Goal: Task Accomplishment & Management: Complete application form

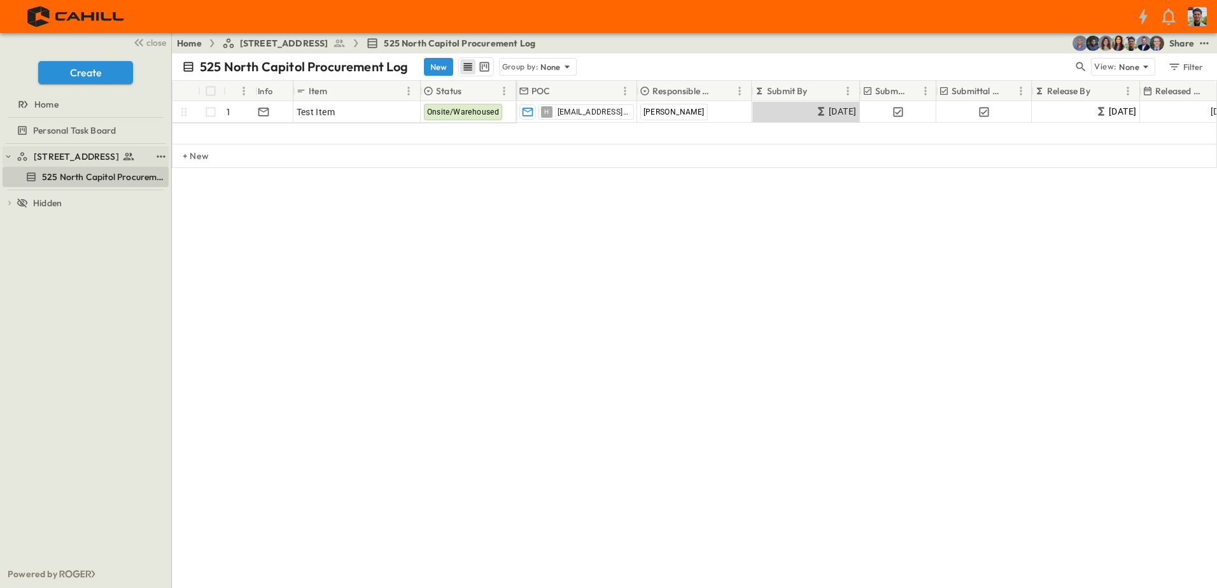
click at [83, 155] on span "[STREET_ADDRESS]" at bounding box center [76, 156] width 85 height 13
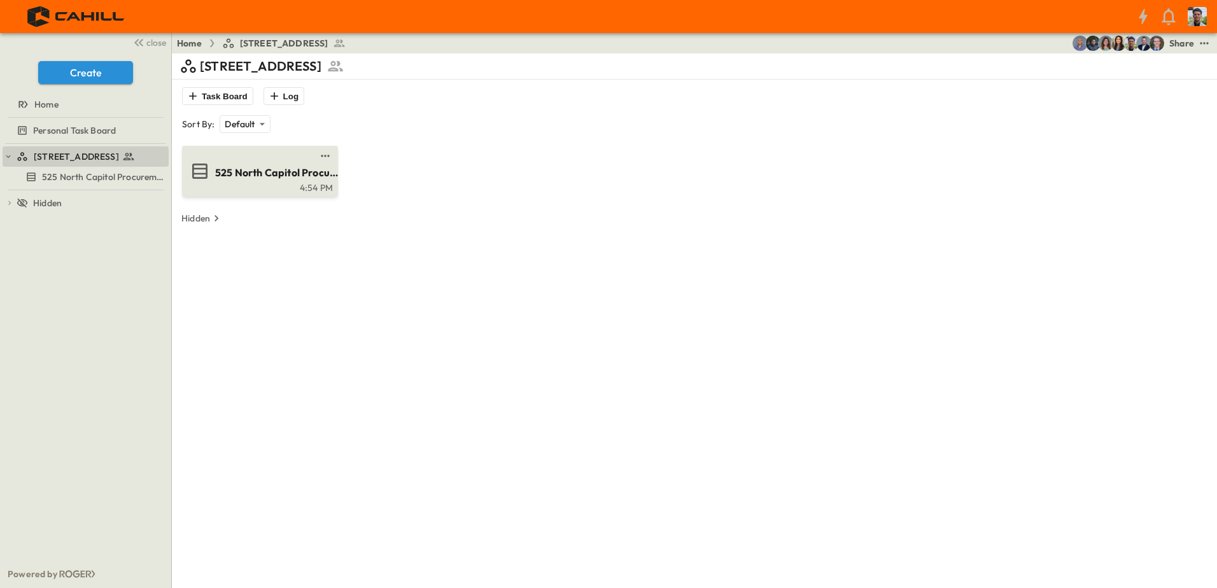
click at [243, 170] on span "525 North Capitol Procurement Log" at bounding box center [277, 173] width 124 height 15
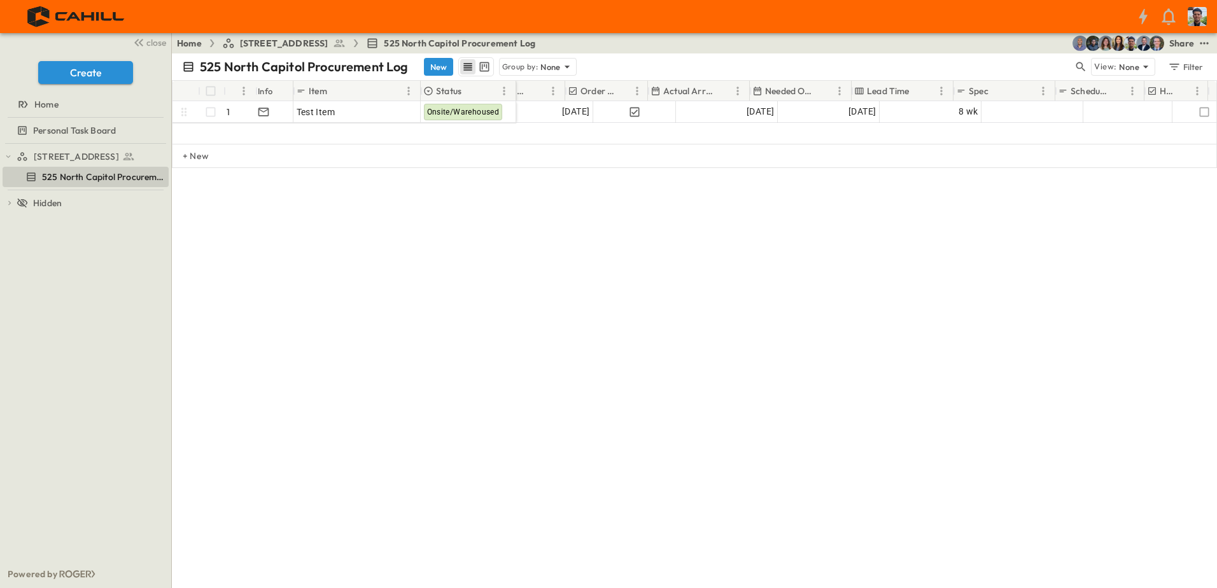
scroll to position [0, 707]
click at [440, 62] on button "New" at bounding box center [438, 67] width 29 height 18
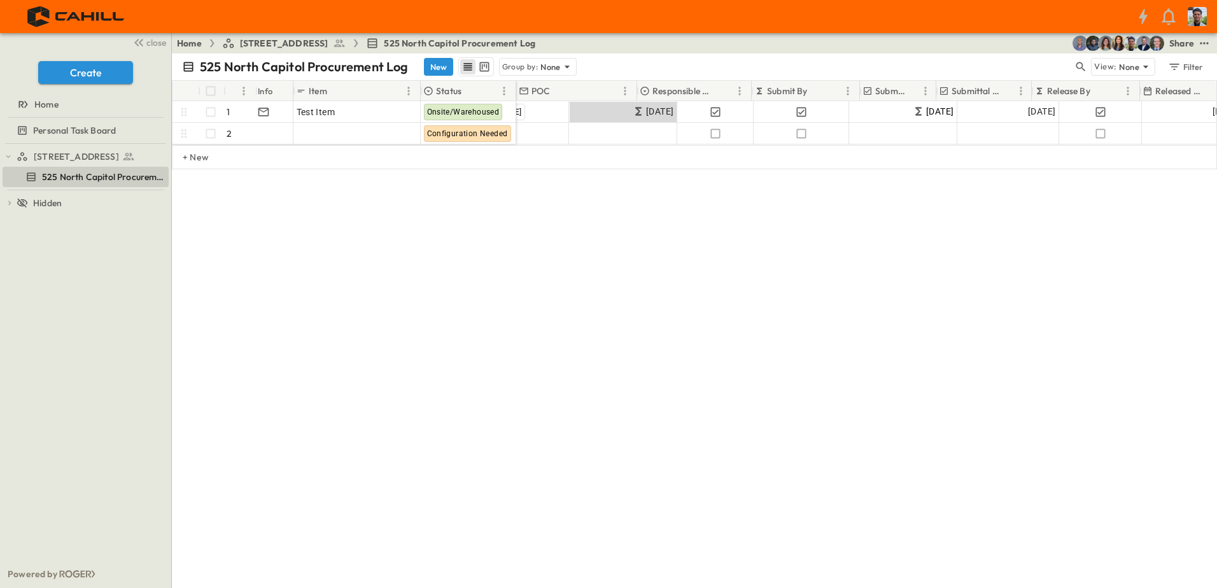
scroll to position [0, 0]
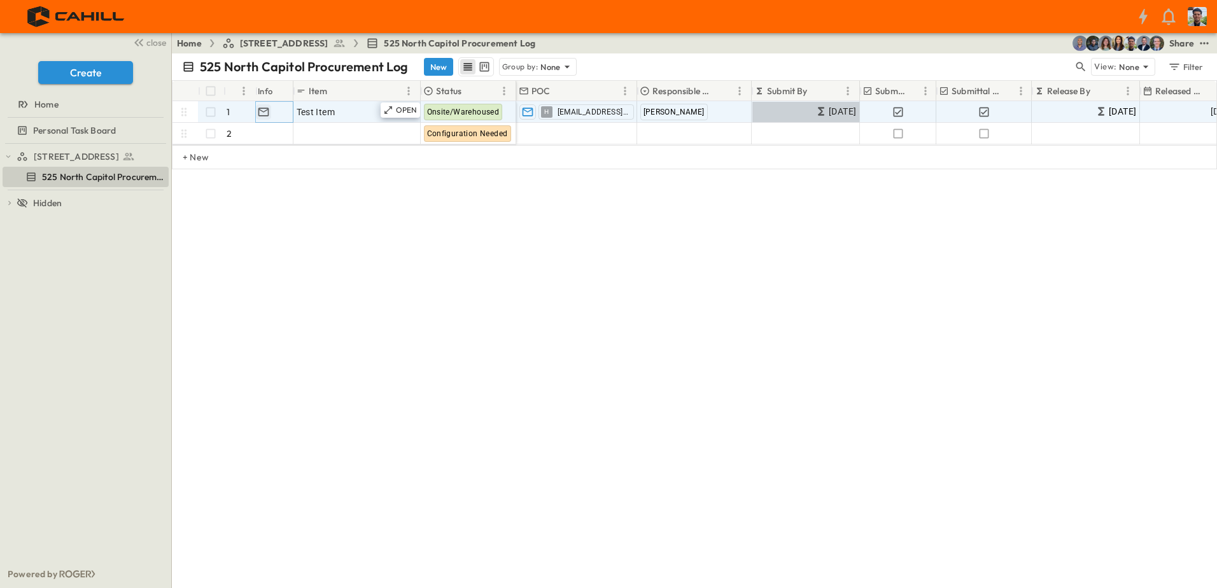
click at [262, 115] on icon "button" at bounding box center [263, 112] width 13 height 13
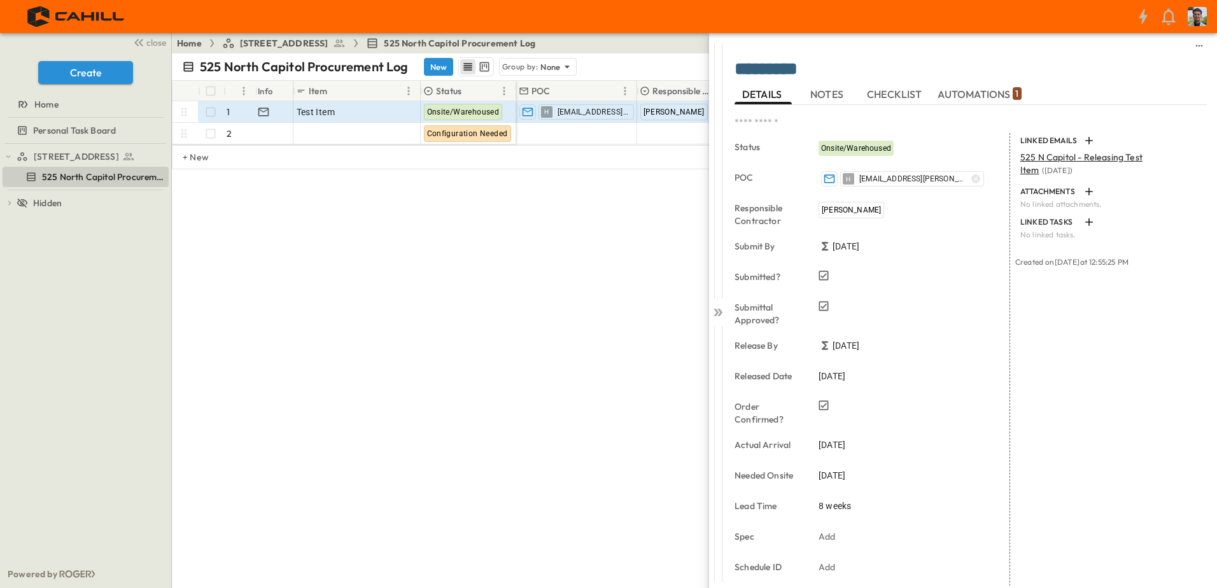
click at [831, 97] on span "NOTES" at bounding box center [829, 94] width 36 height 11
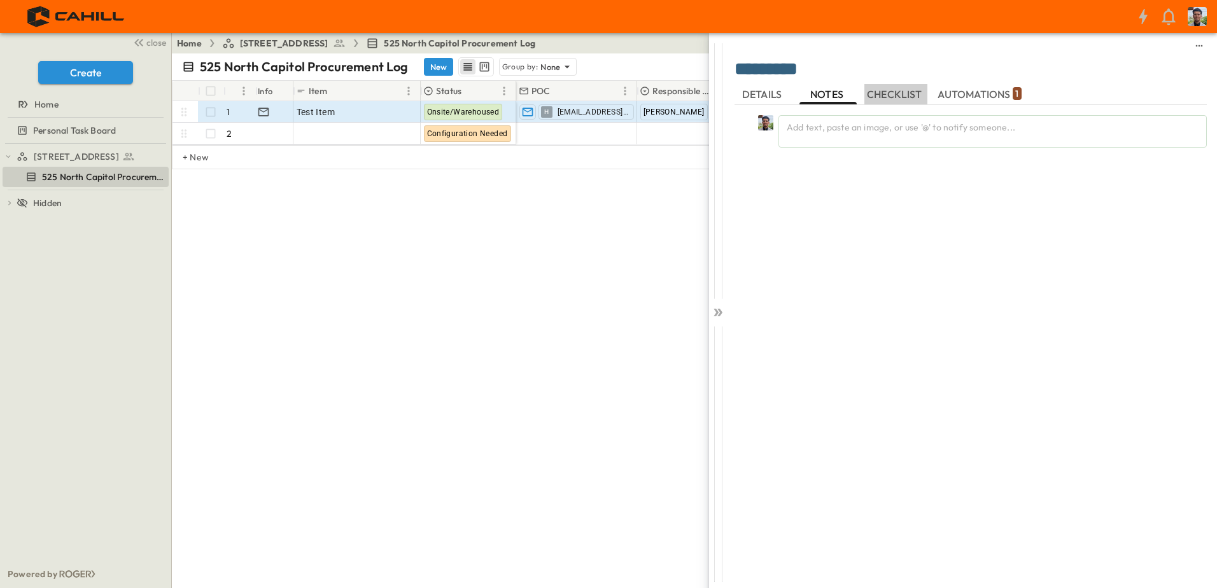
click at [900, 92] on span "CHECKLIST" at bounding box center [896, 94] width 58 height 11
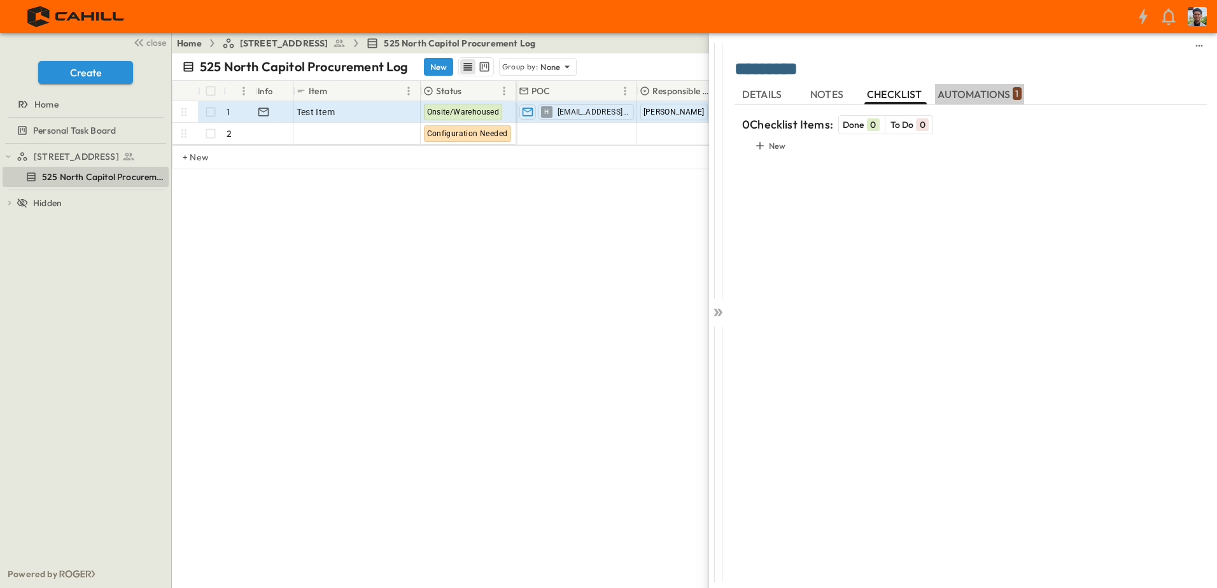
click at [982, 89] on span "AUTOMATIONS 1" at bounding box center [980, 94] width 84 height 11
click at [875, 125] on p "Completed (1)" at bounding box center [871, 123] width 55 height 13
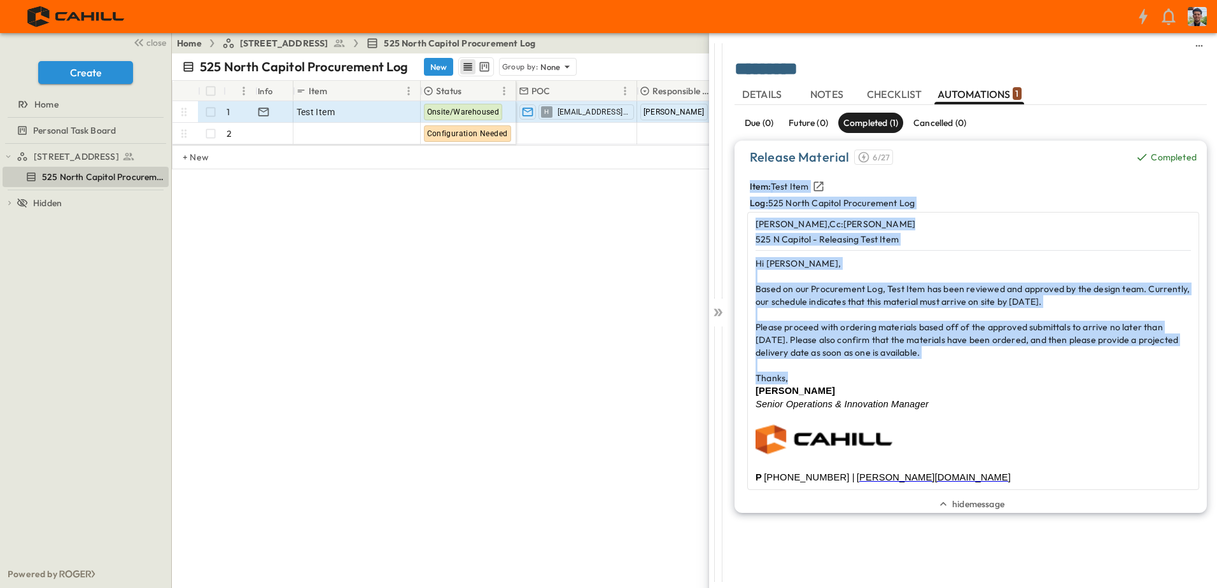
drag, startPoint x: 795, startPoint y: 379, endPoint x: 747, endPoint y: 187, distance: 197.4
click at [747, 187] on div "Item: Test Item Log: 525 North Capitol Procurement Log [PERSON_NAME] , Cc: [PER…" at bounding box center [971, 334] width 472 height 311
copy div "Item: Test Item Log: 525 North Capitol Procurement Log [PERSON_NAME] , Cc: [PER…"
click at [695, 226] on div "********* * DETAILS NOTES CHECKLIST AUTOMATIONS 1 Due (0) Future (0) Completed …" at bounding box center [944, 294] width 548 height 588
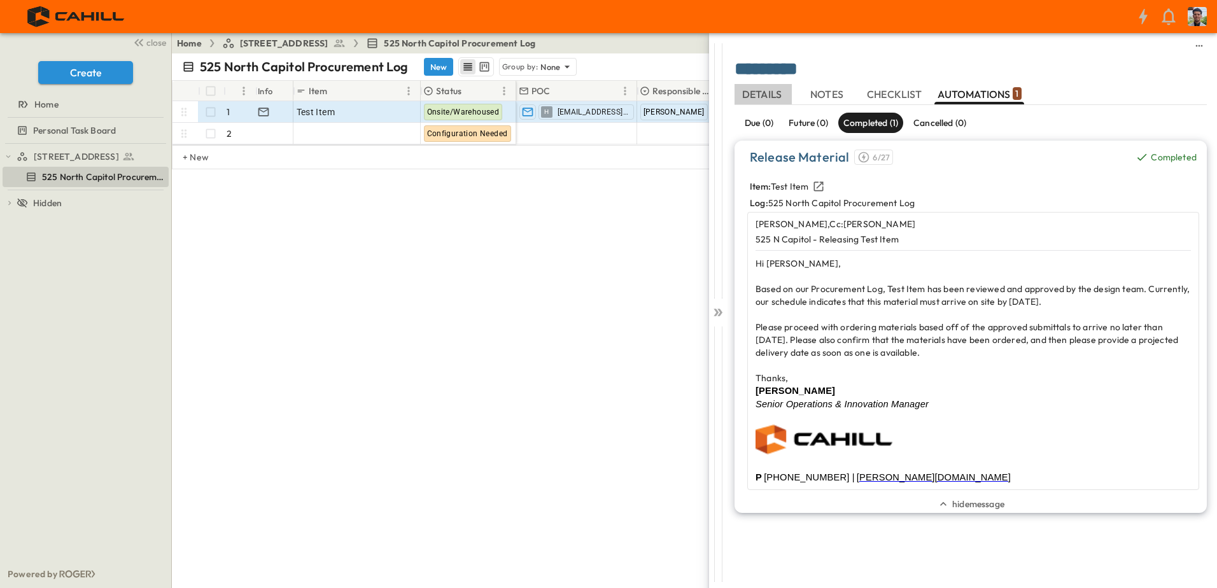
click at [751, 92] on span "DETAILS" at bounding box center [763, 94] width 42 height 11
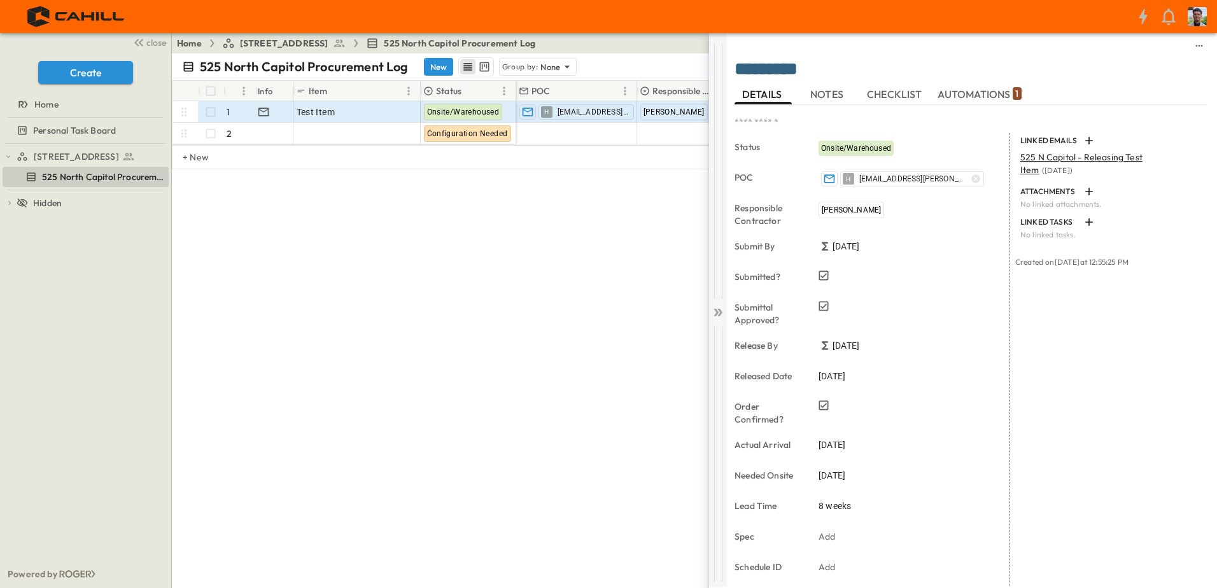
click at [720, 315] on icon at bounding box center [720, 313] width 5 height 8
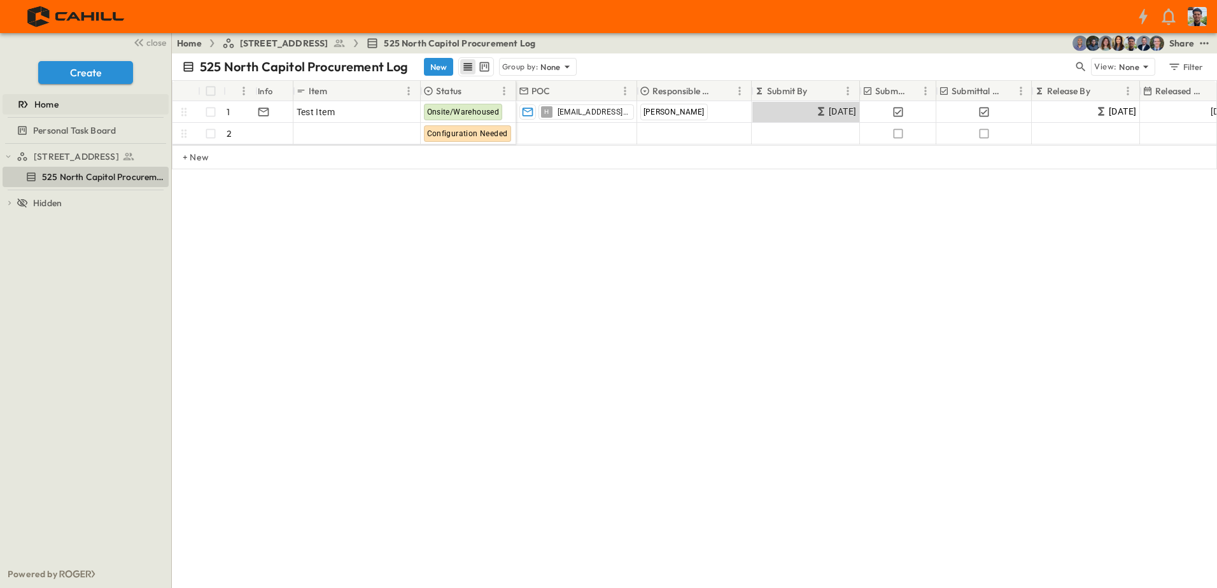
click at [49, 105] on span "Home" at bounding box center [46, 104] width 24 height 13
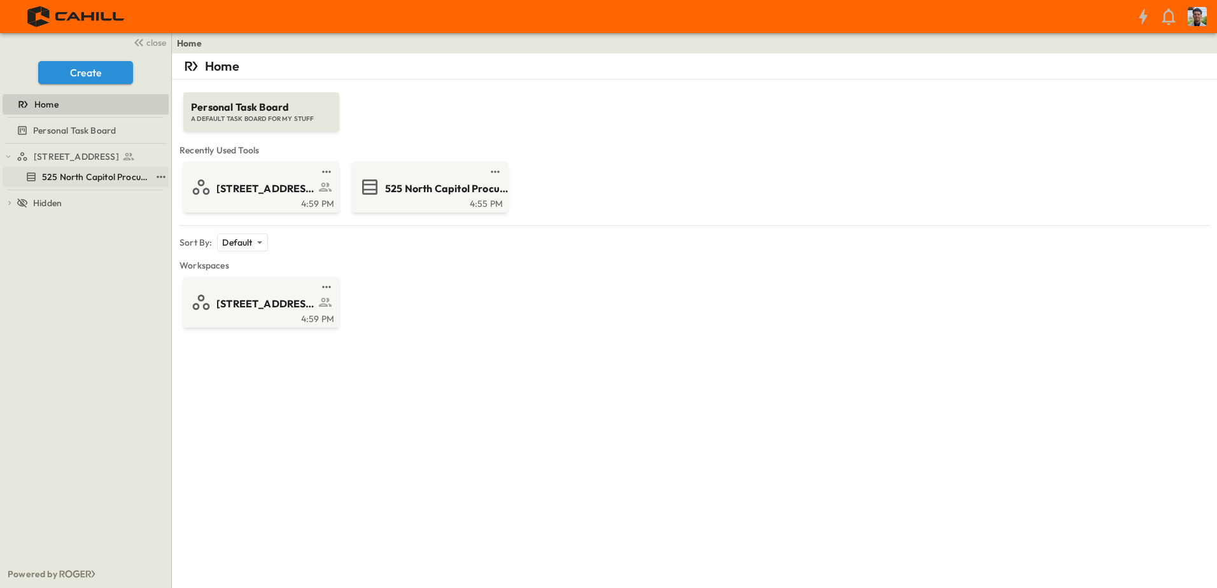
click at [64, 174] on span "525 North Capitol Procurement Log" at bounding box center [96, 177] width 109 height 13
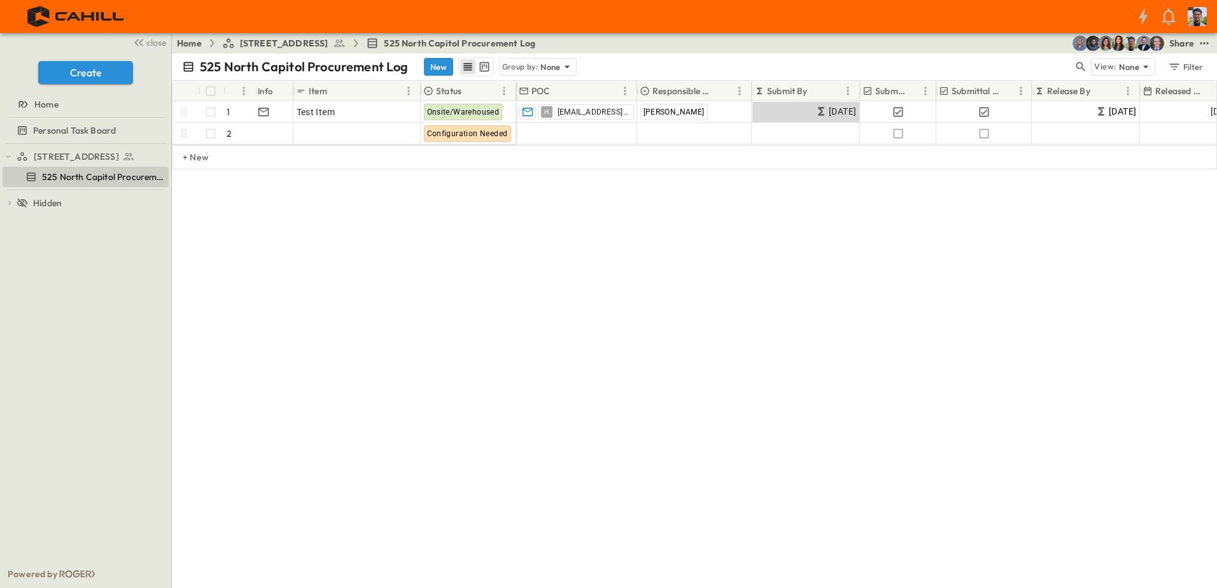
click at [446, 253] on div "# Info Item Status POC Responsible Contractor Submit By Submitted? Submittal Ap…" at bounding box center [694, 175] width 1045 height 191
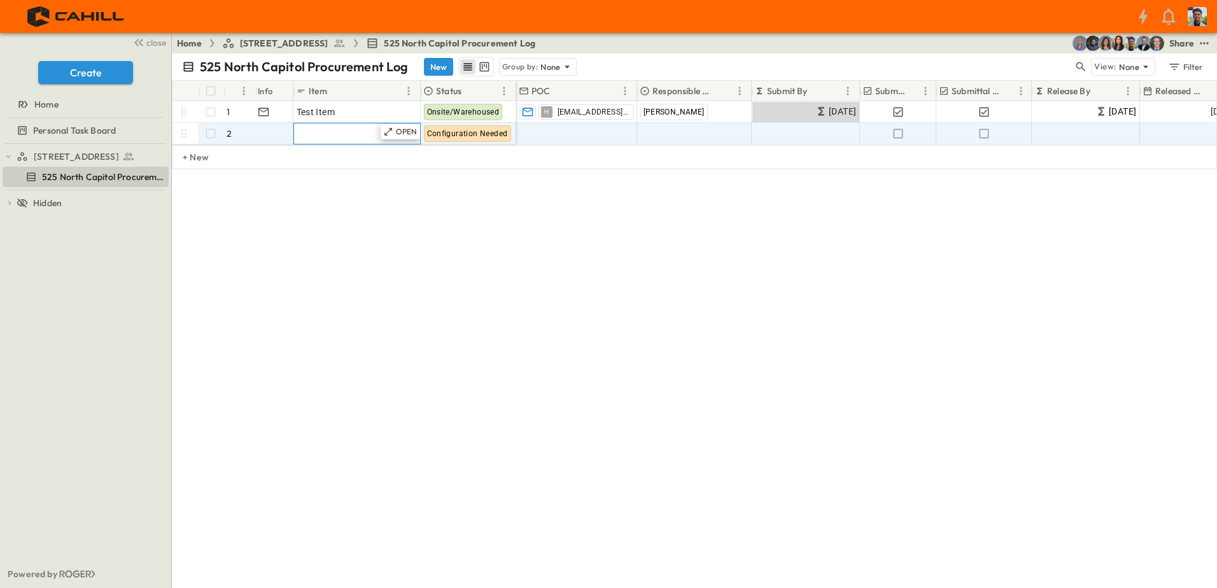
click at [337, 130] on div "Add Item" at bounding box center [357, 134] width 121 height 18
click at [322, 133] on input "text" at bounding box center [356, 132] width 125 height 15
type input "*****"
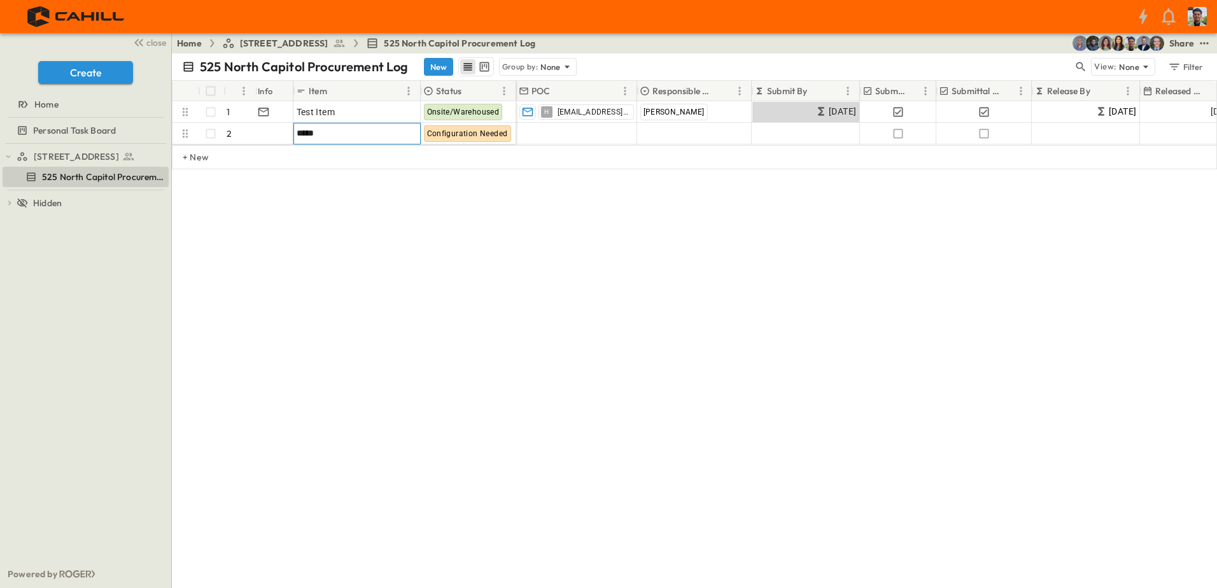
click at [435, 323] on div "525 North Capitol Procurement Log New Group by: None View: None Filter # Info I…" at bounding box center [694, 320] width 1045 height 535
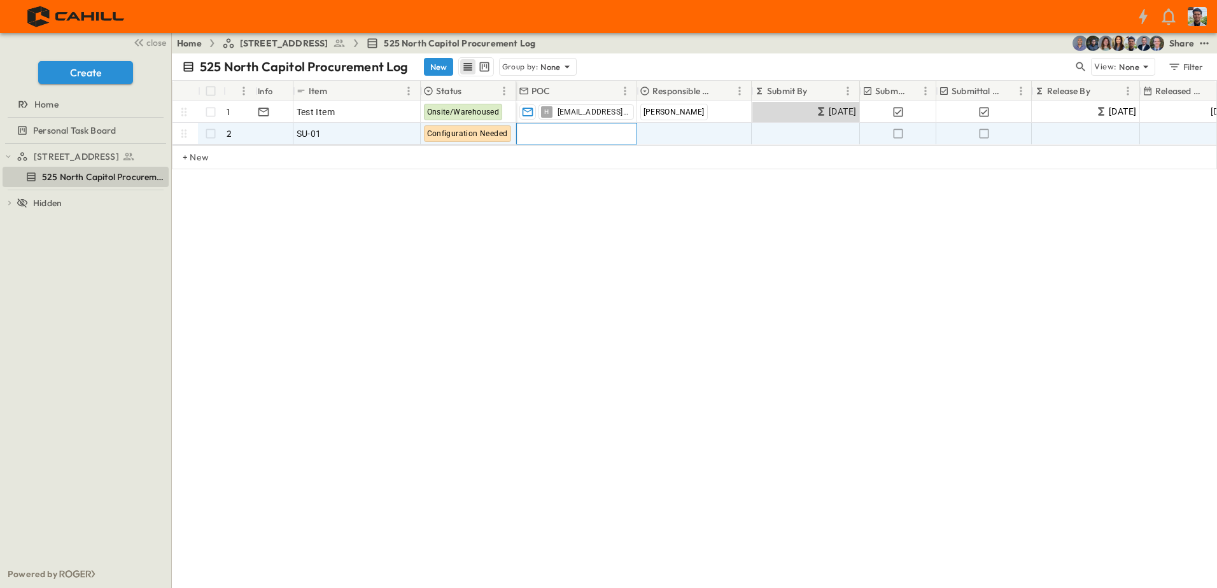
click at [539, 134] on span "Add Contact" at bounding box center [546, 133] width 52 height 13
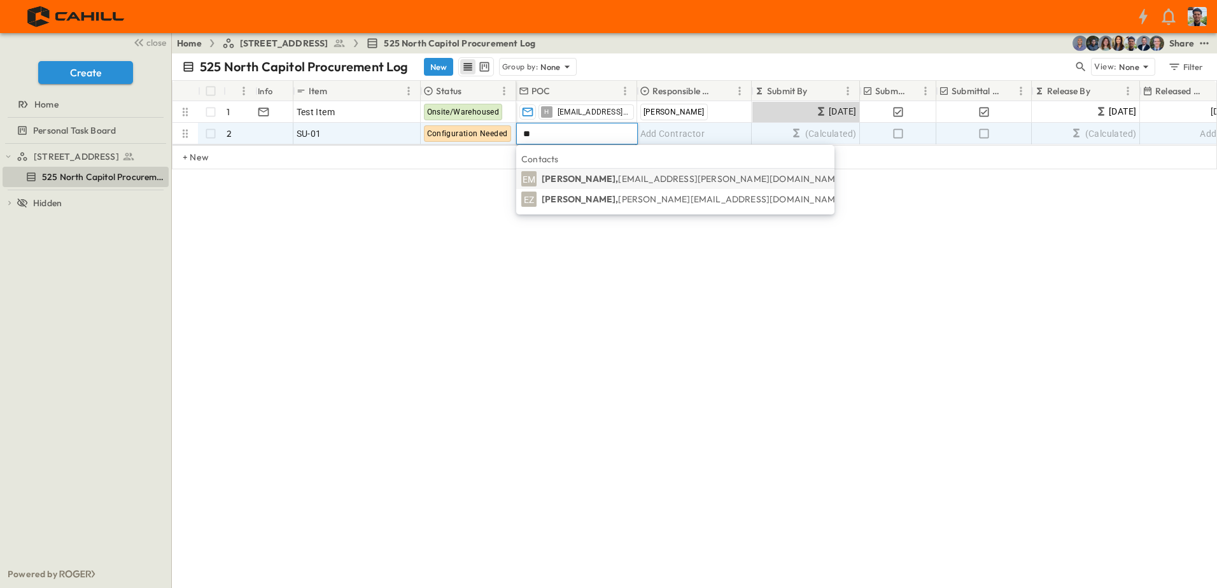
type input "*"
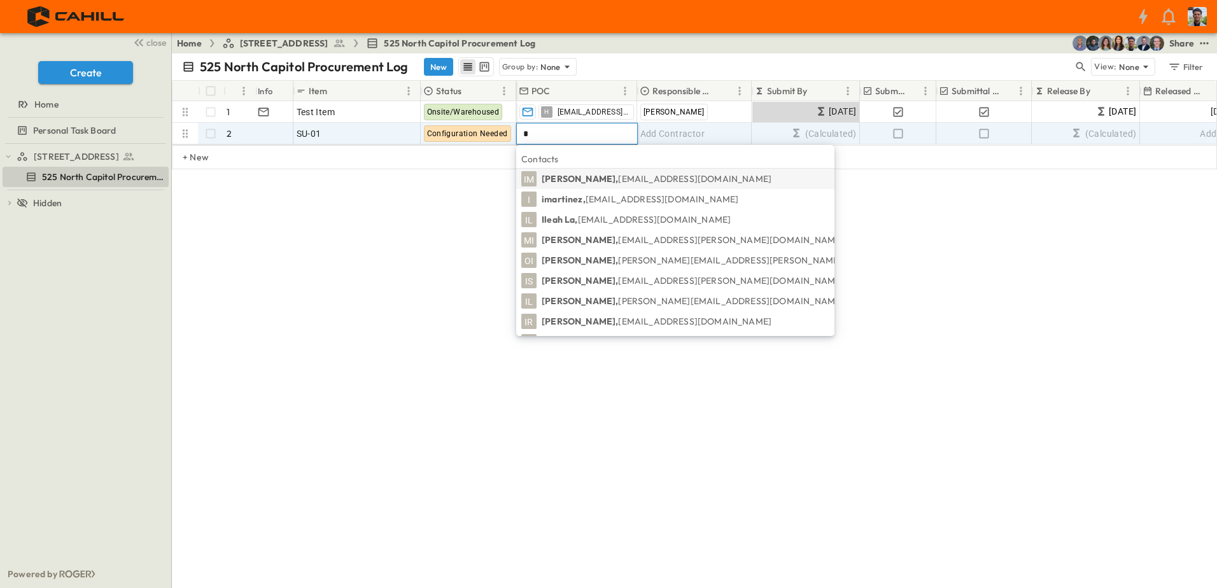
type input "*"
click at [457, 243] on div "# Info Item Status POC Responsible Contractor Submit By Submitted? Submittal Ap…" at bounding box center [694, 175] width 1045 height 191
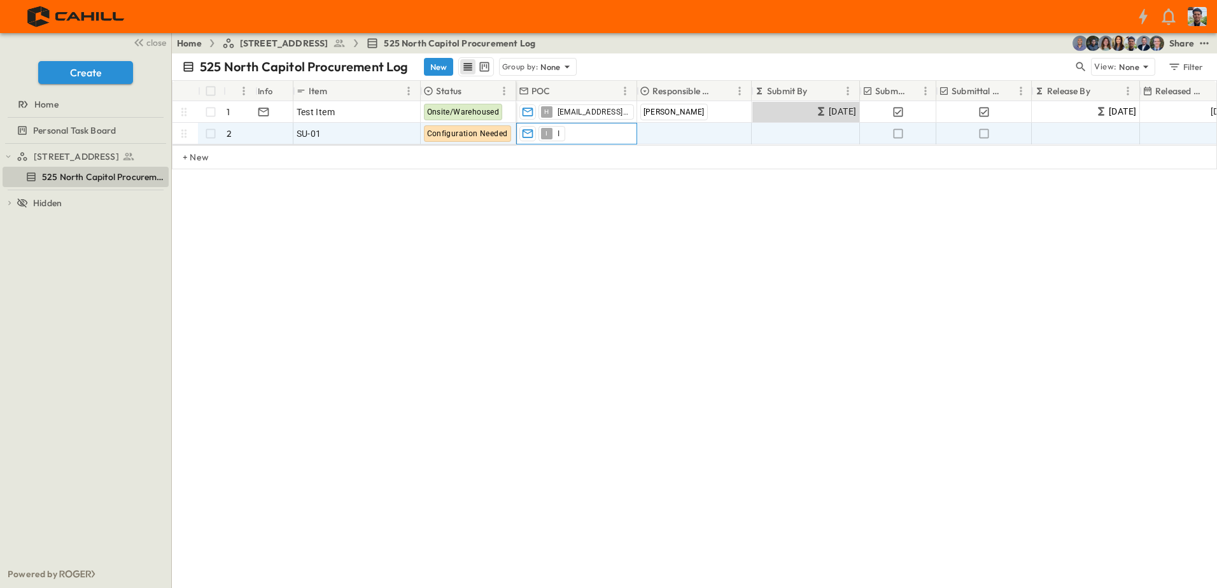
click at [555, 135] on div "I I" at bounding box center [552, 133] width 27 height 15
click at [549, 134] on icon "button" at bounding box center [552, 133] width 8 height 8
click at [663, 141] on div "Add Contractor" at bounding box center [694, 134] width 113 height 20
type input "*******"
click at [716, 273] on div "525 North Capitol Procurement Log New Group by: None View: None Filter # Info I…" at bounding box center [694, 320] width 1045 height 535
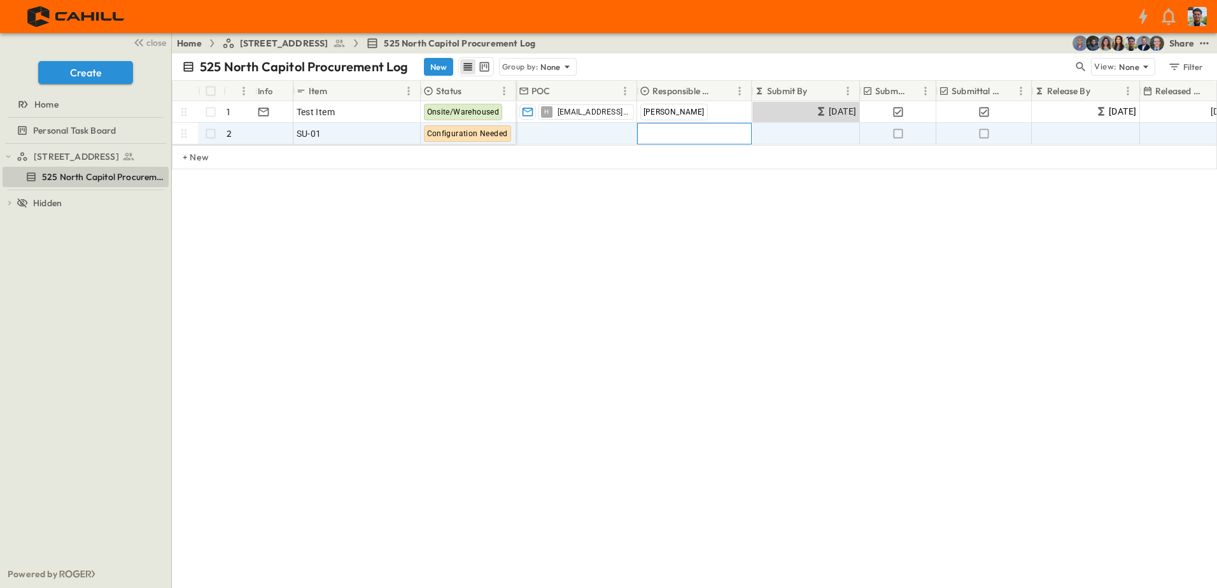
click at [655, 132] on span "Add Contractor" at bounding box center [673, 133] width 65 height 13
type input "*******"
click at [683, 267] on div "# Info Item Status POC Responsible Contractor Submit By Submitted? Submittal Ap…" at bounding box center [694, 175] width 1045 height 191
click at [805, 132] on span "(Calculated)" at bounding box center [823, 134] width 67 height 14
click at [898, 132] on icon "button" at bounding box center [898, 133] width 13 height 13
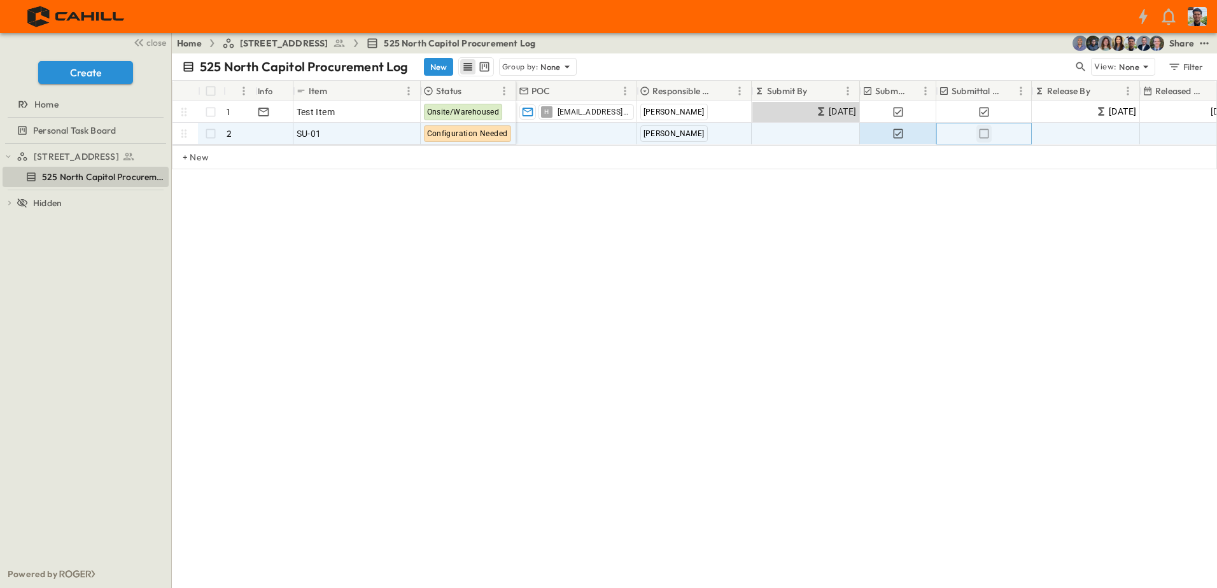
click at [984, 132] on icon "button" at bounding box center [984, 133] width 13 height 13
click at [560, 134] on span "Add Contact" at bounding box center [546, 133] width 52 height 13
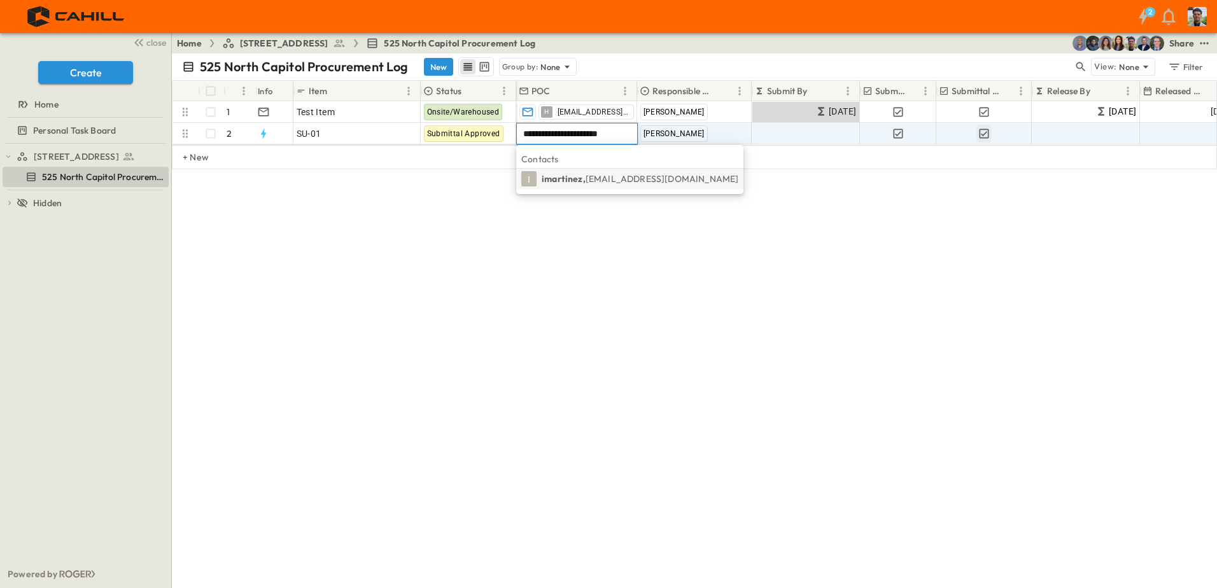
type input "**********"
click at [688, 224] on div "# Info Item Status POC Responsible Contractor Submit By Submitted? Submittal Ap…" at bounding box center [694, 175] width 1045 height 191
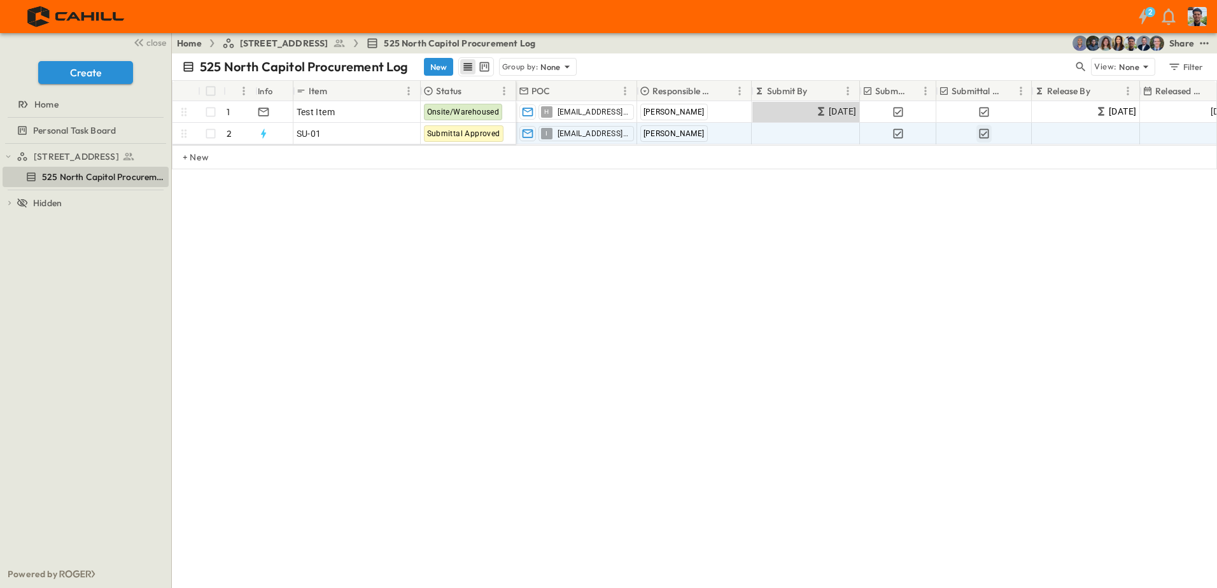
click at [606, 197] on div "# Info Item Status POC Responsible Contractor Submit By Submitted? Submittal Ap…" at bounding box center [694, 175] width 1045 height 191
click at [579, 133] on span "[EMAIL_ADDRESS][DOMAIN_NAME]" at bounding box center [593, 134] width 71 height 10
click at [581, 197] on div "# Info Item Status POC Responsible Contractor Submit By Submitted? Submittal Ap…" at bounding box center [694, 175] width 1045 height 191
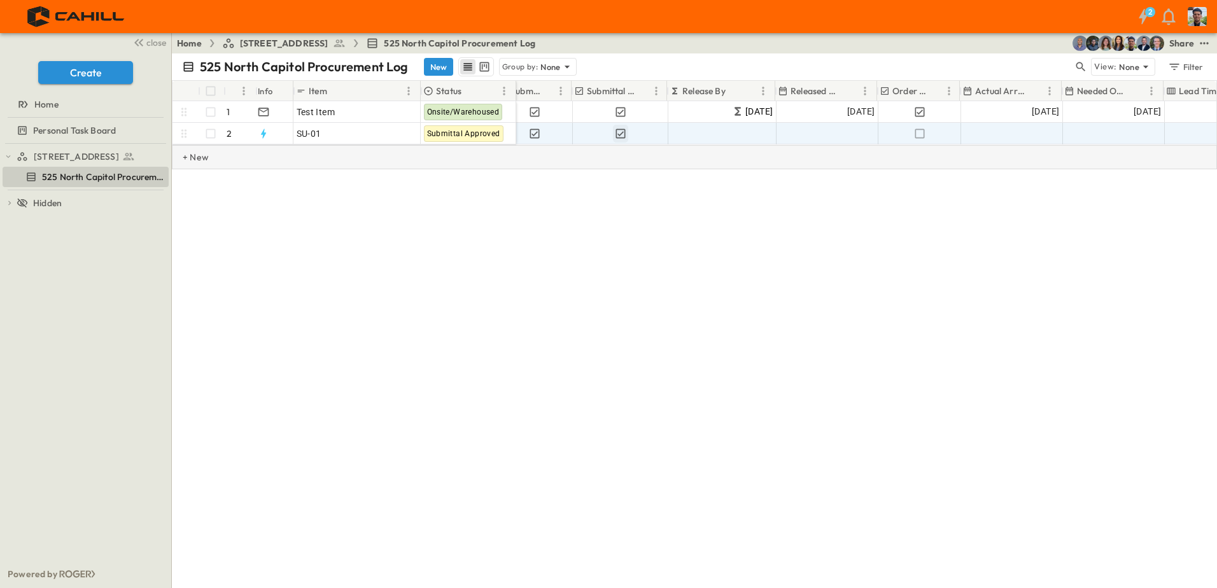
scroll to position [0, 365]
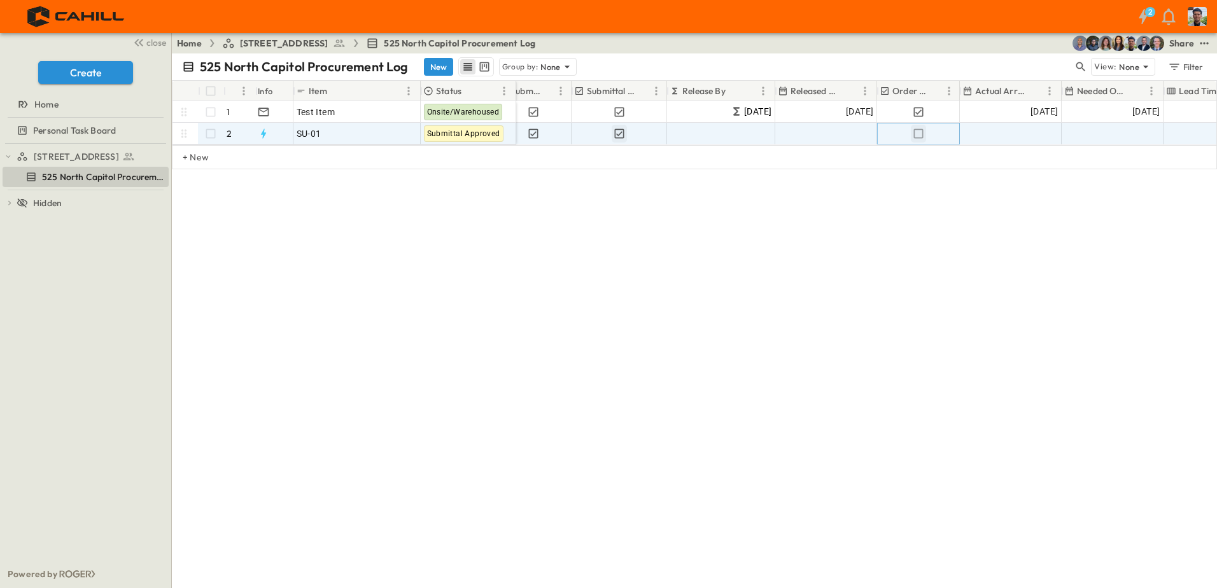
click at [918, 133] on icon "button" at bounding box center [918, 133] width 13 height 13
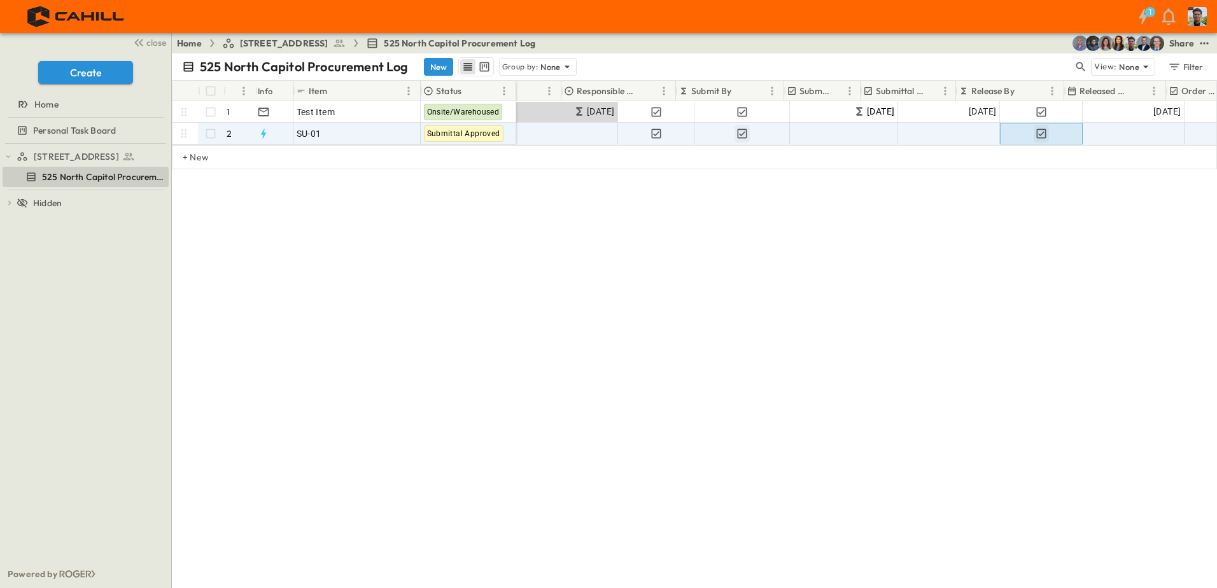
scroll to position [0, 0]
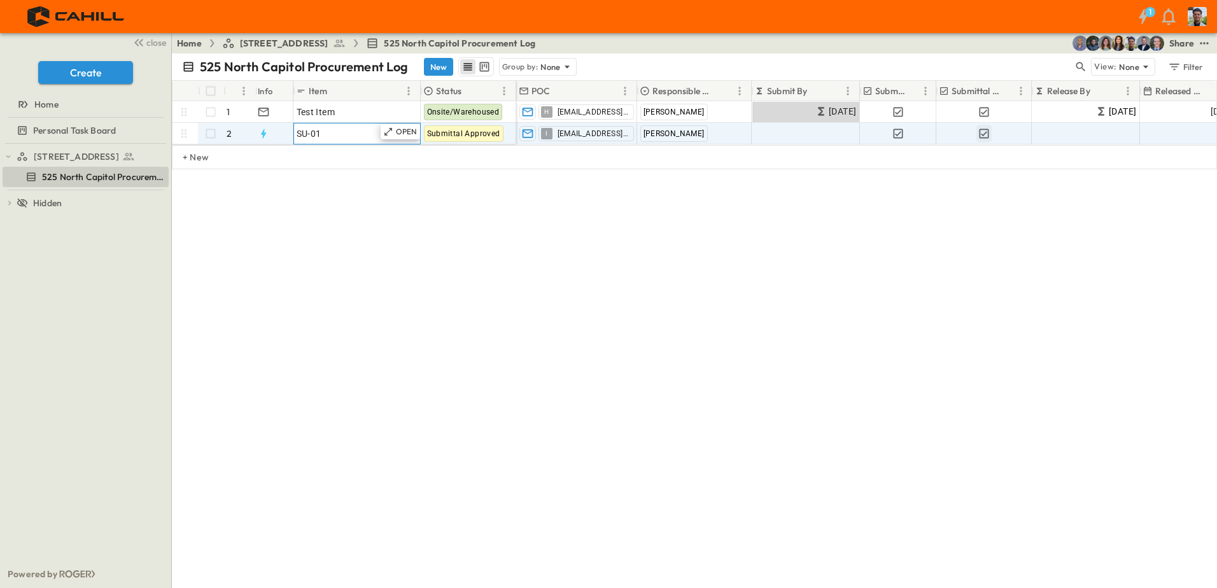
click at [328, 131] on div "SU-01" at bounding box center [357, 134] width 121 height 18
type input "**********"
click at [377, 230] on div "**********" at bounding box center [694, 175] width 1045 height 191
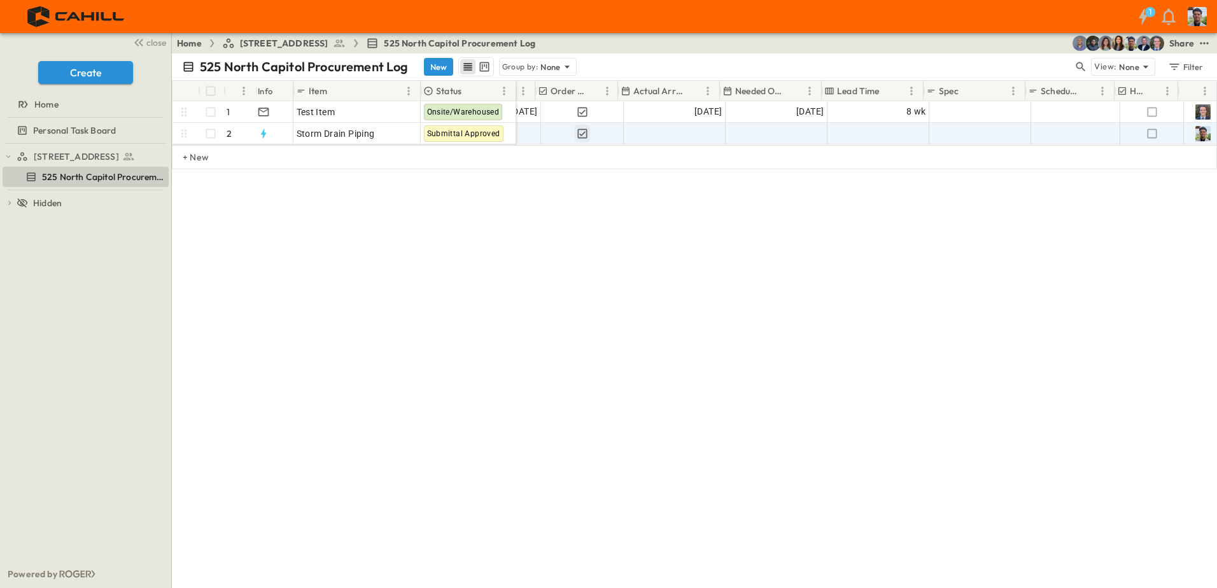
scroll to position [0, 707]
click at [1051, 129] on span "Add ID" at bounding box center [1042, 133] width 27 height 13
type input "*****"
click at [901, 408] on div "525 North Capitol Procurement Log New Group by: None View: None Filter # Info I…" at bounding box center [694, 320] width 1045 height 535
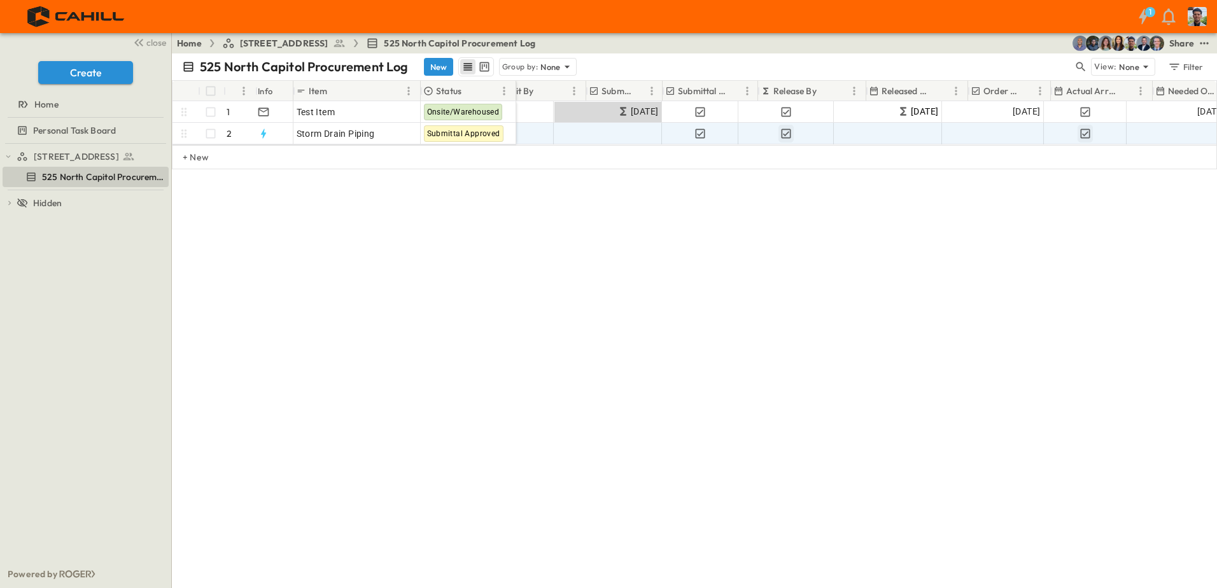
scroll to position [0, 0]
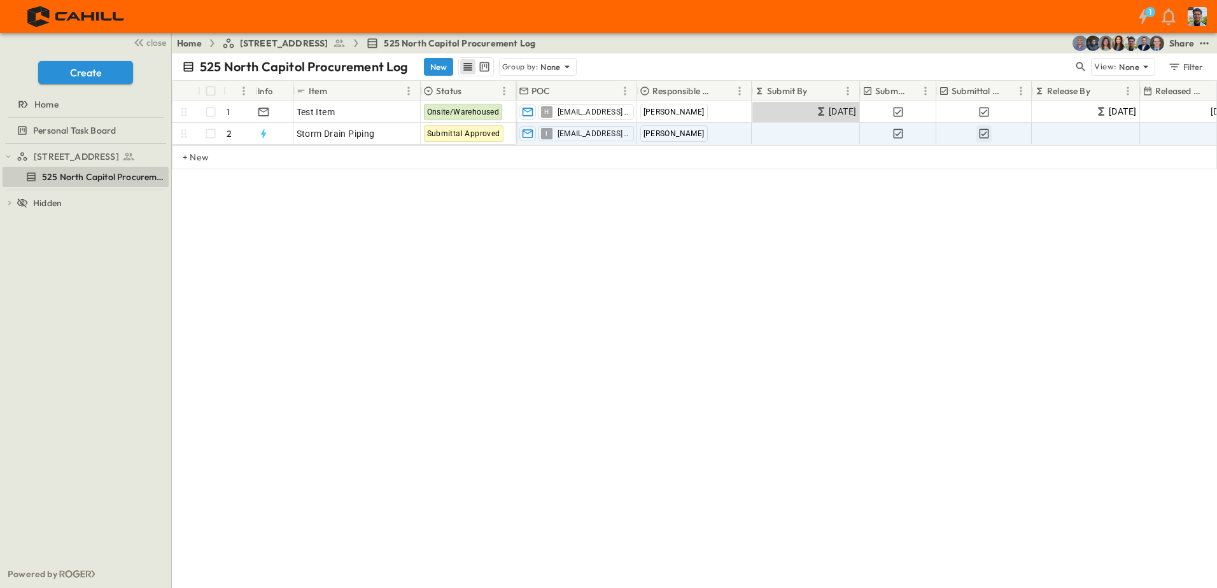
click at [403, 244] on div "# Info Item Status POC Responsible Contractor Submit By Submitted? Submittal Ap…" at bounding box center [694, 175] width 1045 height 191
click at [261, 136] on icon "button" at bounding box center [263, 133] width 13 height 13
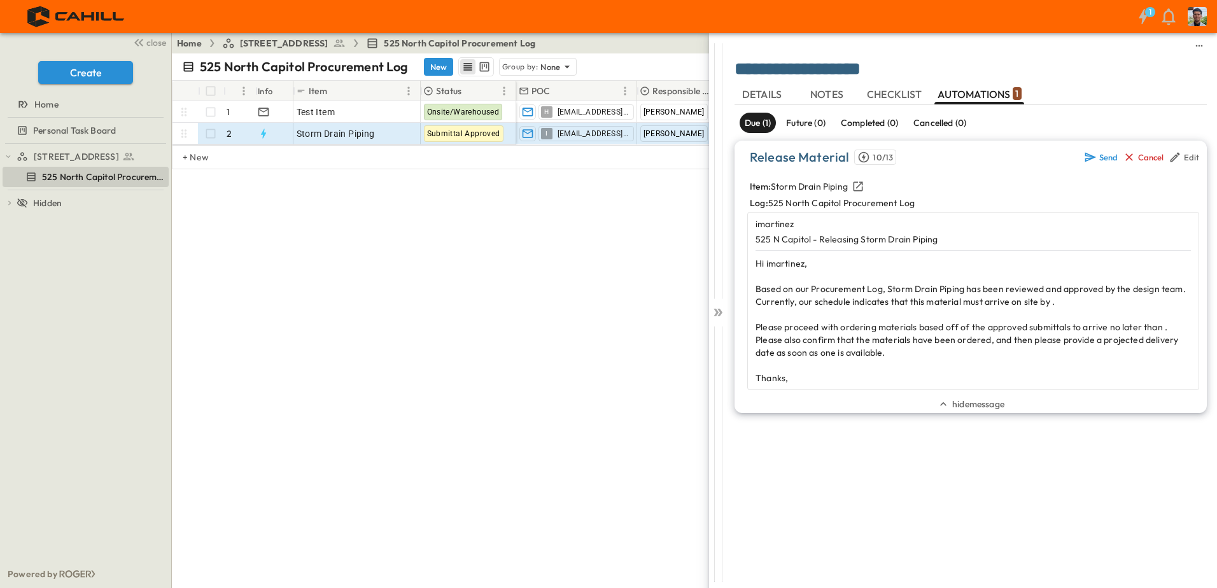
click at [801, 264] on span "Hi imartinez," at bounding box center [782, 263] width 52 height 11
click at [804, 264] on span "Hi imartinez," at bounding box center [782, 263] width 52 height 11
click at [806, 263] on span "Hi imartinez," at bounding box center [782, 263] width 52 height 11
click at [802, 264] on span "Hi imartinez," at bounding box center [782, 263] width 52 height 11
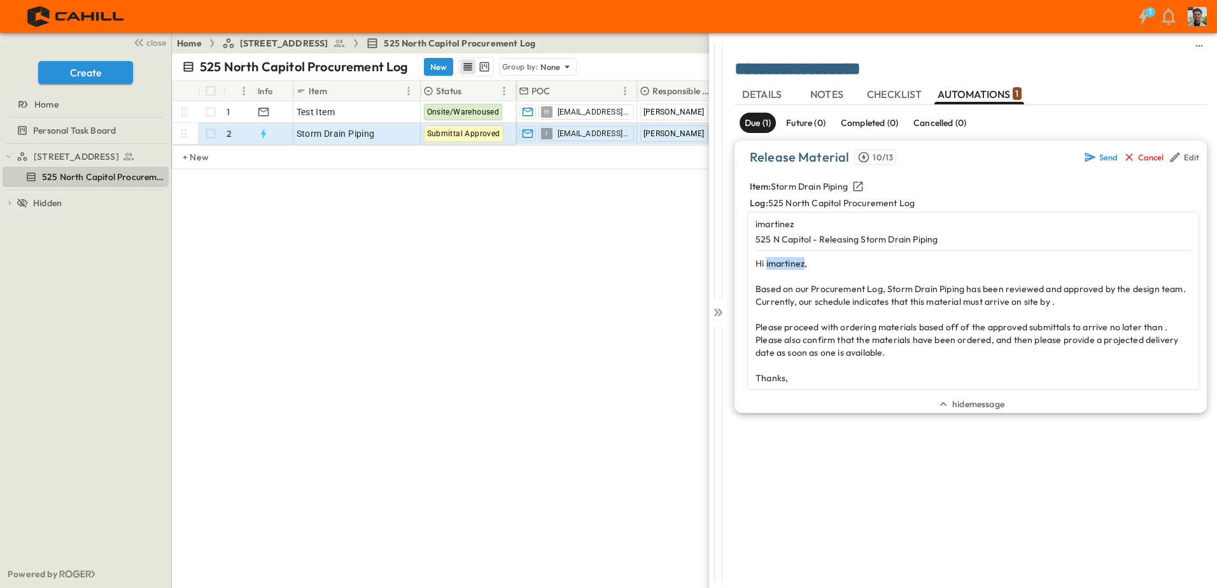
click at [802, 264] on span "Hi imartinez," at bounding box center [782, 263] width 52 height 11
drag, startPoint x: 516, startPoint y: 350, endPoint x: 518, endPoint y: 309, distance: 40.1
click at [515, 348] on div "525 North Capitol Procurement Log New Group by: None View: None Filter # Info I…" at bounding box center [694, 320] width 1045 height 535
click at [588, 308] on div "525 North Capitol Procurement Log New Group by: None View: None Filter # Info I…" at bounding box center [694, 320] width 1045 height 535
click at [1195, 159] on div "Edit" at bounding box center [1191, 157] width 15 height 10
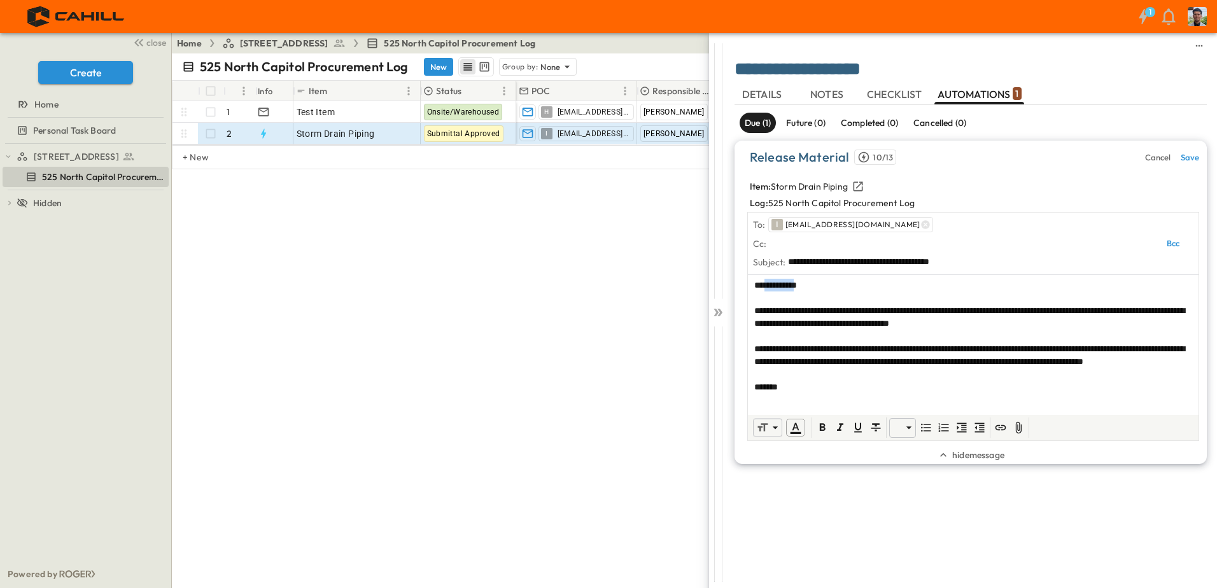
drag, startPoint x: 803, startPoint y: 283, endPoint x: 766, endPoint y: 287, distance: 37.1
click at [766, 287] on span "**********" at bounding box center [775, 285] width 43 height 9
click at [1154, 157] on div "Cancel" at bounding box center [1157, 157] width 25 height 10
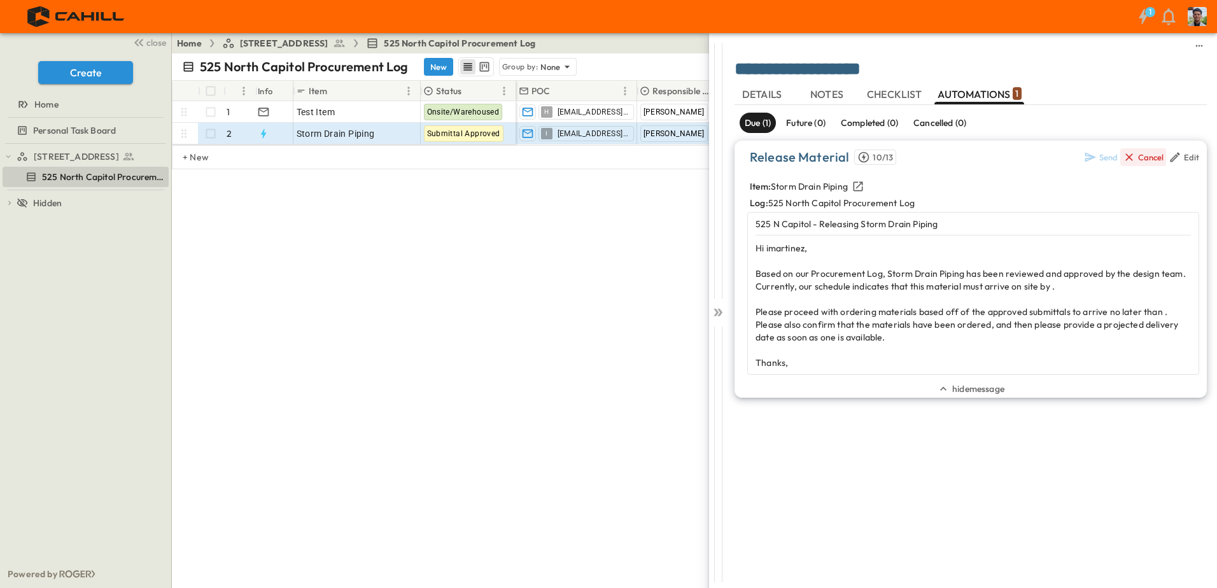
click at [1144, 158] on div "Cancel" at bounding box center [1150, 157] width 25 height 10
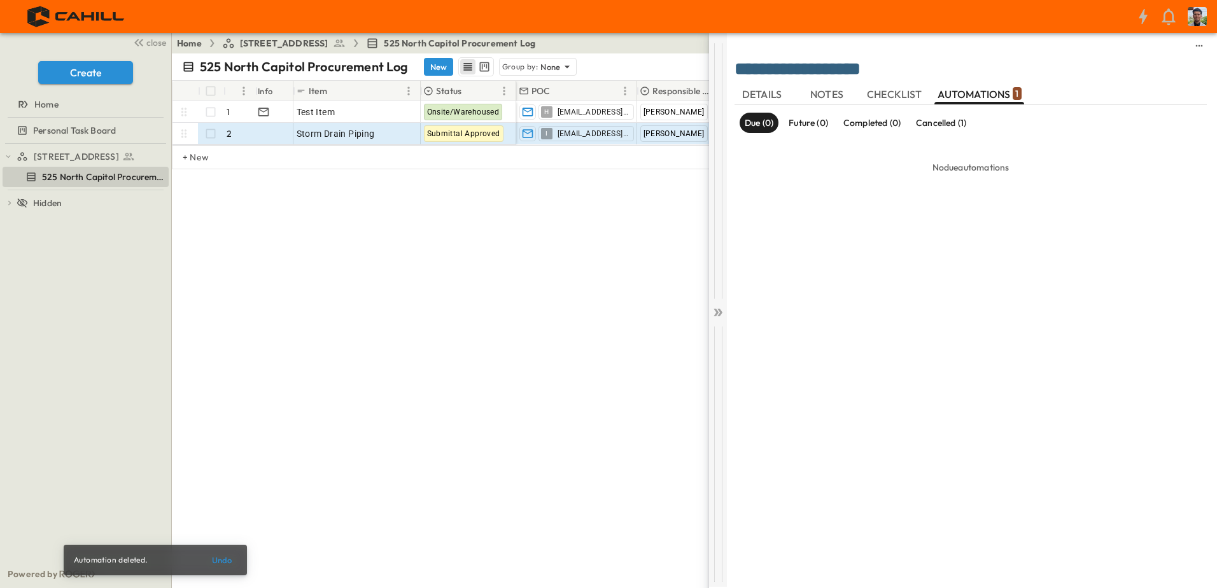
click at [712, 310] on icon at bounding box center [718, 312] width 13 height 13
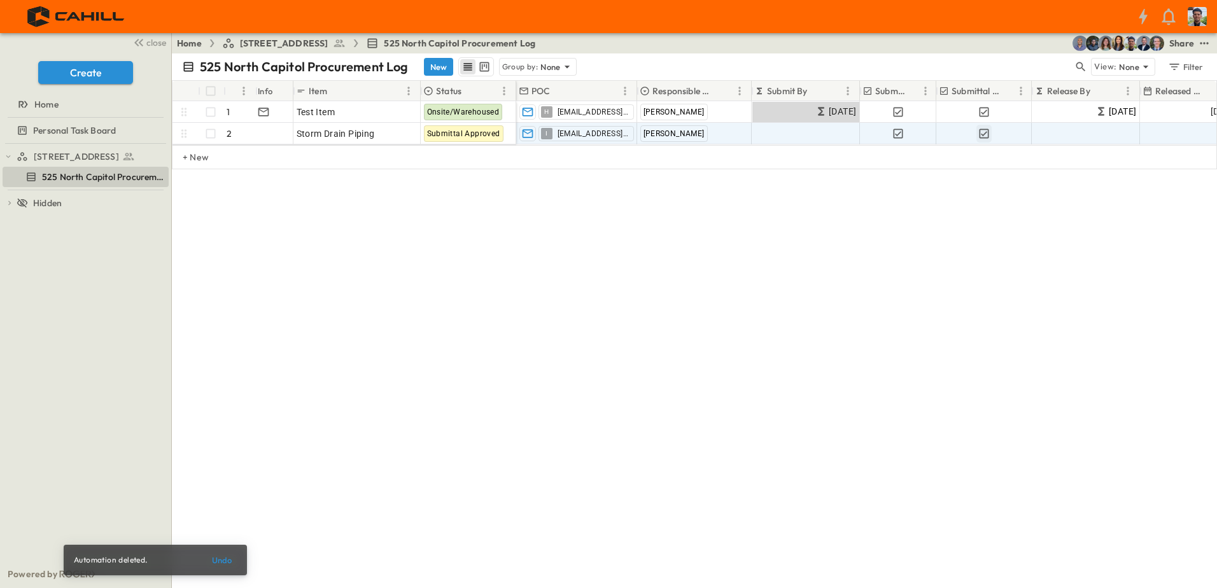
drag, startPoint x: 686, startPoint y: 248, endPoint x: 700, endPoint y: 236, distance: 17.6
click at [688, 247] on div "# Info Item Status POC Responsible Contractor Submit By Submitted? Submittal Ap…" at bounding box center [694, 175] width 1045 height 191
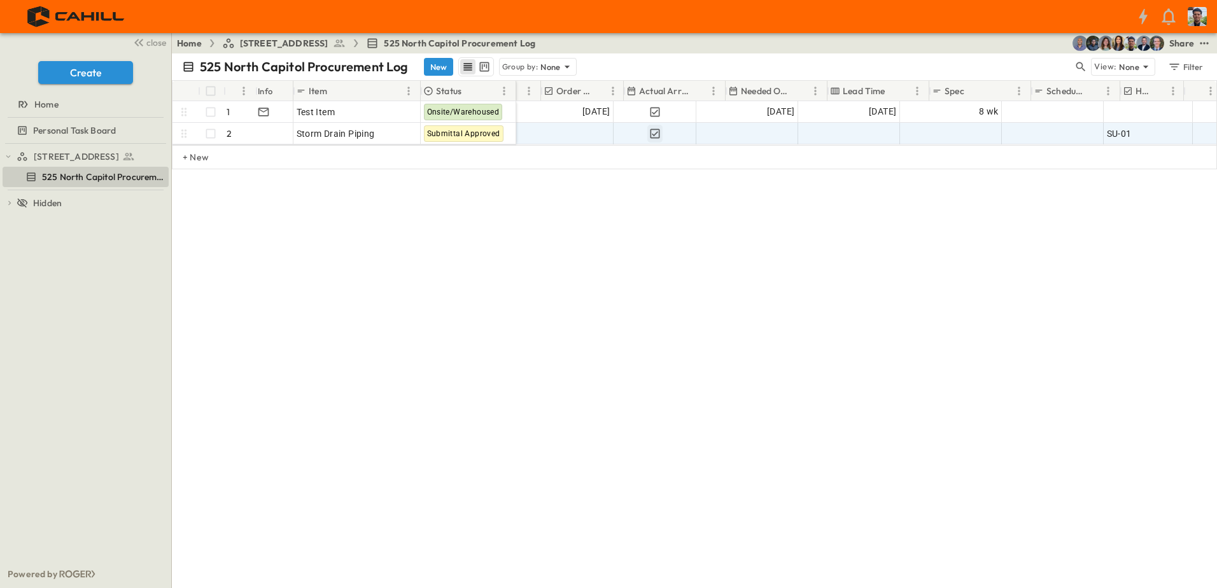
scroll to position [0, 707]
drag, startPoint x: 662, startPoint y: 213, endPoint x: 632, endPoint y: 213, distance: 29.9
click at [648, 215] on div "# Info Item Status POC Responsible Contractor Submit By Submitted? Submittal Ap…" at bounding box center [694, 175] width 1045 height 191
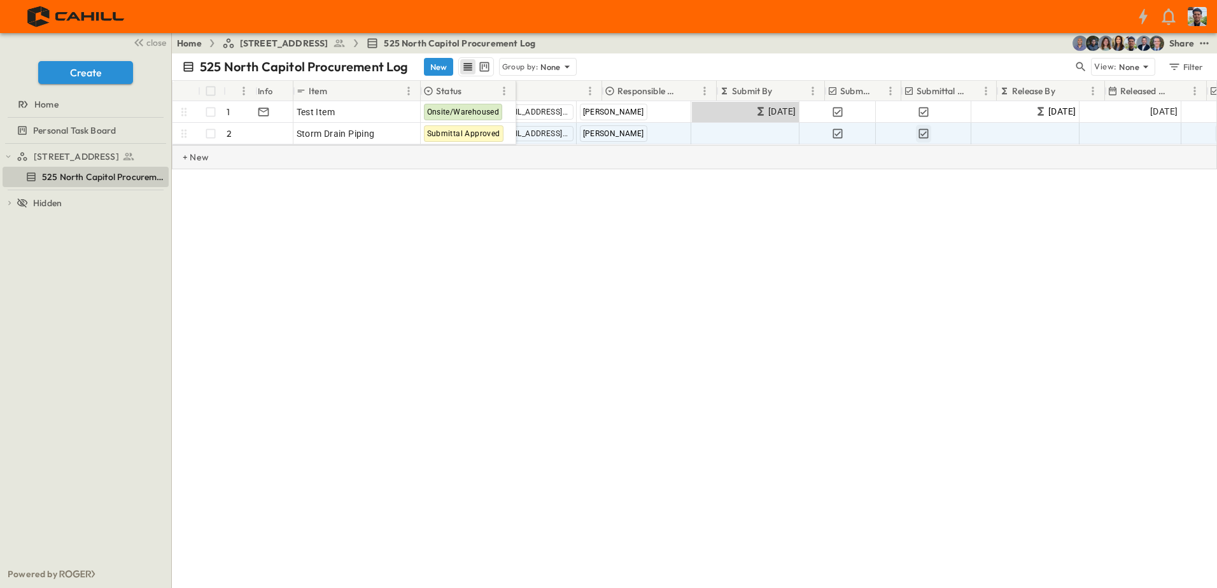
scroll to position [0, 30]
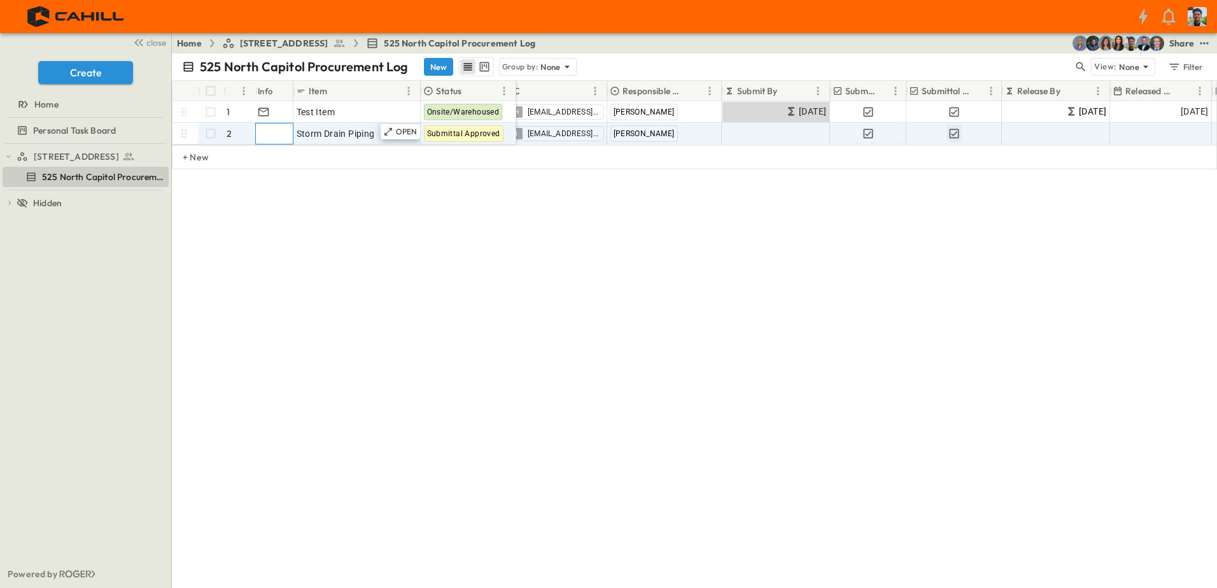
click at [269, 135] on div at bounding box center [272, 134] width 39 height 20
click at [230, 132] on p "2" at bounding box center [229, 133] width 5 height 13
click at [258, 132] on div at bounding box center [272, 134] width 39 height 20
click at [260, 131] on div at bounding box center [272, 134] width 39 height 20
click at [366, 222] on div "# Info Item Status POC Responsible Contractor Submit By Submitted? Submittal Ap…" at bounding box center [694, 175] width 1045 height 191
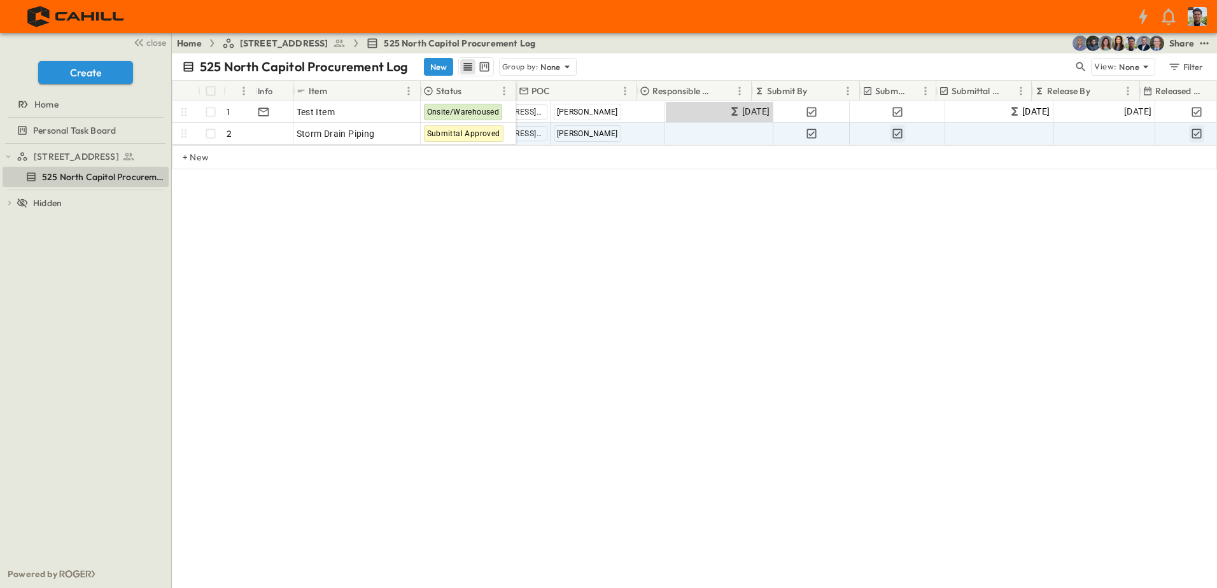
scroll to position [0, 0]
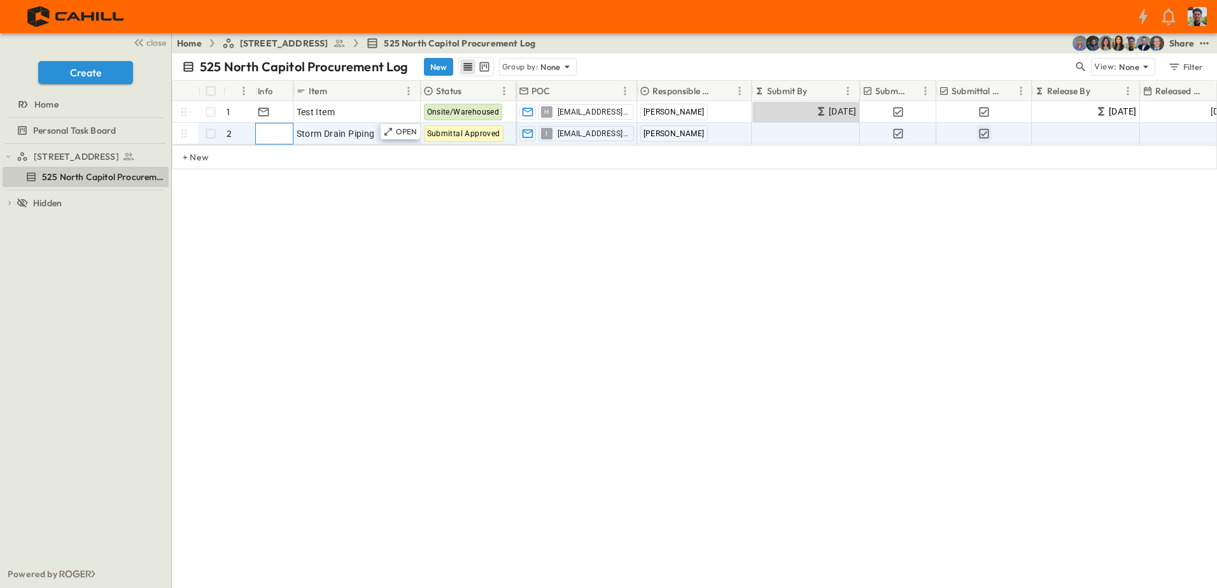
click at [273, 137] on div at bounding box center [272, 134] width 39 height 20
click at [316, 91] on icon "button" at bounding box center [319, 90] width 13 height 13
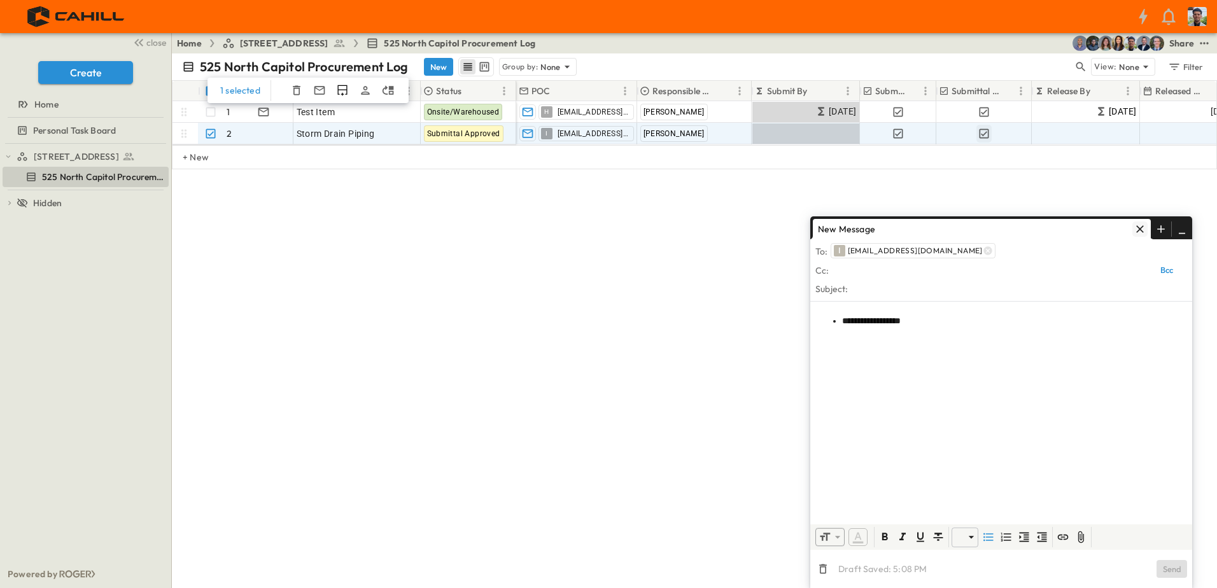
click at [1140, 228] on icon "button" at bounding box center [1141, 229] width 8 height 8
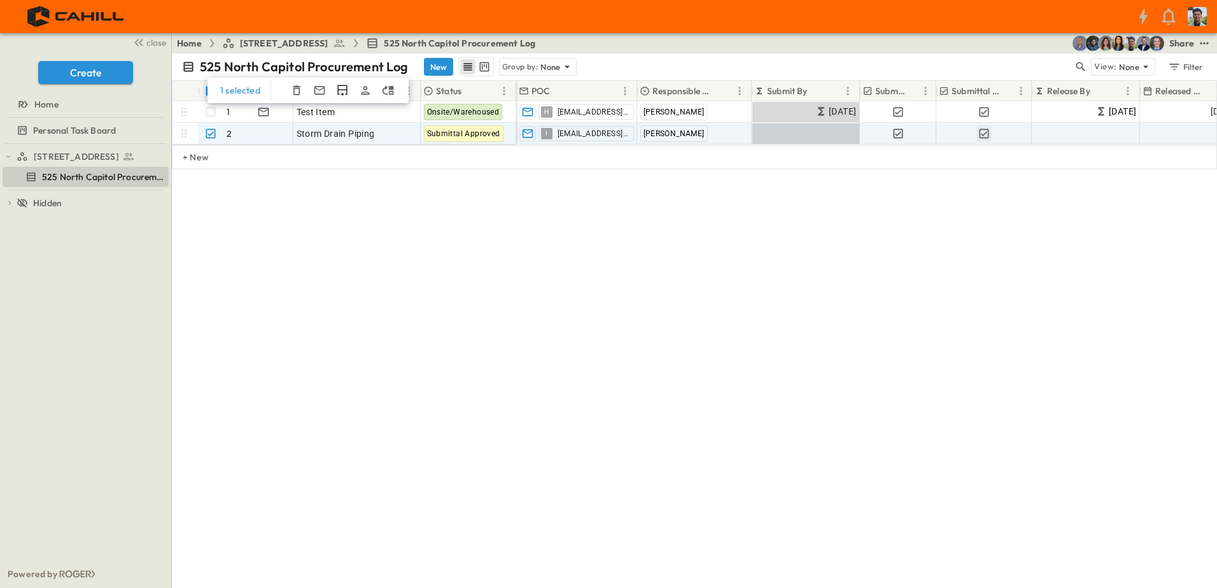
click at [479, 287] on div "525 North Capitol Procurement Log New Group by: None View: None Filter 1 select…" at bounding box center [694, 320] width 1045 height 535
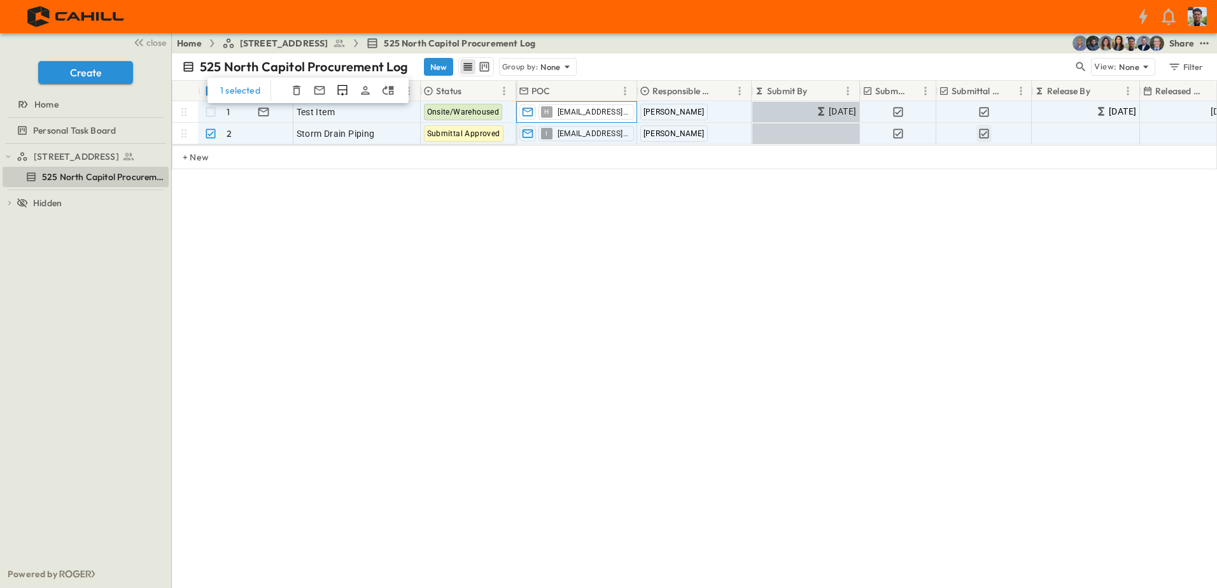
click at [541, 110] on div "H" at bounding box center [546, 111] width 11 height 11
click at [556, 204] on div "1 selected # Info Item Status POC Responsible Contractor Submit By Submitted? S…" at bounding box center [694, 175] width 1045 height 191
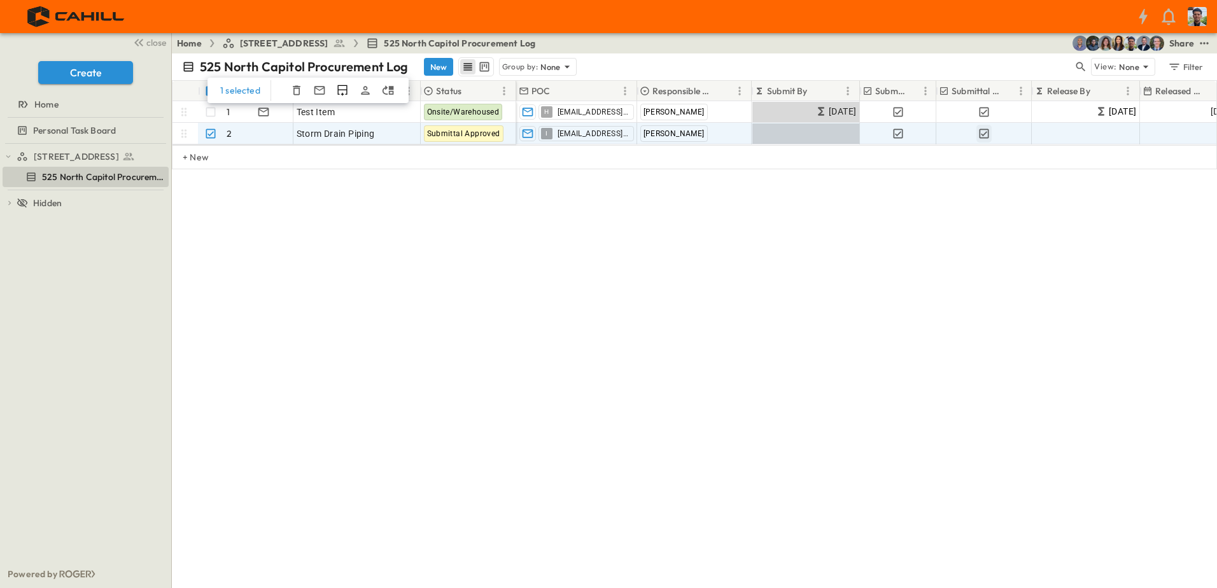
drag, startPoint x: 364, startPoint y: 267, endPoint x: 268, endPoint y: 203, distance: 115.3
click at [363, 265] on div "1 selected # Info Item Status POC Responsible Contractor Submit By Submitted? S…" at bounding box center [694, 175] width 1045 height 191
drag, startPoint x: 281, startPoint y: 212, endPoint x: 279, endPoint y: 202, distance: 10.4
click at [280, 207] on div "1 selected # Info Item Status POC Responsible Contractor Submit By Submitted? S…" at bounding box center [694, 175] width 1045 height 191
click at [279, 202] on div "1 selected # Info Item Status POC Responsible Contractor Submit By Submitted? S…" at bounding box center [694, 175] width 1045 height 191
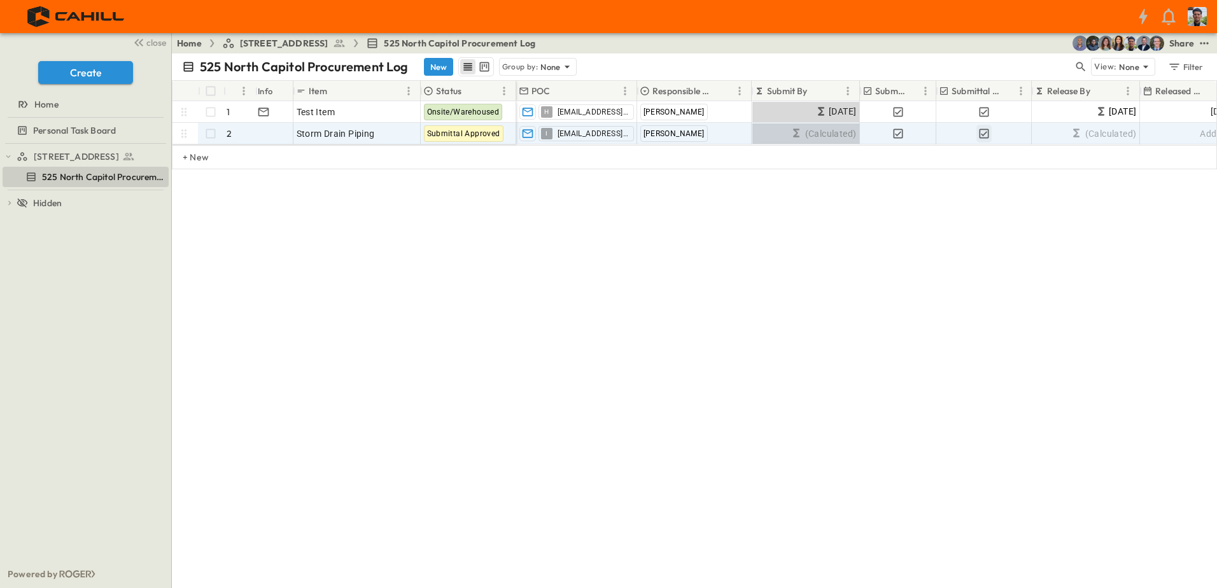
click at [308, 253] on div "# Info Item Status POC Responsible Contractor Submit By Submitted? Submittal Ap…" at bounding box center [694, 175] width 1045 height 191
click at [431, 66] on button "New" at bounding box center [438, 67] width 29 height 18
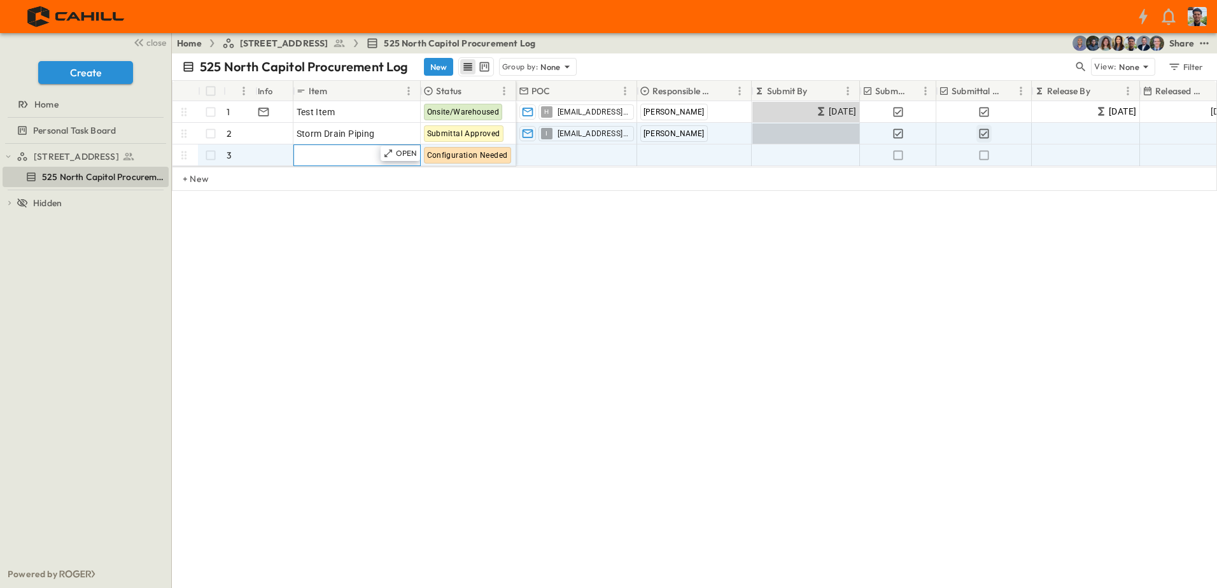
click at [331, 153] on span "Add Item" at bounding box center [316, 155] width 38 height 13
click at [371, 149] on input "**********" at bounding box center [356, 154] width 125 height 15
type input "**********"
click at [354, 280] on div "**********" at bounding box center [694, 320] width 1045 height 535
click at [569, 158] on span "Add Contact" at bounding box center [546, 155] width 52 height 13
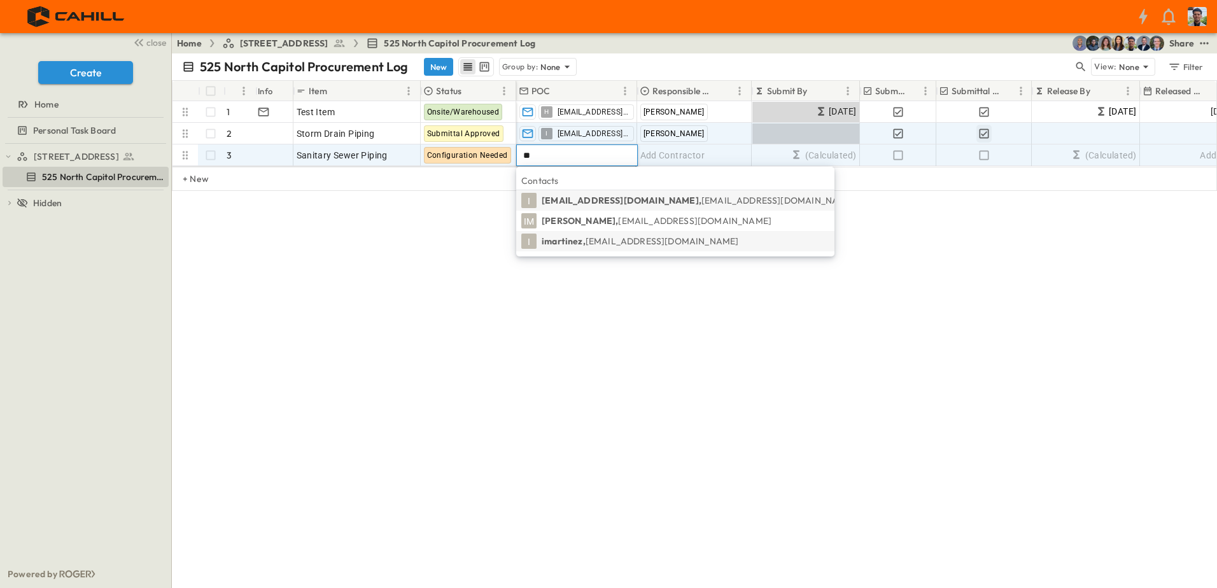
type input "**"
drag, startPoint x: 561, startPoint y: 243, endPoint x: 534, endPoint y: 252, distance: 29.0
click at [494, 285] on div "525 North Capitol Procurement Log New Group by: None View: None Filter # Info I…" at bounding box center [694, 320] width 1045 height 535
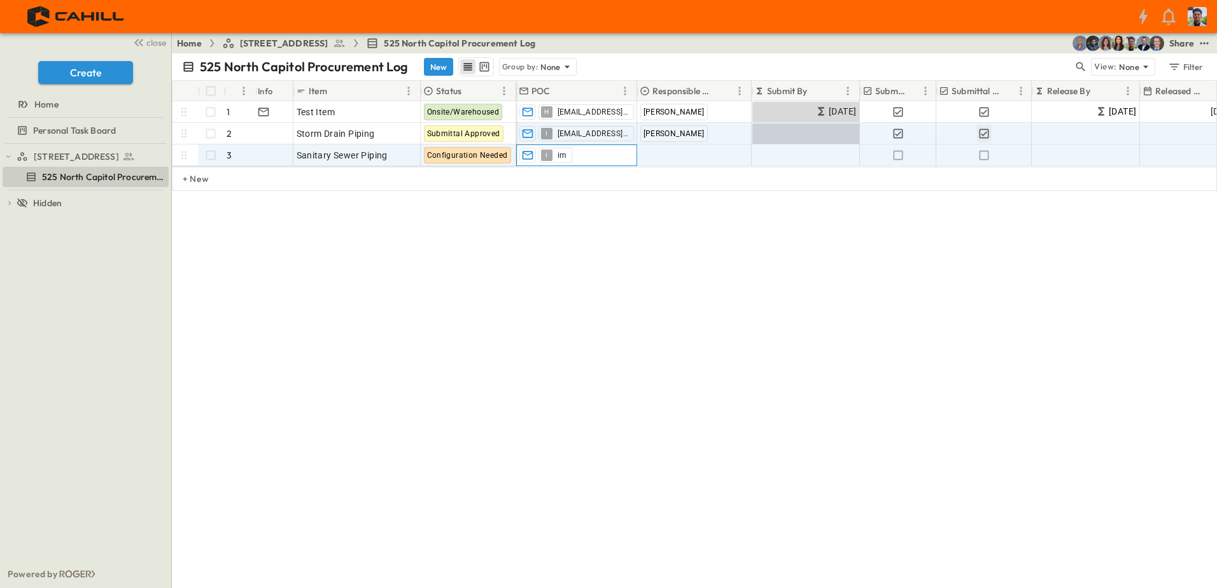
click at [568, 157] on div "I im" at bounding box center [556, 155] width 34 height 15
click at [562, 156] on icon "button" at bounding box center [559, 155] width 8 height 8
click at [570, 156] on input "text" at bounding box center [577, 155] width 110 height 15
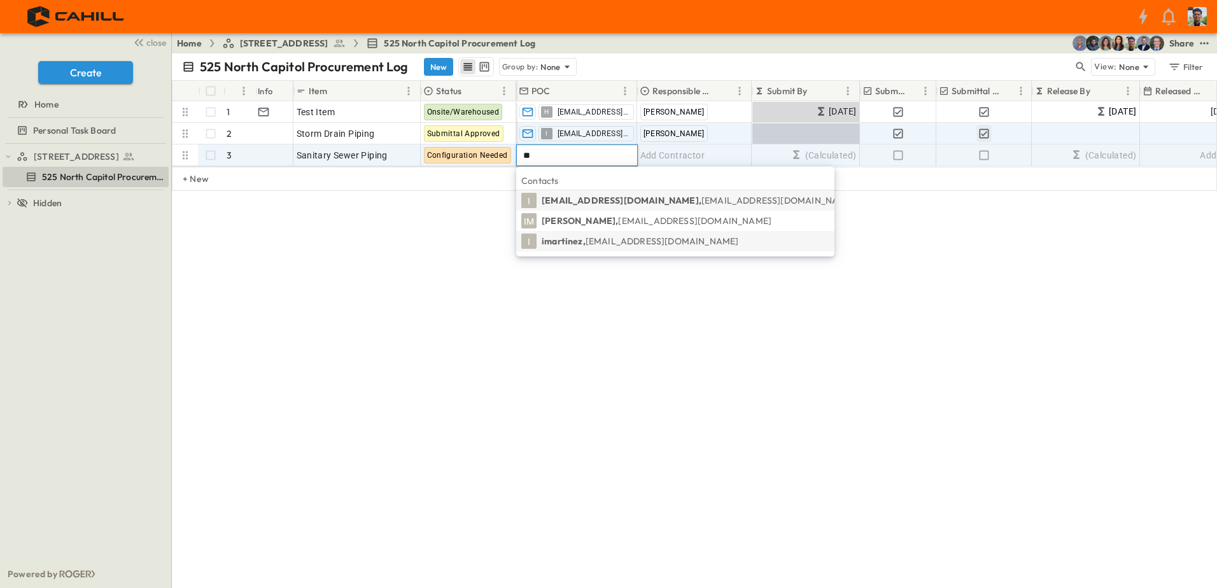
type input "**"
click at [568, 240] on p "imartinez, [EMAIL_ADDRESS][DOMAIN_NAME]" at bounding box center [640, 241] width 197 height 13
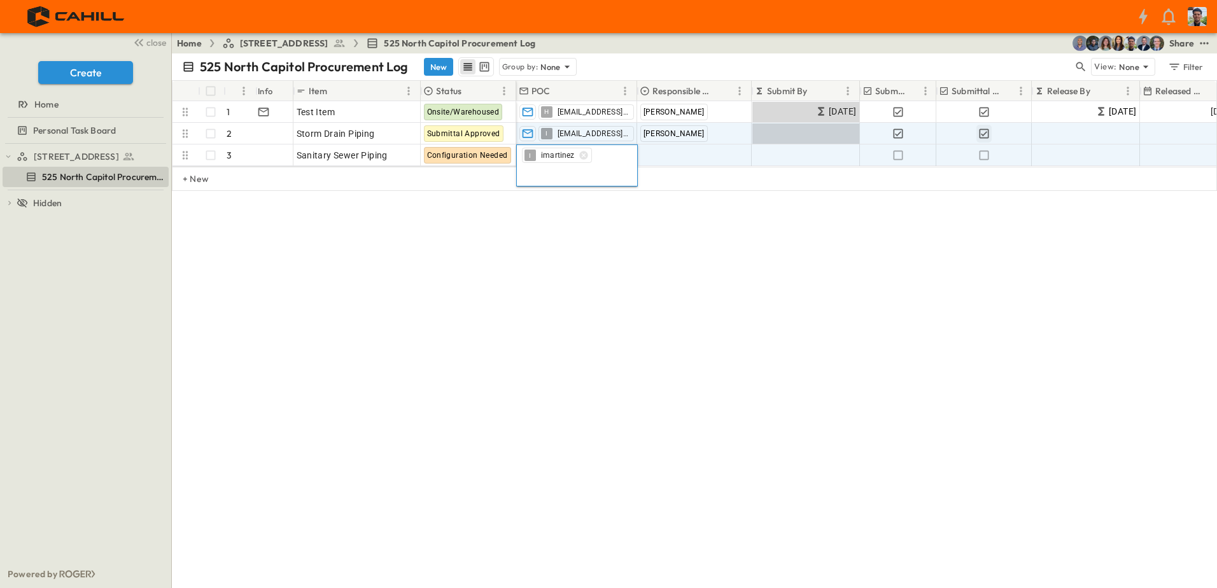
click at [423, 277] on div "525 North Capitol Procurement Log New Group by: None View: None Filter # Info I…" at bounding box center [694, 320] width 1045 height 535
click at [669, 155] on span "Add Contractor" at bounding box center [673, 155] width 65 height 13
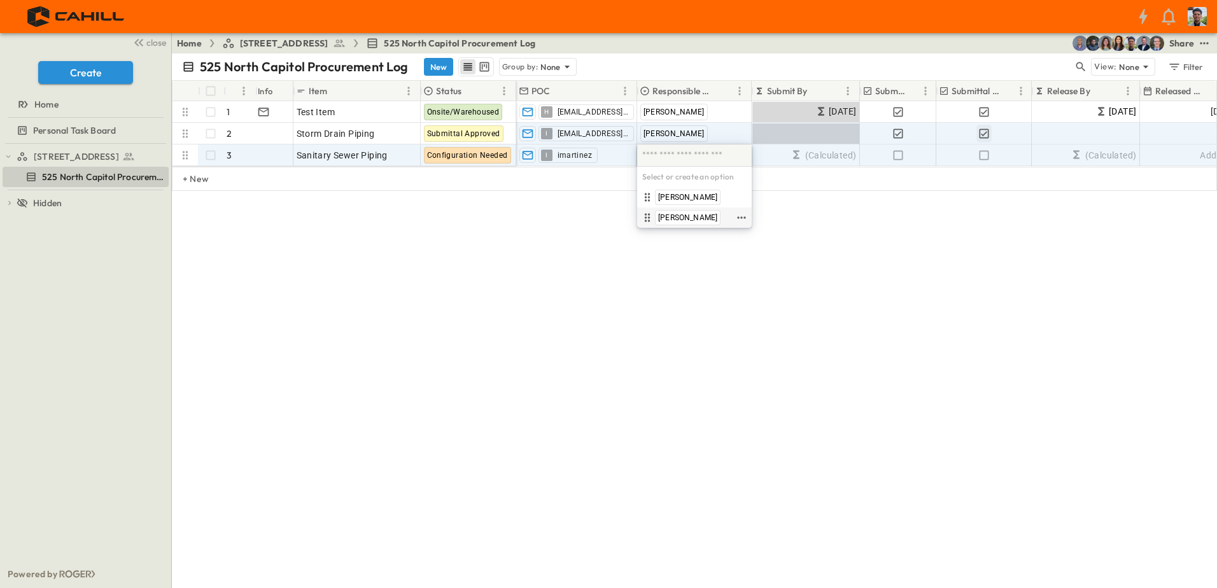
click at [674, 213] on span "[PERSON_NAME]" at bounding box center [687, 218] width 59 height 10
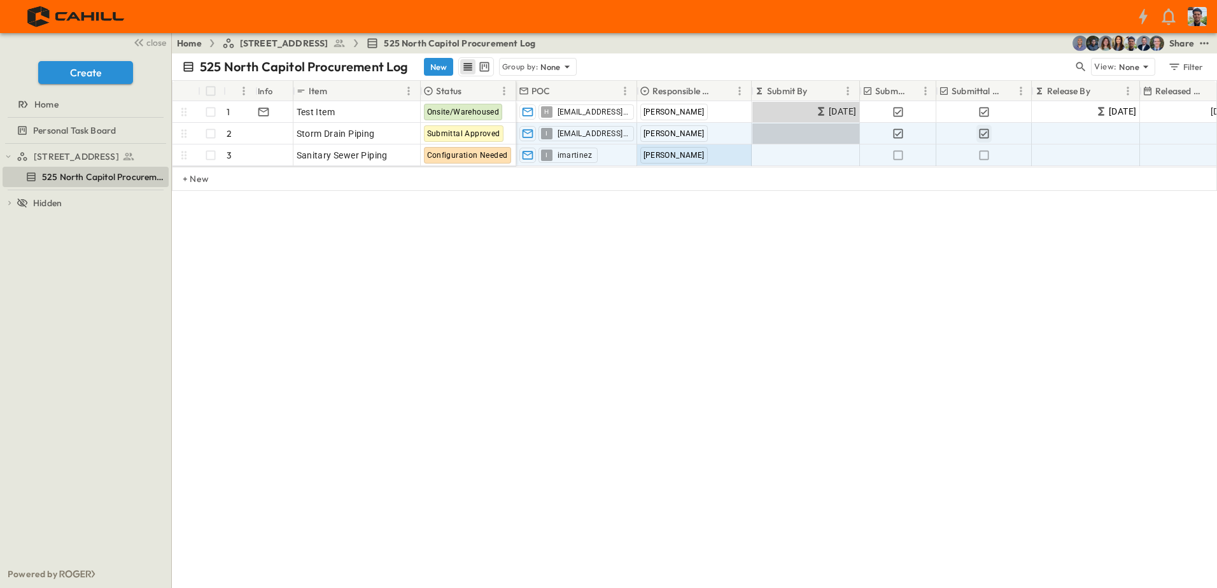
click at [779, 244] on div "# Info Item Status POC Responsible Contractor Submit By Submitted? Submittal Ap…" at bounding box center [694, 175] width 1045 height 191
click at [899, 157] on icon "button" at bounding box center [898, 155] width 13 height 13
click at [986, 156] on icon "button" at bounding box center [984, 155] width 13 height 13
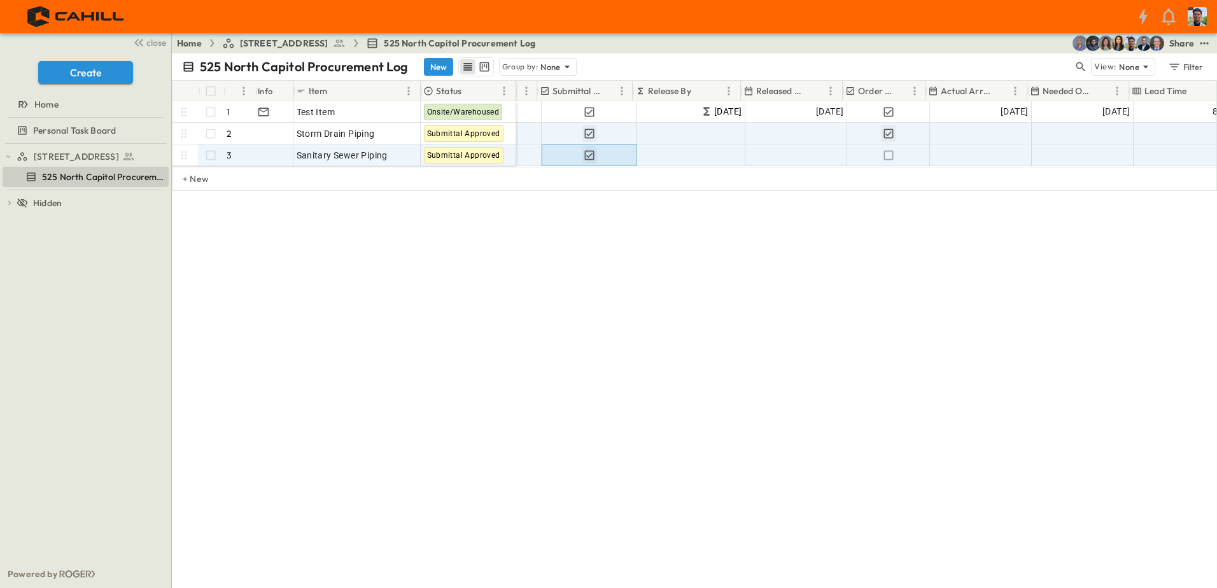
scroll to position [0, 399]
click at [883, 152] on icon "button" at bounding box center [884, 155] width 13 height 13
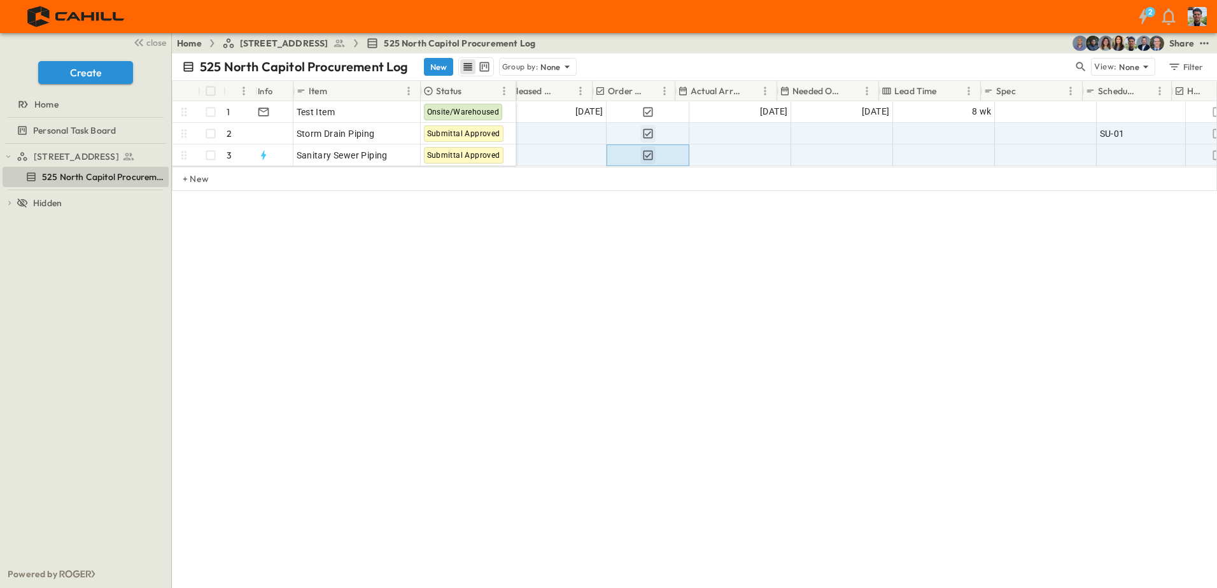
scroll to position [0, 707]
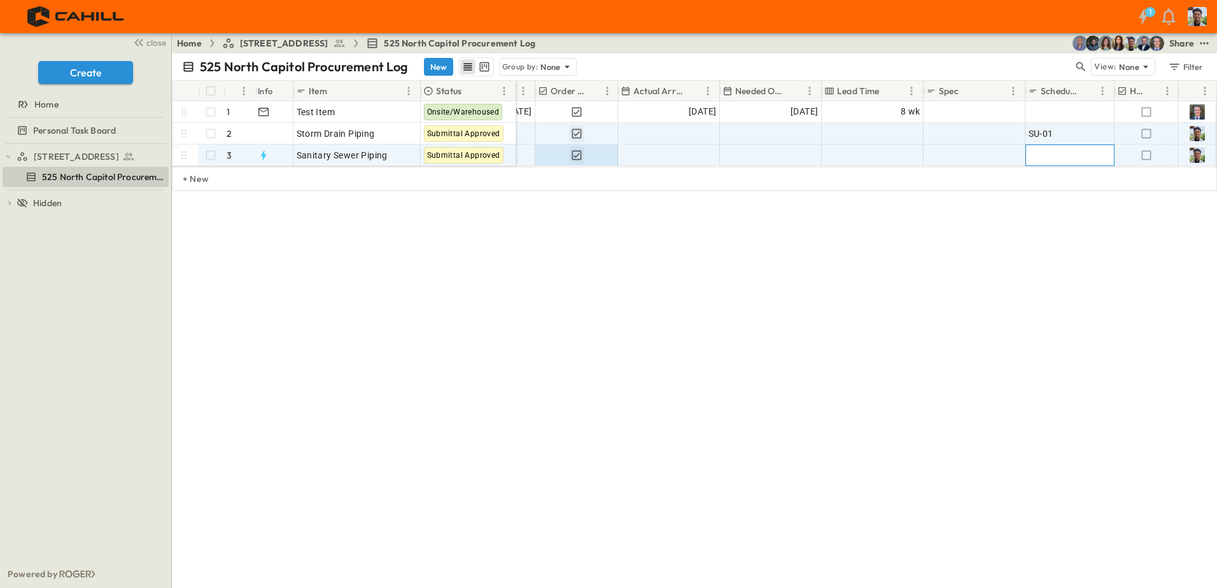
click at [1037, 153] on span "Add ID" at bounding box center [1042, 155] width 27 height 13
type input "*****"
click at [929, 348] on div "525 North Capitol Procurement Log New Group by: None View: None Filter # Info I…" at bounding box center [694, 320] width 1045 height 535
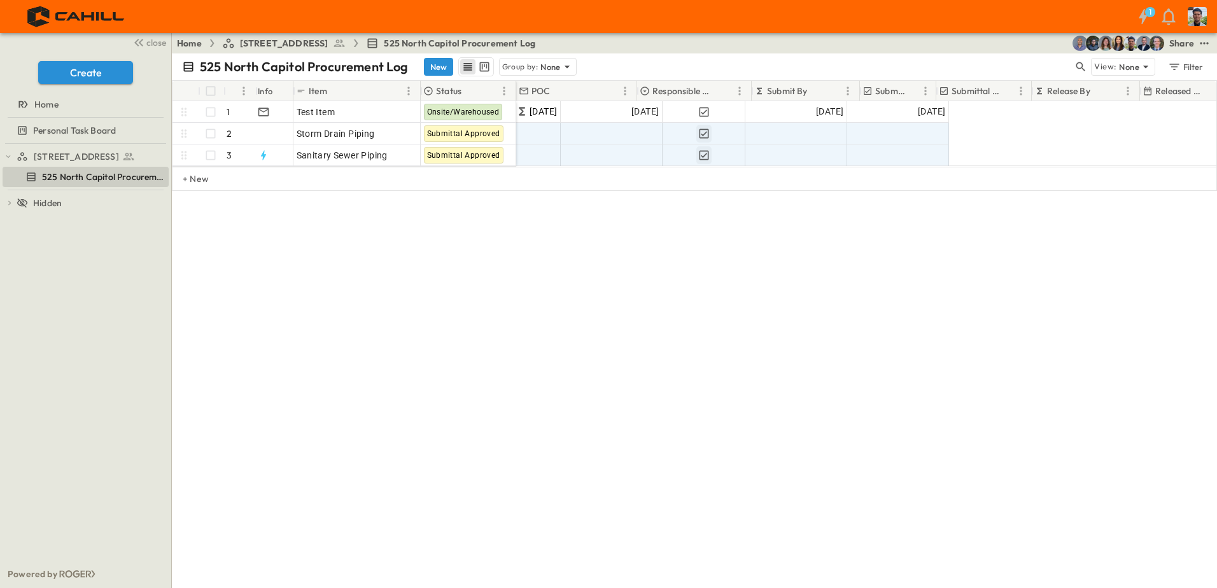
scroll to position [0, 0]
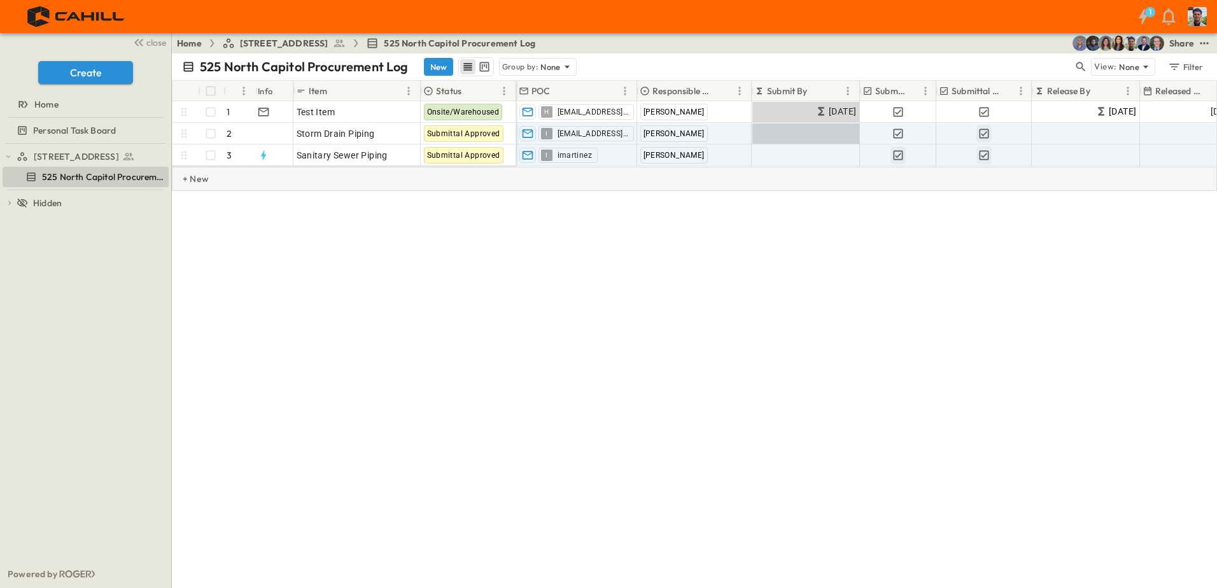
click at [190, 185] on p "+ New" at bounding box center [187, 179] width 8 height 13
click at [318, 173] on span "Add Item" at bounding box center [316, 177] width 38 height 13
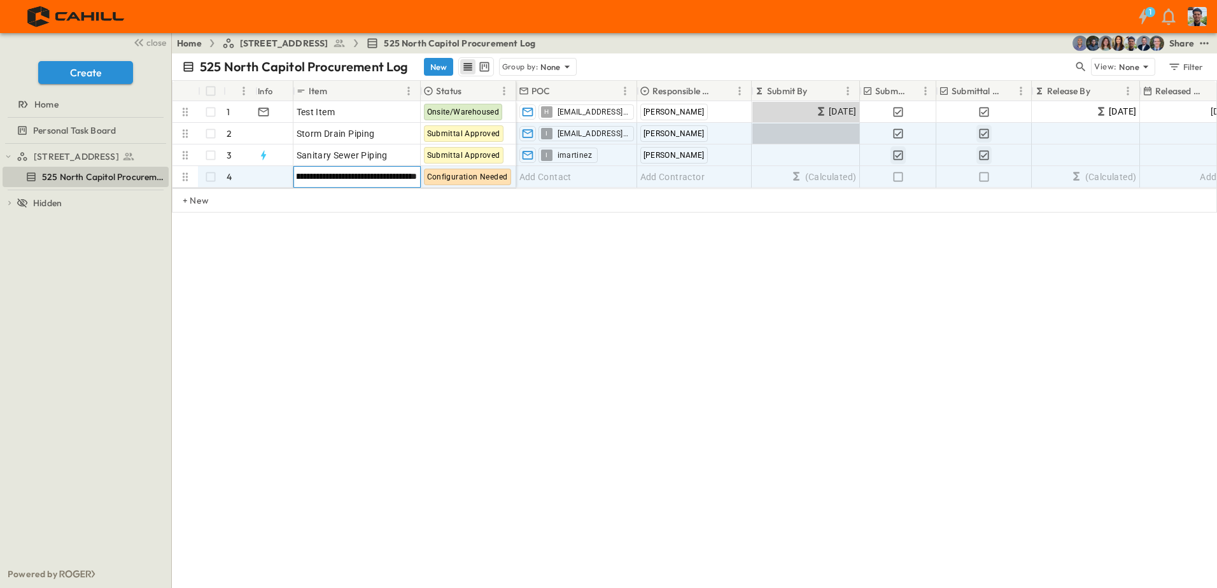
type input "**********"
click at [354, 316] on div "**********" at bounding box center [694, 320] width 1045 height 535
click at [560, 177] on span "Add Contact" at bounding box center [546, 177] width 52 height 13
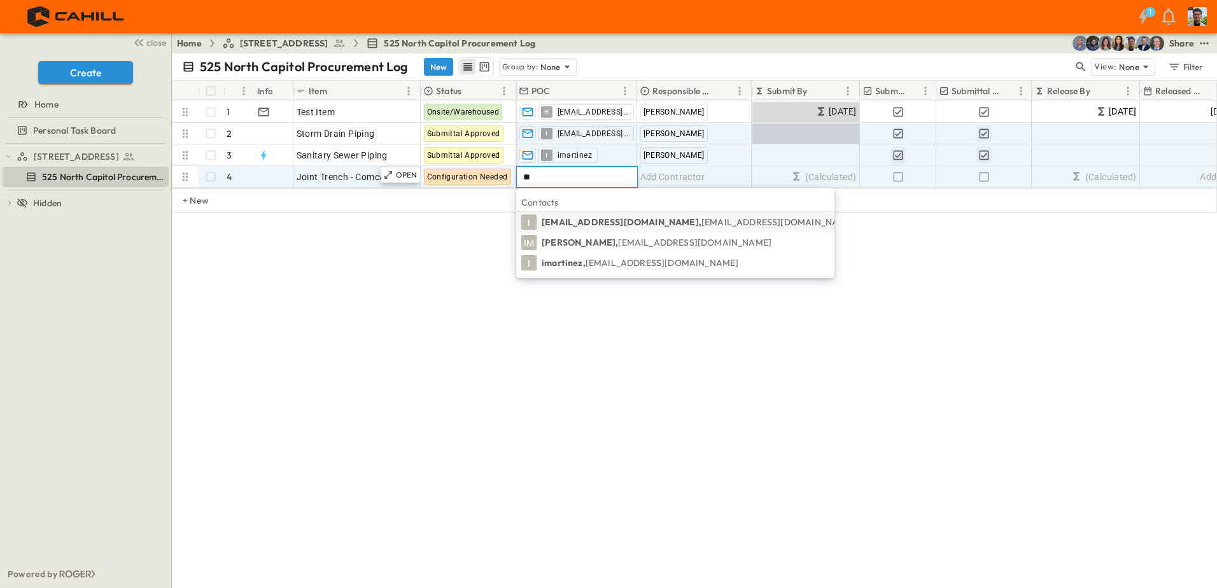
type input "**"
click at [590, 261] on span "[EMAIL_ADDRESS][DOMAIN_NAME]" at bounding box center [662, 262] width 153 height 11
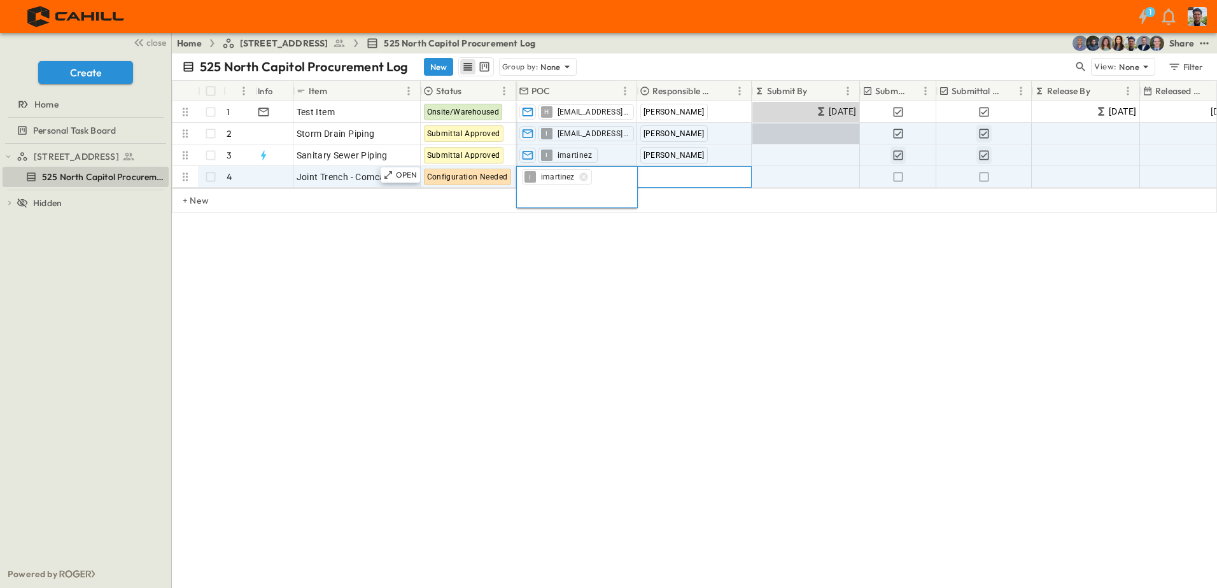
click at [676, 176] on span "Add Contractor" at bounding box center [673, 177] width 65 height 13
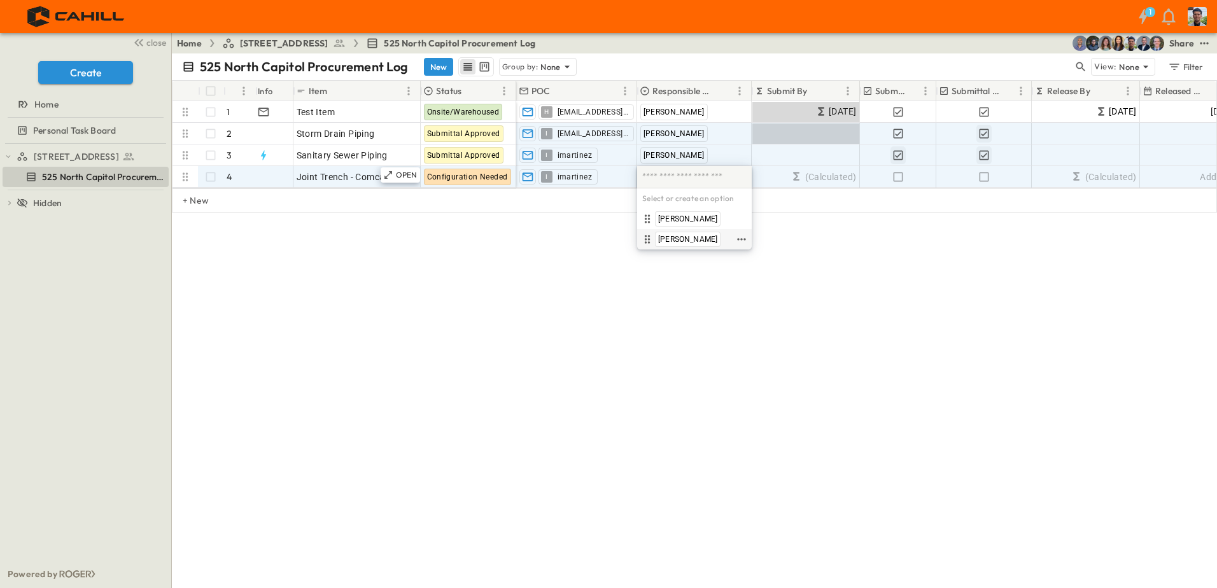
click at [667, 239] on span "[PERSON_NAME]" at bounding box center [687, 239] width 59 height 10
click at [900, 176] on icon "button" at bounding box center [898, 177] width 13 height 13
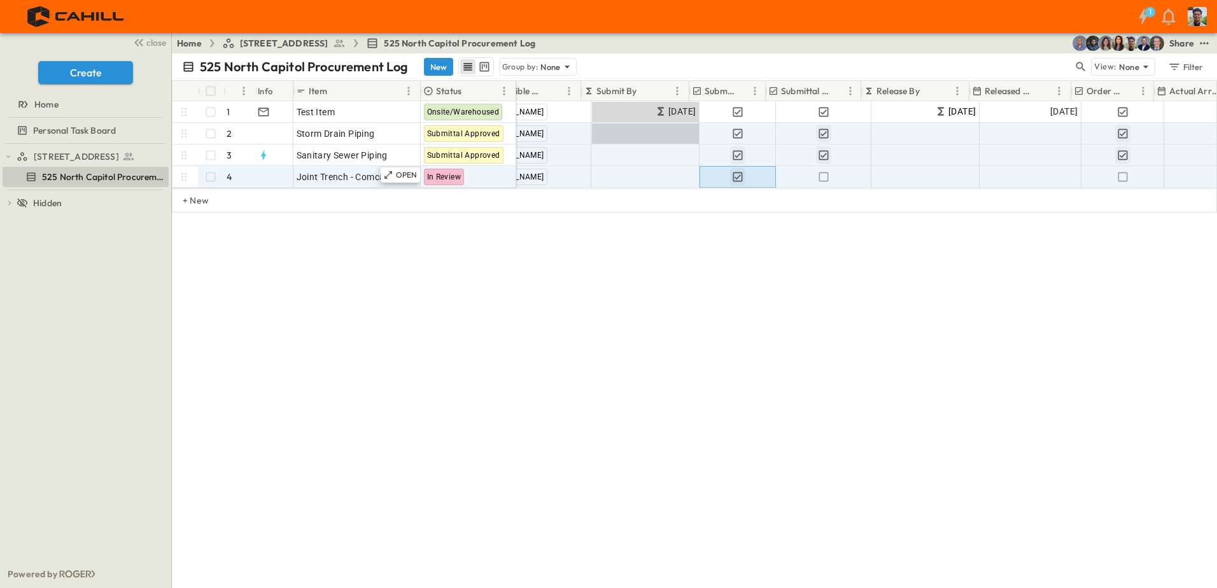
scroll to position [0, 171]
click at [814, 176] on icon "button" at bounding box center [813, 177] width 13 height 13
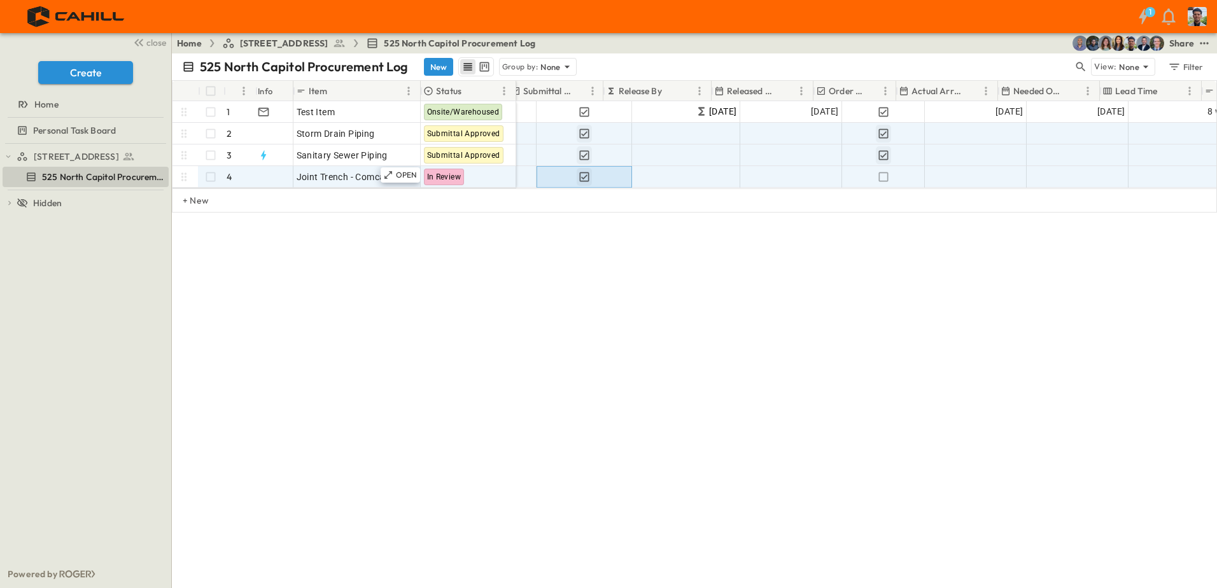
scroll to position [0, 428]
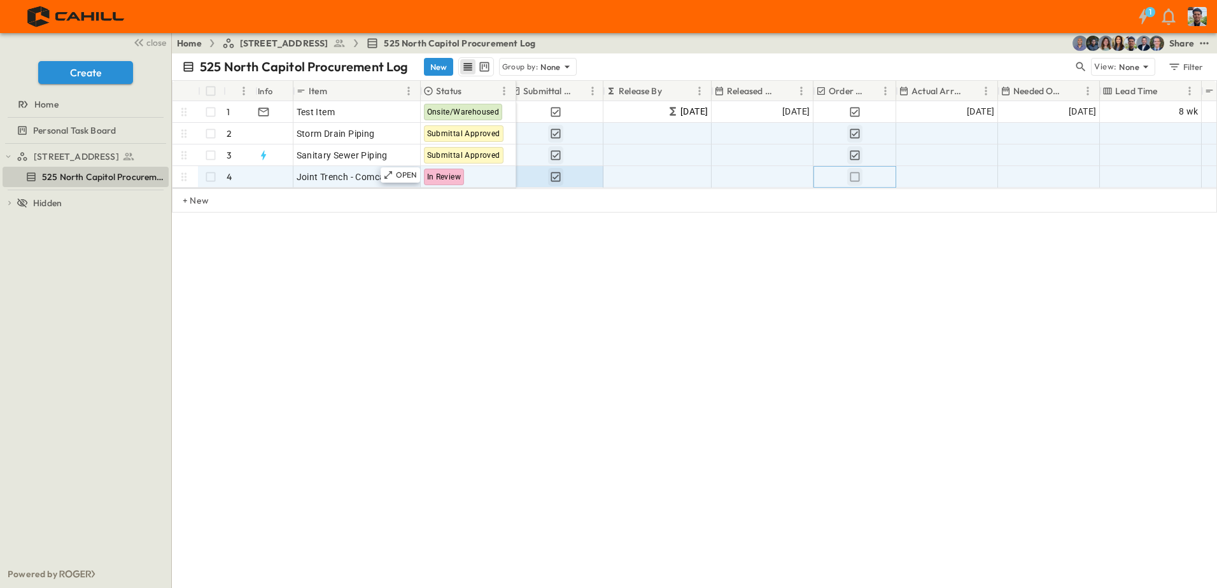
click at [852, 175] on icon "button" at bounding box center [855, 177] width 13 height 13
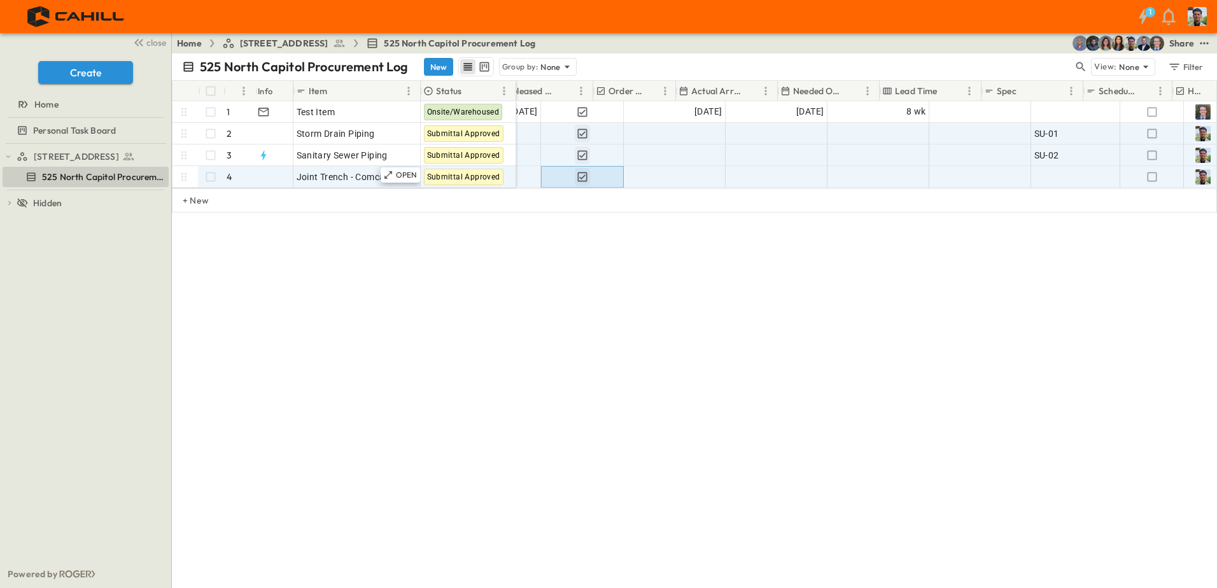
scroll to position [0, 707]
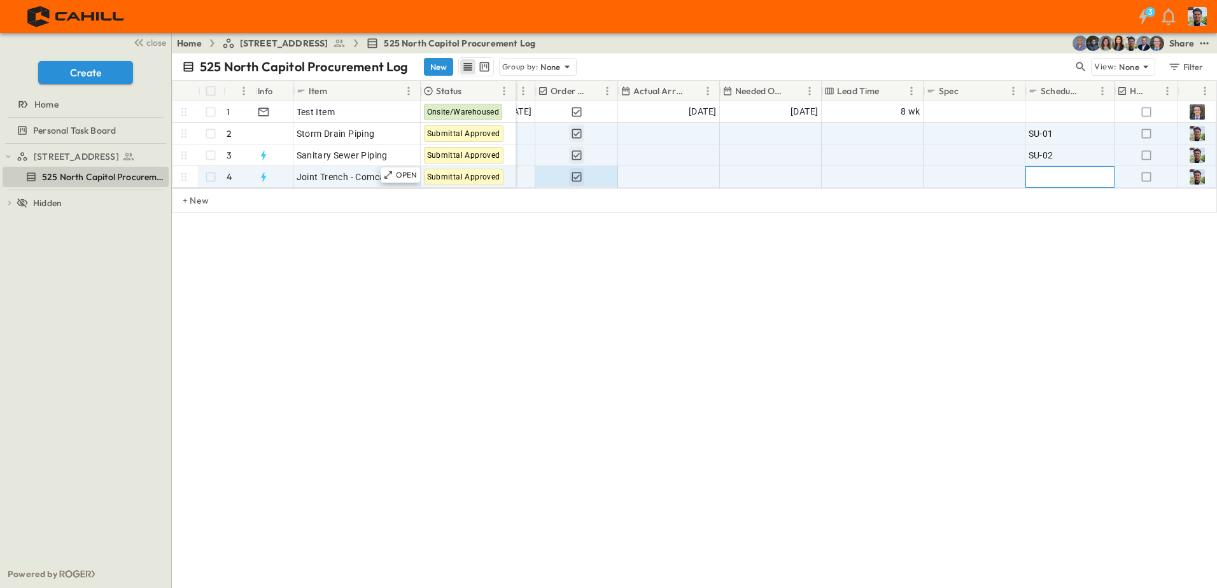
click at [1059, 177] on div "Add ID" at bounding box center [1070, 177] width 83 height 18
type input "*****"
click at [1031, 238] on div "# Info Item Status Responsible Contractor Submit By Submitted? Submittal Approv…" at bounding box center [694, 175] width 1045 height 191
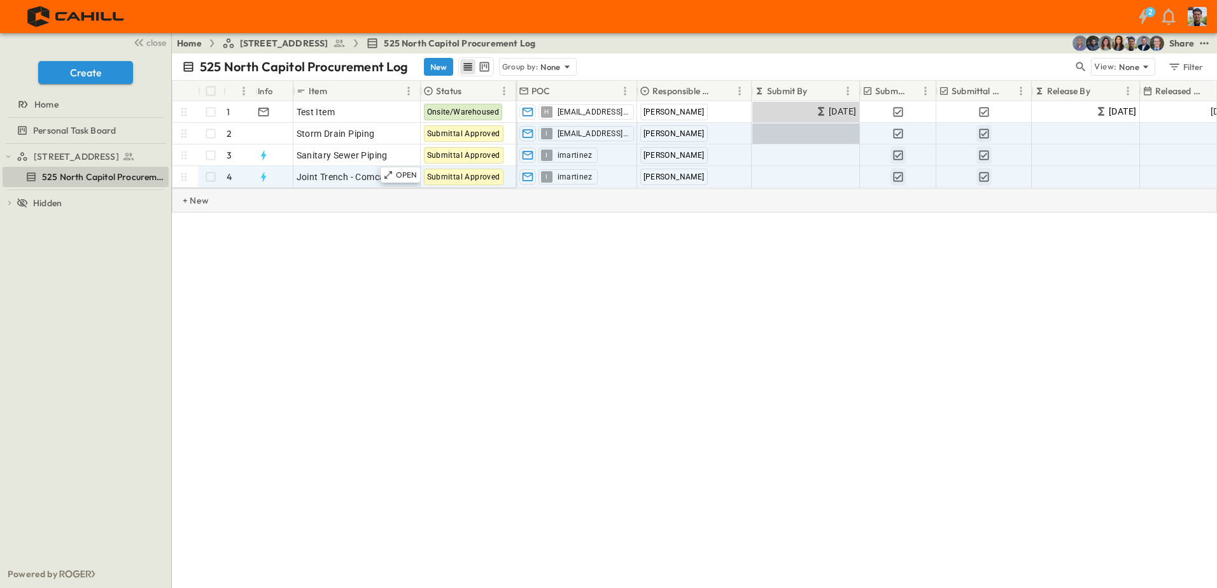
click at [190, 207] on p "+ New" at bounding box center [187, 200] width 8 height 13
click at [311, 200] on span "Add Item" at bounding box center [316, 198] width 38 height 13
click at [302, 205] on input "text" at bounding box center [356, 197] width 125 height 15
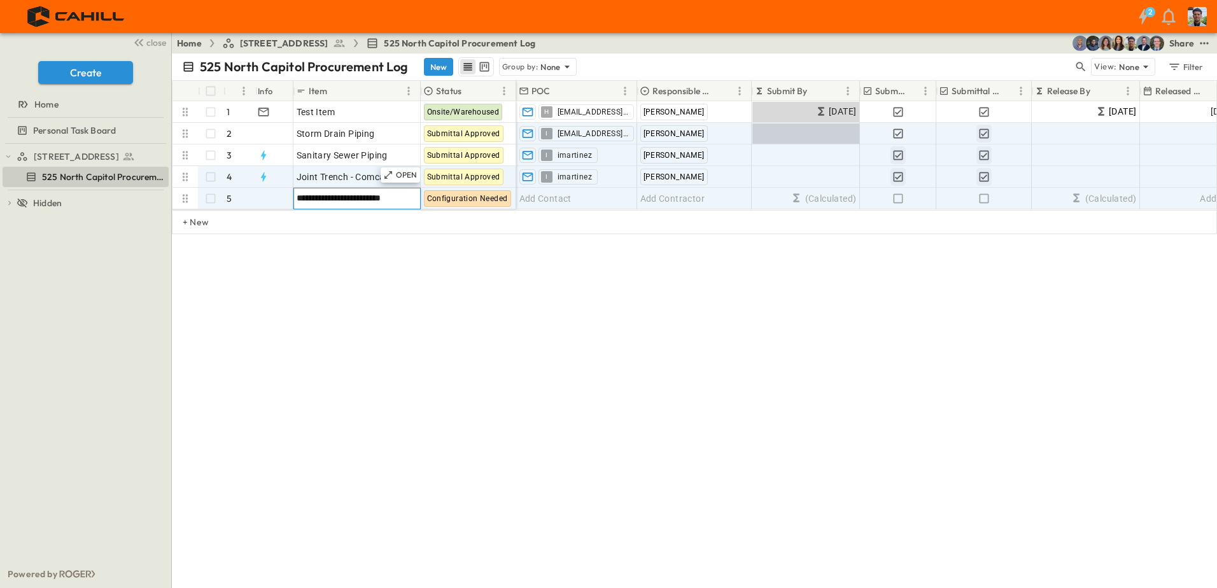
drag, startPoint x: 393, startPoint y: 198, endPoint x: 364, endPoint y: 199, distance: 28.7
click at [364, 199] on input "**********" at bounding box center [356, 197] width 125 height 15
click at [405, 197] on input "**********" at bounding box center [356, 197] width 125 height 15
type input "**********"
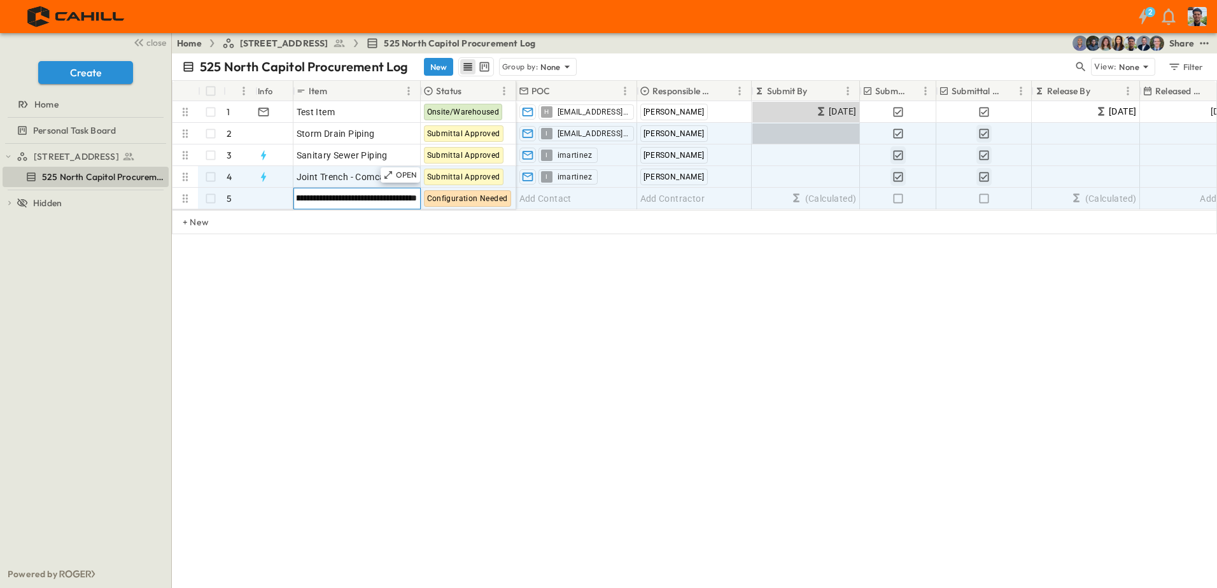
click at [427, 341] on div "**********" at bounding box center [694, 320] width 1045 height 535
click at [364, 197] on span "Site Utilities for Offsite Domestic Water Piping" at bounding box center [392, 198] width 190 height 13
click at [360, 198] on span "Site Utilities for Offsite Domestic Water Piping" at bounding box center [392, 198] width 190 height 13
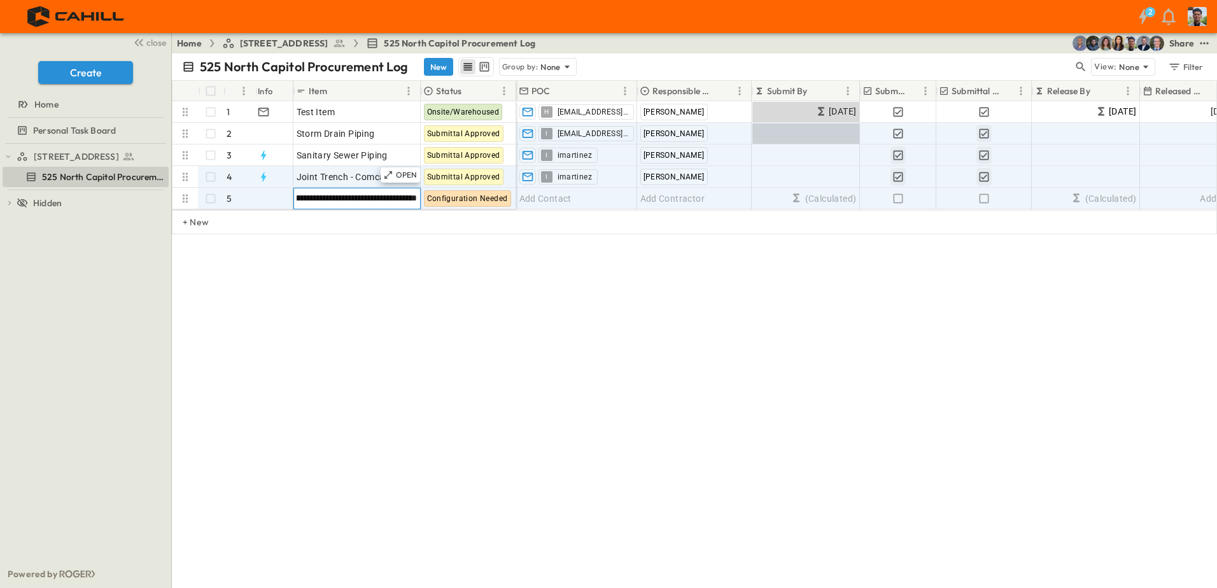
type input "**********"
click at [549, 196] on span "Add Contact" at bounding box center [546, 198] width 52 height 13
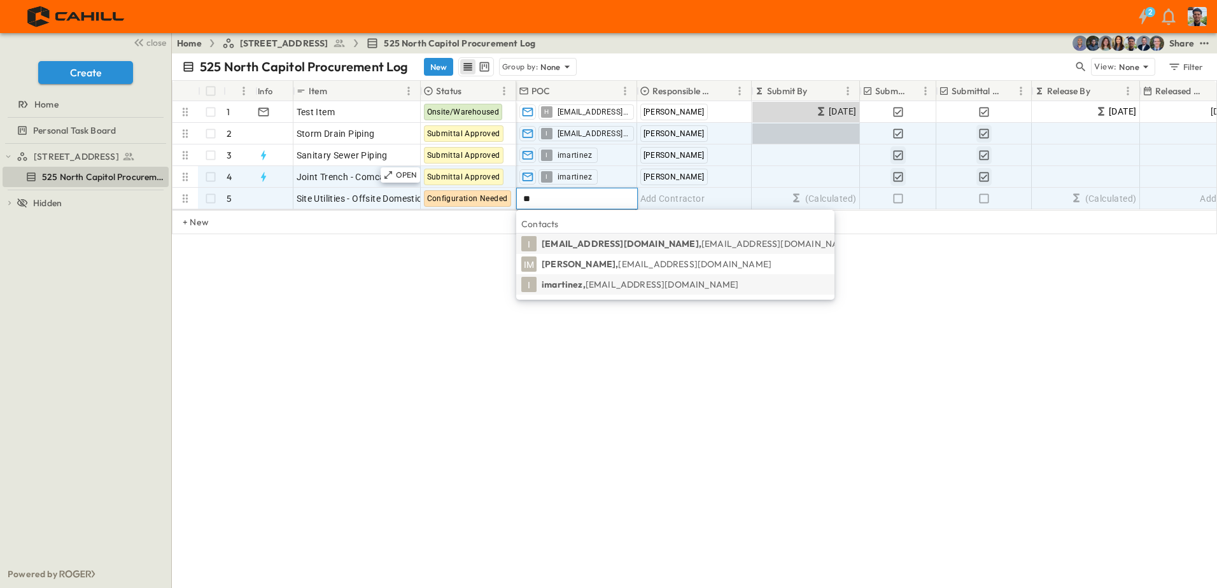
type input "**"
click at [570, 287] on p "imartinez, [EMAIL_ADDRESS][DOMAIN_NAME]" at bounding box center [640, 284] width 197 height 13
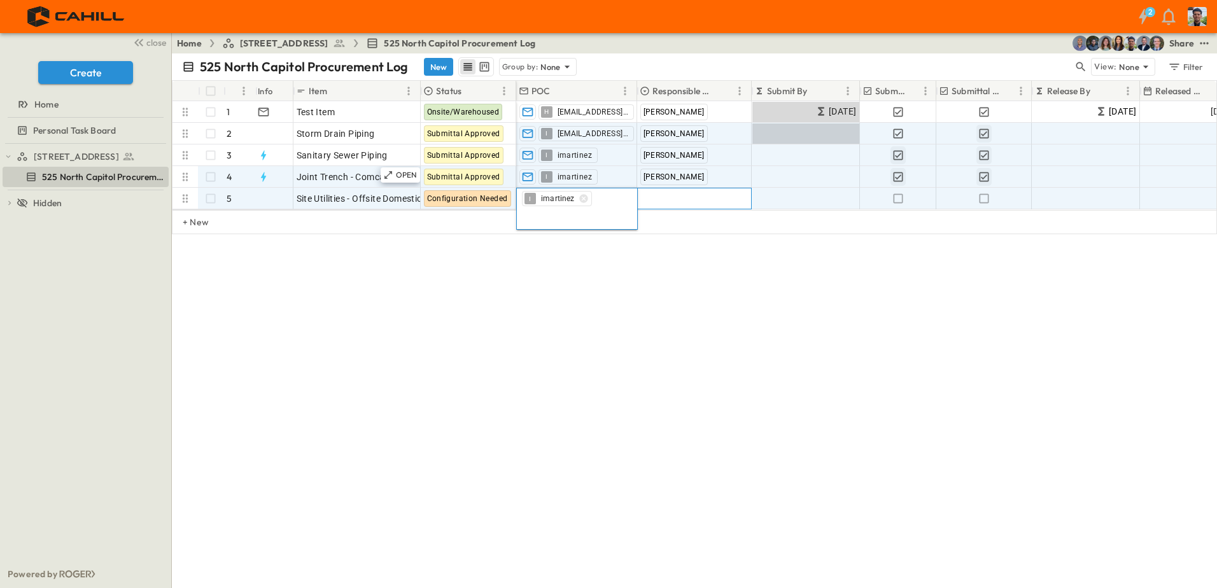
click at [651, 195] on span "Add Contractor" at bounding box center [673, 198] width 65 height 13
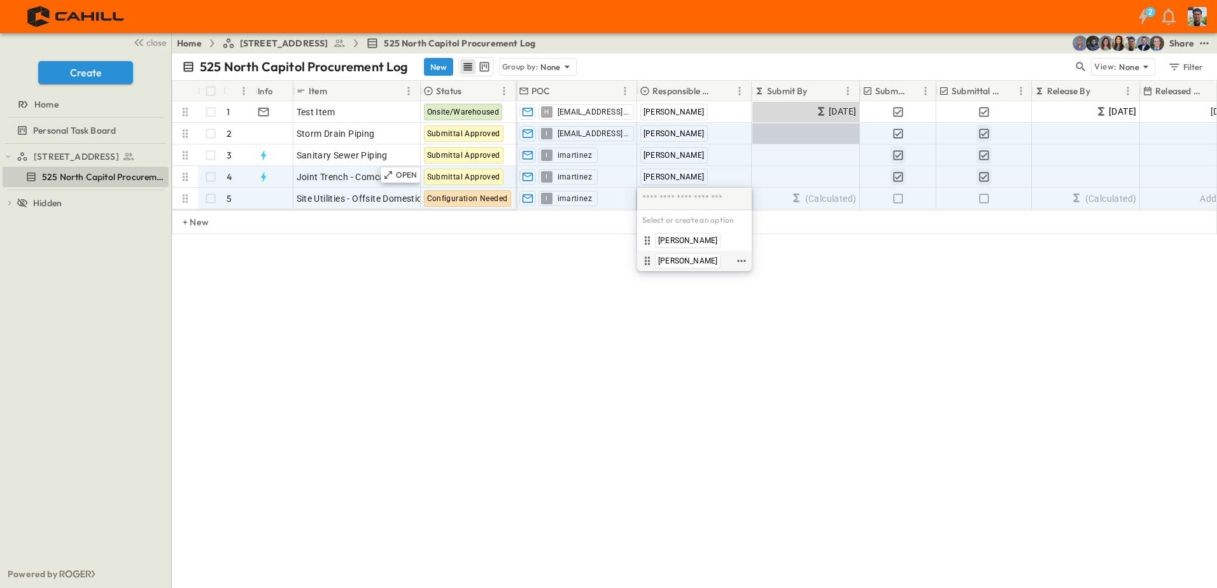
click at [674, 261] on span "[PERSON_NAME]" at bounding box center [687, 261] width 59 height 10
click at [900, 201] on icon "button" at bounding box center [898, 198] width 13 height 13
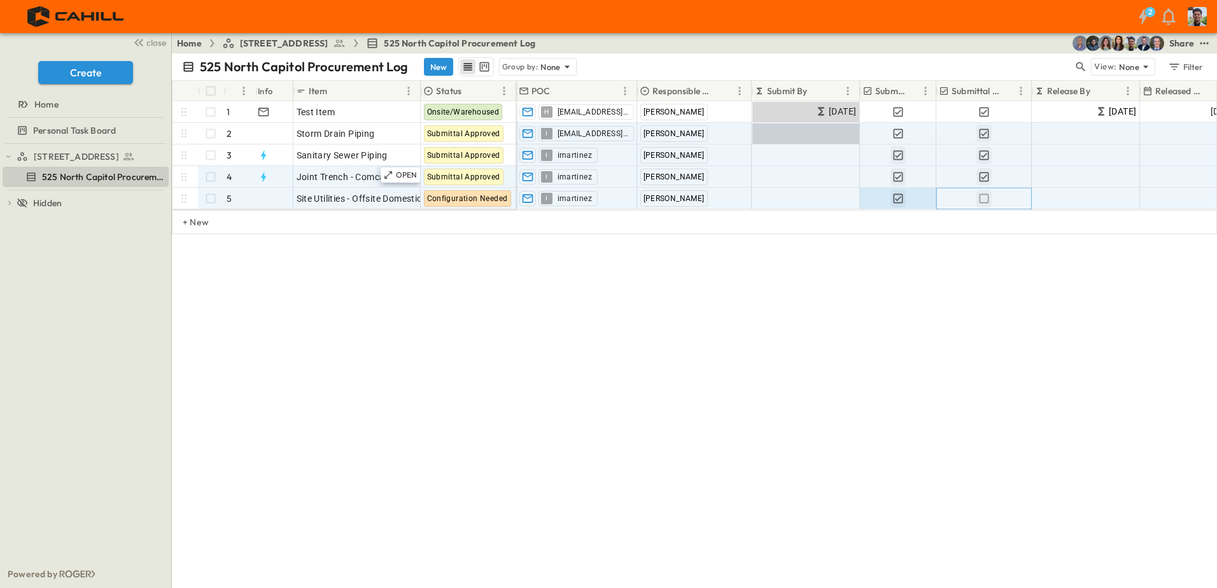
click at [985, 199] on icon "button" at bounding box center [984, 198] width 13 height 13
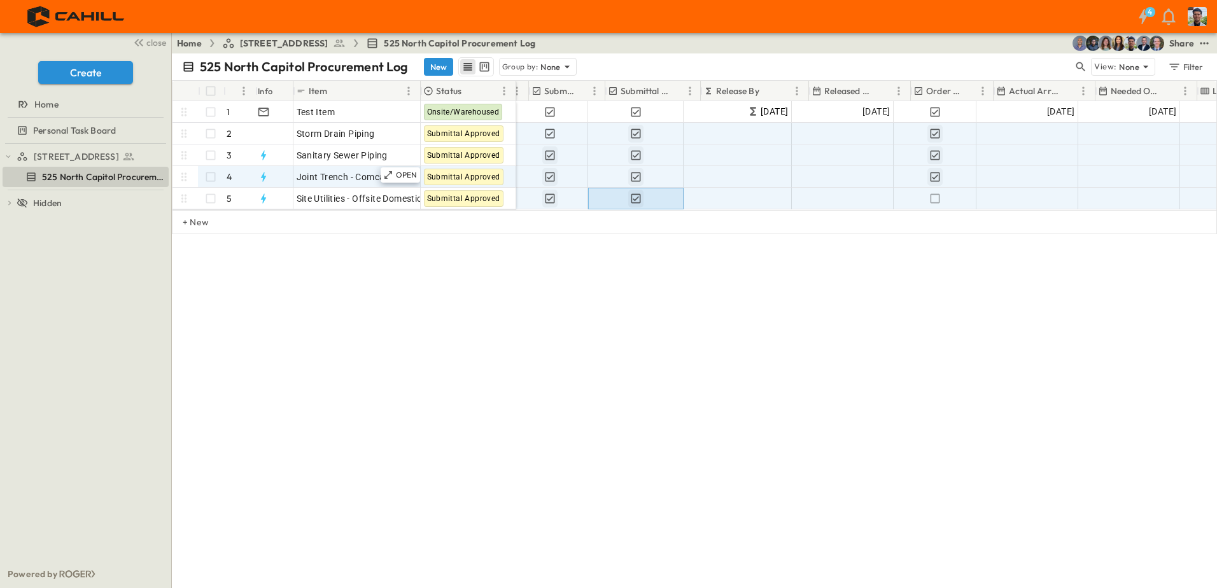
scroll to position [0, 351]
click at [933, 194] on icon "button" at bounding box center [933, 199] width 10 height 10
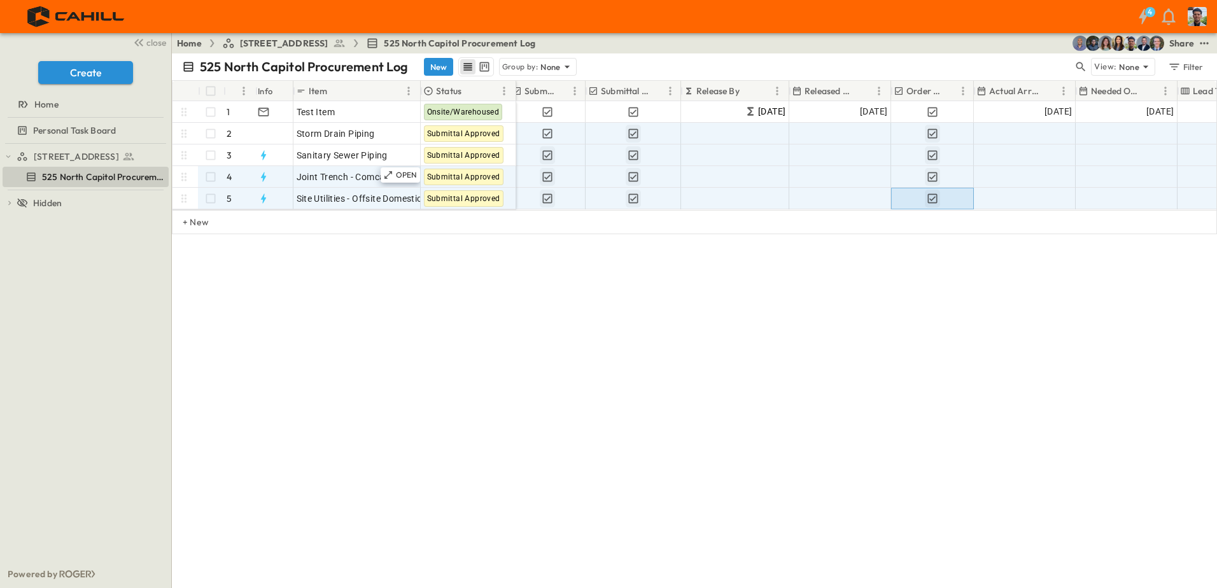
click at [936, 199] on icon "button" at bounding box center [932, 198] width 13 height 13
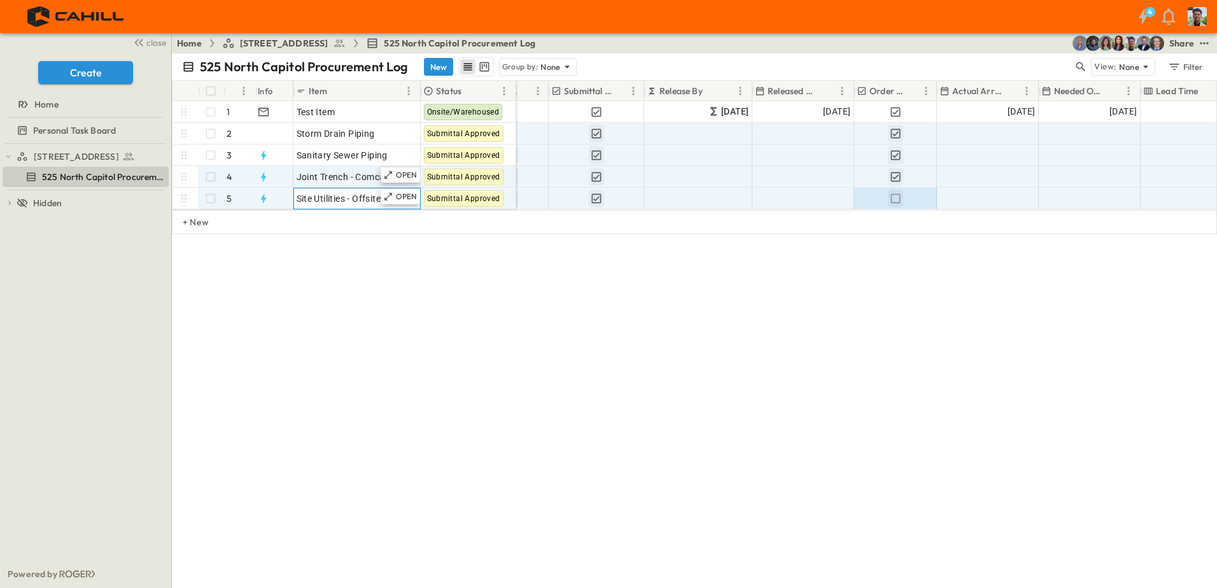
click at [343, 197] on span "Site Utilities - Offsite Domestic Water Piping" at bounding box center [387, 198] width 181 height 13
drag, startPoint x: 325, startPoint y: 198, endPoint x: 276, endPoint y: 201, distance: 49.1
click at [276, 201] on div "**********" at bounding box center [345, 199] width 344 height 22
type input "**********"
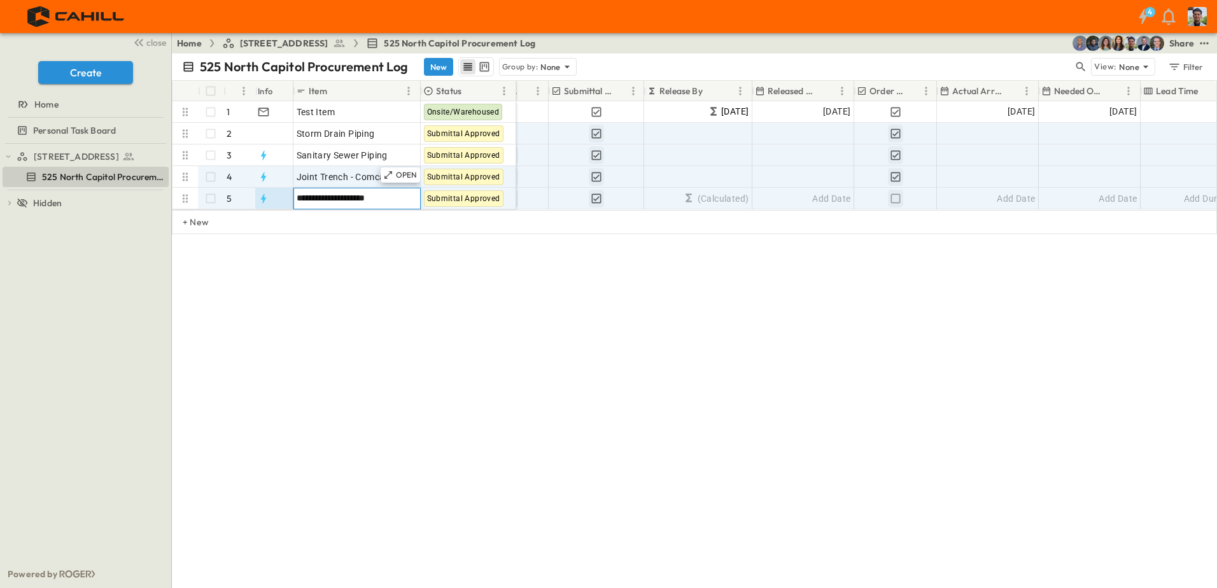
click at [423, 318] on div "**********" at bounding box center [694, 320] width 1045 height 535
click at [297, 197] on span "Domestic Water Piping" at bounding box center [344, 198] width 94 height 13
click at [298, 198] on input "**********" at bounding box center [356, 197] width 125 height 15
click at [397, 195] on input "**********" at bounding box center [356, 197] width 125 height 15
type input "**********"
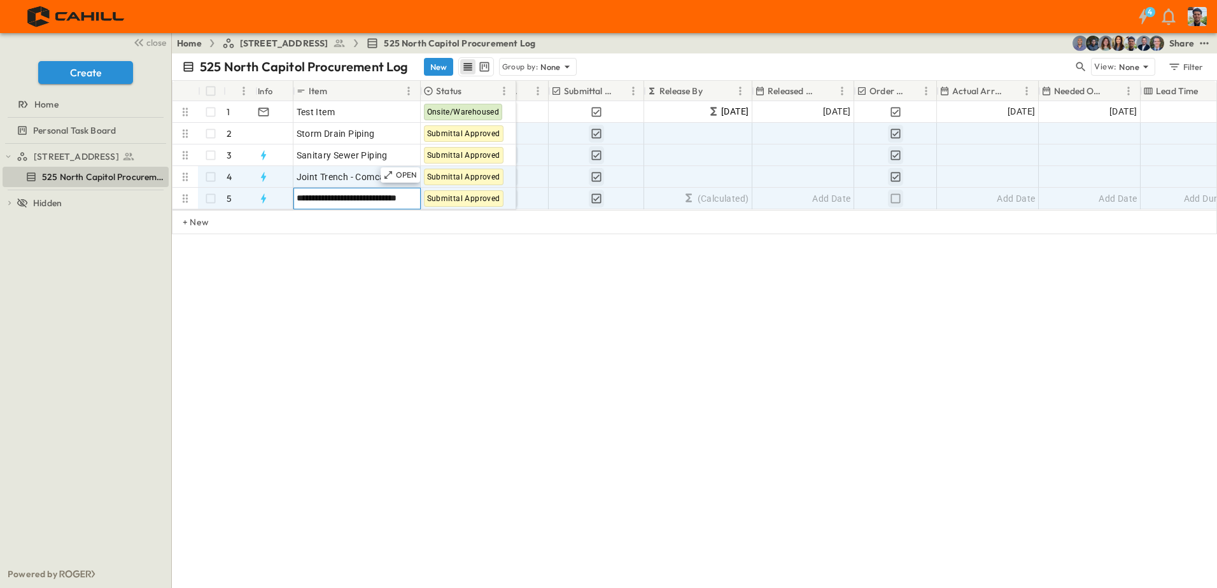
scroll to position [0, 8]
click at [449, 351] on div "**********" at bounding box center [694, 320] width 1045 height 535
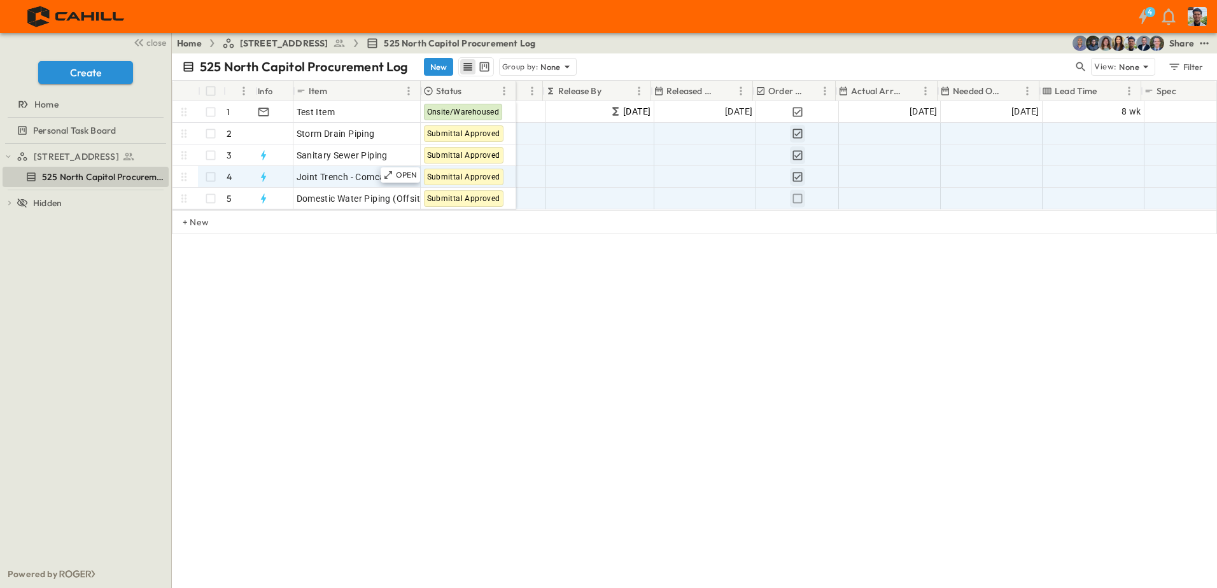
scroll to position [0, 475]
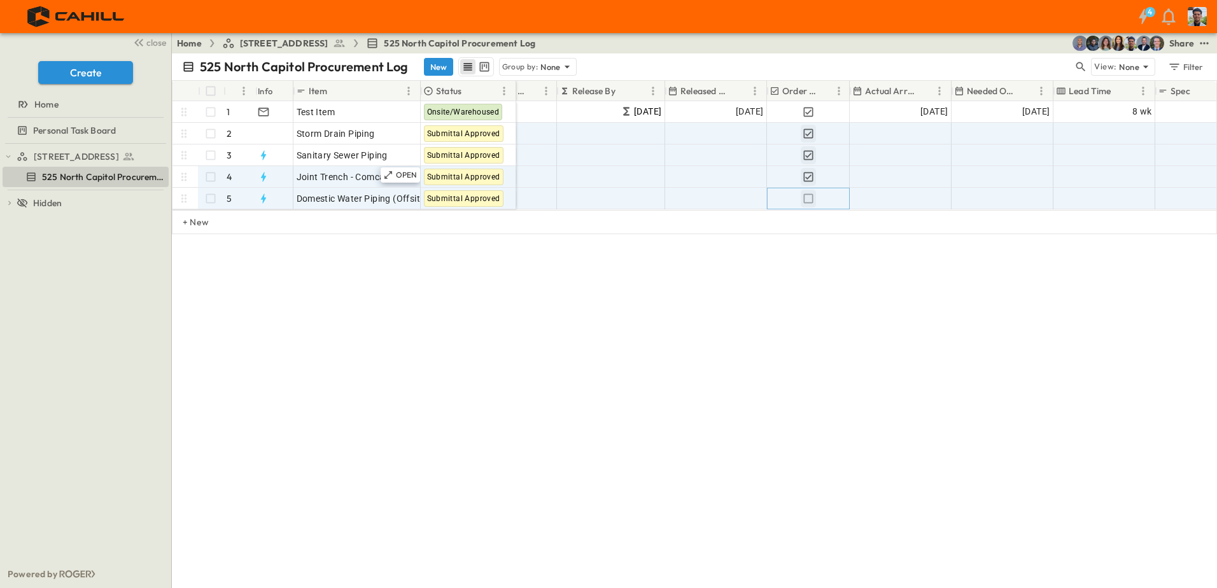
click at [807, 199] on icon "button" at bounding box center [808, 198] width 13 height 13
click at [809, 197] on icon "button" at bounding box center [808, 198] width 13 height 13
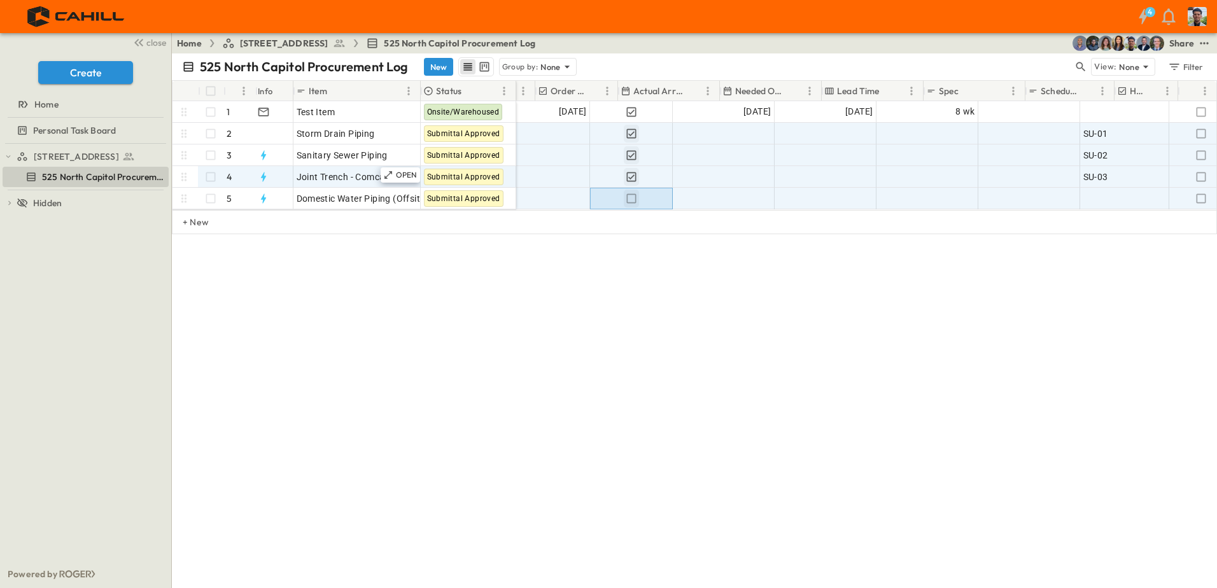
scroll to position [0, 707]
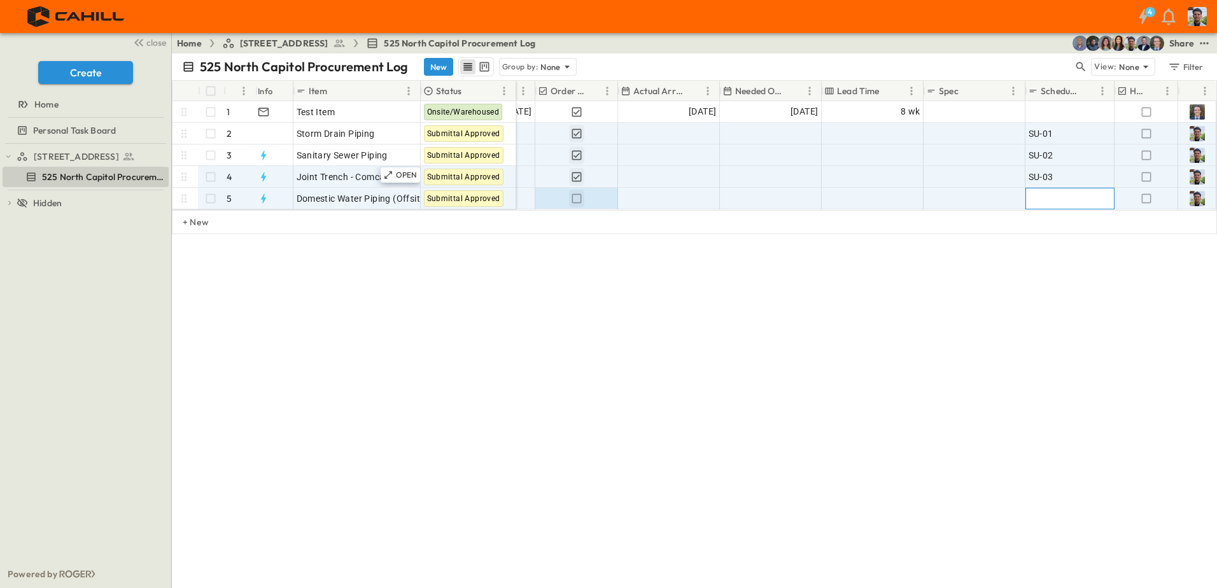
click at [1052, 199] on span "Add ID" at bounding box center [1042, 198] width 27 height 13
click at [1037, 197] on input "*****" at bounding box center [1069, 197] width 87 height 15
type input "*****"
click at [1038, 294] on div "525 North Capitol Procurement Log New Group by: None View: None Filter # Info I…" at bounding box center [694, 320] width 1045 height 535
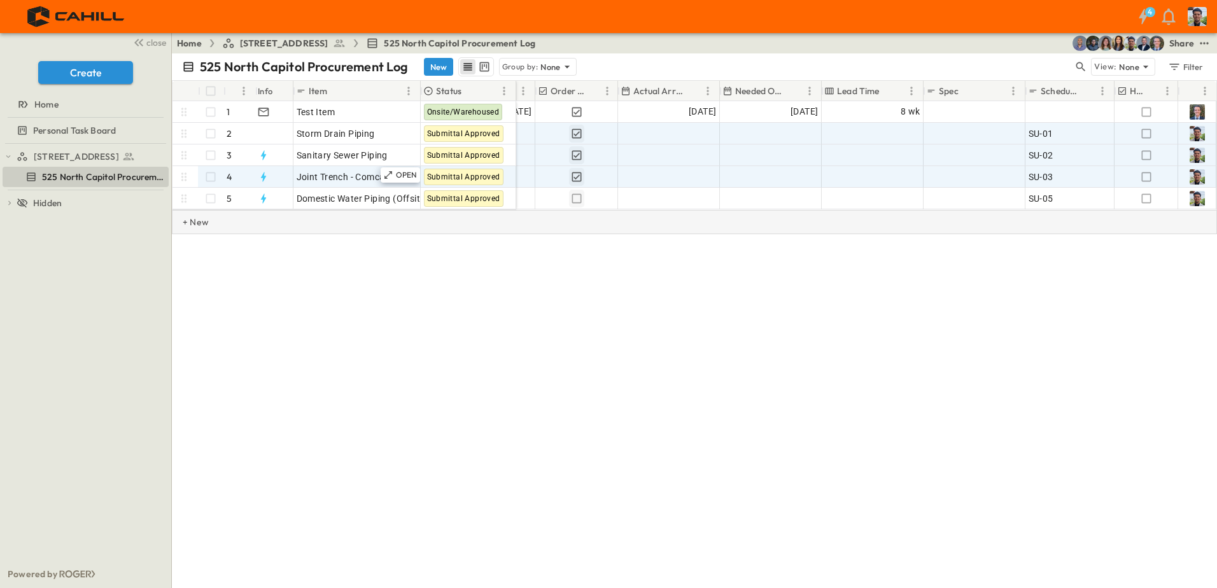
click at [229, 232] on div "+ New" at bounding box center [694, 222] width 1045 height 24
click at [304, 216] on span "Add Item" at bounding box center [316, 220] width 38 height 13
click at [387, 215] on input "**********" at bounding box center [356, 219] width 125 height 15
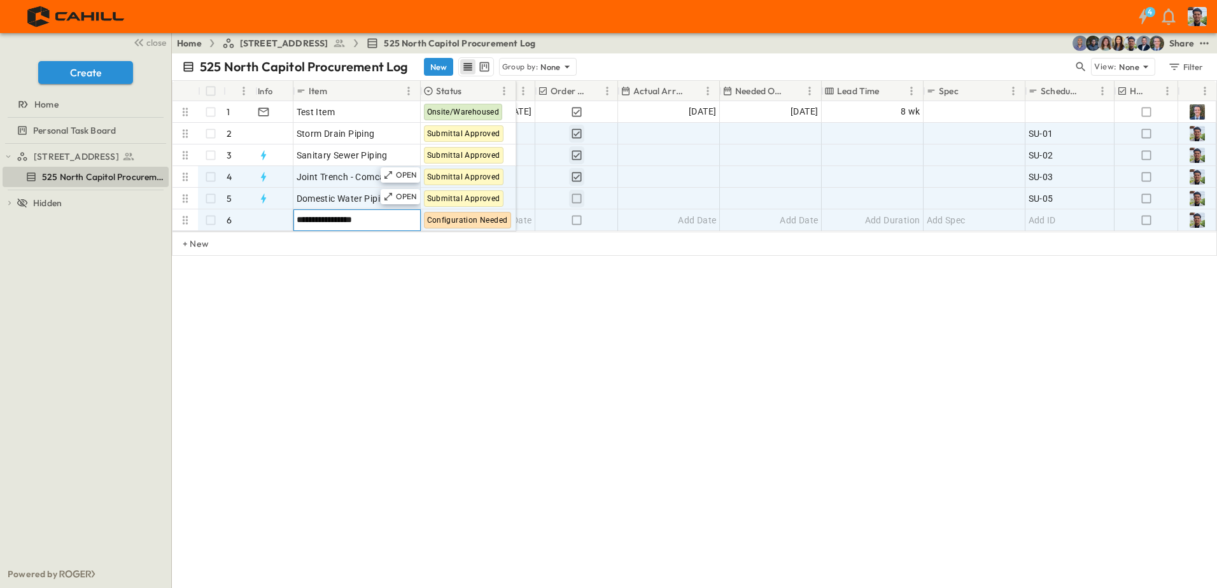
type input "**********"
click at [355, 202] on span "Domestic Water Piping (Offsite)" at bounding box center [363, 198] width 132 height 13
click at [368, 220] on div "Irrigation Piping" at bounding box center [357, 220] width 121 height 18
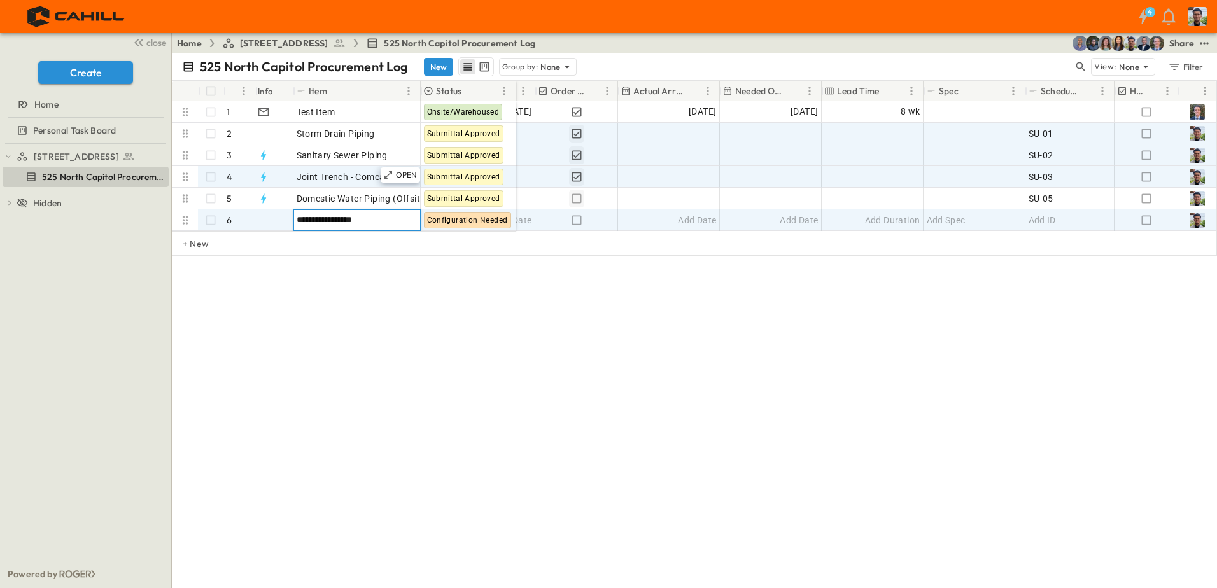
click at [372, 218] on input "**********" at bounding box center [356, 219] width 125 height 15
click at [371, 218] on input "**********" at bounding box center [356, 219] width 125 height 15
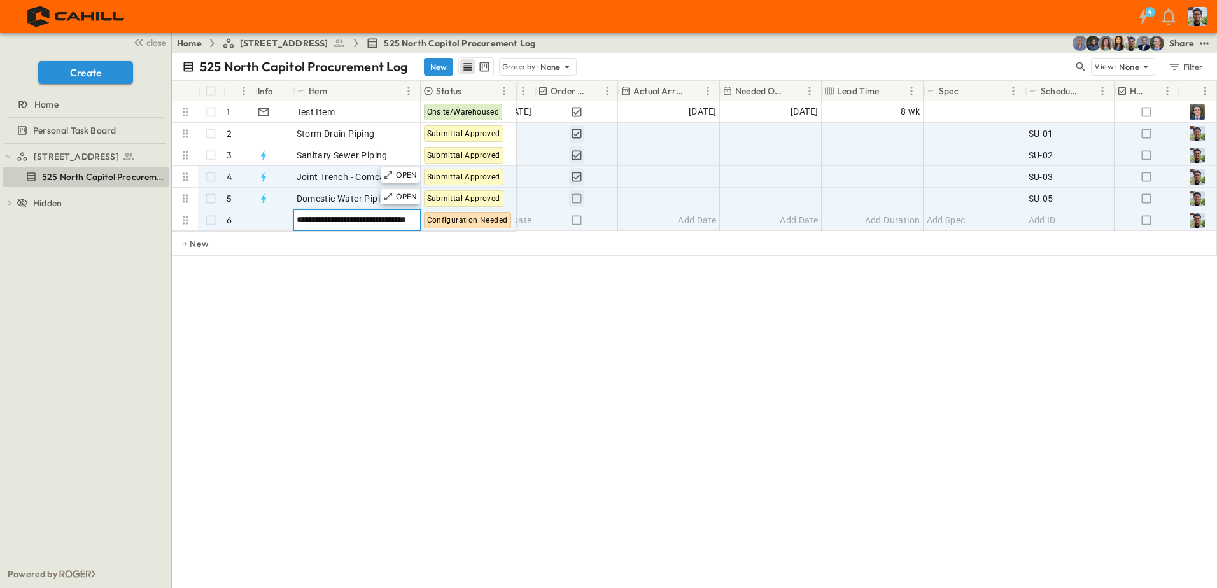
type input "**********"
click at [365, 196] on span "Domestic Water Piping (Offsite)" at bounding box center [363, 198] width 132 height 13
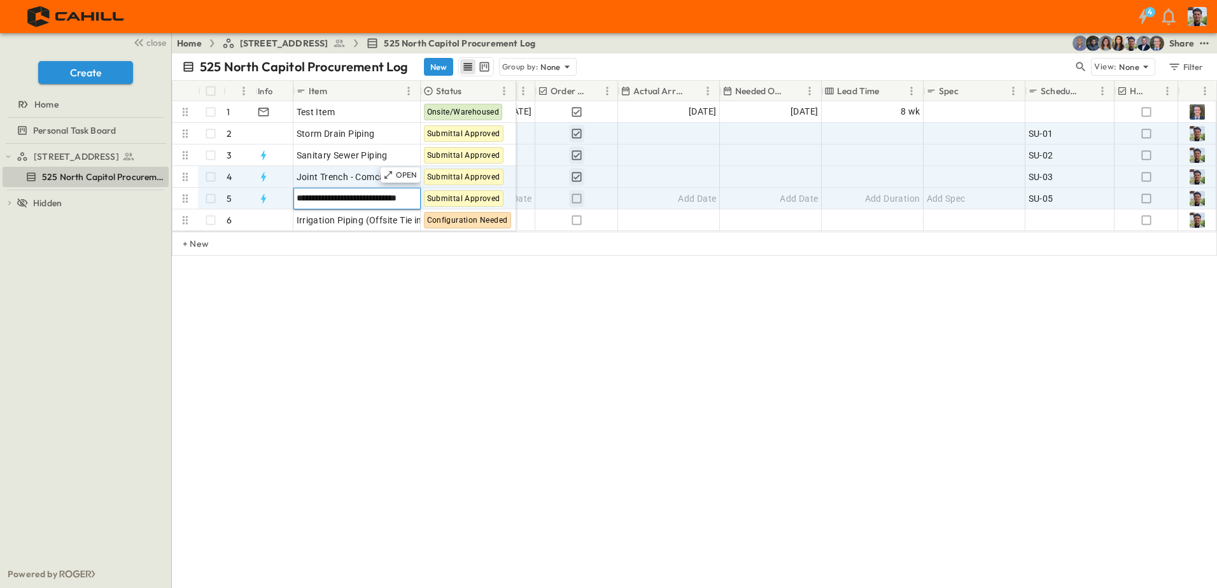
click at [373, 199] on input "**********" at bounding box center [356, 197] width 125 height 15
click at [404, 199] on input "**********" at bounding box center [356, 197] width 125 height 15
type input "**********"
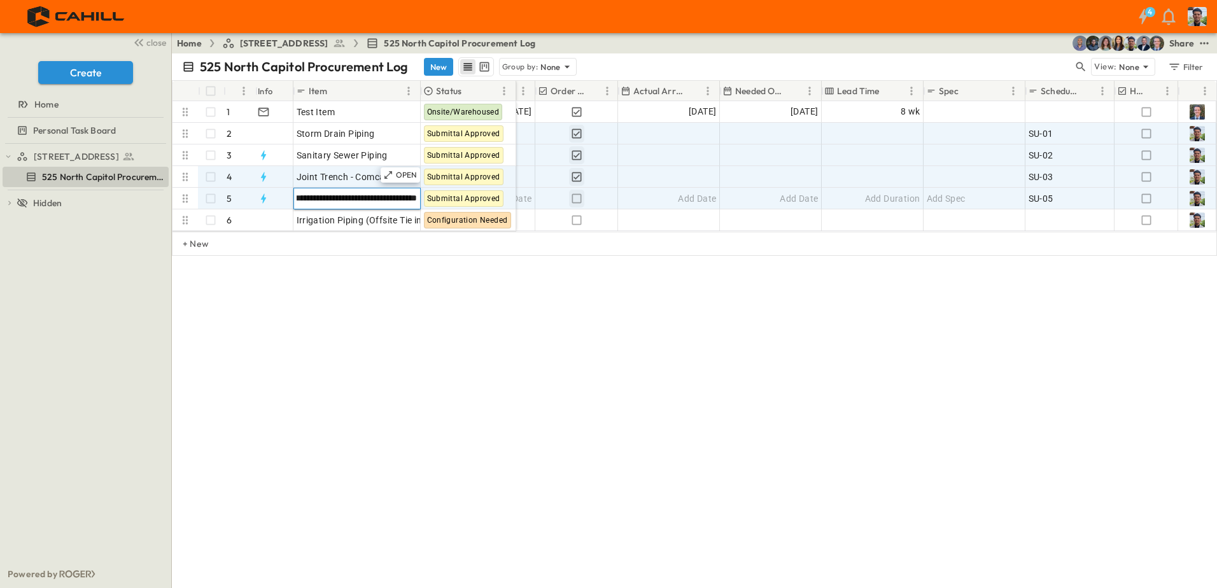
click at [480, 376] on div "**********" at bounding box center [694, 320] width 1045 height 535
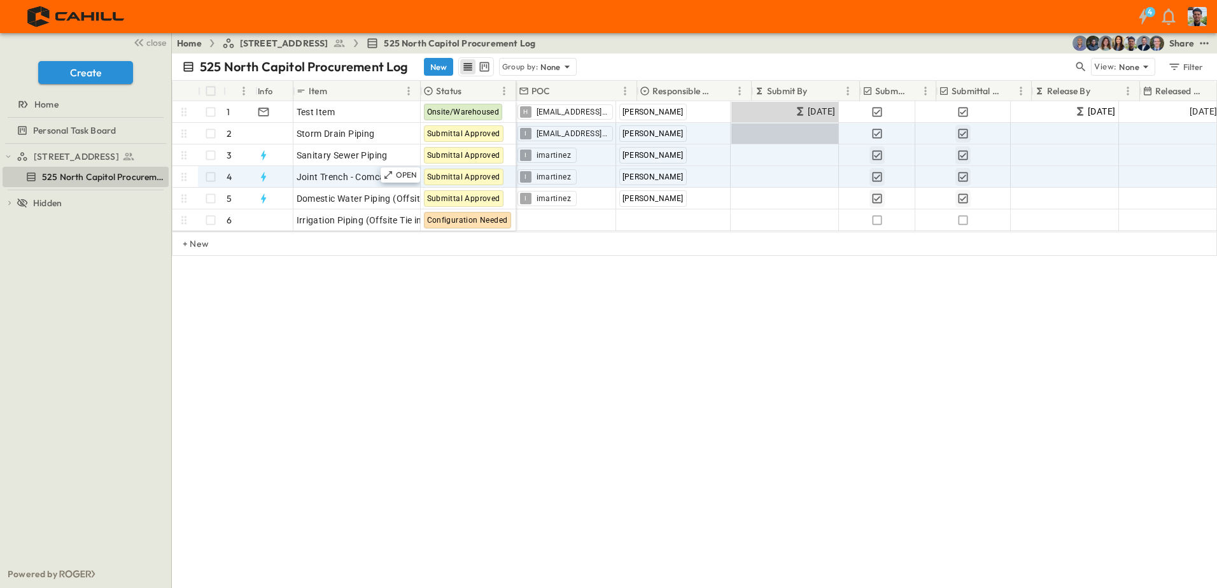
scroll to position [0, 0]
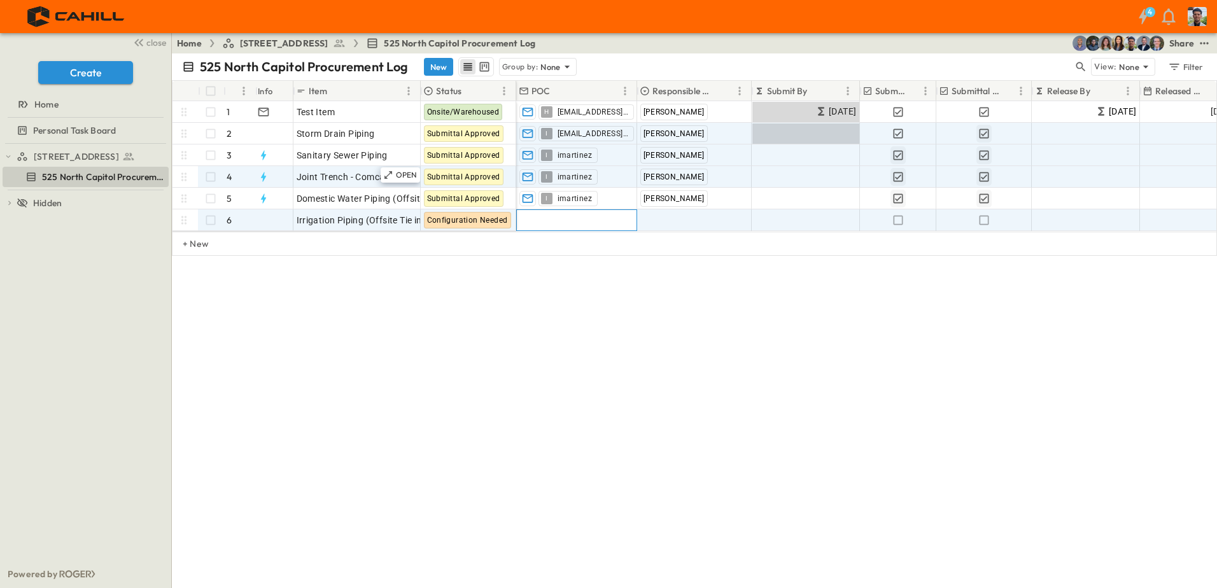
click at [546, 223] on span "Add Contact" at bounding box center [546, 220] width 52 height 13
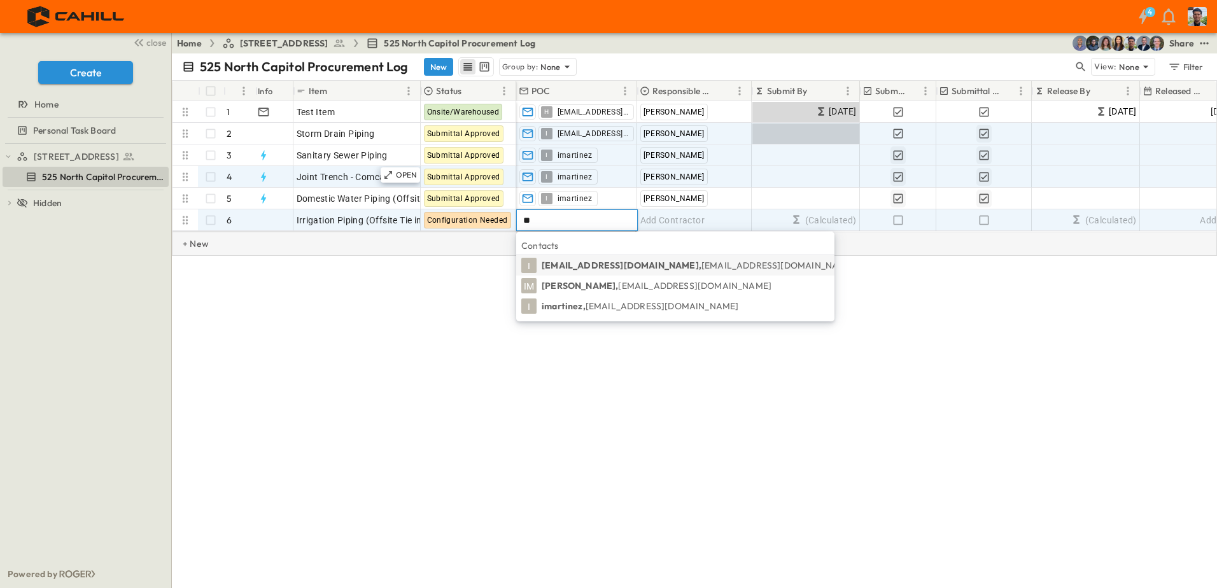
type input "**"
click at [574, 308] on p "imartinez, [EMAIL_ADDRESS][DOMAIN_NAME]" at bounding box center [640, 306] width 197 height 13
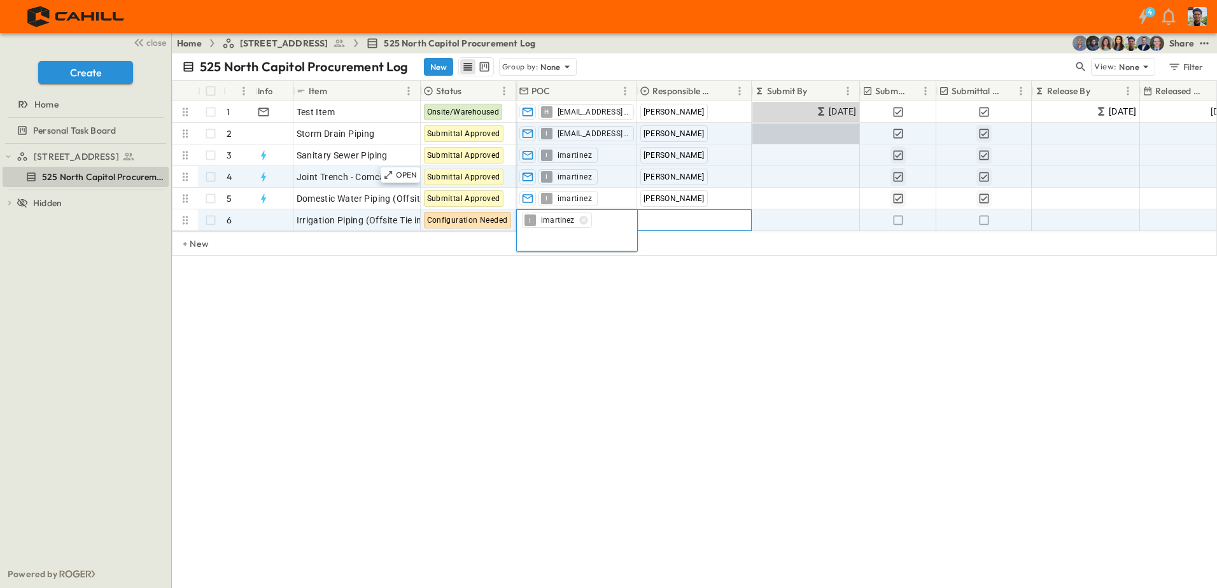
click at [664, 216] on span "Add Contractor" at bounding box center [673, 220] width 65 height 13
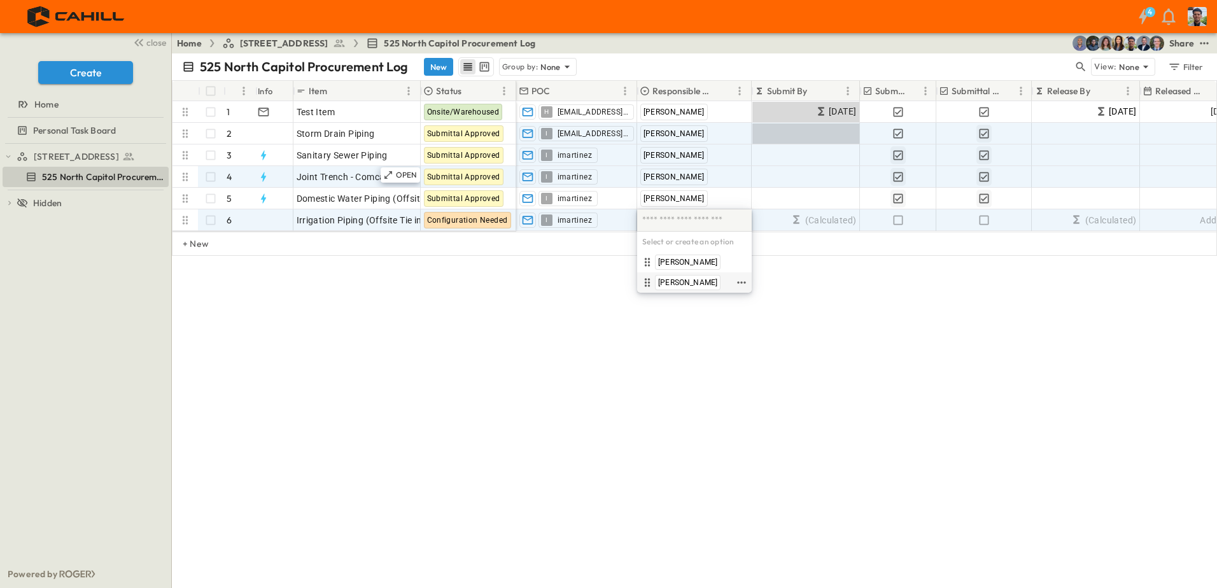
click at [669, 281] on span "[PERSON_NAME]" at bounding box center [687, 283] width 59 height 10
click at [899, 220] on icon "button" at bounding box center [898, 220] width 13 height 13
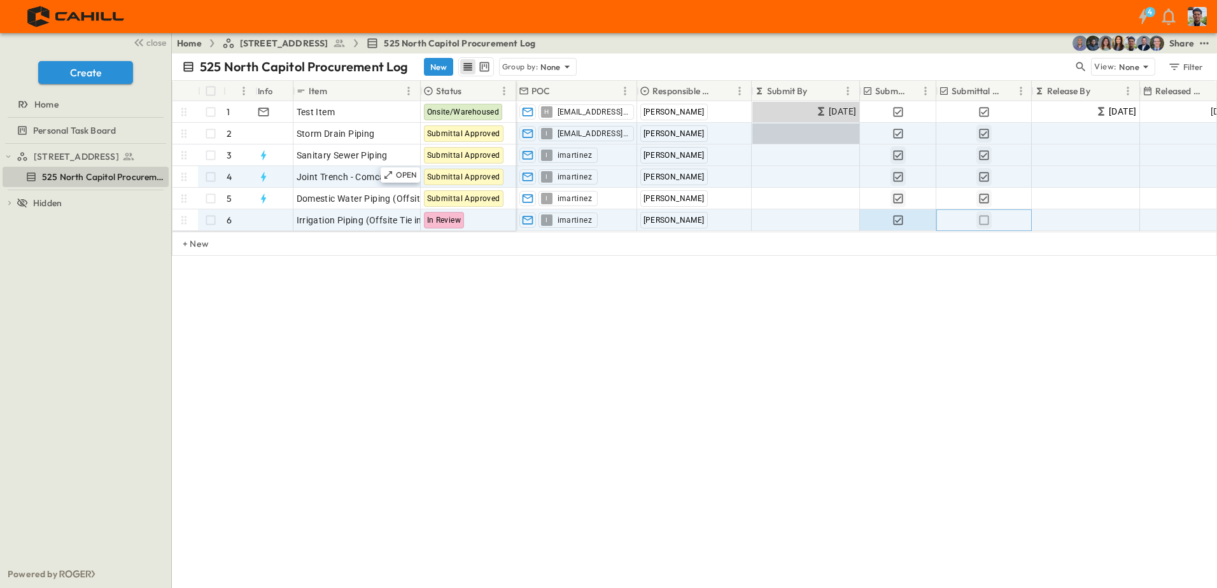
click at [986, 220] on icon "button" at bounding box center [984, 220] width 13 height 13
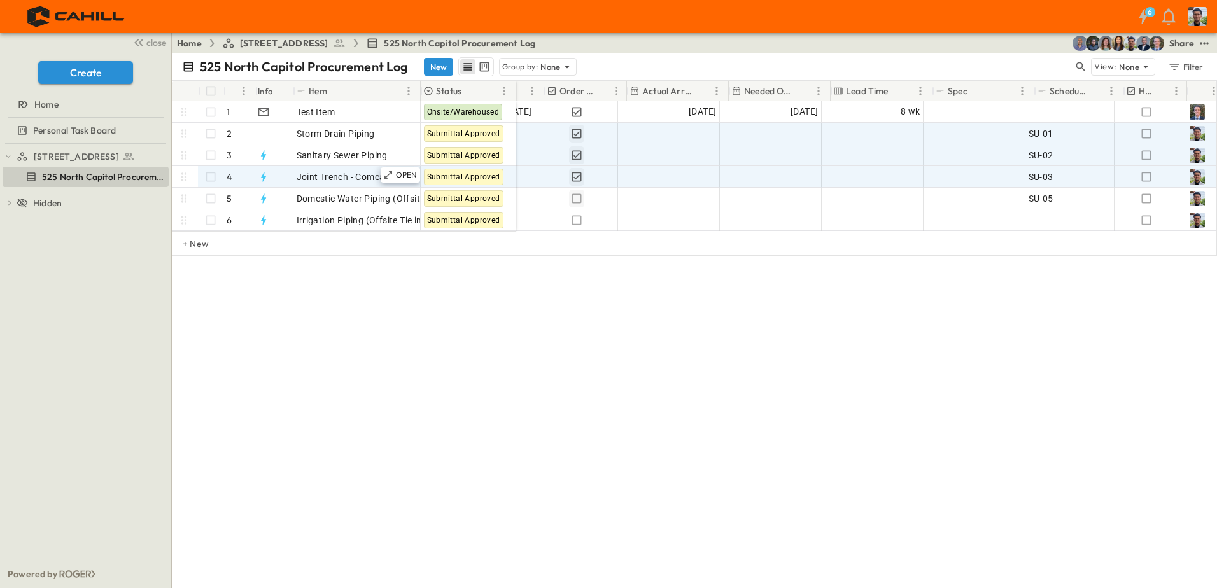
scroll to position [0, 577]
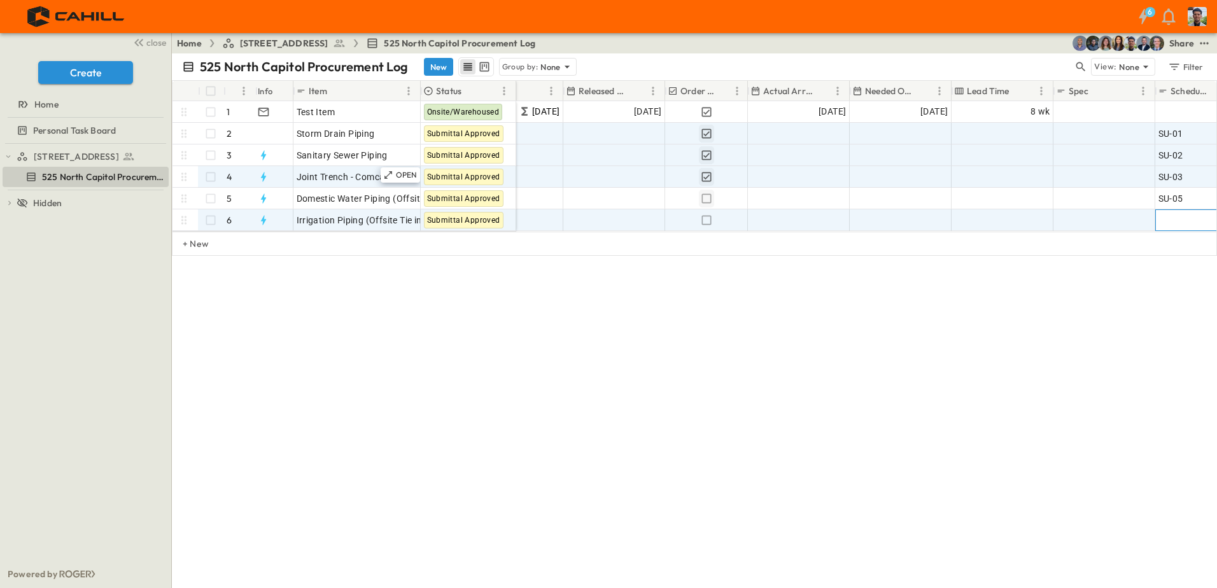
click at [1173, 223] on span "Add ID" at bounding box center [1172, 220] width 27 height 13
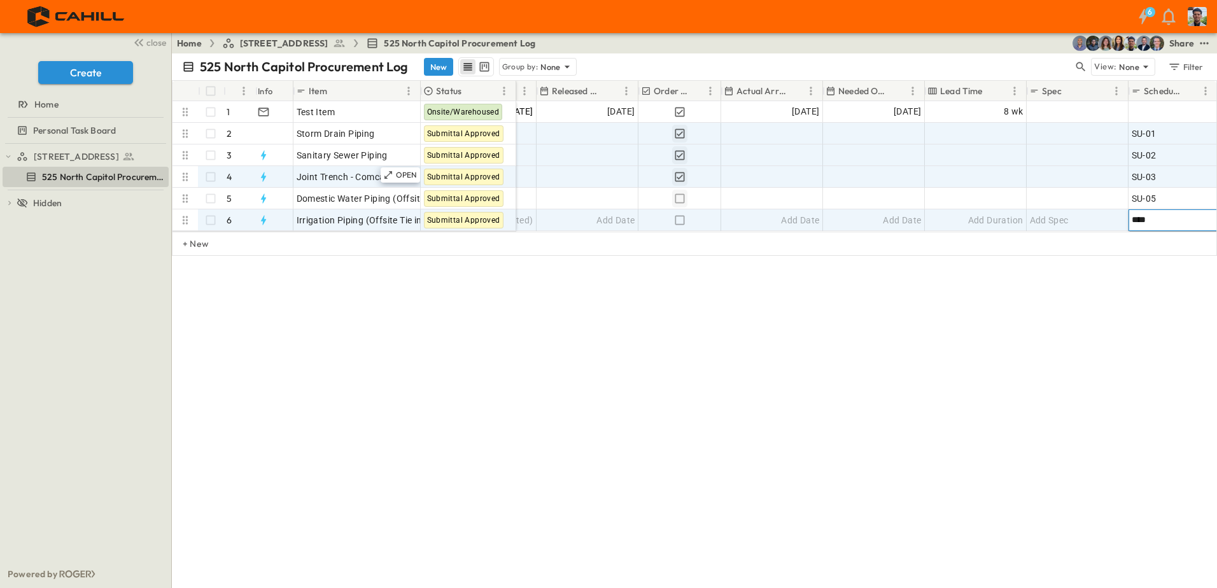
type input "*****"
click at [950, 357] on div "525 North Capitol Procurement Log New Group by: None View: None Filter # Info I…" at bounding box center [694, 320] width 1045 height 535
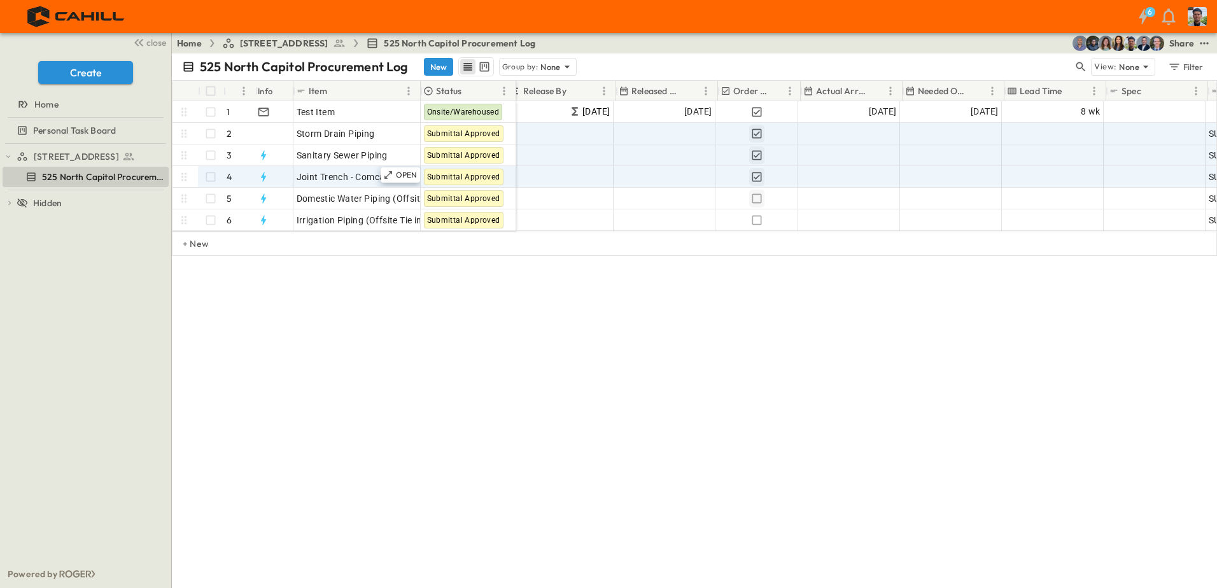
scroll to position [0, 520]
click at [963, 135] on div "Add Date" at bounding box center [957, 134] width 101 height 20
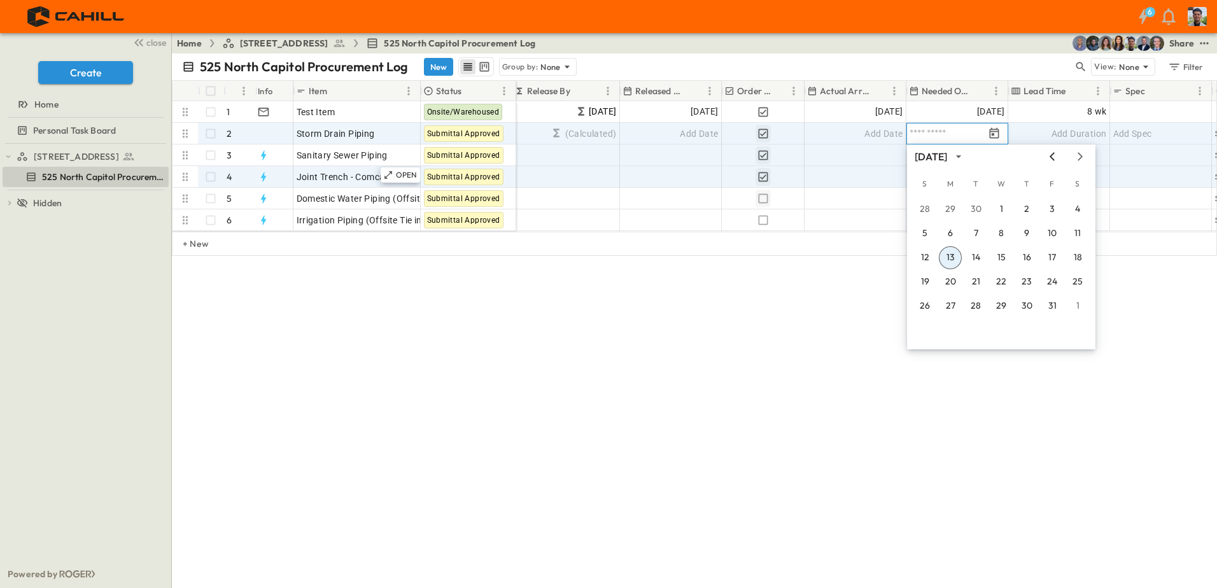
click at [1051, 156] on icon "Previous month" at bounding box center [1052, 156] width 5 height 8
click at [1003, 206] on button "3" at bounding box center [1001, 209] width 23 height 23
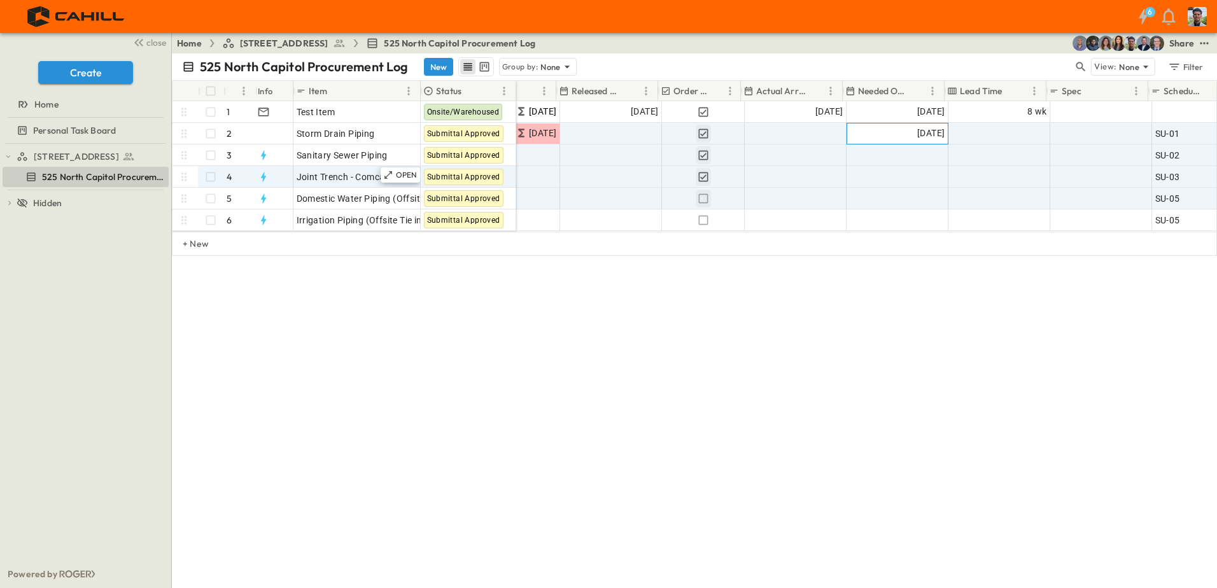
scroll to position [0, 568]
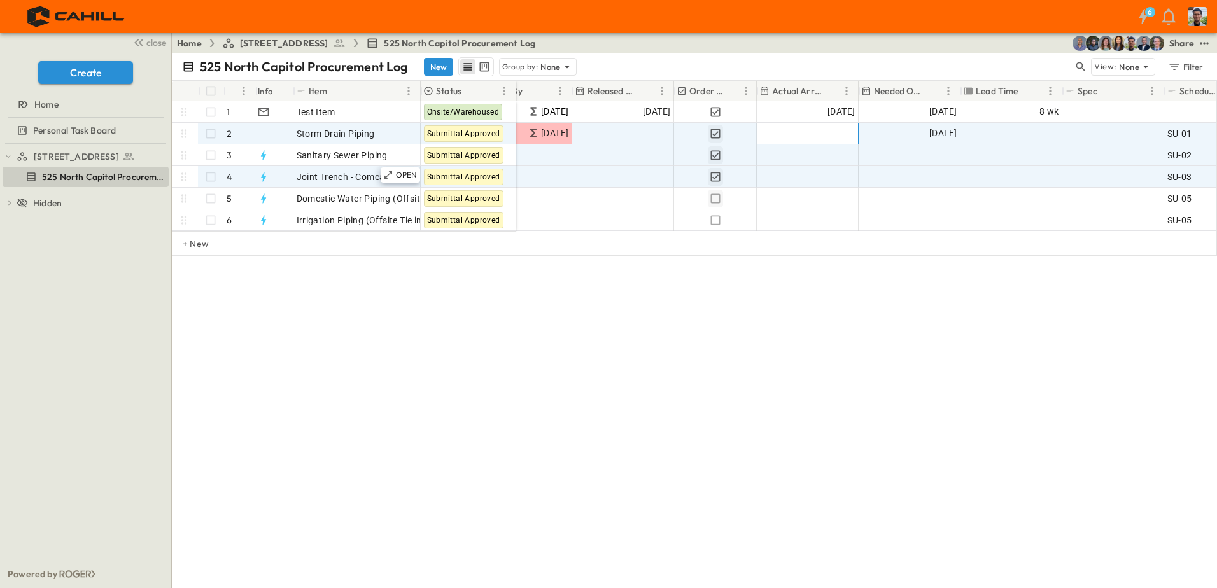
click at [811, 136] on div "Add Date" at bounding box center [808, 134] width 101 height 20
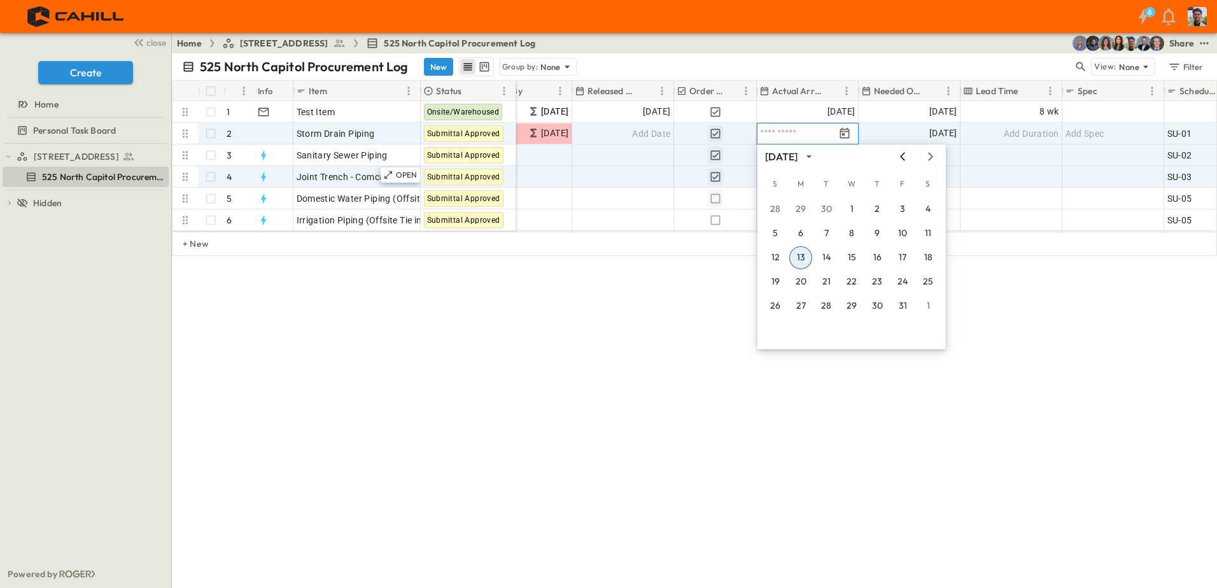
click at [908, 157] on icon "Previous month" at bounding box center [902, 157] width 15 height 10
click at [855, 211] on button "3" at bounding box center [851, 209] width 23 height 23
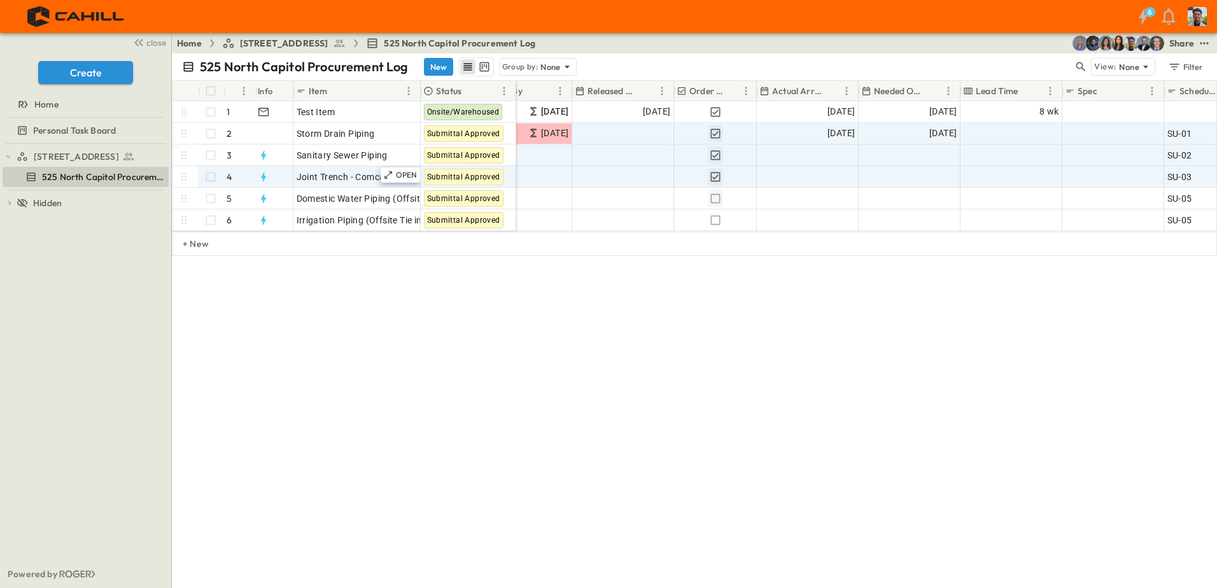
click at [1035, 350] on div "525 North Capitol Procurement Log New Group by: None View: None Filter # Info I…" at bounding box center [694, 320] width 1045 height 535
click at [1037, 134] on span "Add Duration" at bounding box center [1031, 133] width 55 height 13
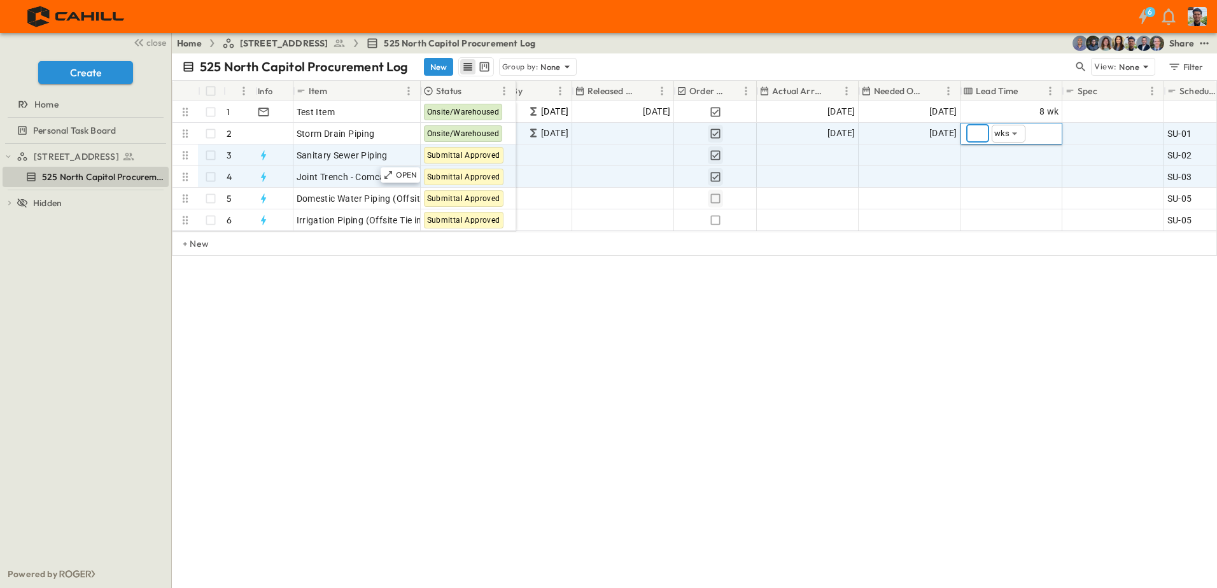
type input "*"
click at [988, 537] on div "525 North Capitol Procurement Log New Group by: None View: None Filter # Info I…" at bounding box center [694, 320] width 1045 height 535
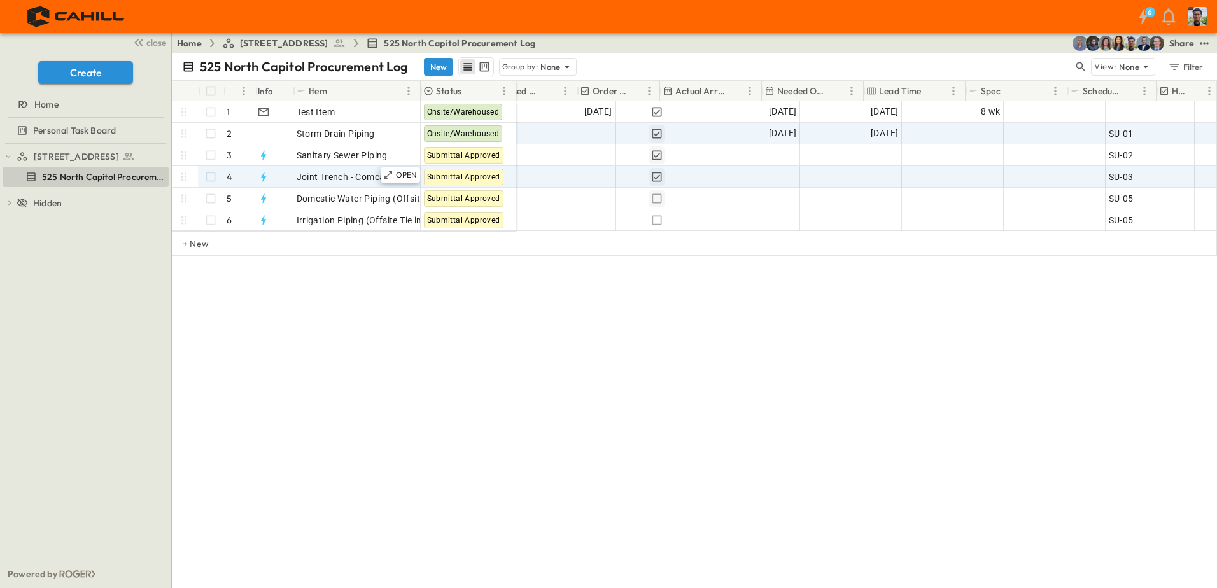
scroll to position [0, 707]
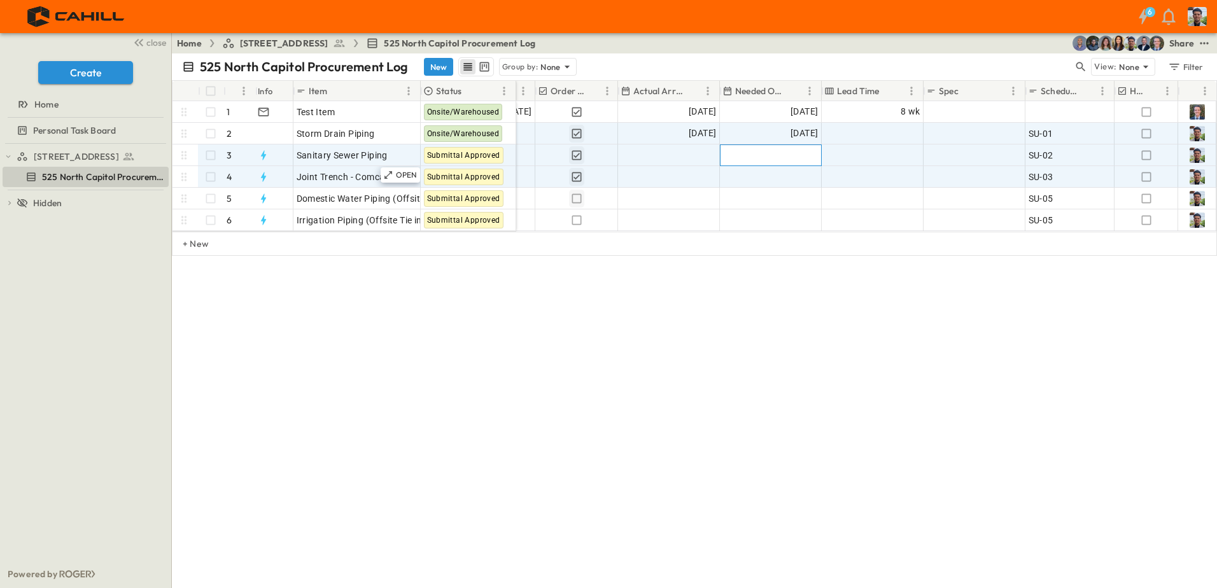
click at [783, 154] on span "Add Date" at bounding box center [799, 155] width 38 height 13
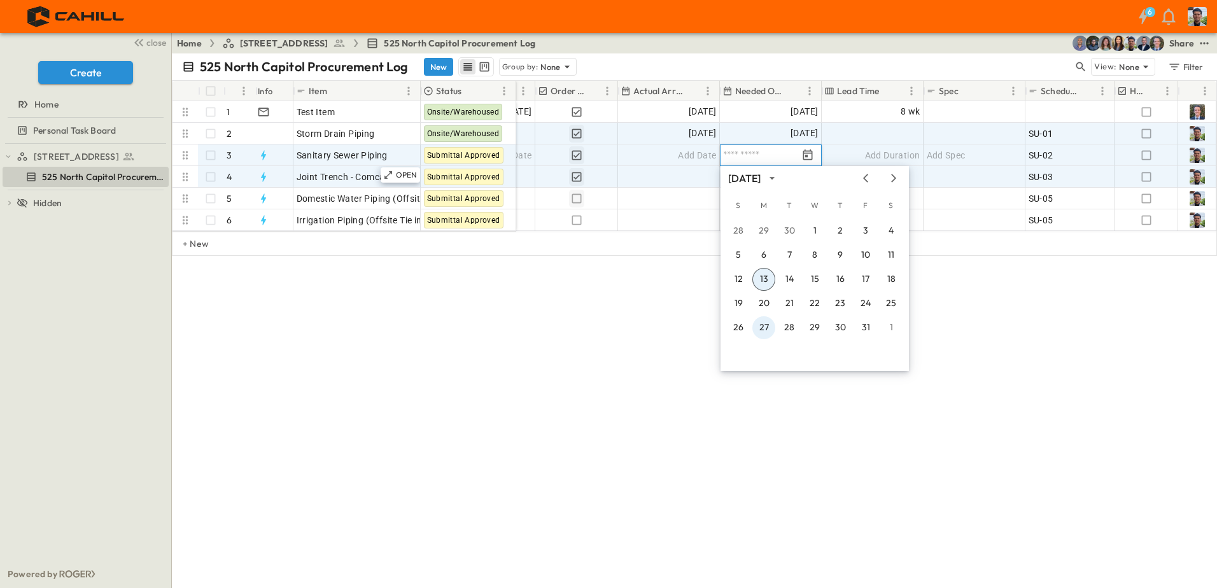
click at [761, 327] on button "27" at bounding box center [764, 327] width 23 height 23
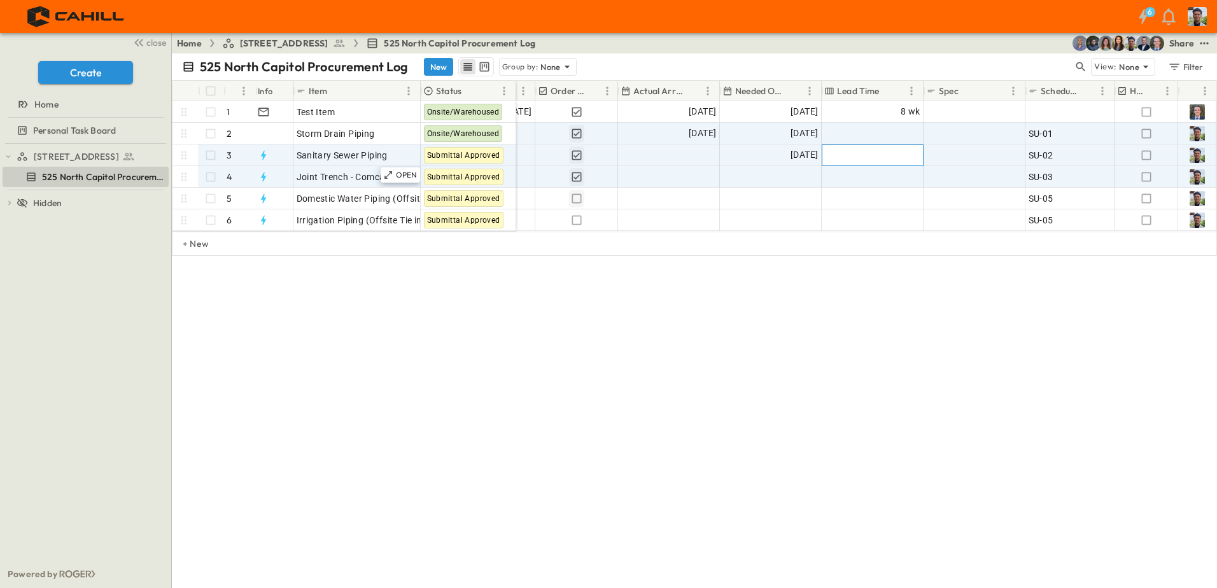
click at [891, 153] on span "Add Duration" at bounding box center [892, 155] width 55 height 13
type input "*"
click at [925, 327] on div "525 North Capitol Procurement Log New Group by: None View: None Filter # Info I…" at bounding box center [694, 320] width 1045 height 535
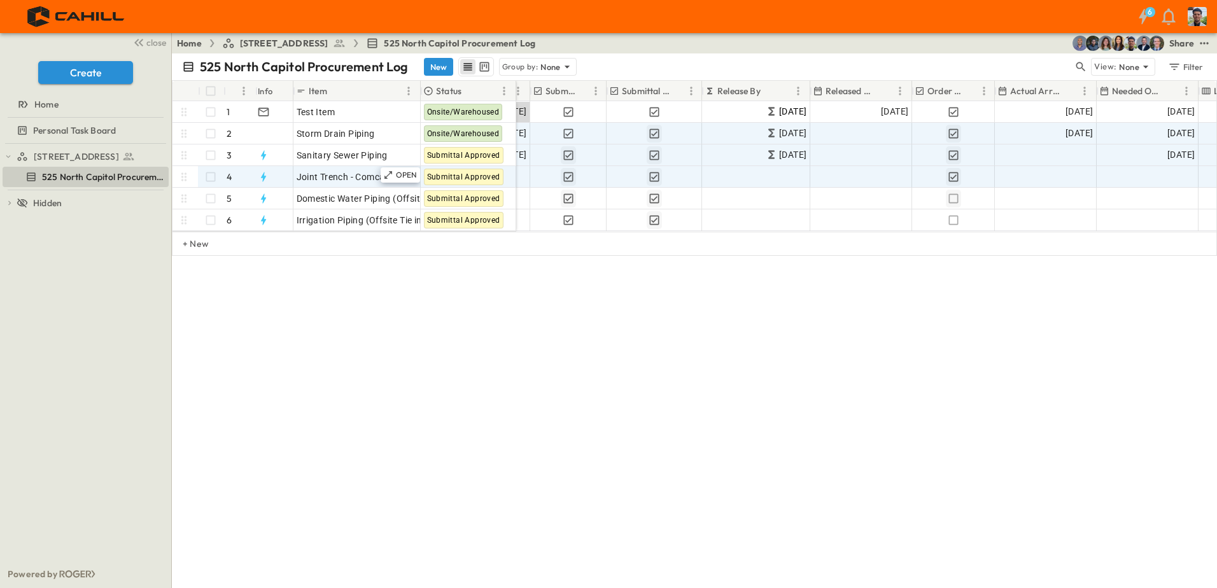
scroll to position [0, 332]
click at [883, 154] on span "Add Date" at bounding box center [887, 155] width 38 height 13
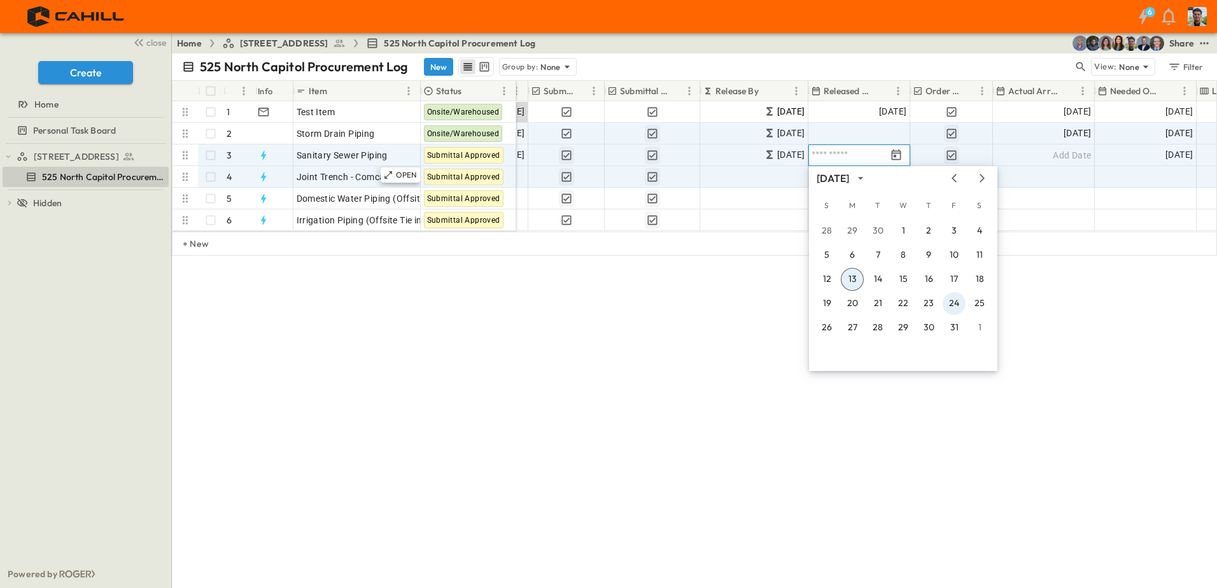
click at [958, 304] on button "24" at bounding box center [954, 303] width 23 height 23
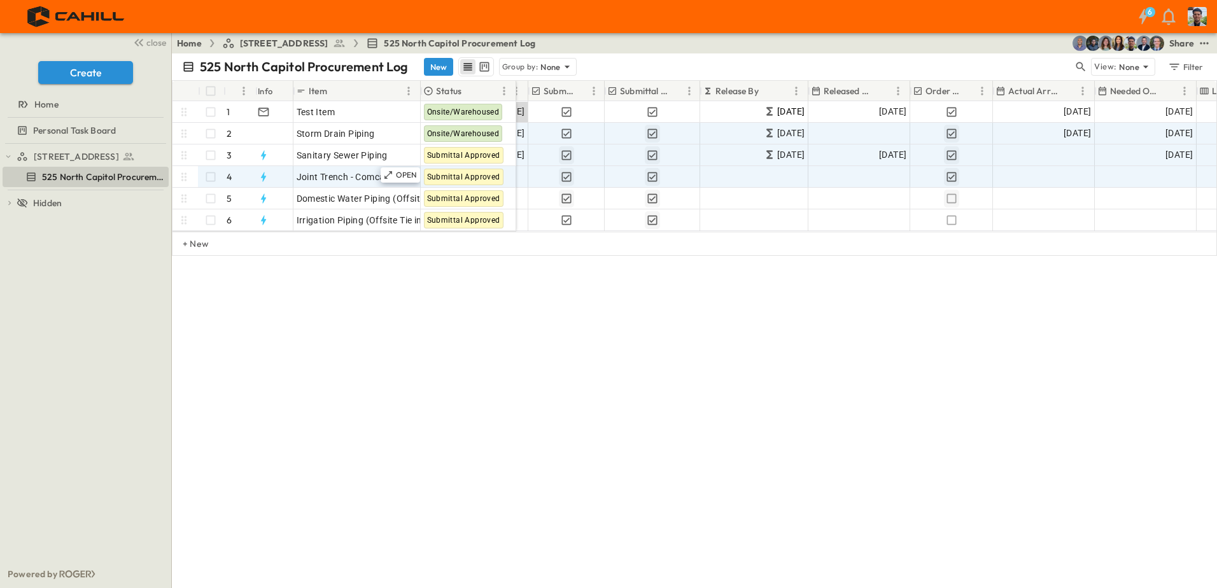
click at [688, 400] on div "525 North Capitol Procurement Log New Group by: None View: None Filter # Info I…" at bounding box center [694, 320] width 1045 height 535
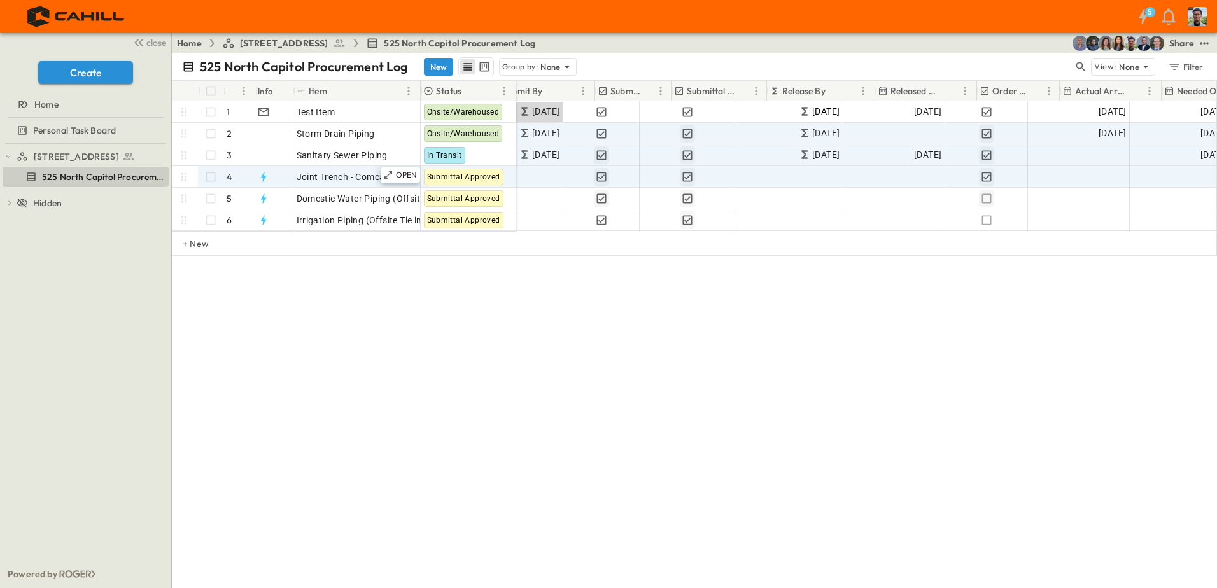
scroll to position [0, 276]
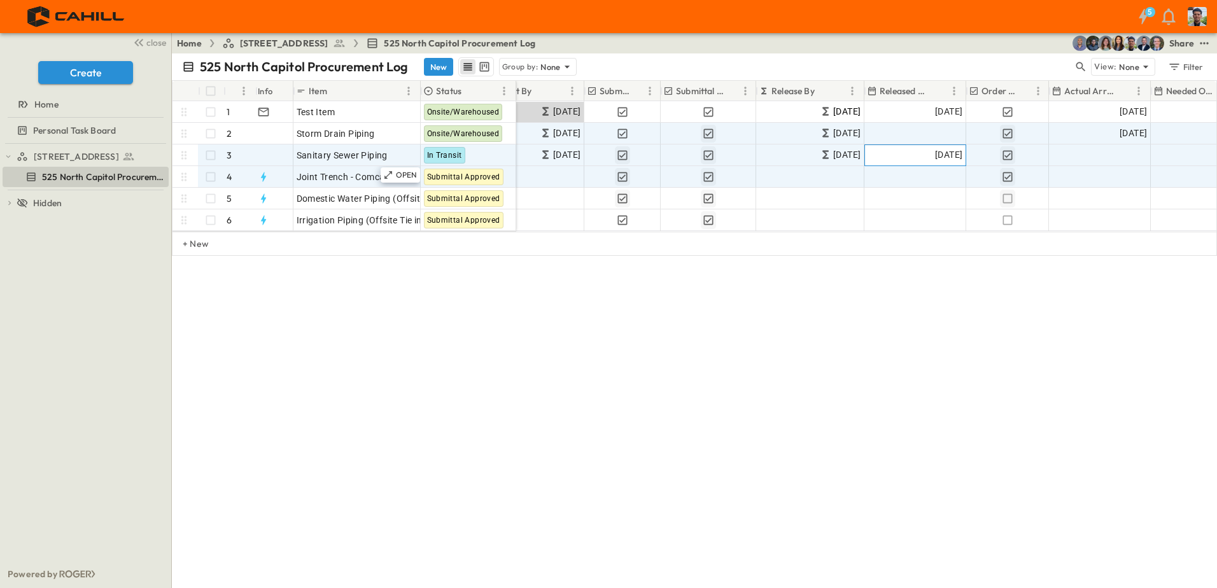
click at [946, 156] on span "[DATE]" at bounding box center [948, 155] width 27 height 15
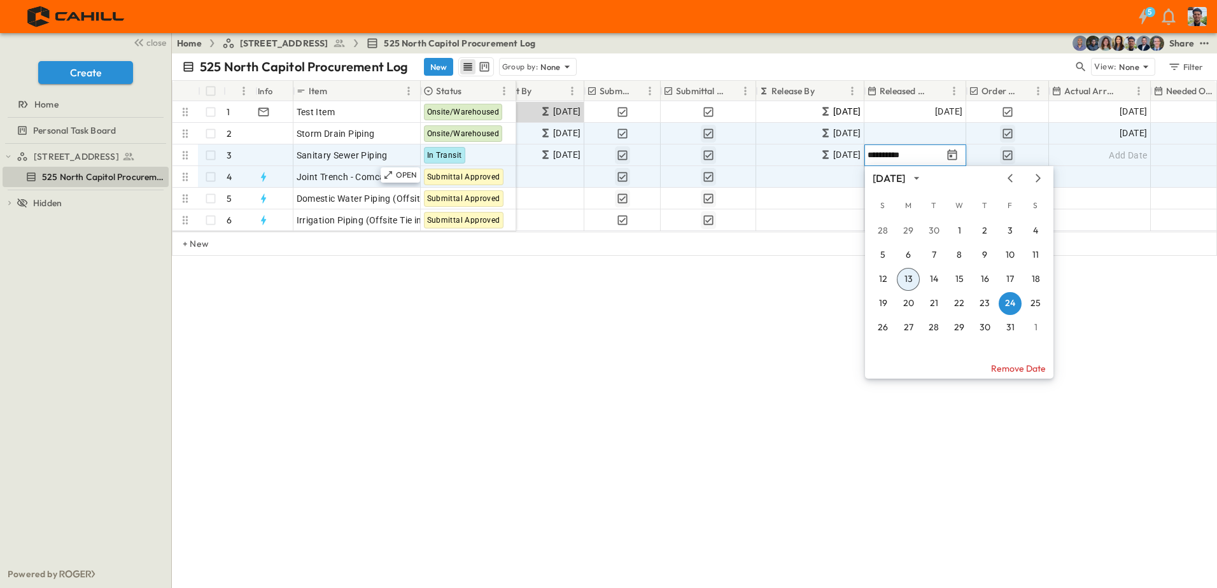
drag, startPoint x: 963, startPoint y: 155, endPoint x: 942, endPoint y: 156, distance: 20.4
click at [795, 317] on div "**********" at bounding box center [694, 320] width 1045 height 535
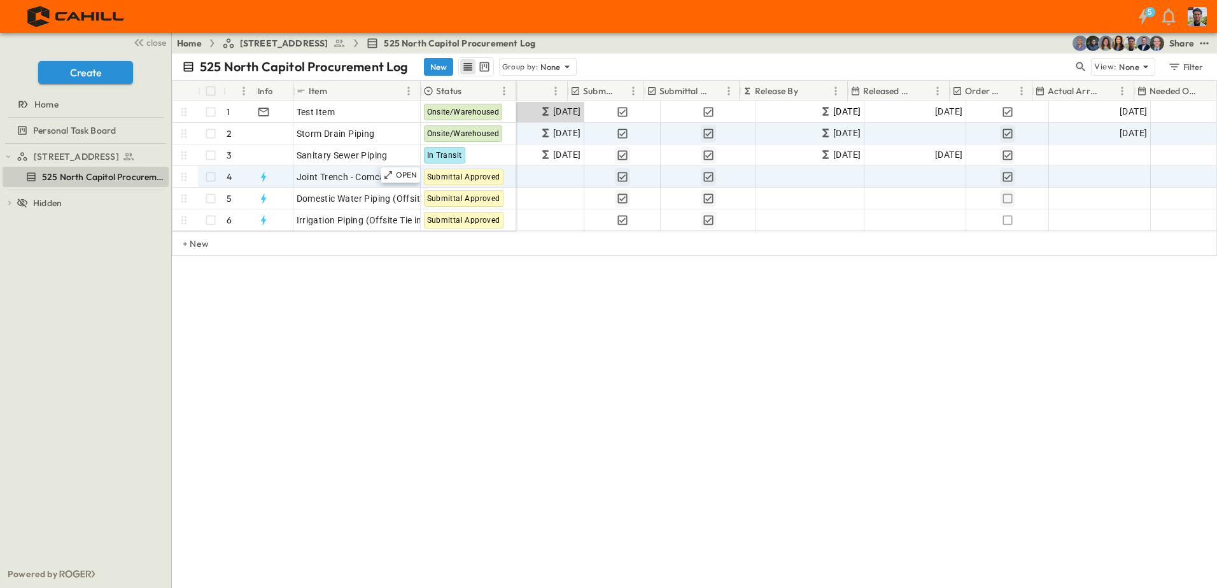
scroll to position [0, 351]
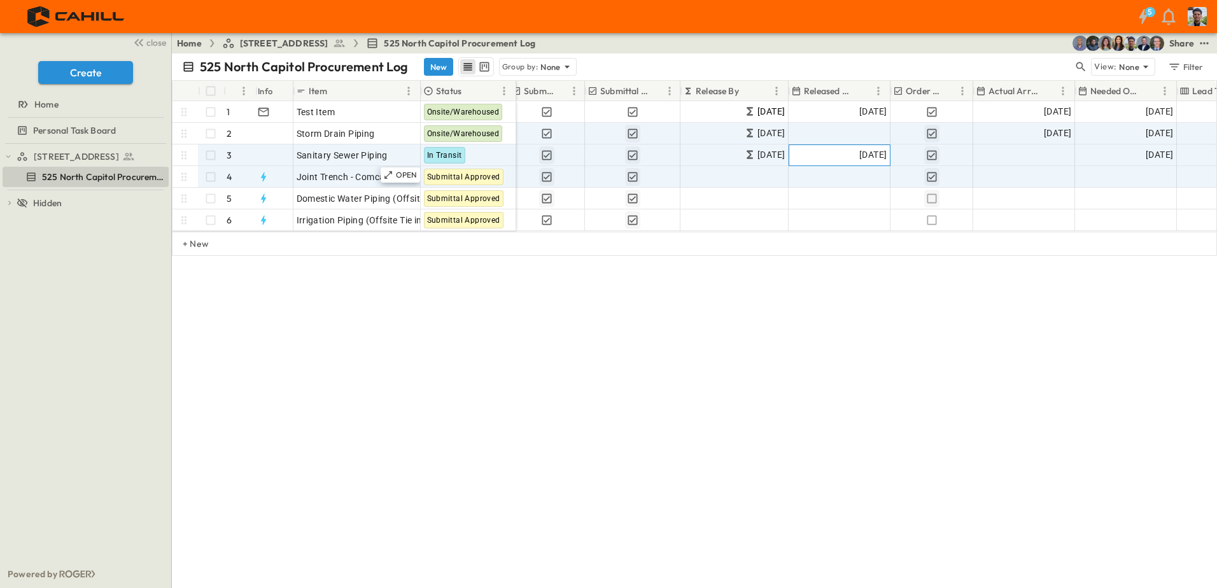
click at [882, 153] on span "[DATE]" at bounding box center [873, 155] width 27 height 15
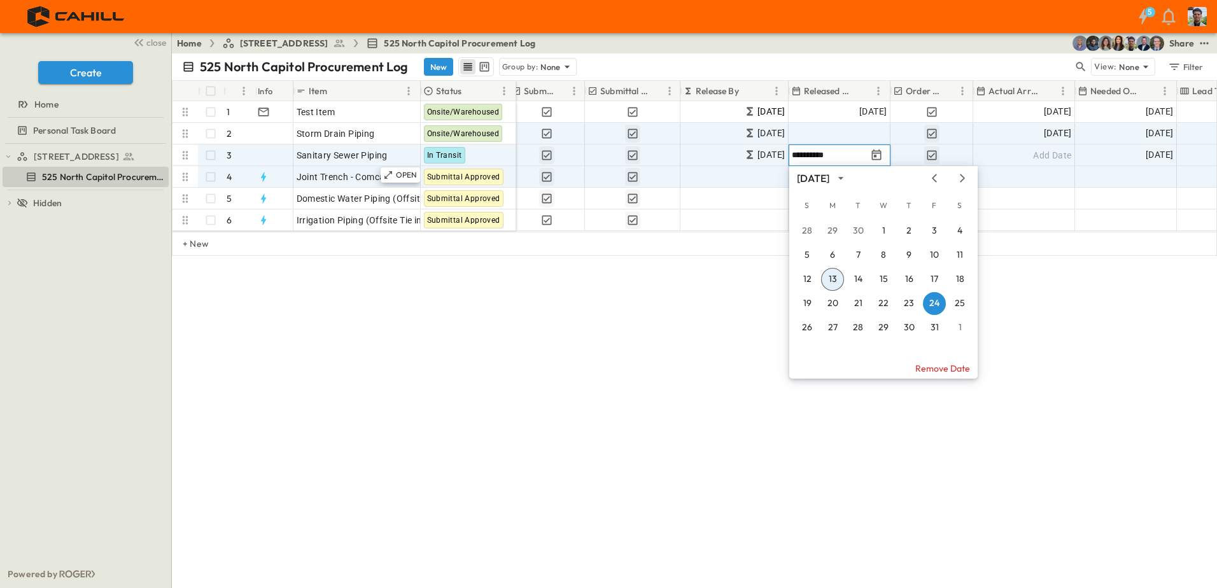
drag, startPoint x: 886, startPoint y: 156, endPoint x: 847, endPoint y: 157, distance: 38.2
click at [832, 323] on button "27" at bounding box center [832, 327] width 23 height 23
drag, startPoint x: 851, startPoint y: 154, endPoint x: 840, endPoint y: 152, distance: 11.0
click at [840, 152] on input "**********" at bounding box center [829, 155] width 74 height 12
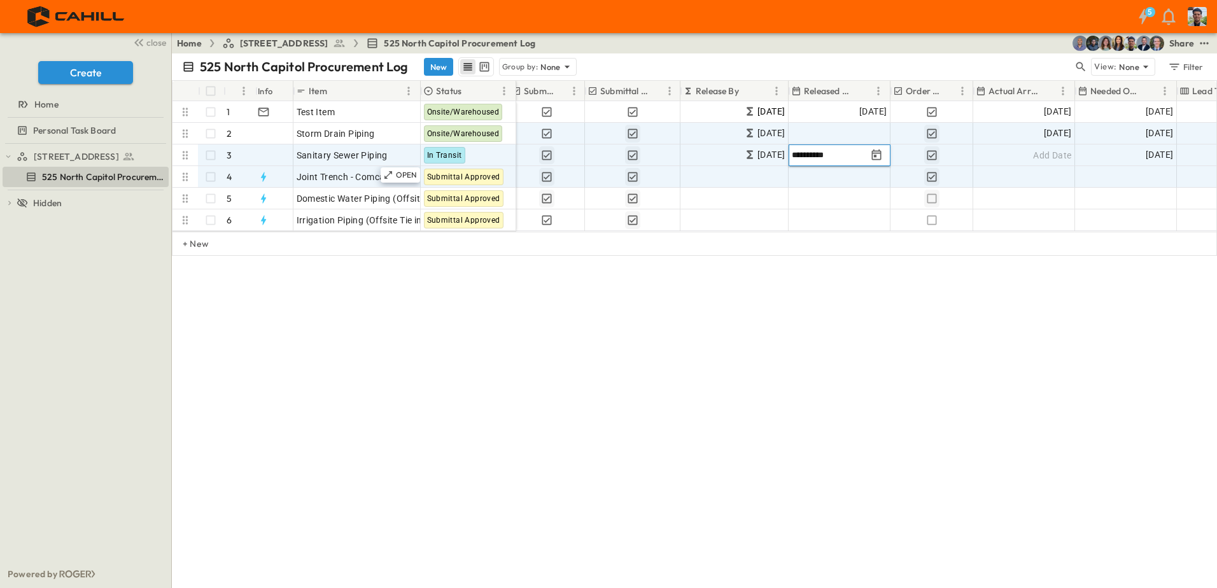
click at [849, 153] on input "**********" at bounding box center [829, 155] width 74 height 12
drag, startPoint x: 845, startPoint y: 153, endPoint x: 837, endPoint y: 155, distance: 8.7
click at [837, 155] on input "**********" at bounding box center [829, 155] width 74 height 12
click at [876, 153] on icon "Tracking Date Menu" at bounding box center [877, 154] width 10 height 11
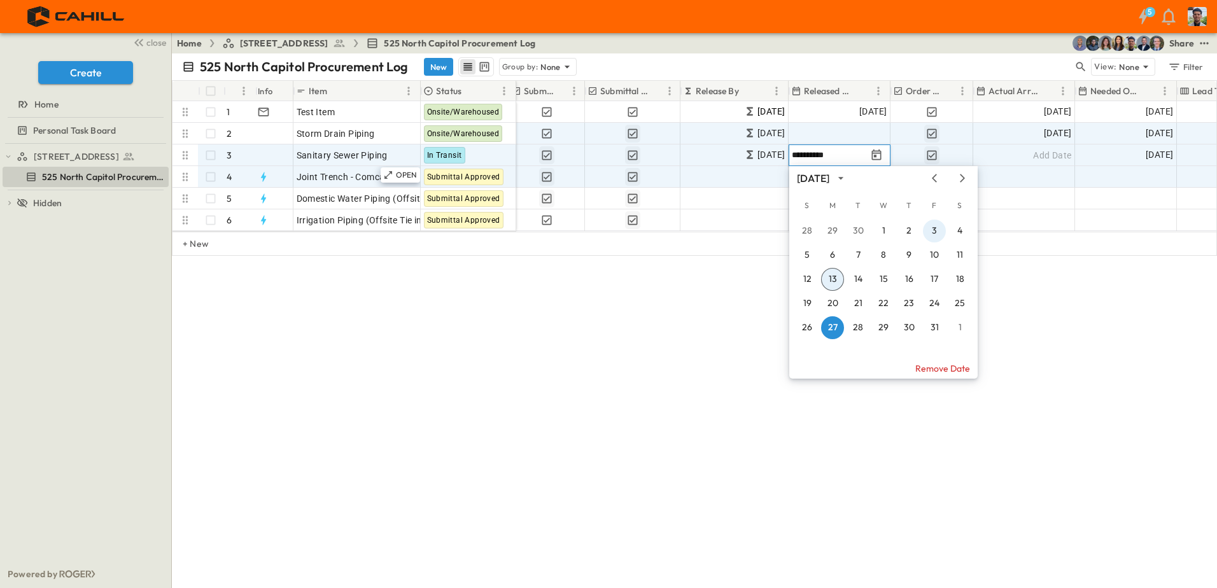
click at [934, 228] on button "3" at bounding box center [934, 231] width 23 height 23
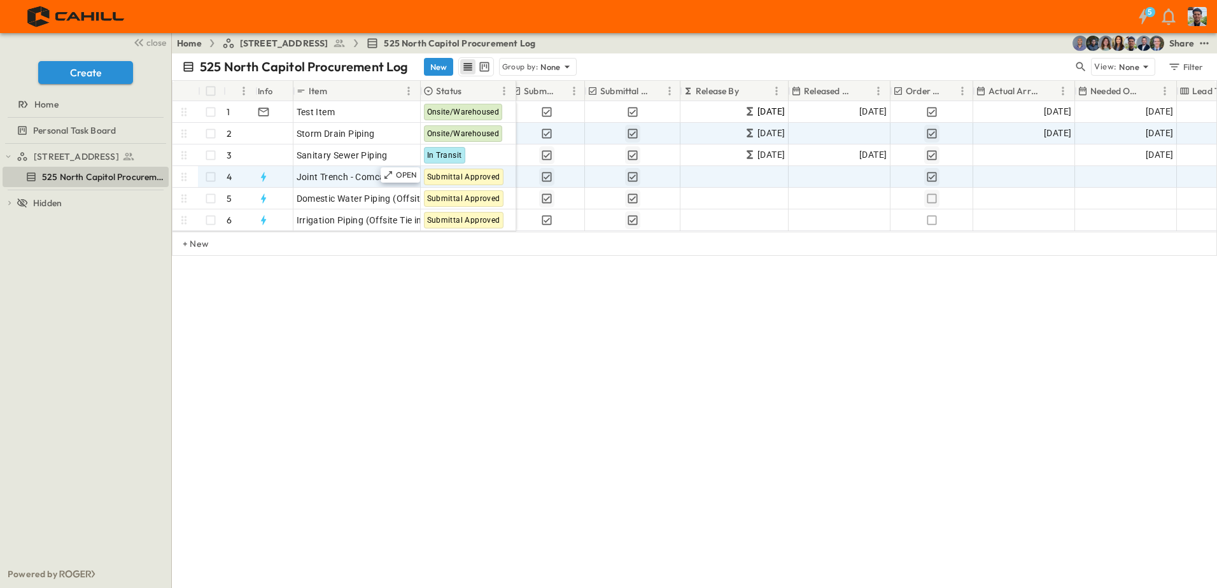
click at [858, 302] on div "525 North Capitol Procurement Log New Group by: None View: None Filter # Info I…" at bounding box center [694, 320] width 1045 height 535
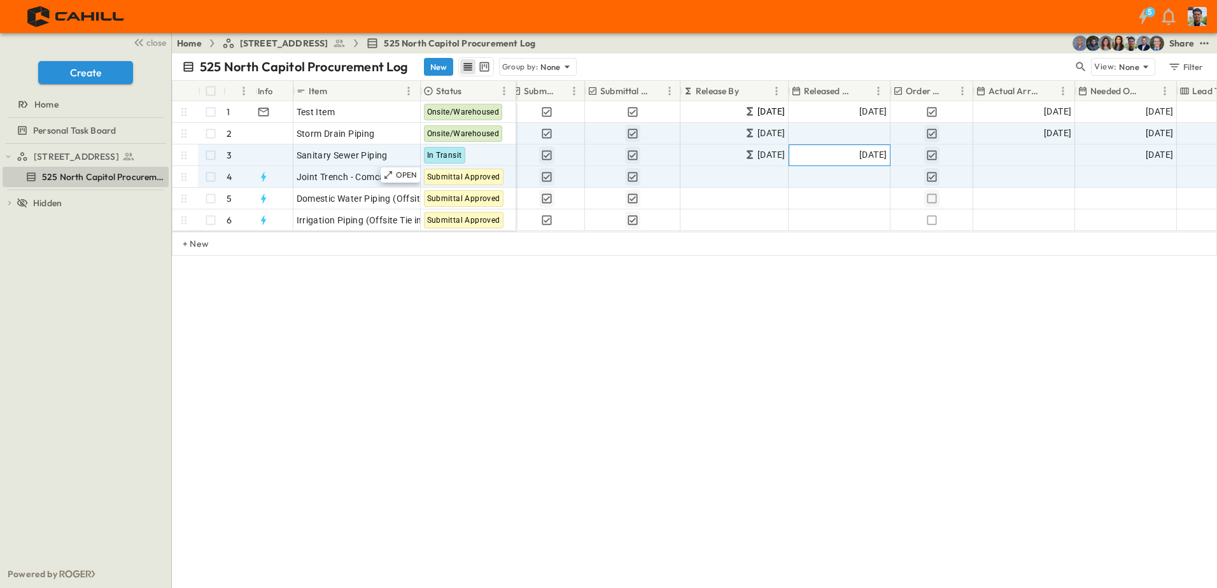
click at [870, 153] on span "[DATE]" at bounding box center [873, 155] width 27 height 15
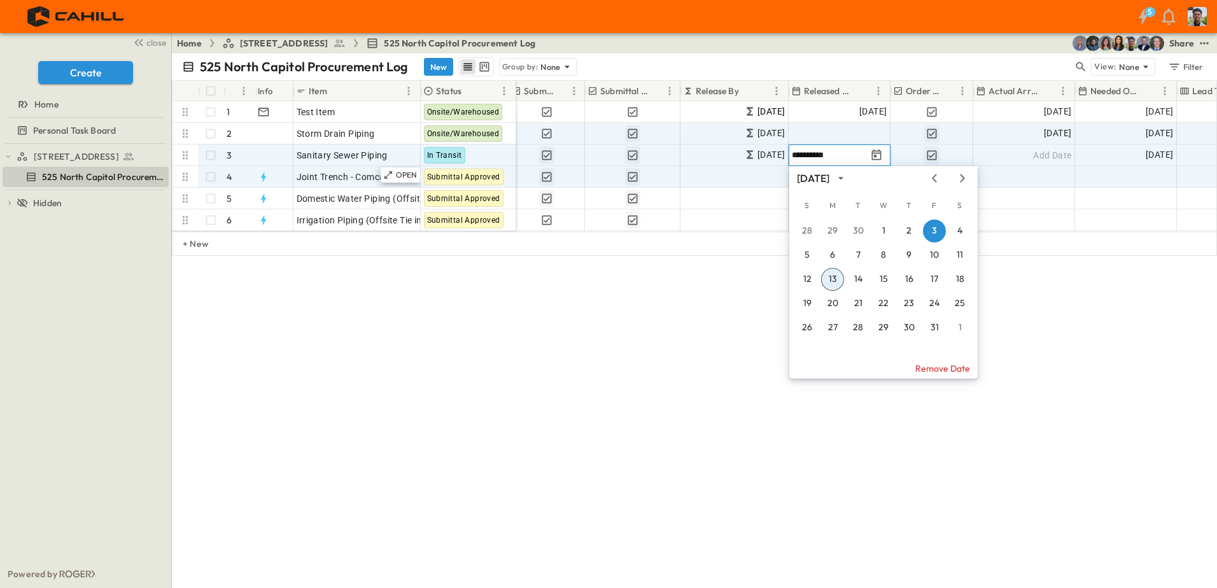
drag, startPoint x: 886, startPoint y: 153, endPoint x: 835, endPoint y: 157, distance: 51.8
click at [946, 370] on button "Remove Date" at bounding box center [884, 368] width 188 height 20
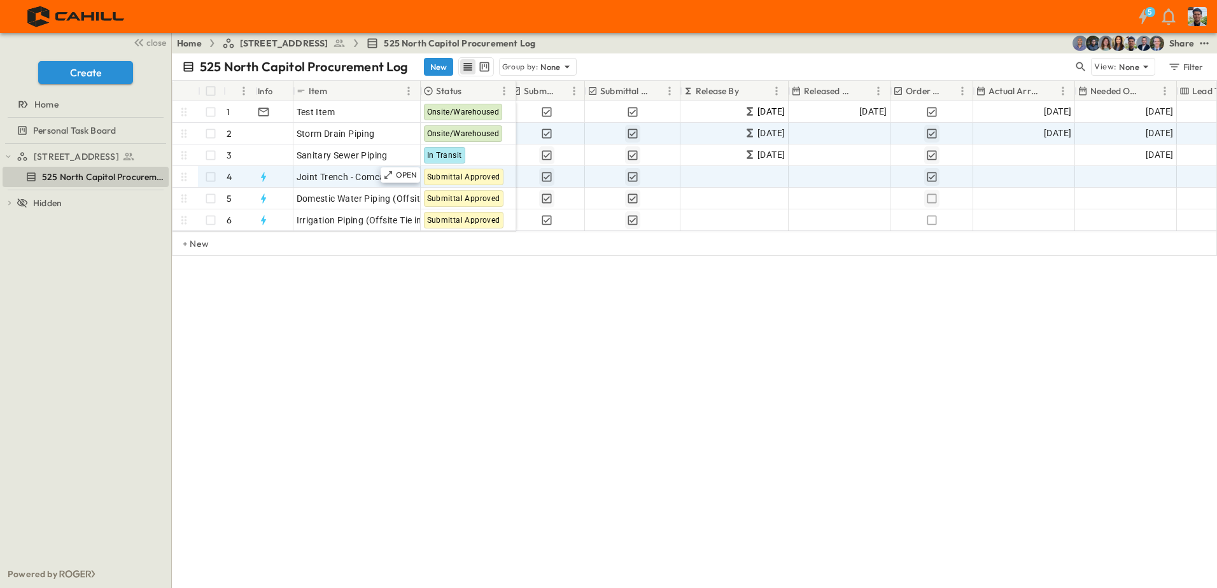
click at [800, 314] on div "525 North Capitol Procurement Log New Group by: None View: None Filter # Info I…" at bounding box center [694, 320] width 1045 height 535
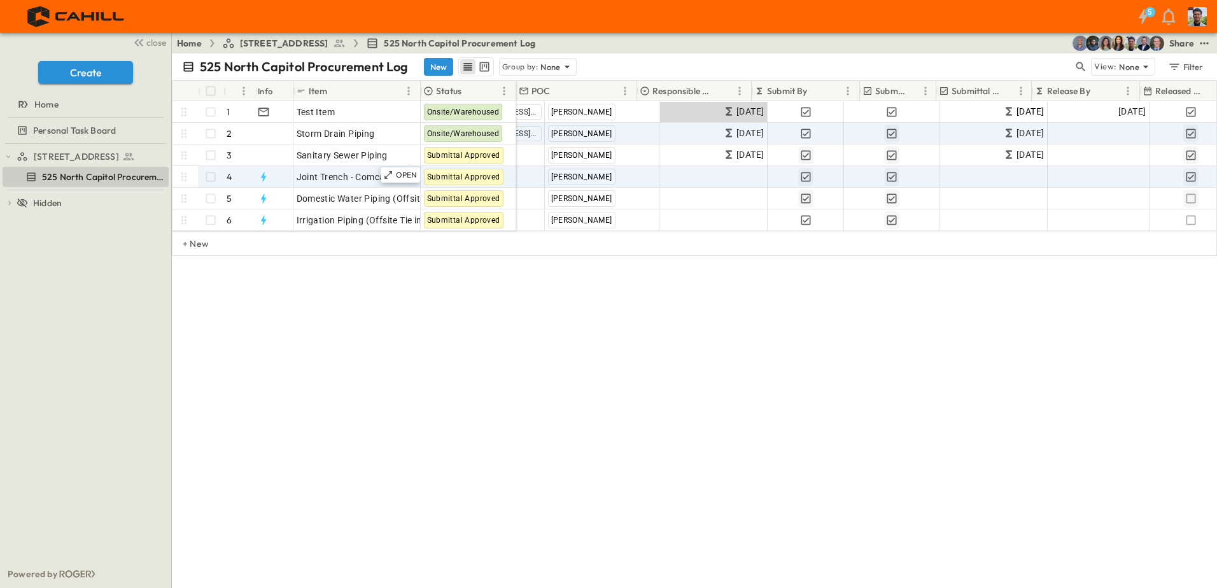
scroll to position [0, 0]
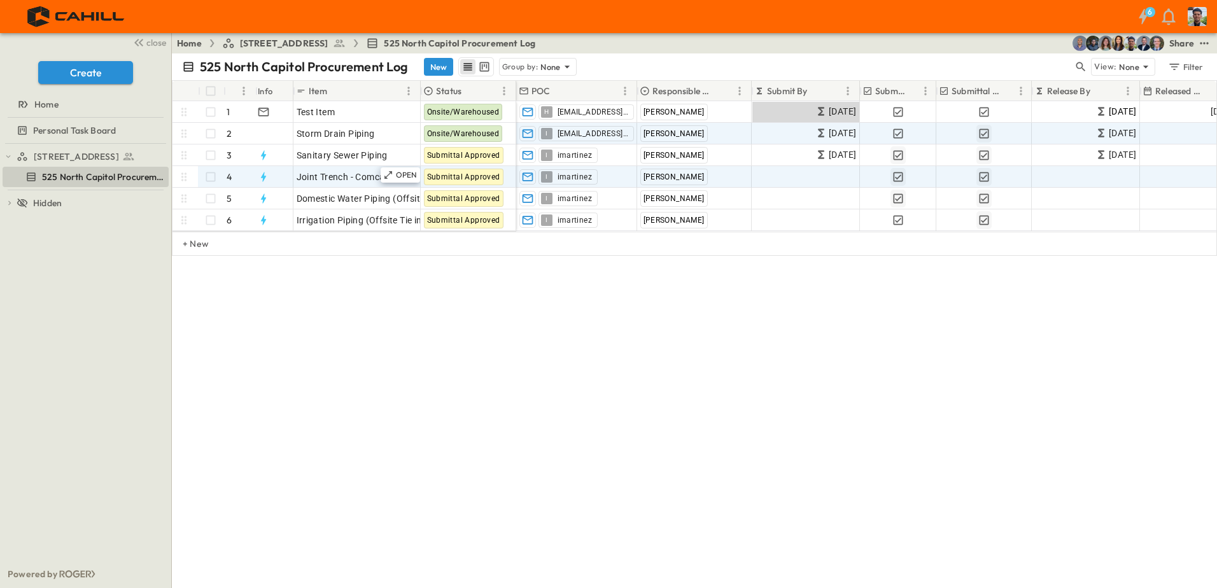
click at [706, 296] on div "525 North Capitol Procurement Log New Group by: None View: None Filter # Info I…" at bounding box center [694, 320] width 1045 height 535
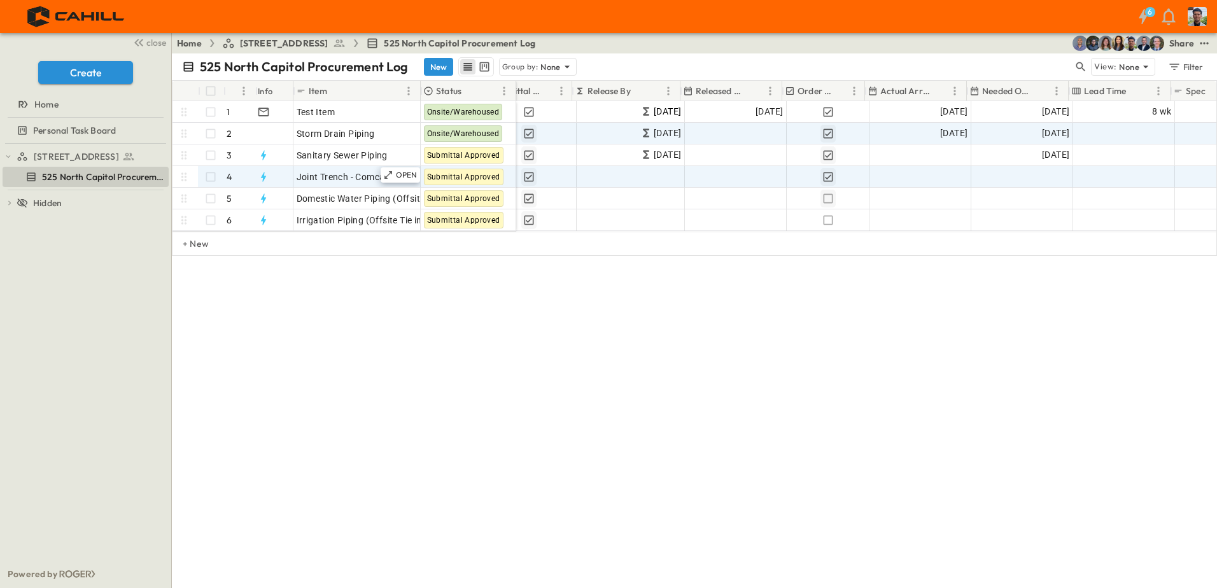
scroll to position [0, 452]
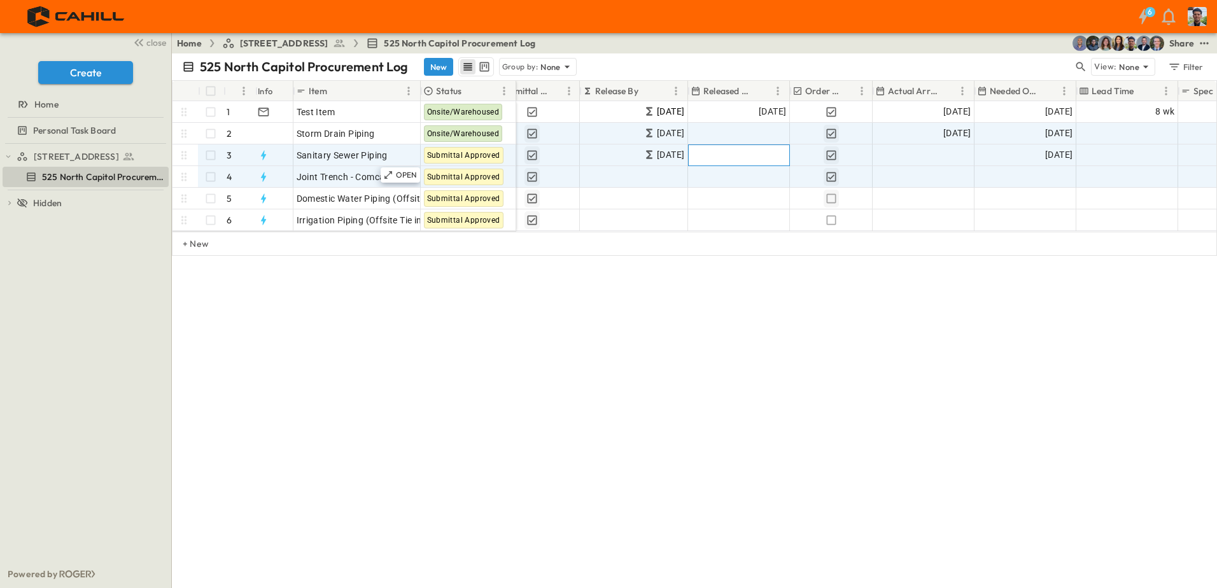
click at [753, 154] on span "Add Date" at bounding box center [767, 155] width 38 height 13
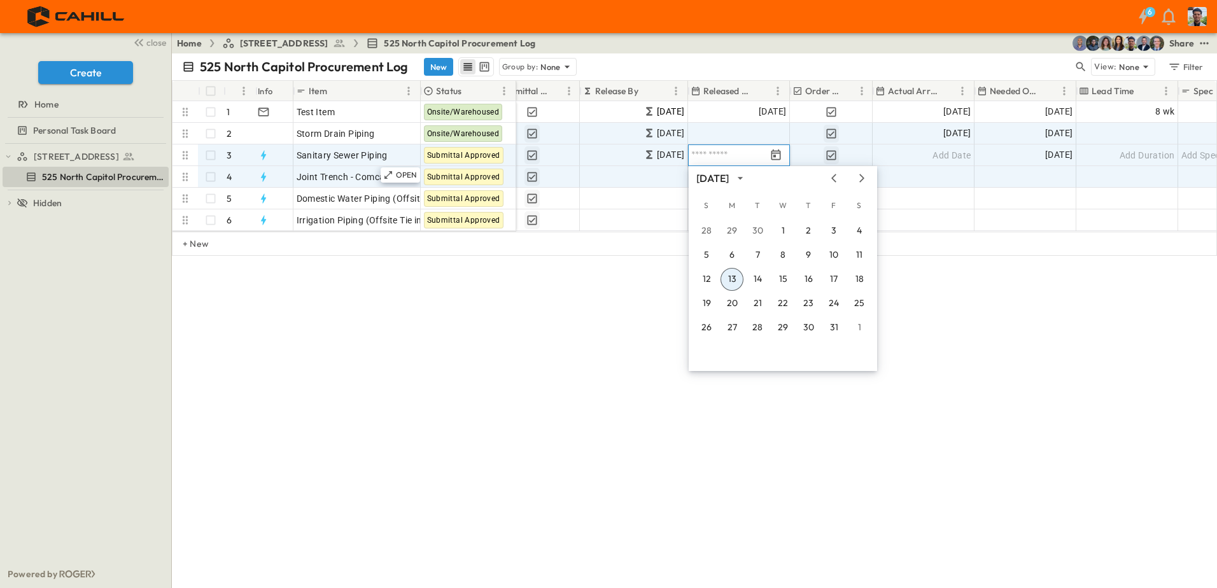
click at [988, 323] on div "525 North Capitol Procurement Log New Group by: None View: None Filter # Info I…" at bounding box center [694, 320] width 1045 height 535
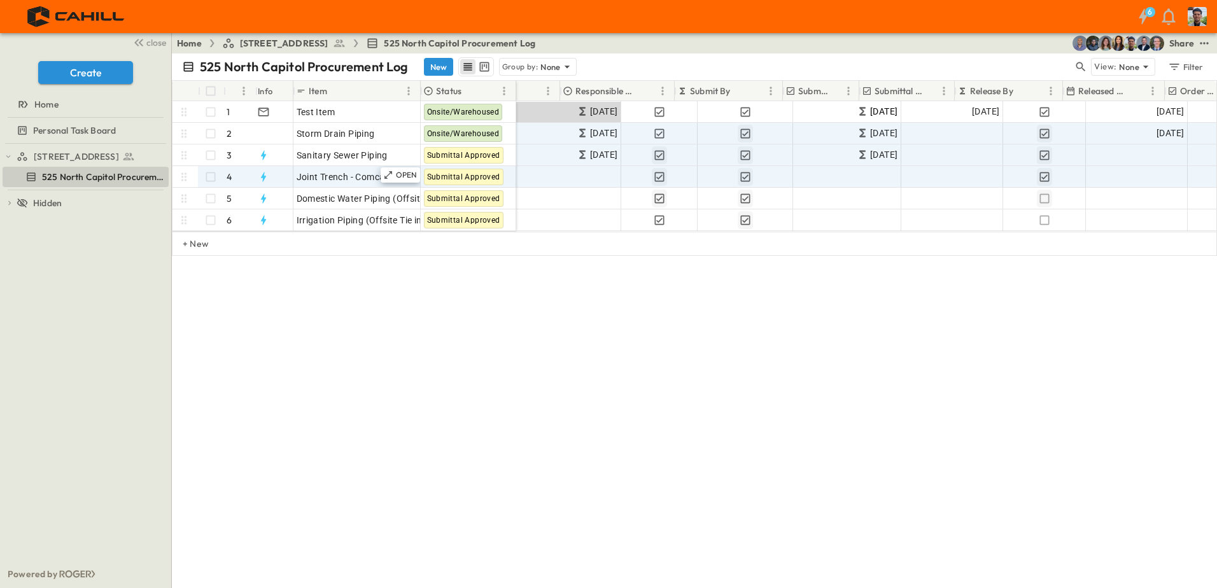
scroll to position [0, 0]
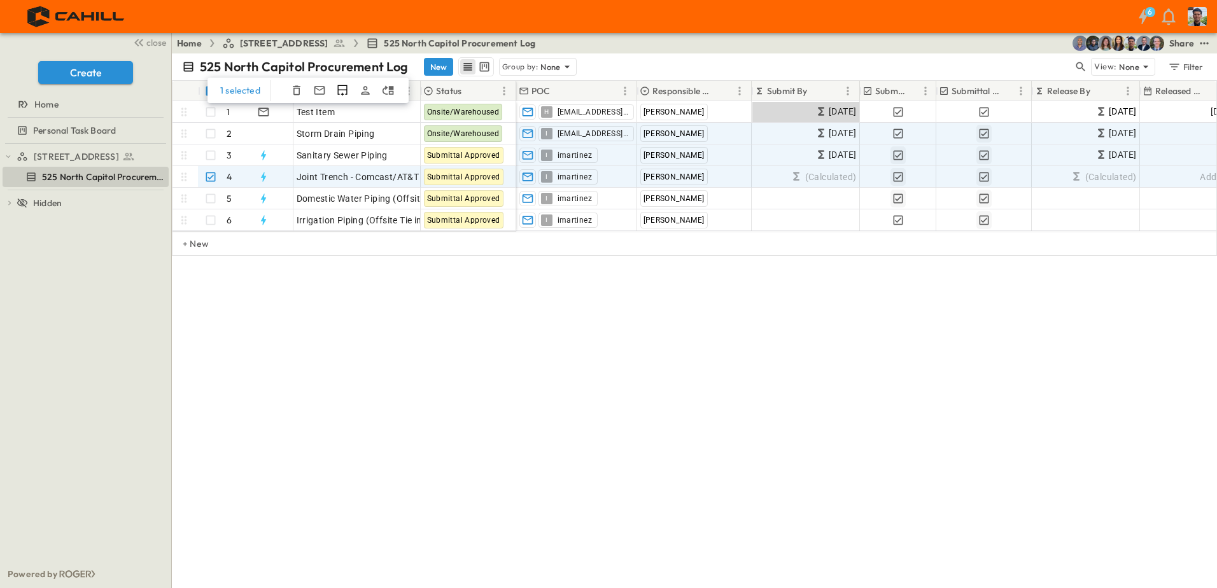
click at [537, 339] on div "525 North Capitol Procurement Log New Group by: None View: None Filter 1 select…" at bounding box center [694, 320] width 1045 height 535
click at [476, 303] on div "525 North Capitol Procurement Log New Group by: None View: None Filter 1 select…" at bounding box center [694, 320] width 1045 height 535
click at [454, 279] on div "525 North Capitol Procurement Log New Group by: None View: None Filter # Info I…" at bounding box center [694, 320] width 1045 height 535
click at [495, 381] on div "525 North Capitol Procurement Log New Group by: None View: None Filter # Info I…" at bounding box center [694, 320] width 1045 height 535
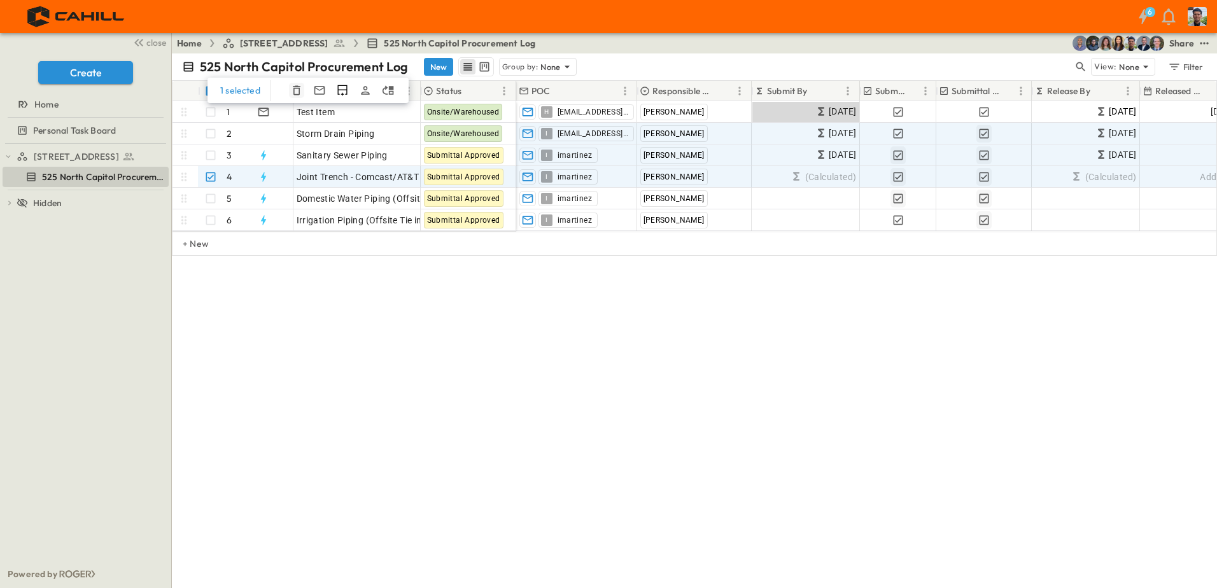
click at [294, 90] on icon "button" at bounding box center [296, 90] width 13 height 13
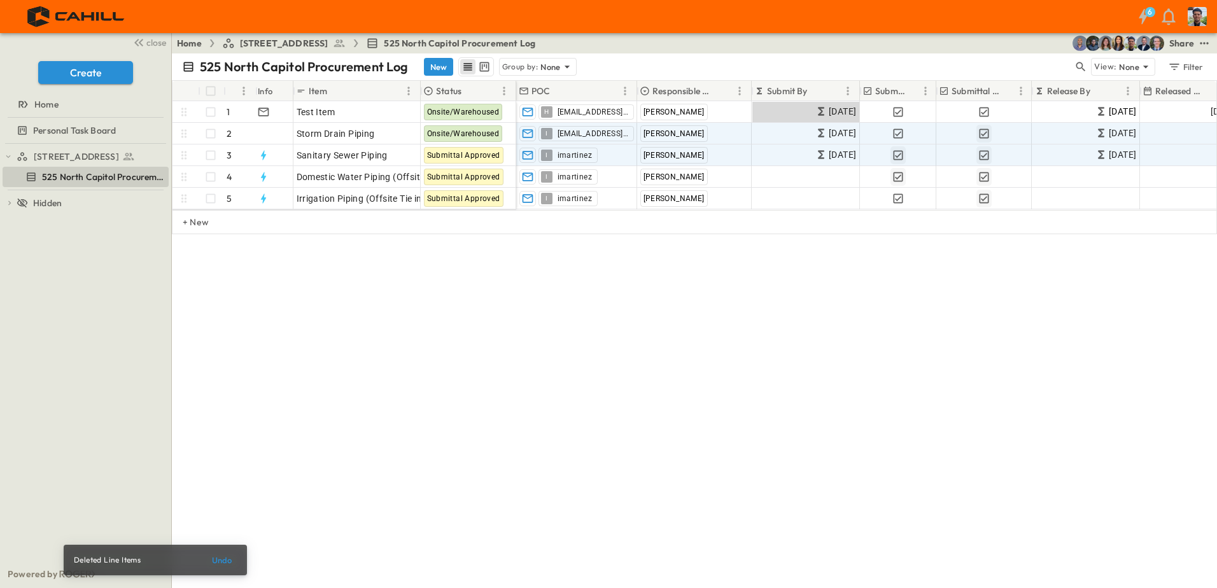
click at [472, 342] on div "525 North Capitol Procurement Log New Group by: None View: None Filter # Info I…" at bounding box center [694, 320] width 1045 height 535
click at [190, 229] on p "+ New" at bounding box center [187, 222] width 8 height 13
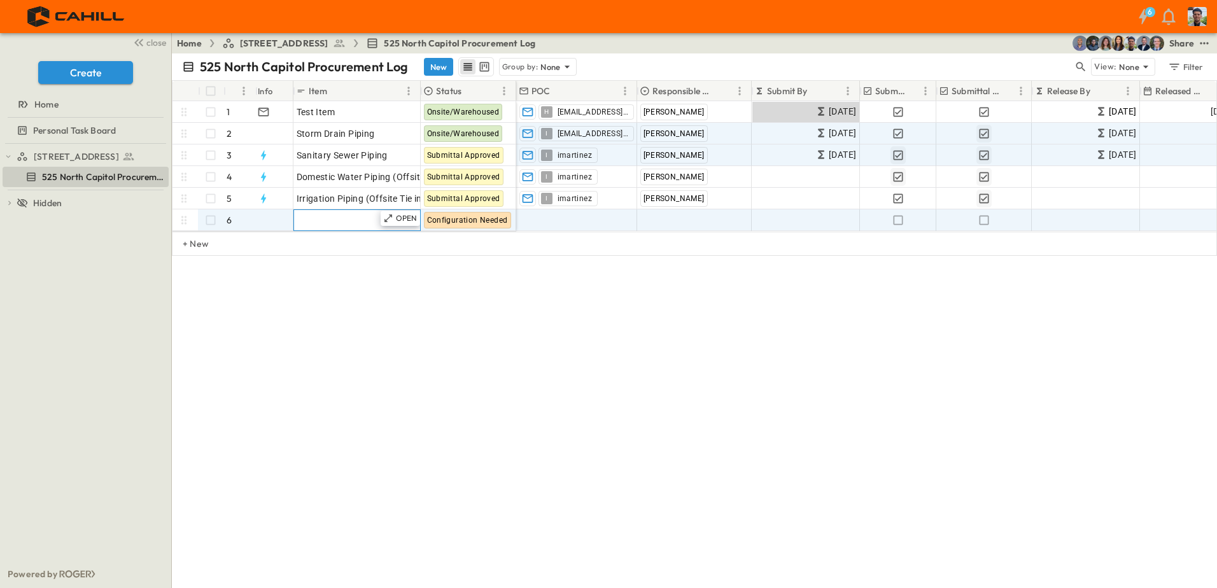
click at [318, 220] on span "Add Item" at bounding box center [316, 220] width 38 height 13
type input "**********"
click at [568, 215] on span "Add Contact" at bounding box center [546, 220] width 52 height 13
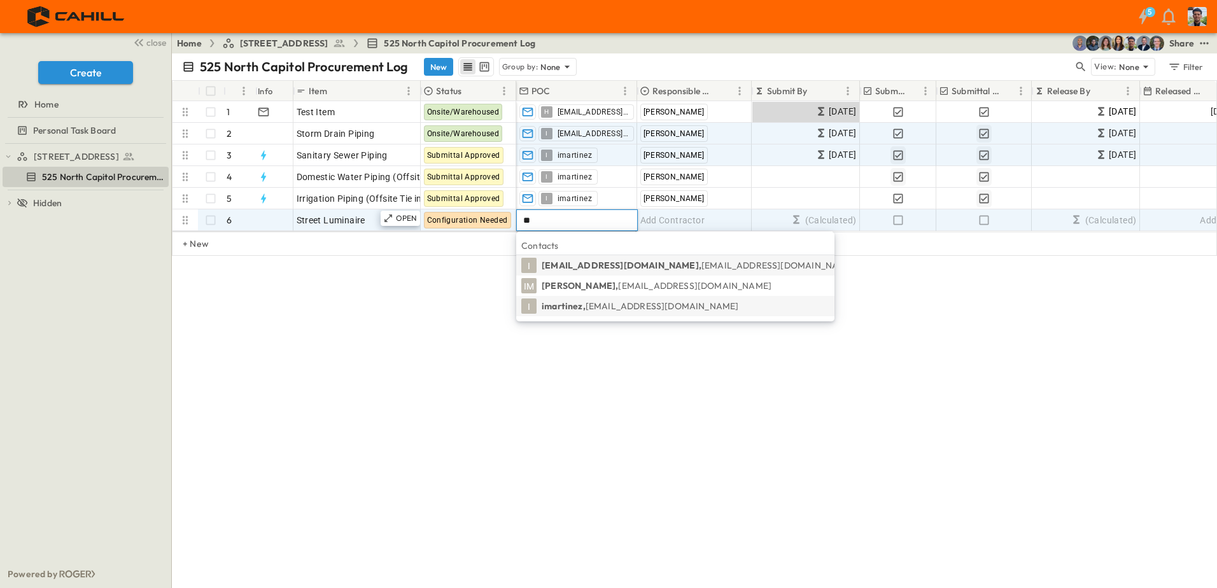
type input "**"
click at [569, 306] on p "imartinez, [EMAIL_ADDRESS][DOMAIN_NAME]" at bounding box center [640, 306] width 197 height 13
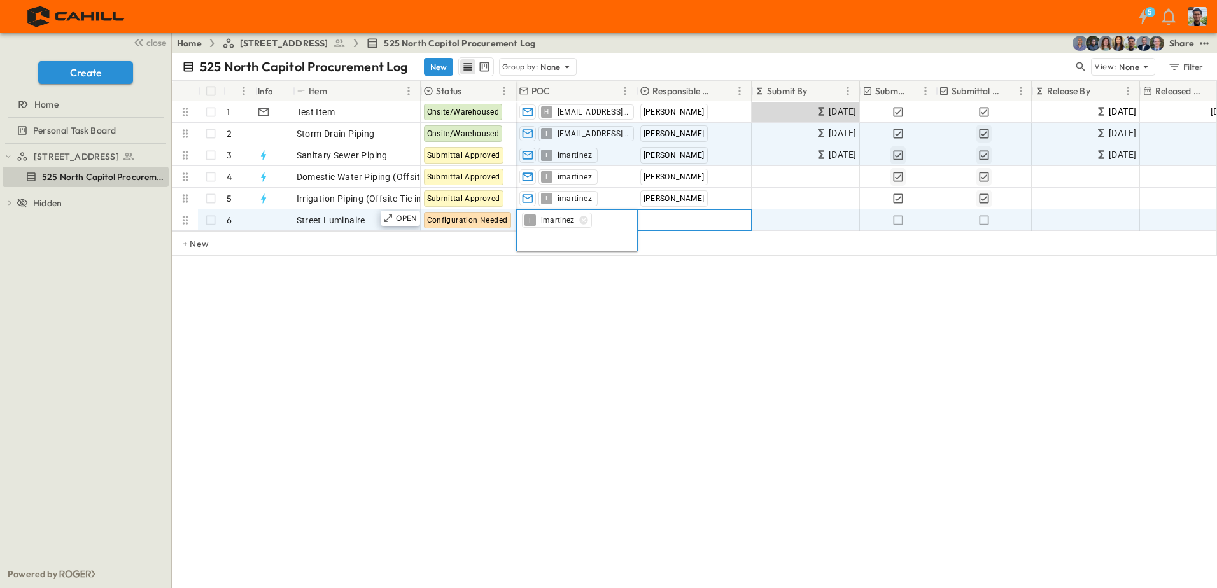
click at [664, 218] on span "Add Contractor" at bounding box center [673, 220] width 65 height 13
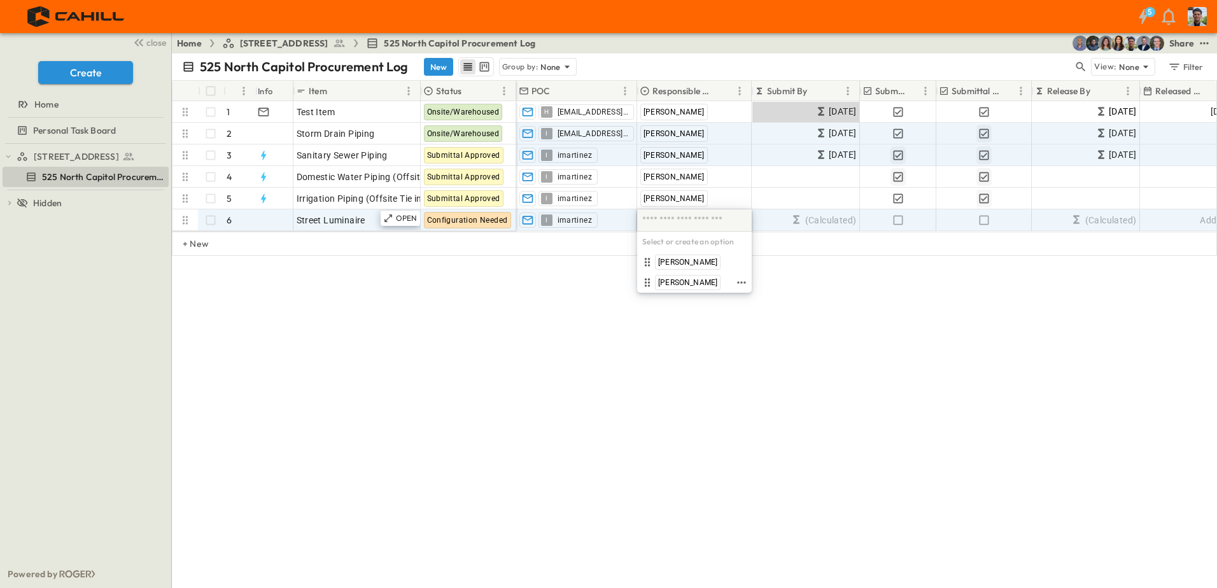
click at [672, 280] on span "[PERSON_NAME]" at bounding box center [687, 283] width 59 height 10
click at [898, 222] on icon "button" at bounding box center [898, 220] width 13 height 13
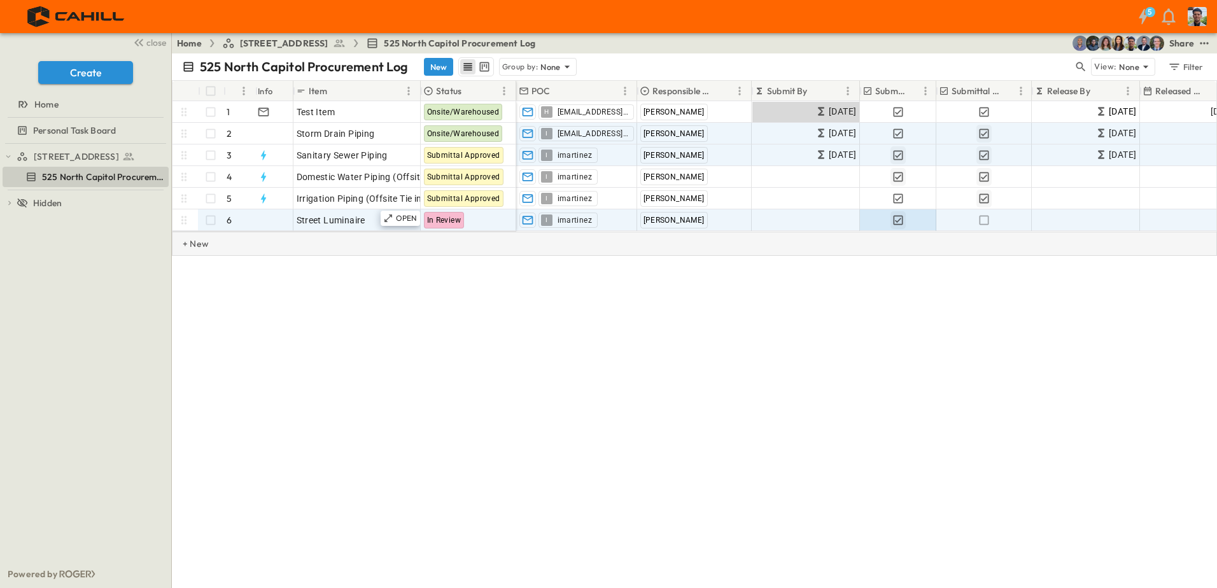
click at [190, 250] on p "+ New" at bounding box center [187, 243] width 8 height 13
click at [312, 236] on span "Add Item" at bounding box center [316, 242] width 38 height 13
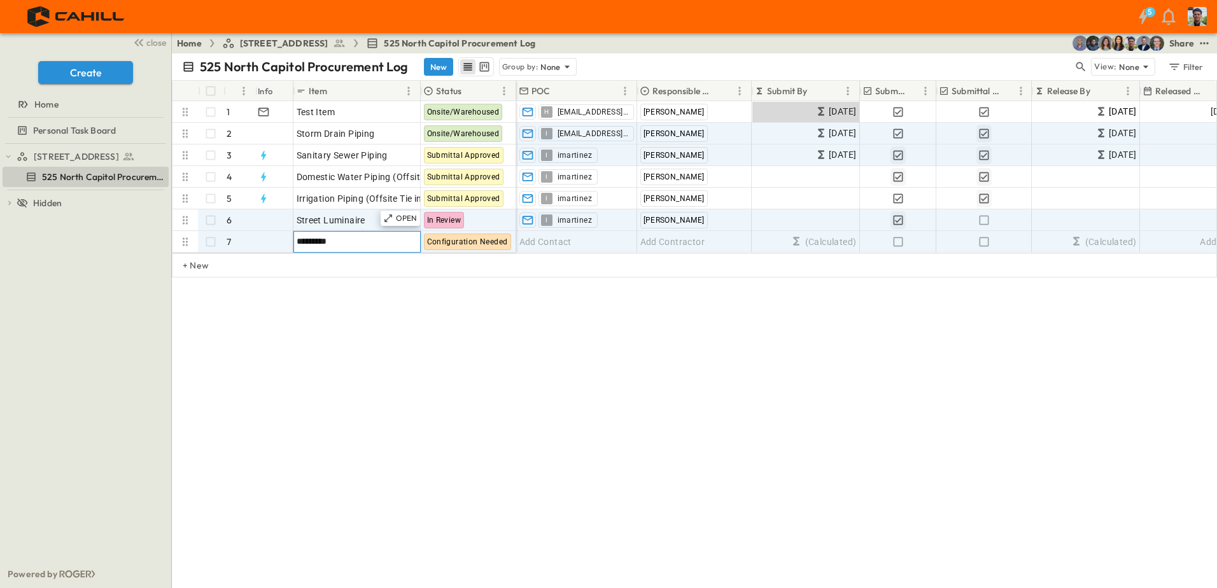
type input "*********"
click at [561, 243] on span "Add Contact" at bounding box center [546, 242] width 52 height 13
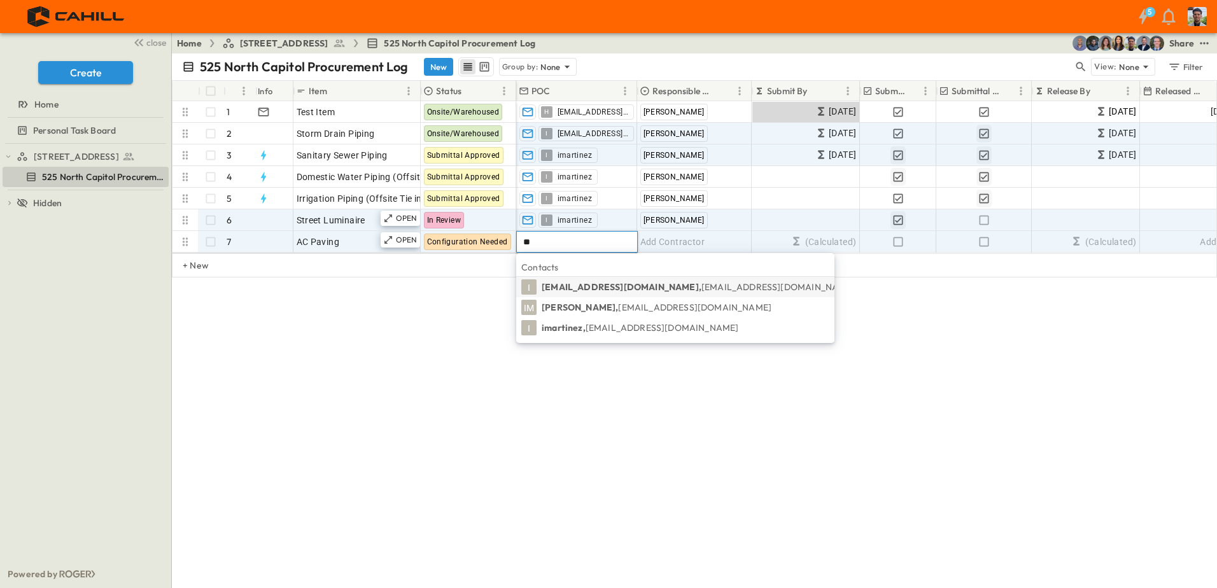
type input "**"
click at [574, 331] on p "imartinez, [EMAIL_ADDRESS][DOMAIN_NAME]" at bounding box center [640, 328] width 197 height 13
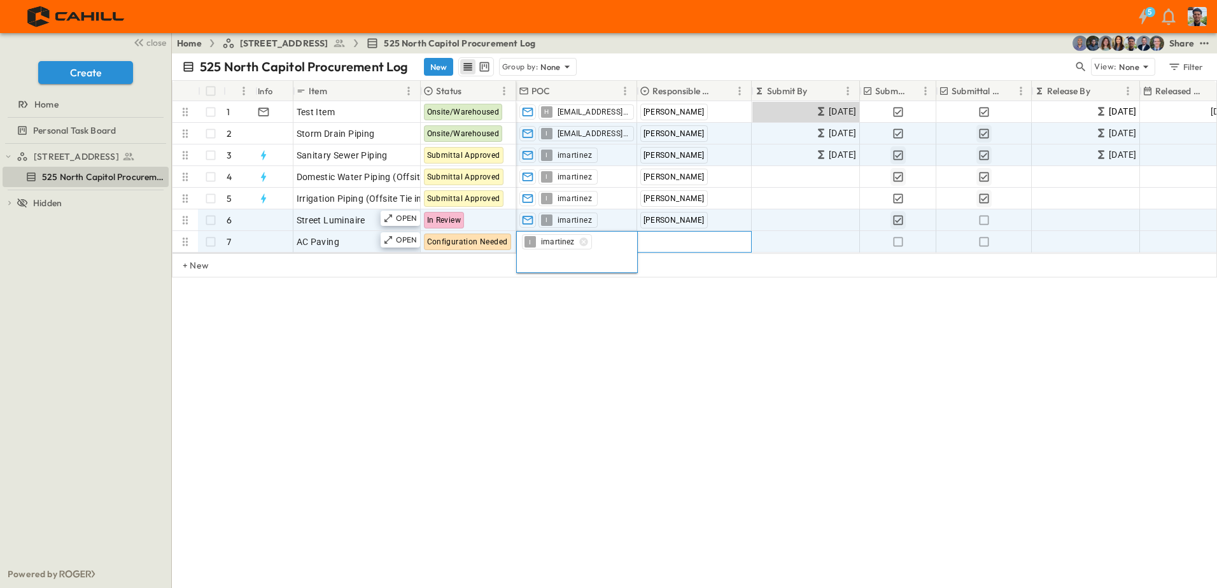
click at [665, 240] on span "Add Contractor" at bounding box center [673, 242] width 65 height 13
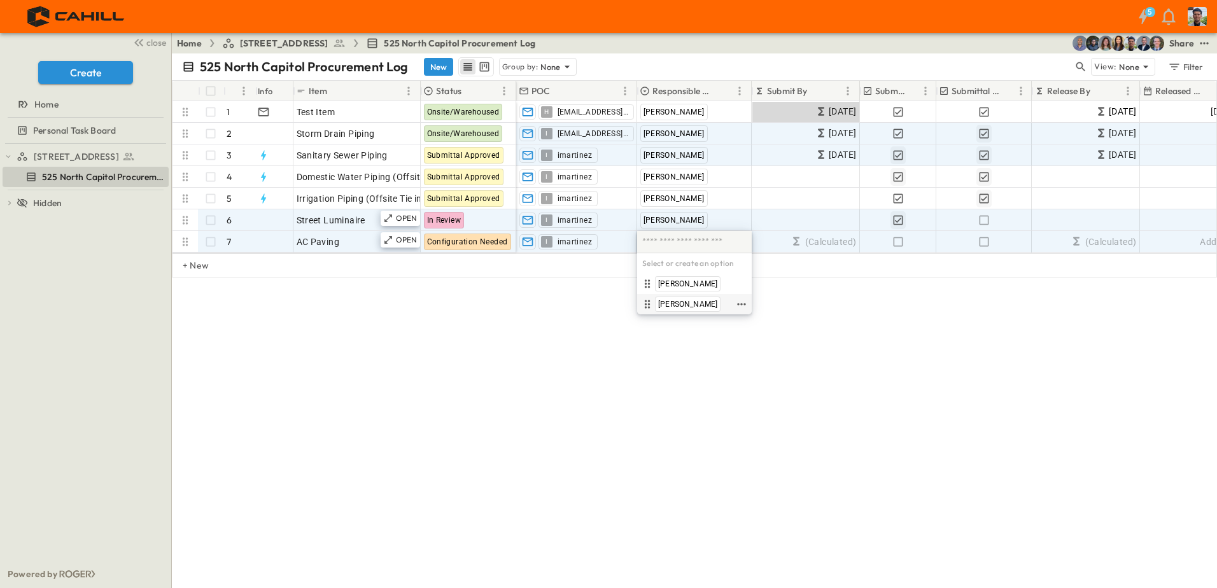
click at [669, 302] on span "[PERSON_NAME]" at bounding box center [687, 304] width 59 height 10
click at [548, 324] on div "525 North Capitol Procurement Log New Group by: None View: None Filter # Info I…" at bounding box center [694, 320] width 1045 height 535
click at [897, 242] on icon "button" at bounding box center [898, 242] width 13 height 13
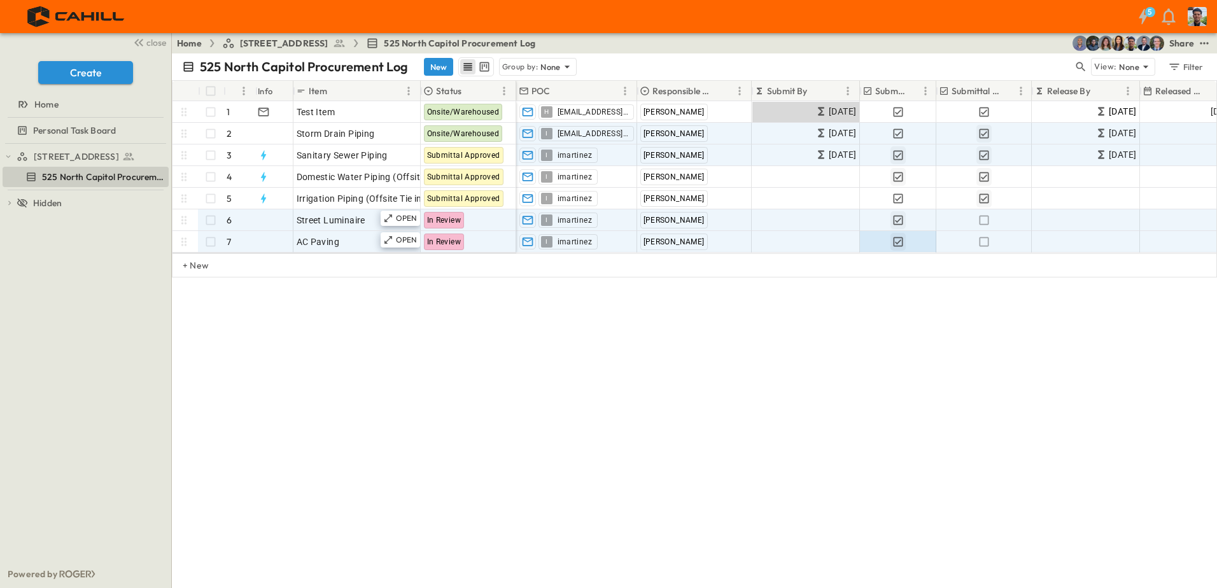
click at [639, 392] on div "525 North Capitol Procurement Log New Group by: None View: None Filter # Info I…" at bounding box center [694, 320] width 1045 height 535
click at [609, 416] on div "525 North Capitol Procurement Log New Group by: None View: None Filter # Info I…" at bounding box center [694, 320] width 1045 height 535
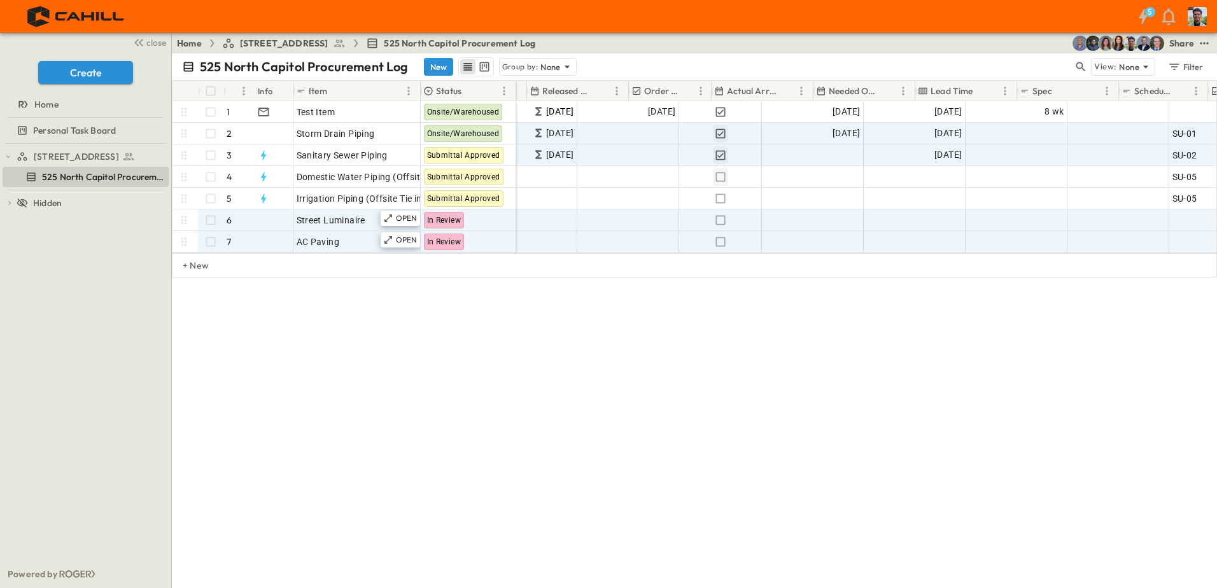
scroll to position [0, 525]
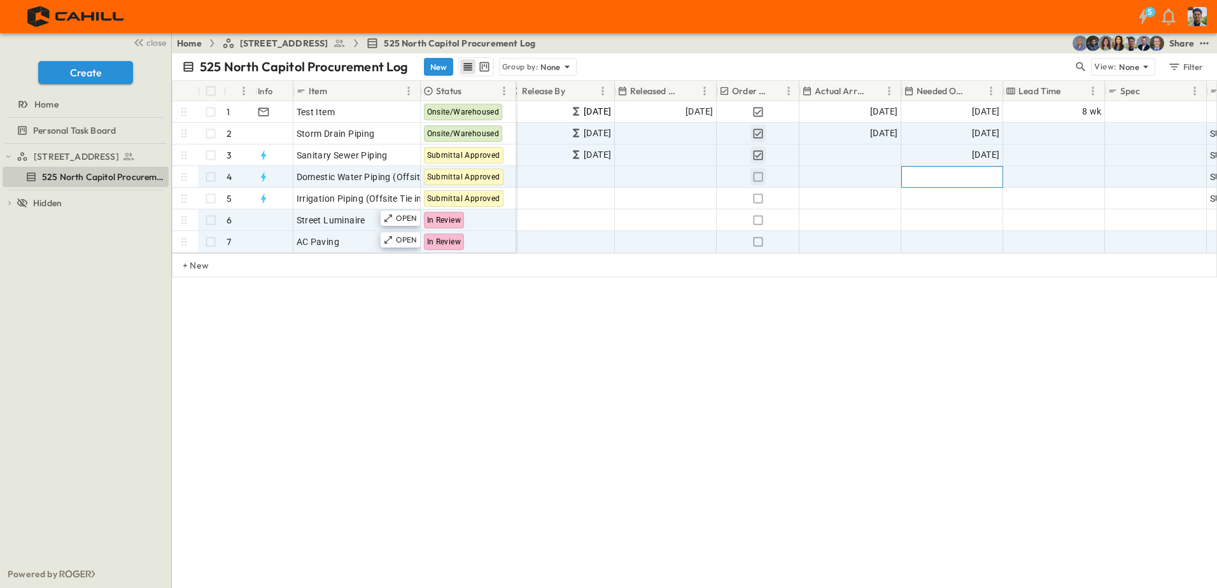
click at [954, 174] on div "Add Date" at bounding box center [952, 177] width 101 height 20
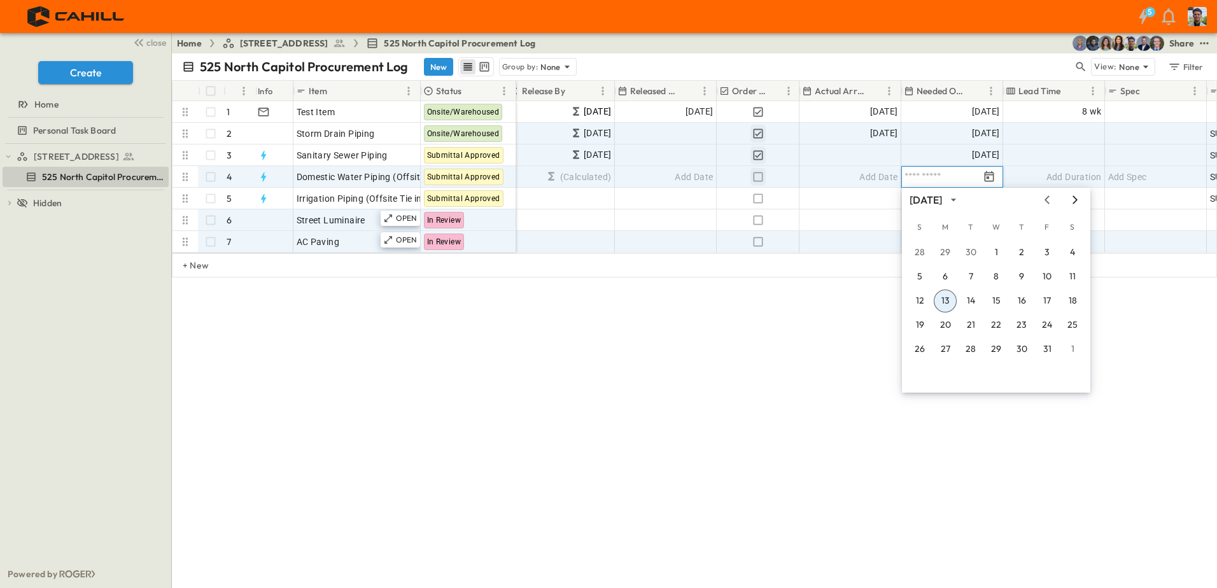
click at [1081, 200] on icon "Next month" at bounding box center [1075, 200] width 15 height 10
click at [1080, 200] on icon "Next month" at bounding box center [1075, 200] width 15 height 10
click at [1075, 198] on icon "Next month" at bounding box center [1075, 199] width 5 height 8
click at [944, 351] on button "26" at bounding box center [945, 349] width 23 height 23
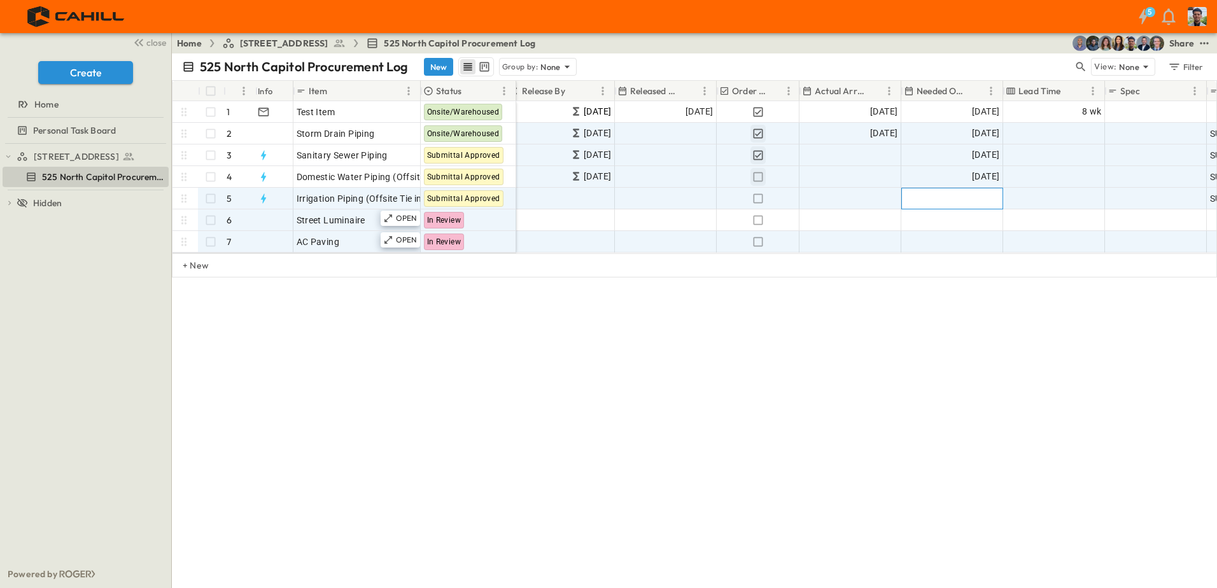
click at [967, 196] on span "Add Date" at bounding box center [980, 198] width 38 height 13
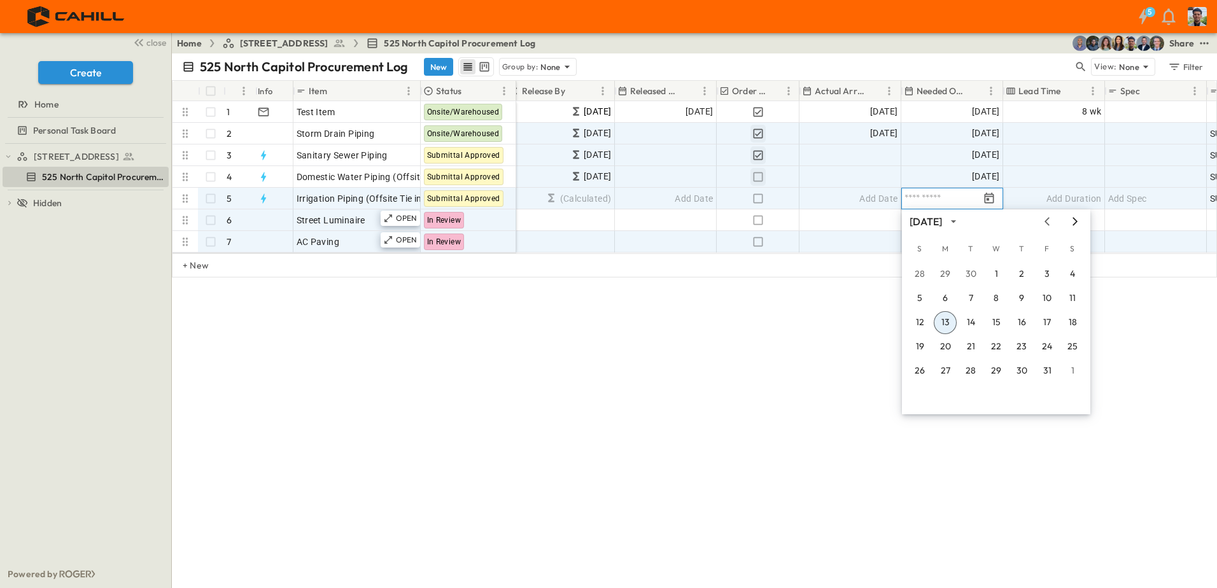
click at [1071, 220] on icon "Next month" at bounding box center [1075, 221] width 15 height 10
click at [949, 371] on button "26" at bounding box center [945, 371] width 23 height 23
click at [986, 196] on icon "Tracking Date Menu" at bounding box center [990, 197] width 10 height 11
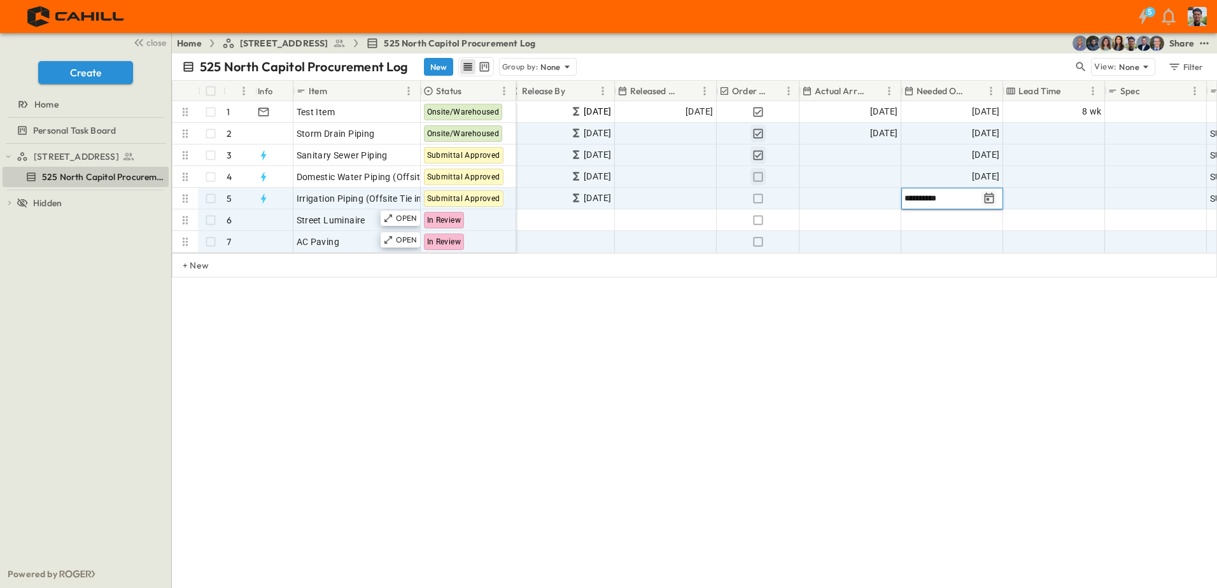
click at [985, 202] on icon "Tracking Date Menu" at bounding box center [990, 197] width 10 height 11
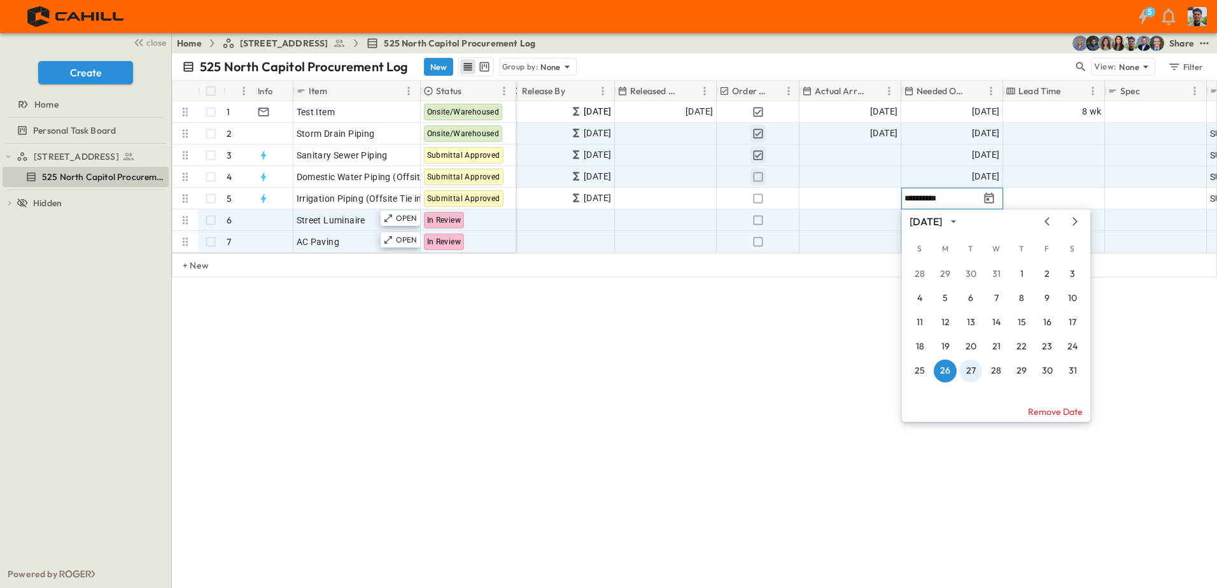
click at [972, 370] on button "27" at bounding box center [971, 371] width 23 height 23
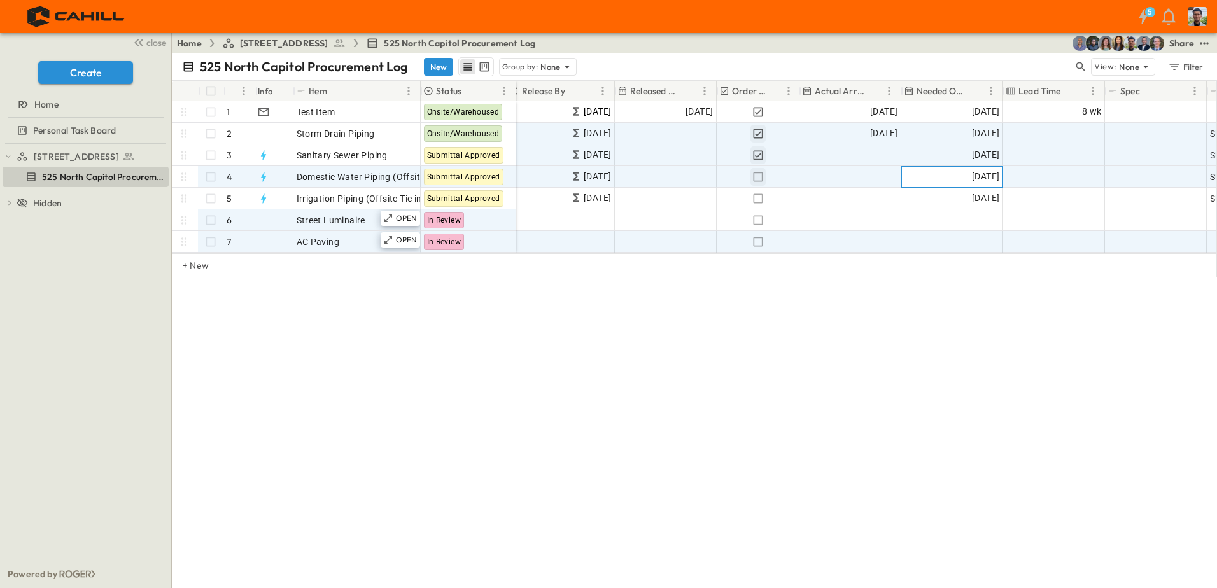
click at [995, 178] on span "[DATE]" at bounding box center [985, 176] width 27 height 15
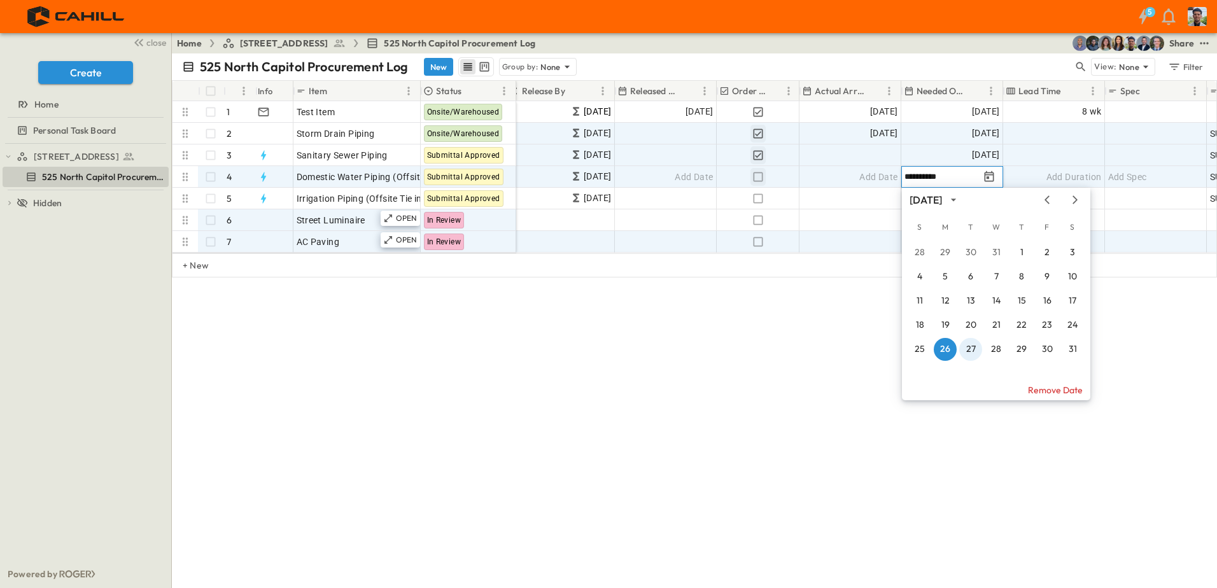
click at [967, 347] on button "27" at bounding box center [971, 349] width 23 height 23
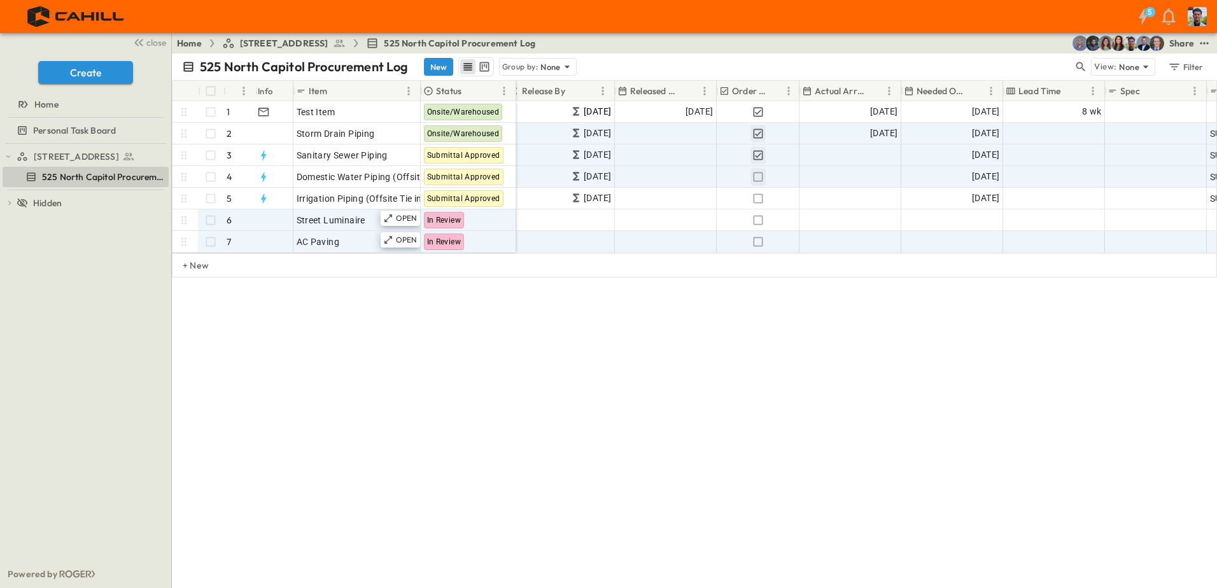
click at [754, 375] on div "525 North Capitol Procurement Log New Group by: None View: None Filter # Info I…" at bounding box center [694, 320] width 1045 height 535
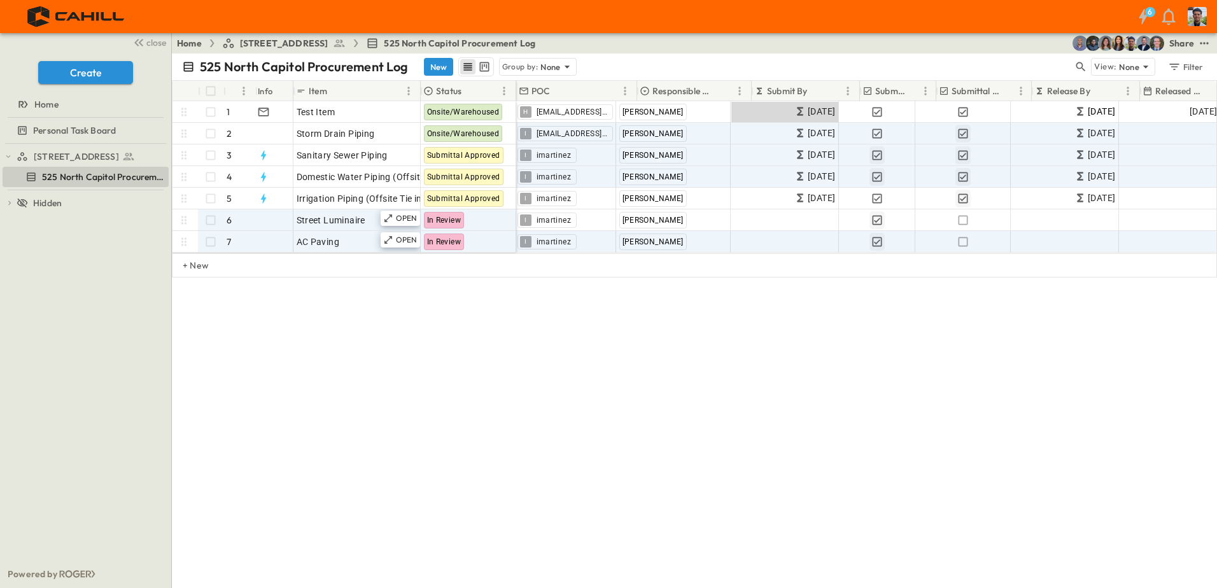
scroll to position [0, 0]
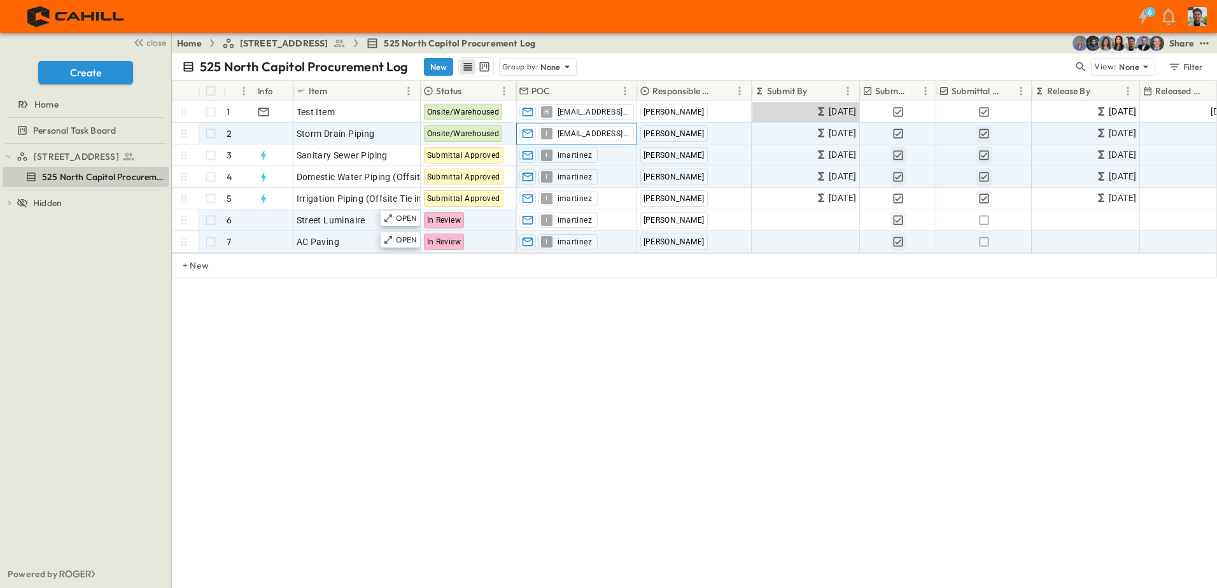
click at [627, 131] on span "[EMAIL_ADDRESS][DOMAIN_NAME]" at bounding box center [593, 134] width 71 height 10
click at [545, 155] on input "text" at bounding box center [547, 153] width 51 height 15
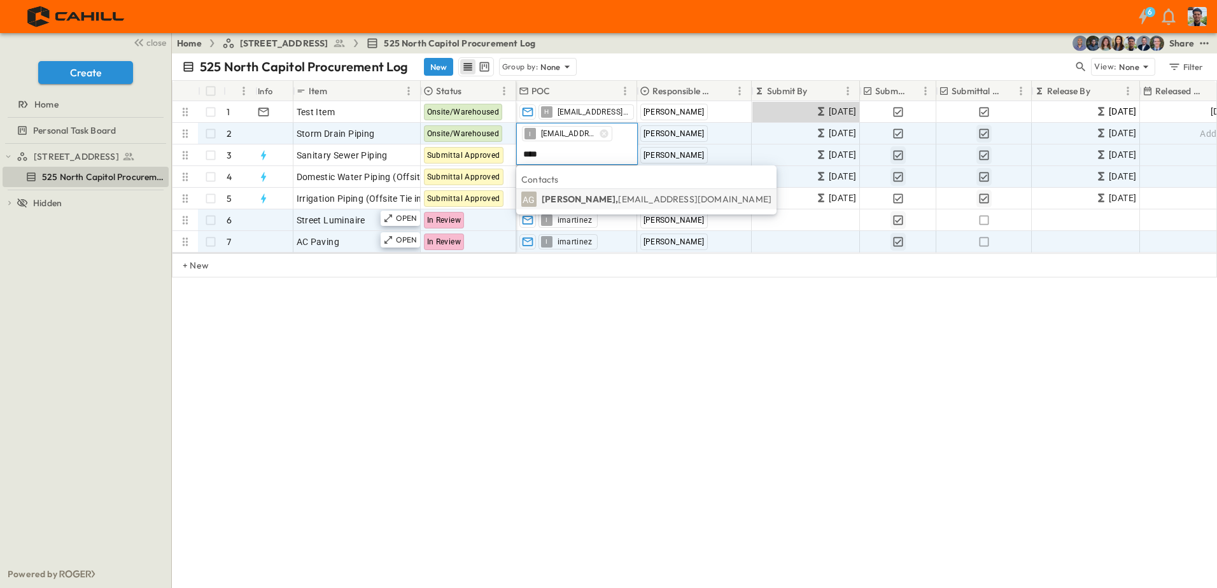
type input "****"
drag, startPoint x: 593, startPoint y: 204, endPoint x: 620, endPoint y: 175, distance: 39.6
click at [593, 203] on p "[PERSON_NAME], [EMAIL_ADDRESS][DOMAIN_NAME]" at bounding box center [657, 199] width 230 height 13
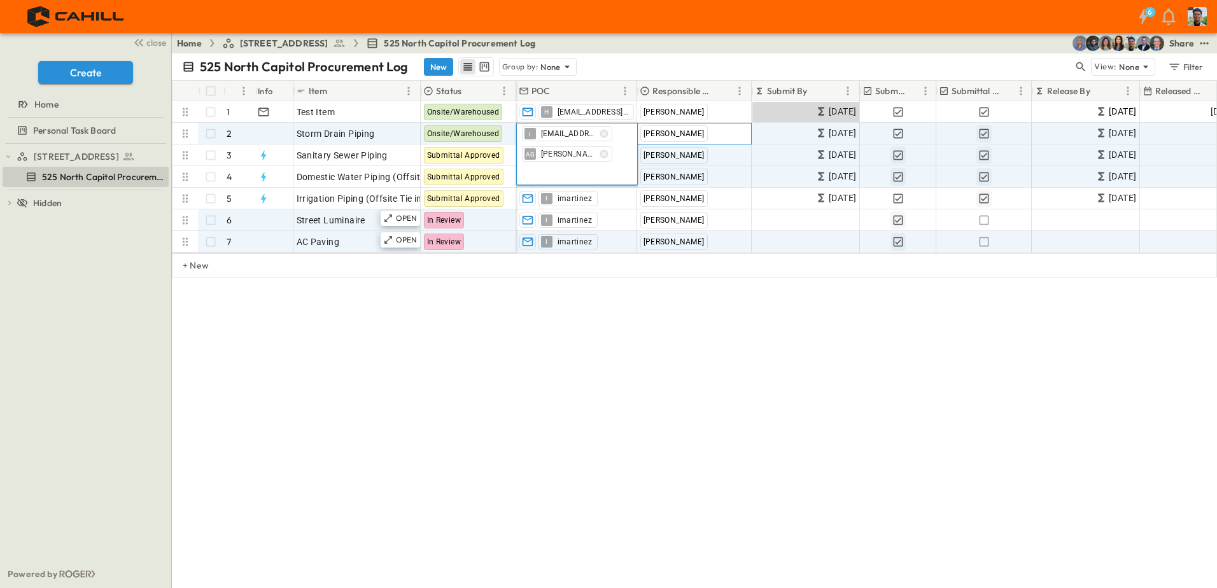
click at [700, 133] on div "[PERSON_NAME]" at bounding box center [694, 134] width 113 height 20
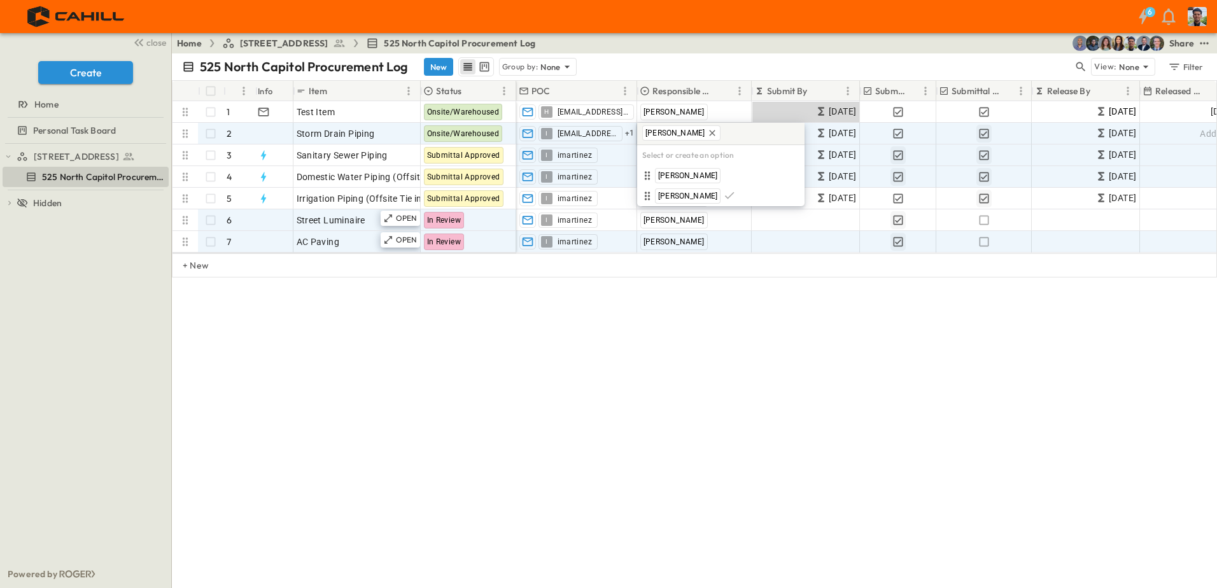
click at [723, 133] on input "text" at bounding box center [761, 133] width 76 height 17
click at [684, 157] on h6 "Select or create an option" at bounding box center [720, 155] width 167 height 20
click at [723, 134] on input "text" at bounding box center [761, 133] width 76 height 17
type input "*********"
click at [691, 173] on span "[PERSON_NAME]" at bounding box center [702, 176] width 59 height 10
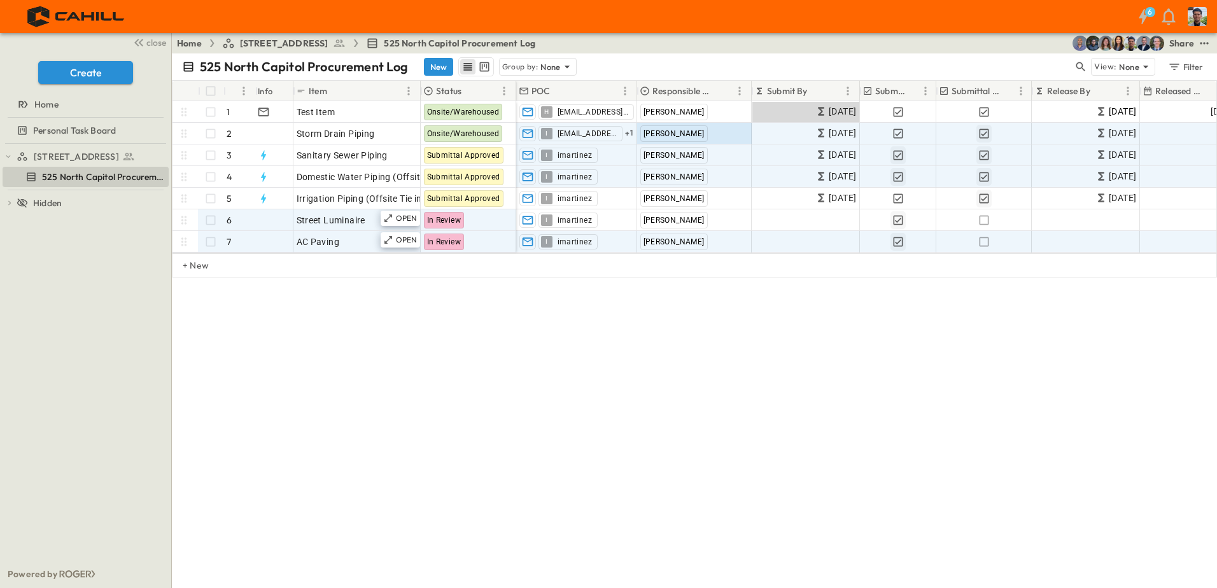
click at [714, 294] on div "525 North Capitol Procurement Log New Group by: None View: None Filter # Info I…" at bounding box center [694, 320] width 1045 height 535
click at [681, 138] on div "[PERSON_NAME]" at bounding box center [674, 133] width 67 height 17
click at [622, 133] on div "I [EMAIL_ADDRESS][DOMAIN_NAME]" at bounding box center [581, 133] width 84 height 15
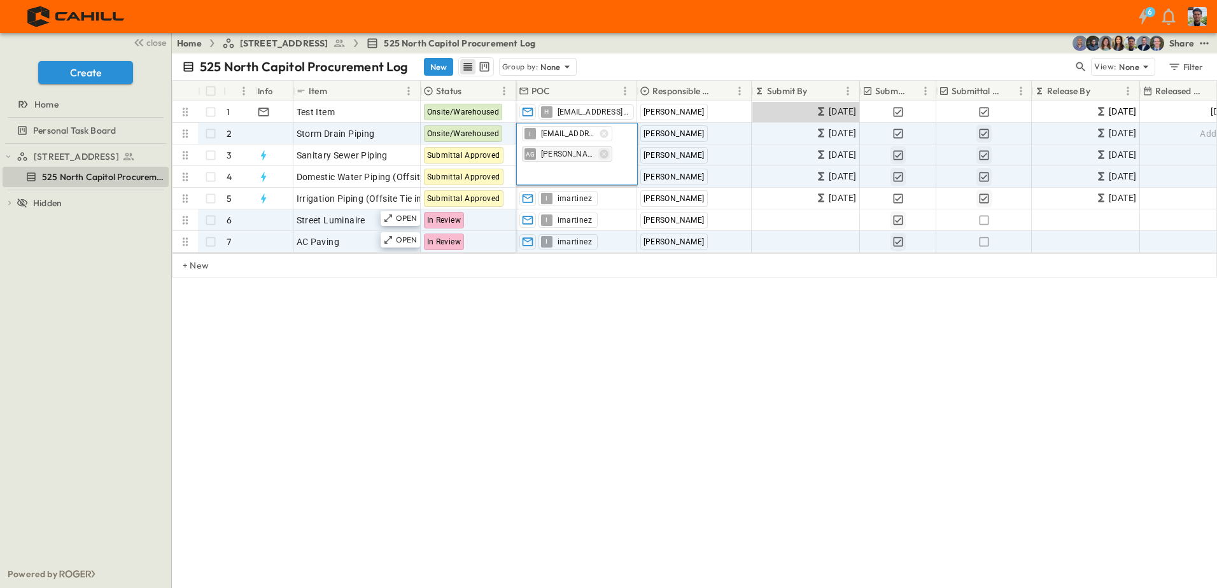
click at [604, 153] on icon "button" at bounding box center [604, 154] width 8 height 8
click at [688, 135] on div "[PERSON_NAME]" at bounding box center [694, 134] width 113 height 20
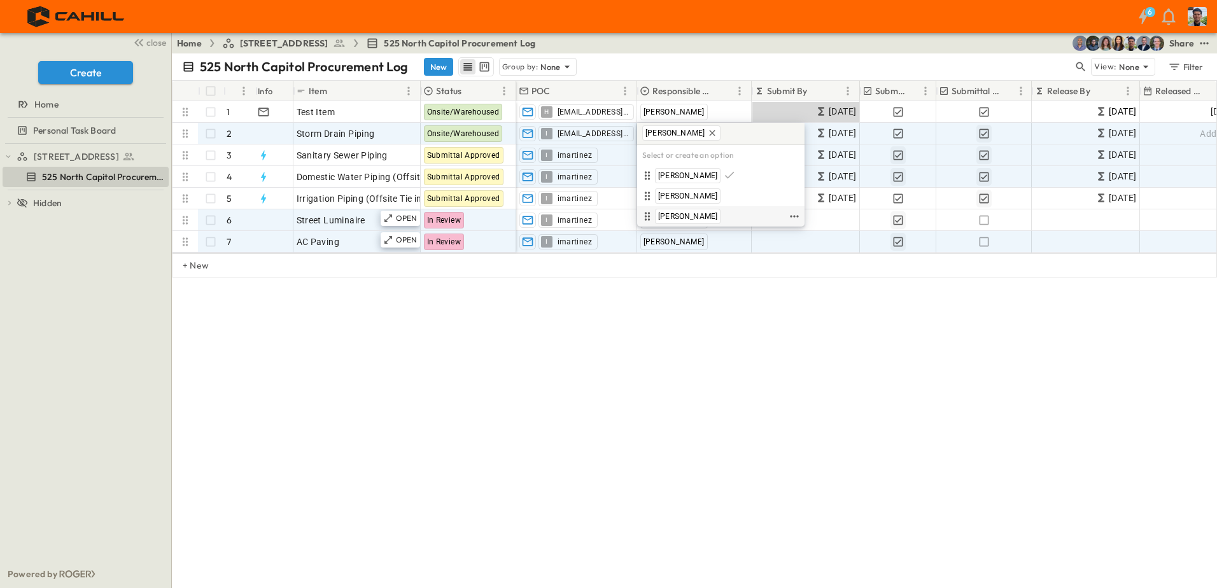
click at [674, 216] on span "[PERSON_NAME]" at bounding box center [687, 216] width 59 height 10
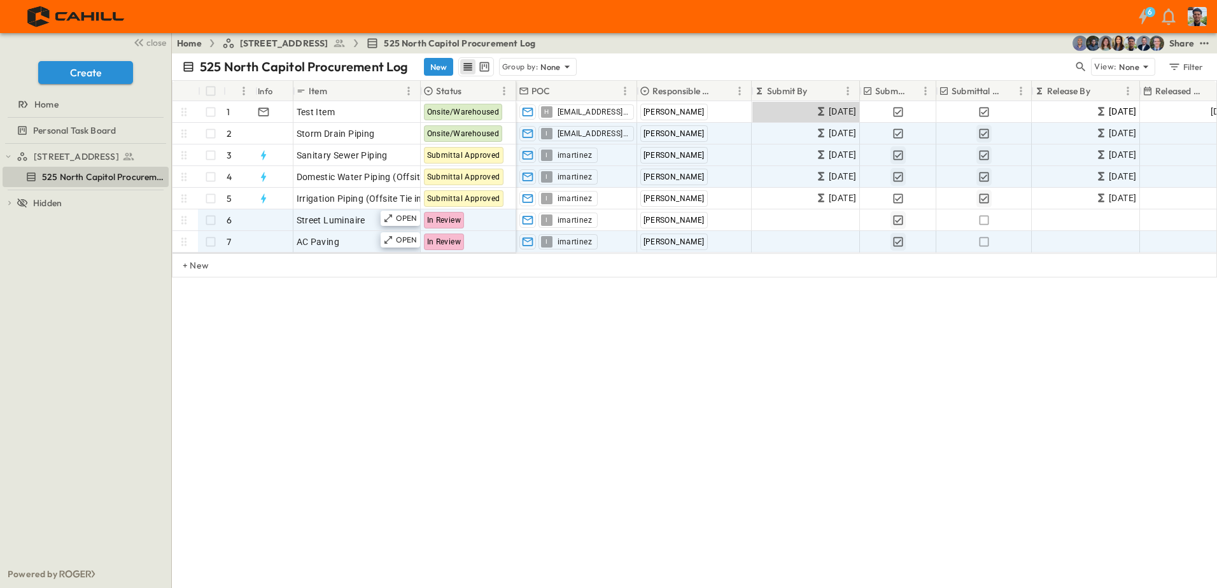
click at [672, 374] on div "525 North Capitol Procurement Log New Group by: None View: None Filter # Info I…" at bounding box center [694, 320] width 1045 height 535
click at [471, 422] on div "525 North Capitol Procurement Log New Group by: None View: None Filter # Info I…" at bounding box center [694, 320] width 1045 height 535
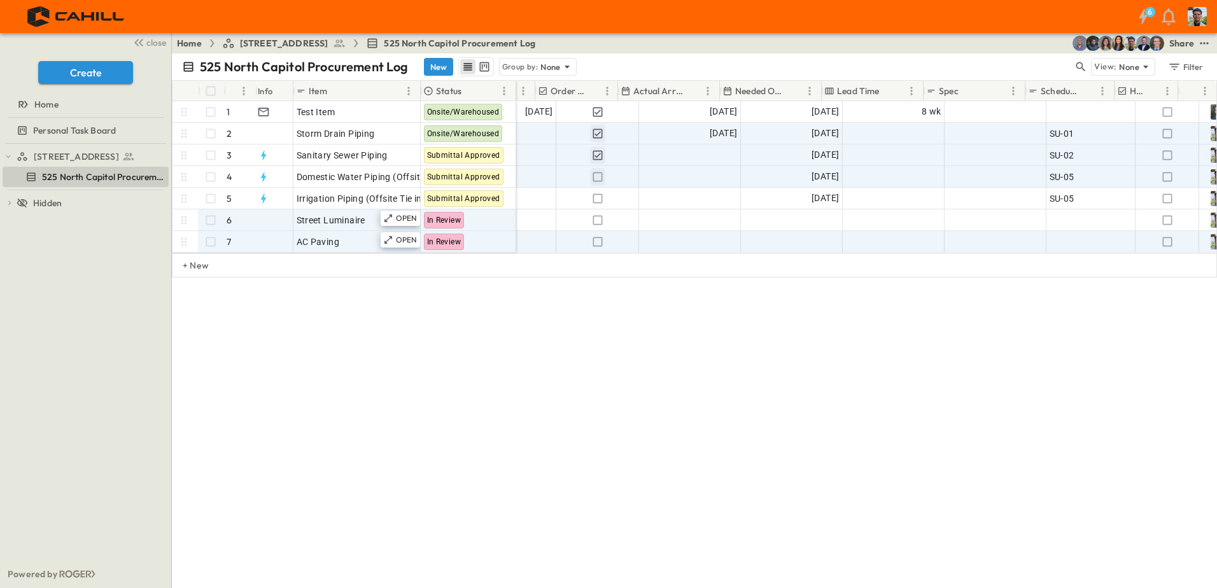
scroll to position [0, 707]
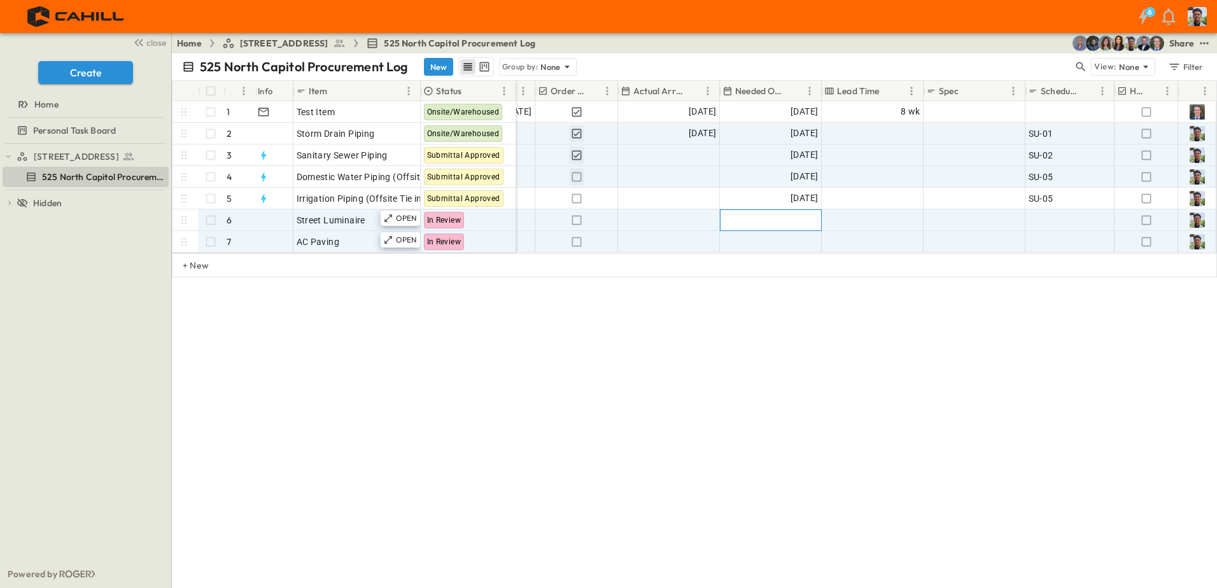
click at [800, 217] on span "Add Date" at bounding box center [799, 220] width 38 height 13
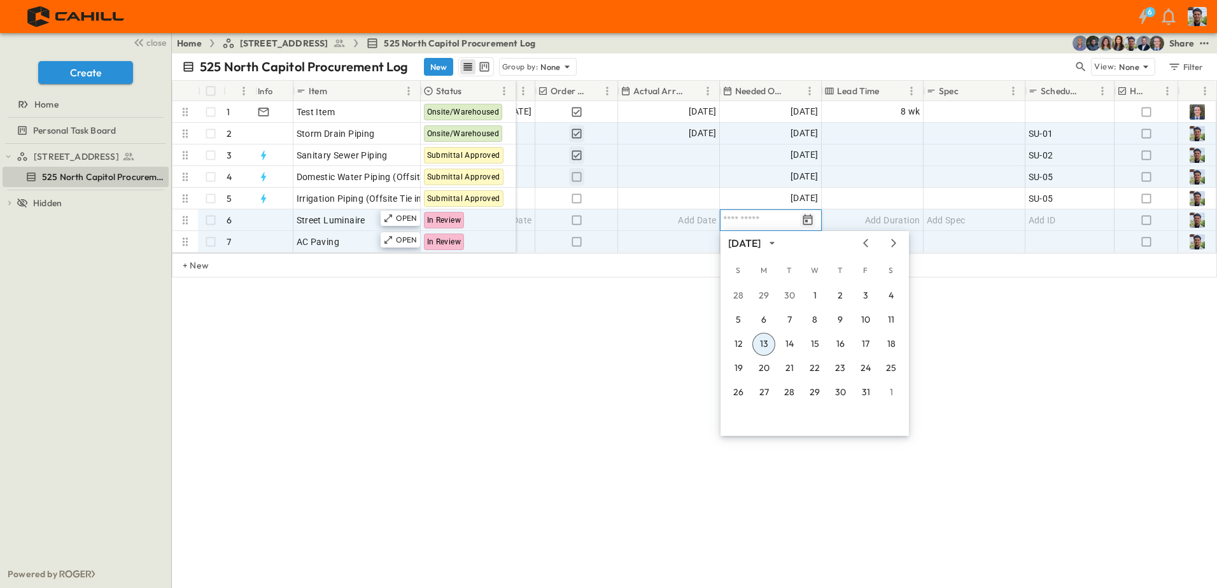
click at [807, 218] on icon "Tracking Date Menu" at bounding box center [809, 219] width 10 height 11
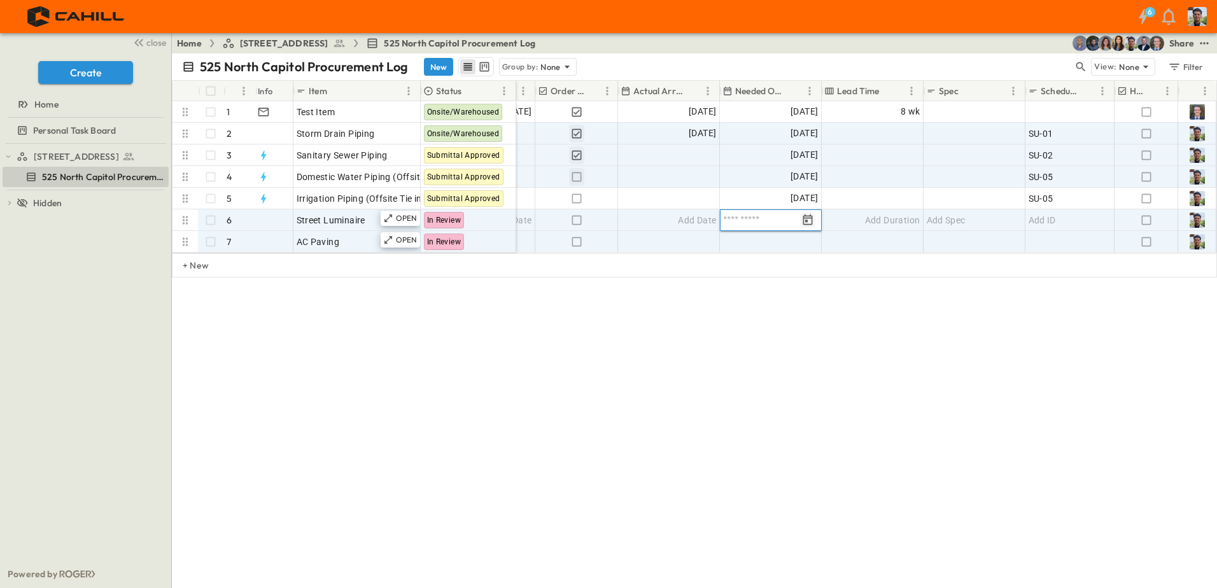
click at [807, 218] on icon "Tracking Date Menu" at bounding box center [809, 219] width 10 height 11
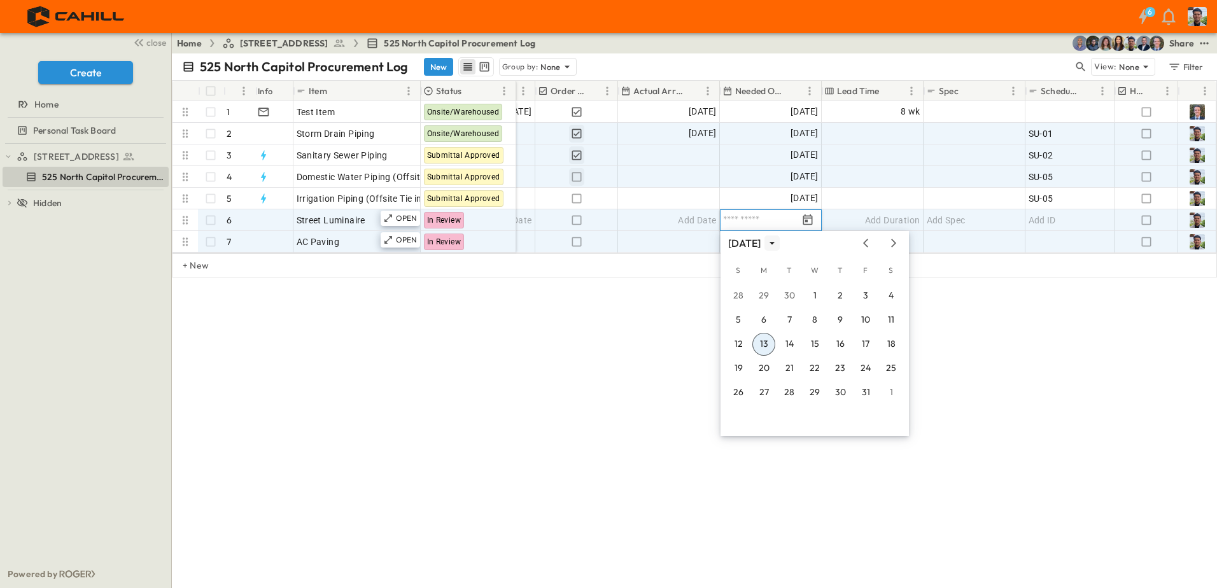
click at [779, 246] on icon "calendar view is open, switch to year view" at bounding box center [772, 243] width 13 height 13
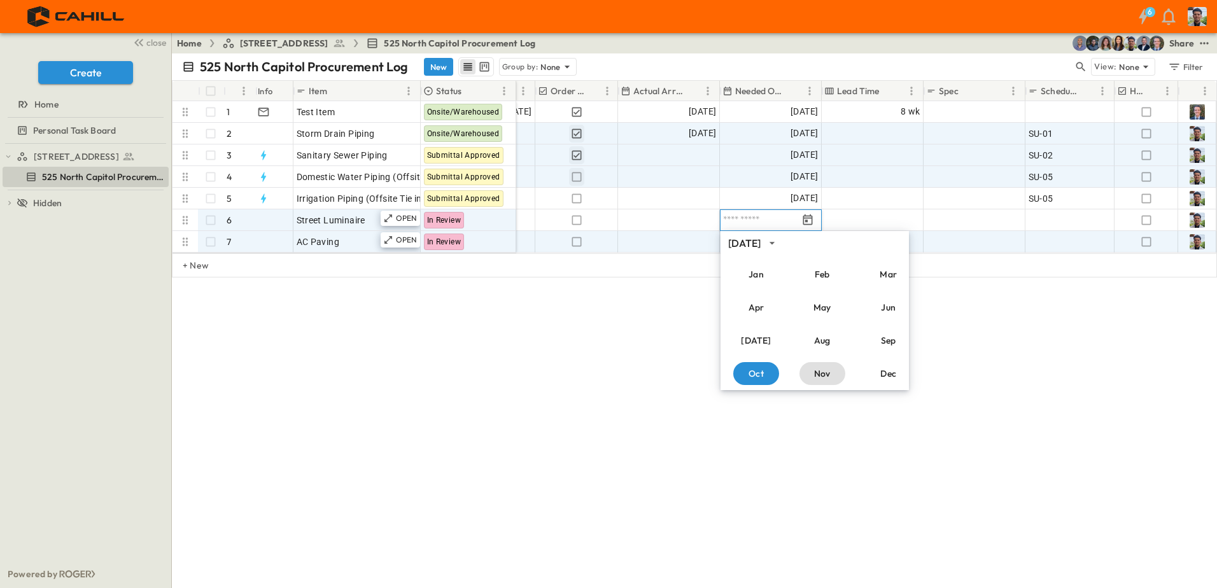
click at [825, 376] on button "Nov" at bounding box center [823, 373] width 46 height 23
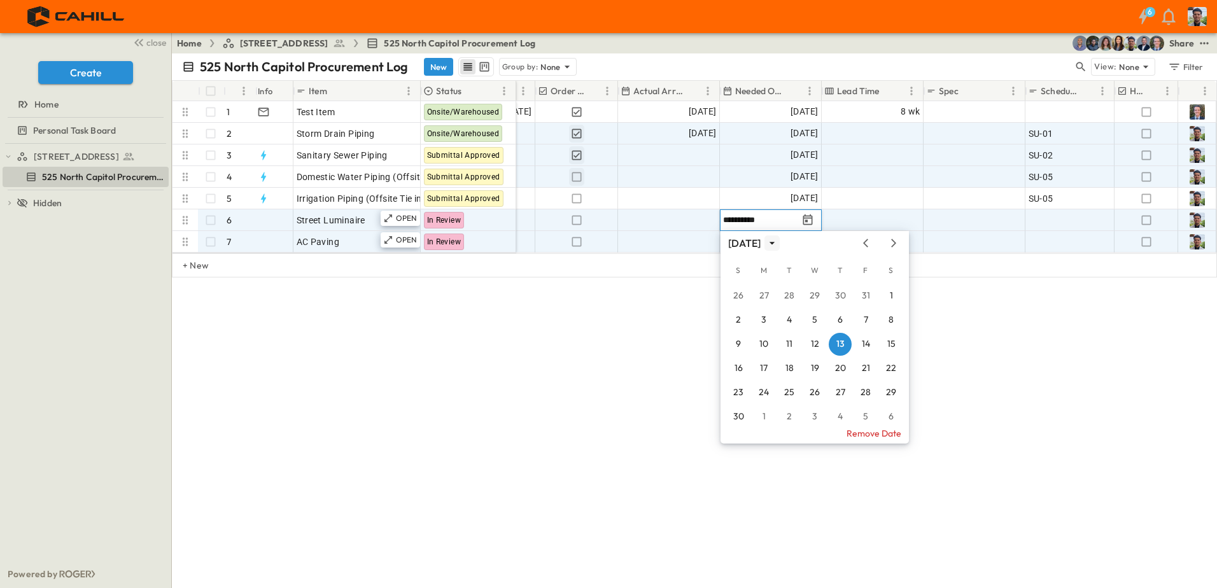
click at [779, 245] on icon "calendar view is open, switch to year view" at bounding box center [772, 243] width 13 height 13
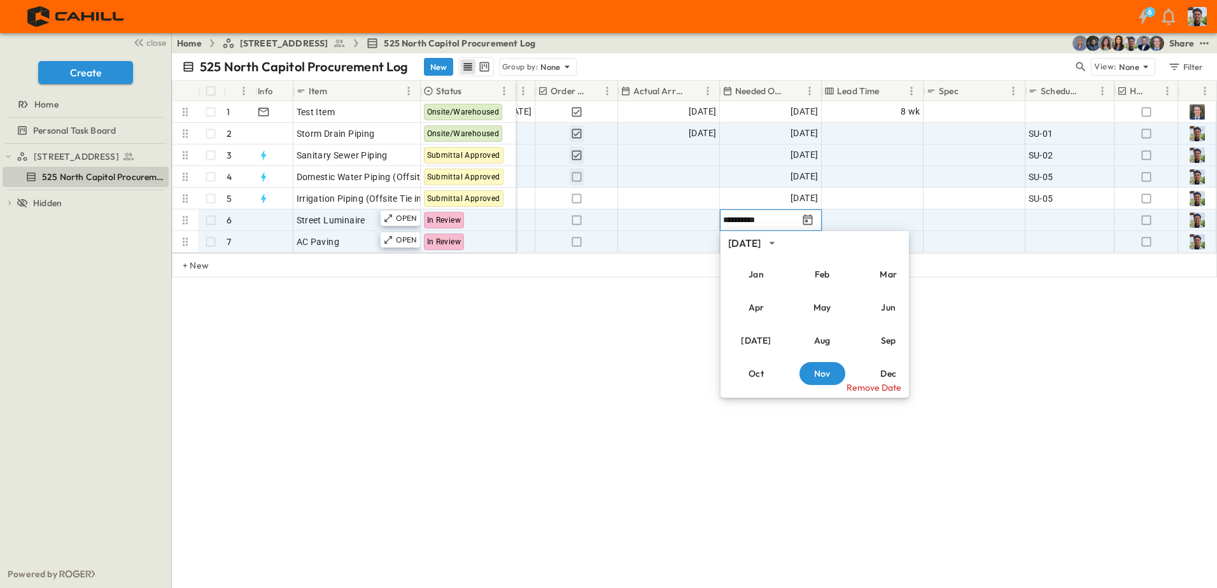
click at [761, 243] on div "[DATE]" at bounding box center [744, 243] width 32 height 15
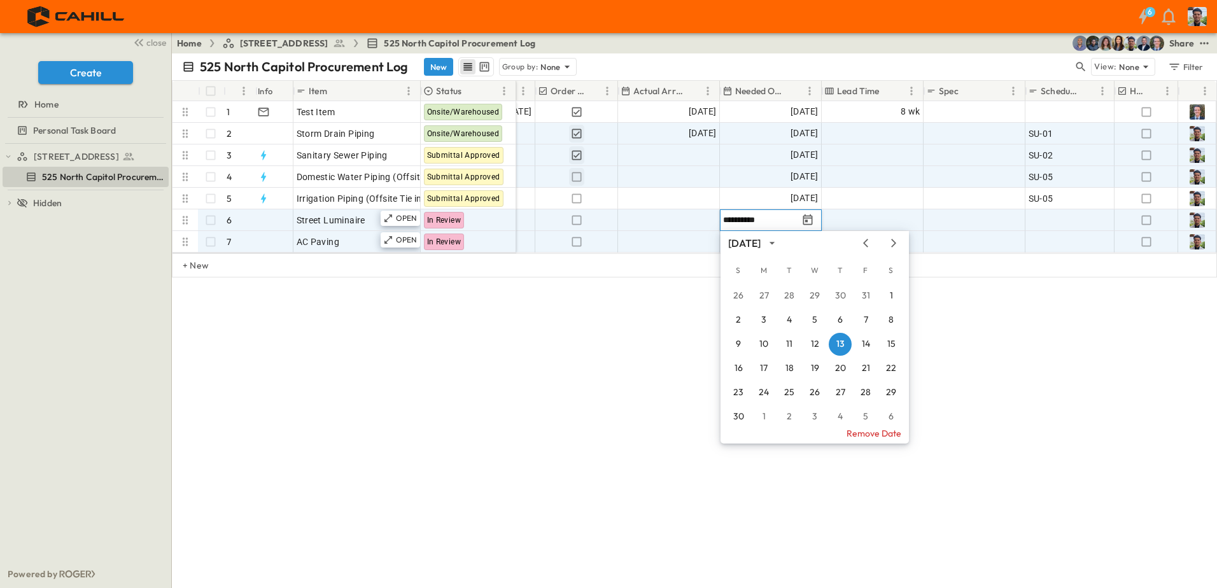
click at [761, 243] on div "[DATE]" at bounding box center [744, 243] width 32 height 15
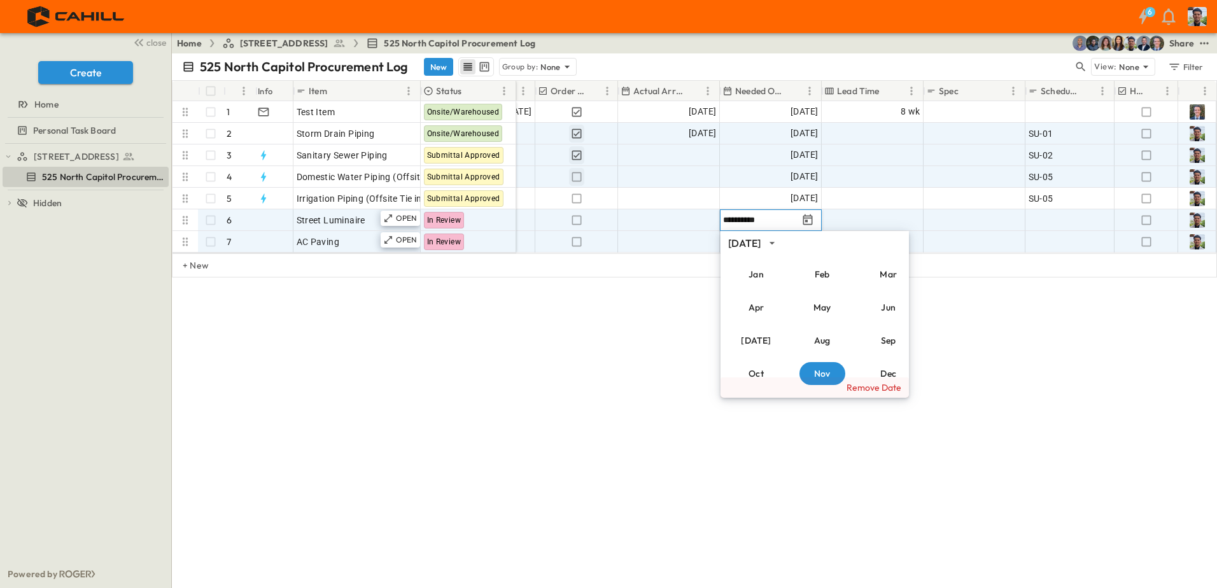
click at [871, 388] on button "Remove Date" at bounding box center [815, 388] width 188 height 20
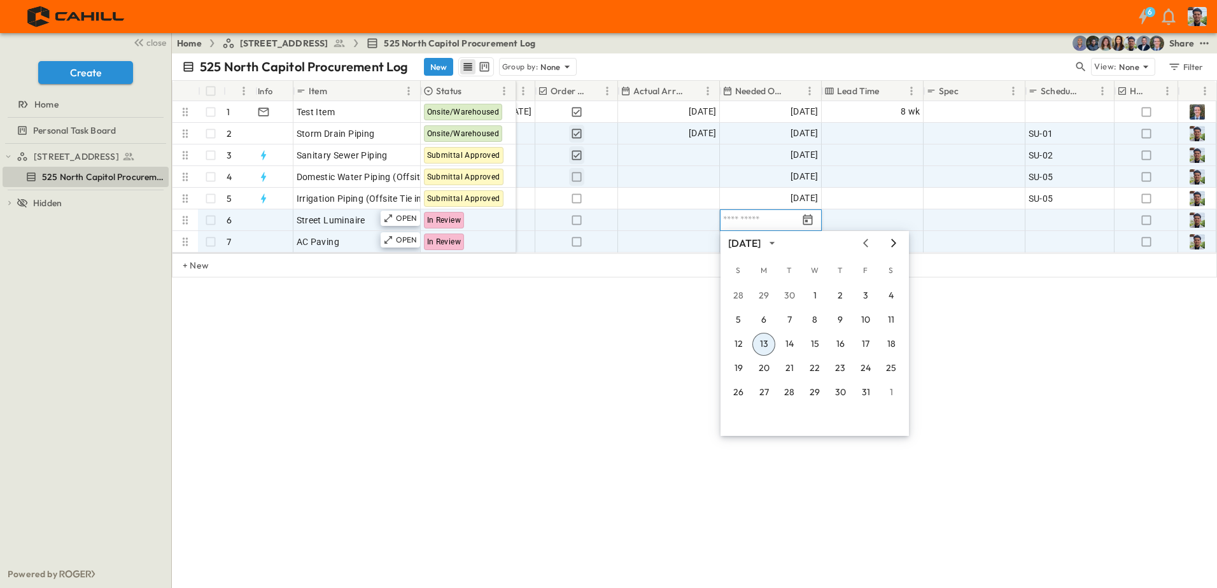
click at [889, 241] on icon "Next month" at bounding box center [893, 243] width 15 height 10
click at [894, 244] on icon "Next month" at bounding box center [893, 243] width 15 height 10
click at [779, 245] on icon "calendar view is open, switch to year view" at bounding box center [772, 243] width 13 height 13
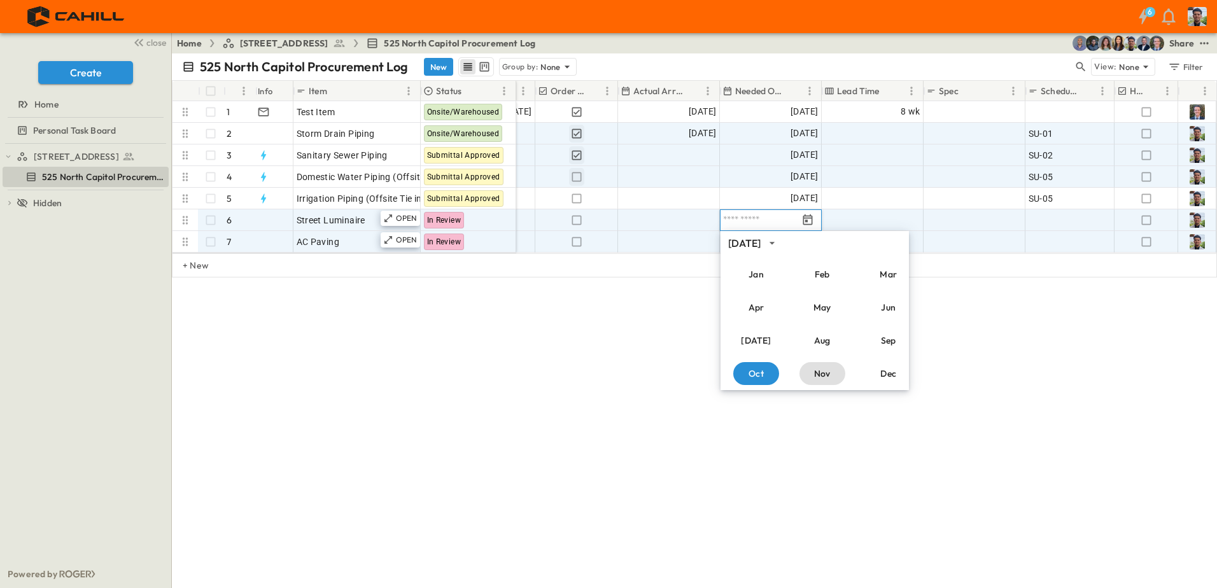
click at [828, 373] on button "Nov" at bounding box center [823, 373] width 46 height 23
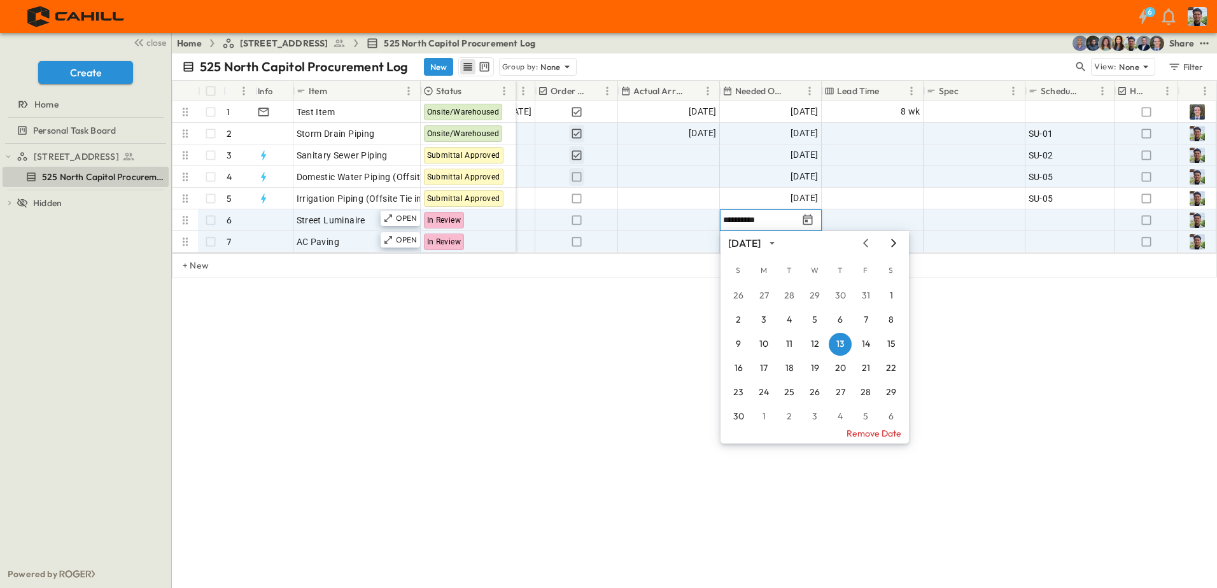
click at [893, 243] on icon "Next month" at bounding box center [893, 243] width 15 height 10
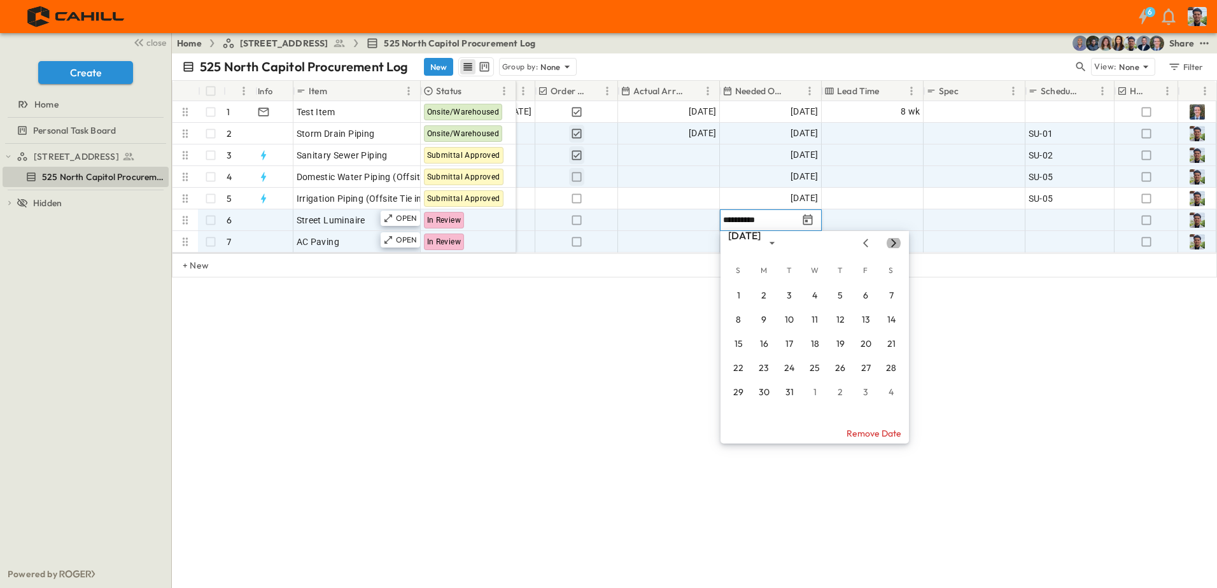
click at [893, 243] on icon "Next month" at bounding box center [893, 243] width 15 height 10
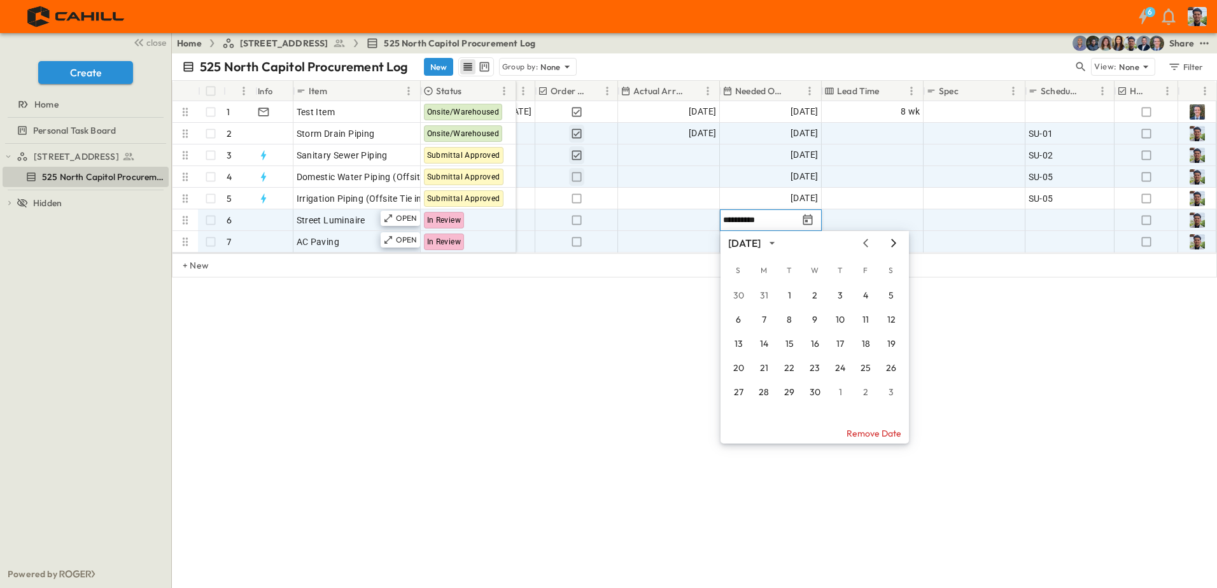
click at [893, 243] on icon "Next month" at bounding box center [893, 243] width 15 height 10
click at [792, 367] on button "24" at bounding box center [789, 368] width 23 height 23
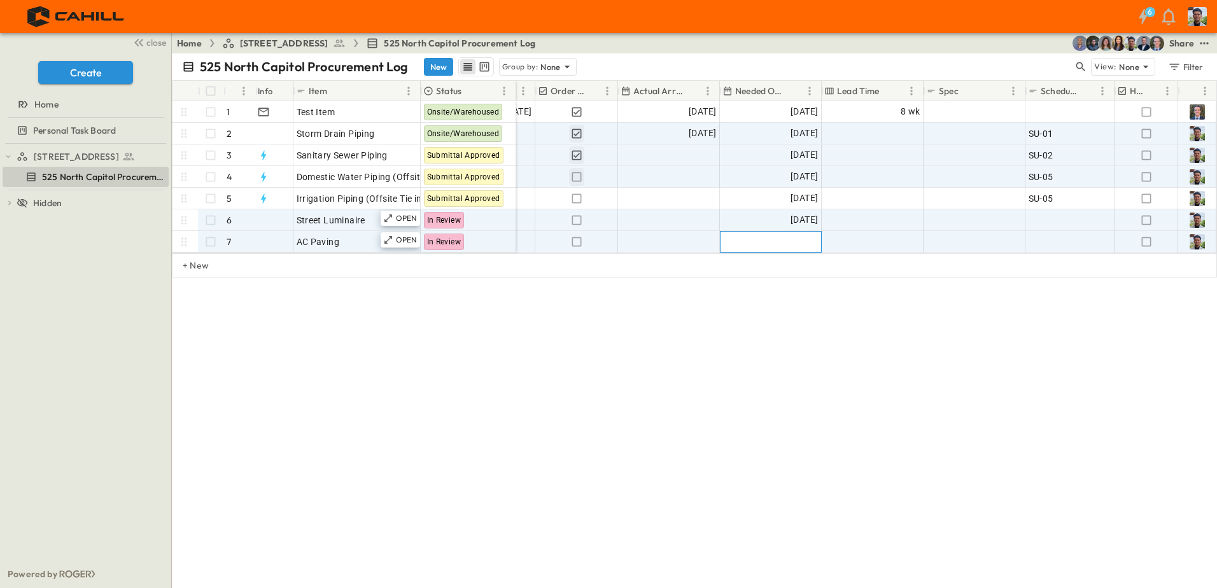
click at [812, 243] on span "Add Date" at bounding box center [799, 242] width 38 height 13
click at [891, 264] on icon "Next month" at bounding box center [893, 265] width 15 height 10
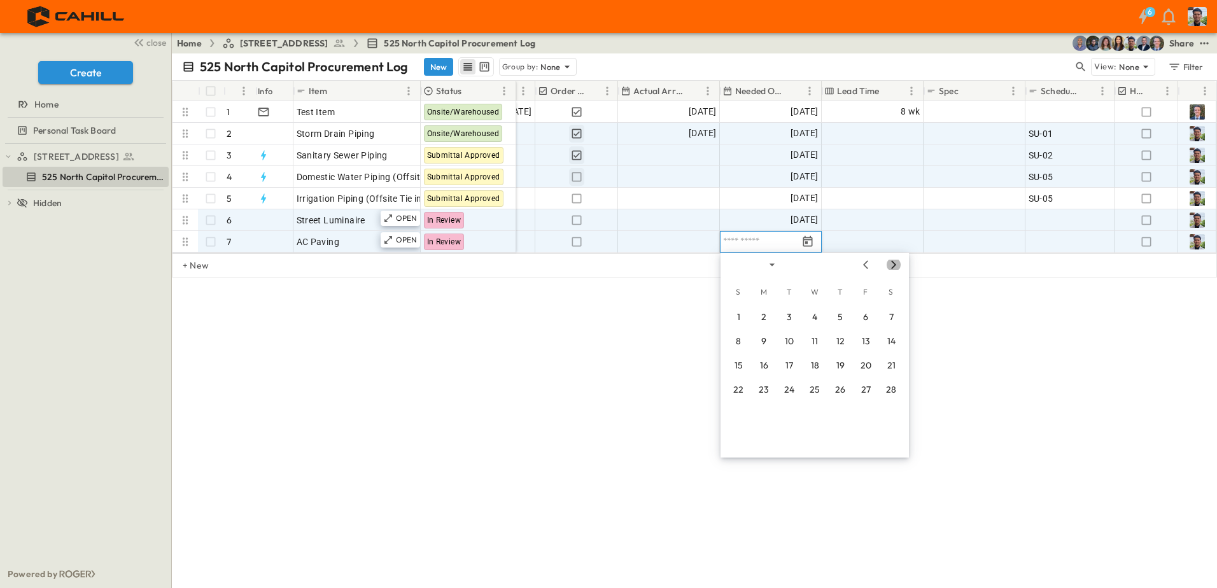
click at [891, 264] on icon "Next month" at bounding box center [893, 265] width 15 height 10
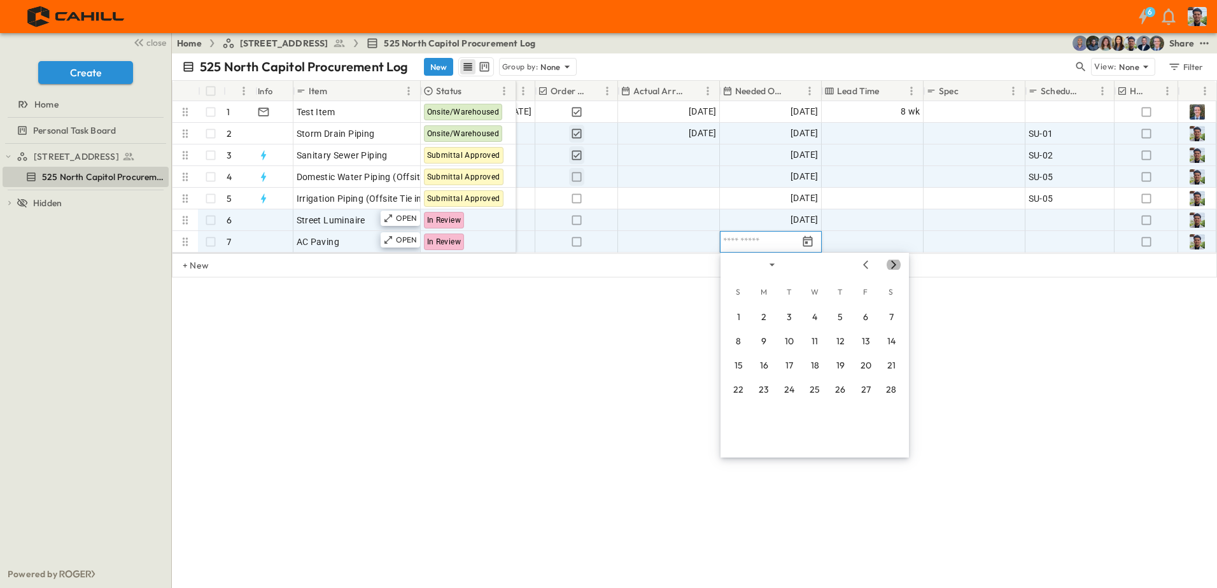
click at [891, 264] on icon "Next month" at bounding box center [893, 265] width 15 height 10
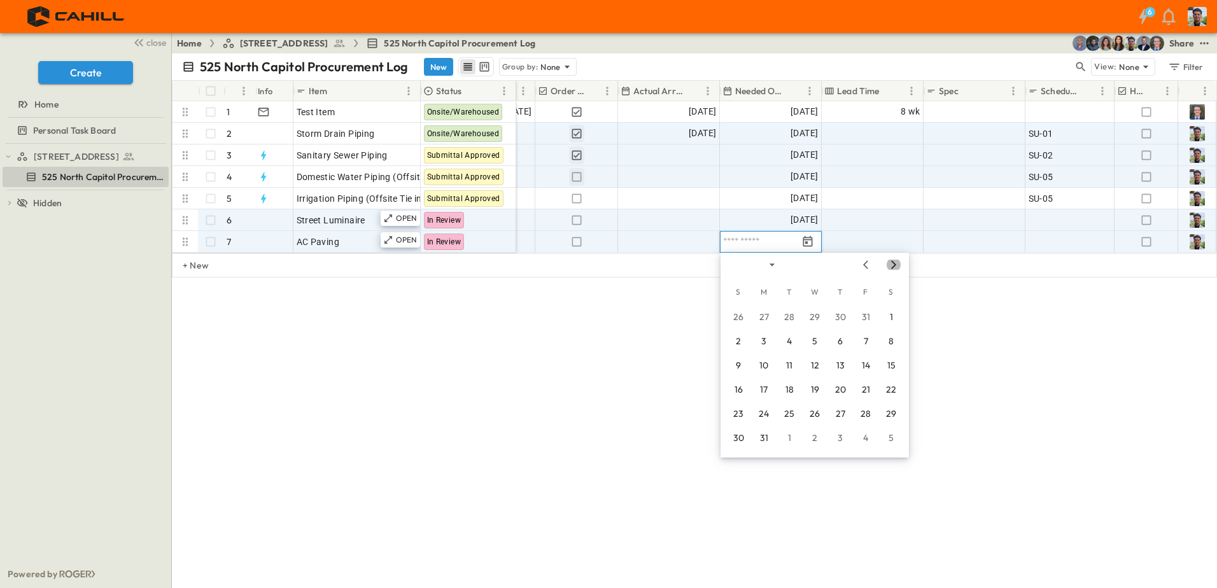
click at [891, 264] on icon "Next month" at bounding box center [893, 265] width 15 height 10
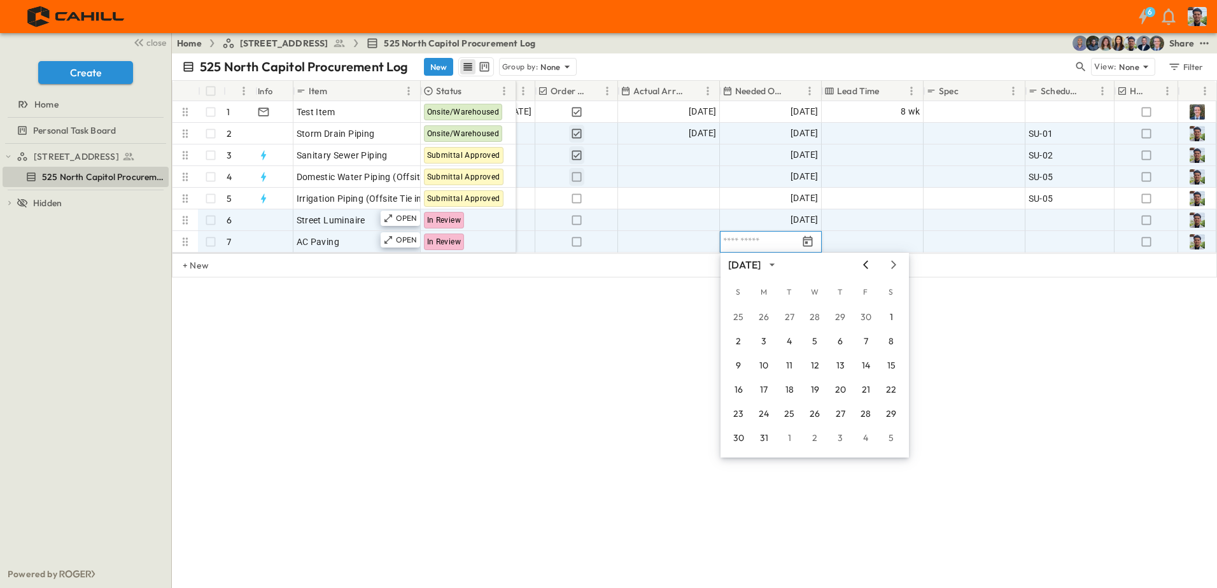
click at [870, 267] on icon "Previous month" at bounding box center [865, 265] width 15 height 10
click at [764, 362] on button "11" at bounding box center [764, 366] width 23 height 23
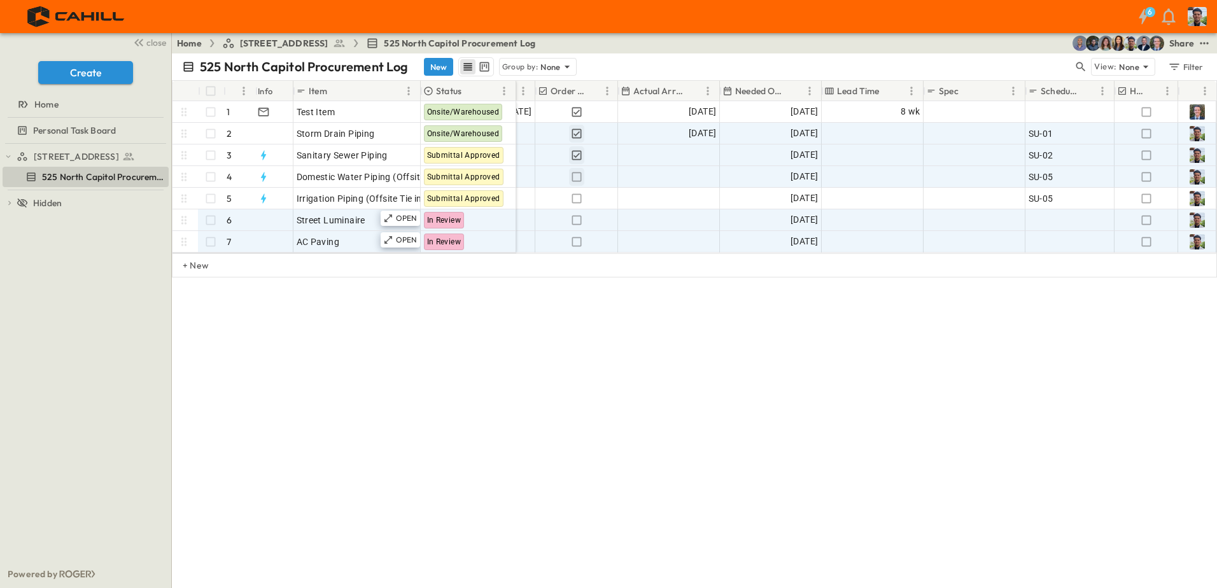
click at [711, 334] on div "525 North Capitol Procurement Log New Group by: None View: None Filter # Info I…" at bounding box center [694, 320] width 1045 height 535
click at [1064, 241] on div "Add ID" at bounding box center [1070, 242] width 83 height 18
type input "******"
click at [1047, 221] on span "Add ID" at bounding box center [1042, 220] width 27 height 13
type input "*****"
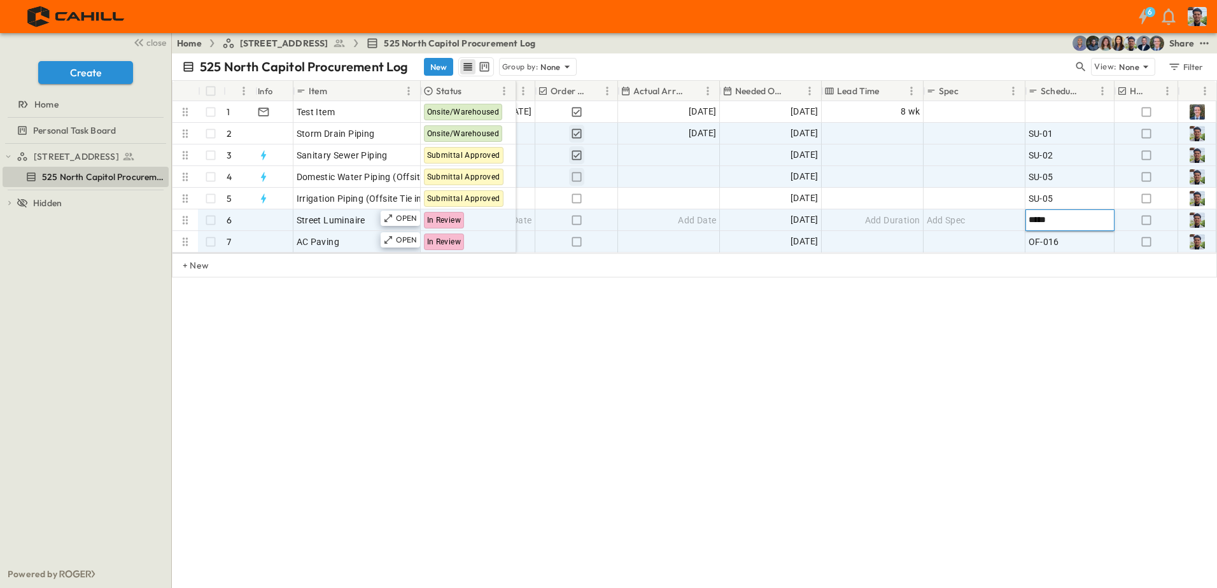
click at [863, 357] on div "525 North Capitol Procurement Log New Group by: None View: None Filter # Info I…" at bounding box center [694, 320] width 1045 height 535
click at [418, 383] on div "525 North Capitol Procurement Log New Group by: None View: None Filter # Info I…" at bounding box center [694, 320] width 1045 height 535
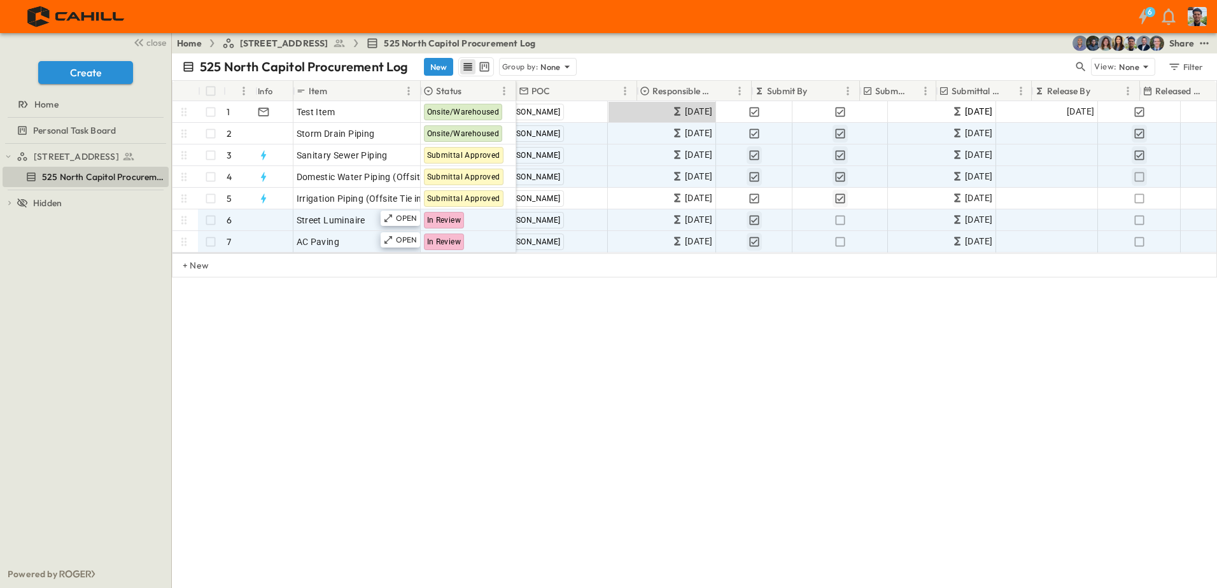
scroll to position [0, 0]
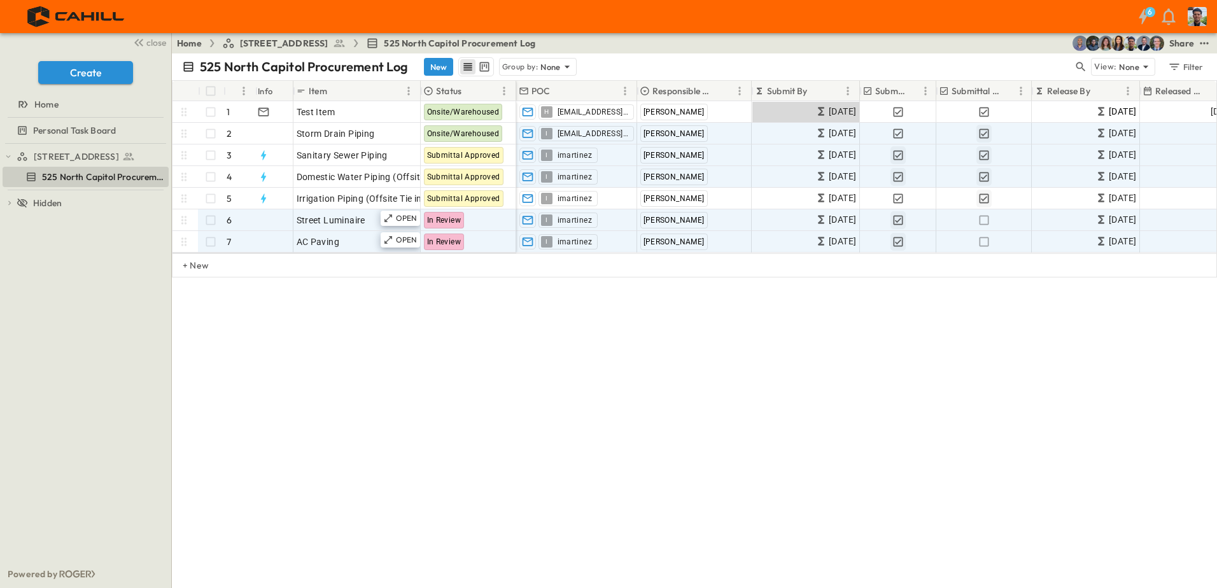
click at [474, 404] on div "525 North Capitol Procurement Log New Group by: None View: None Filter # Info I…" at bounding box center [694, 320] width 1045 height 535
click at [209, 271] on div "+ New" at bounding box center [694, 265] width 1045 height 24
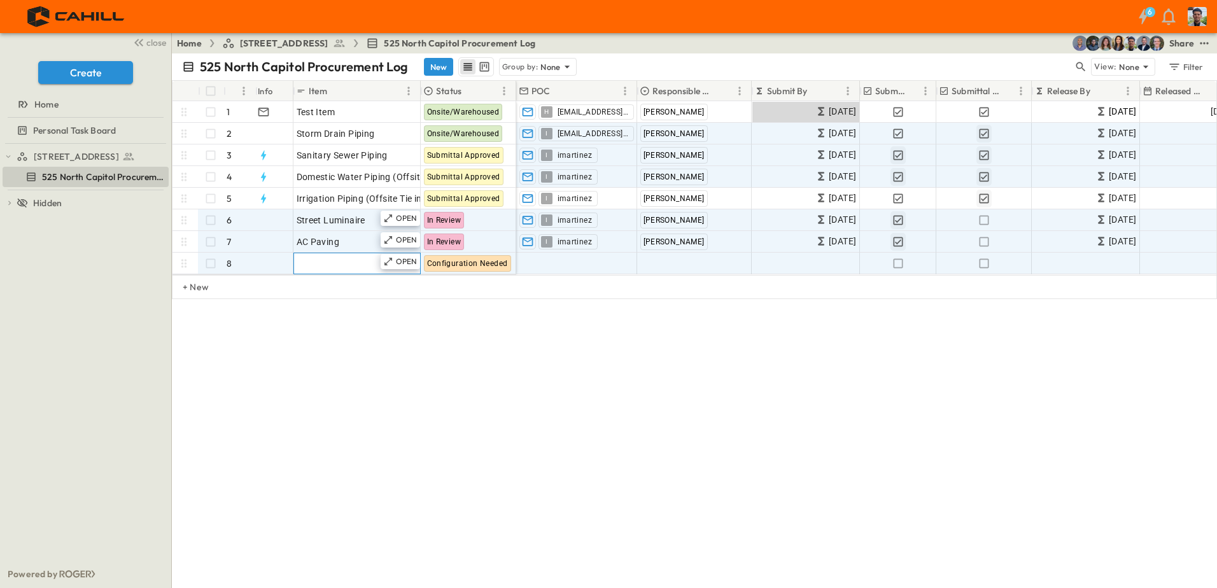
click at [310, 264] on span "Add Item" at bounding box center [316, 263] width 38 height 13
type input "**********"
click at [553, 263] on span "Add Contact" at bounding box center [546, 263] width 52 height 13
click at [662, 266] on span "Add Contractor" at bounding box center [673, 263] width 65 height 13
type input "**********"
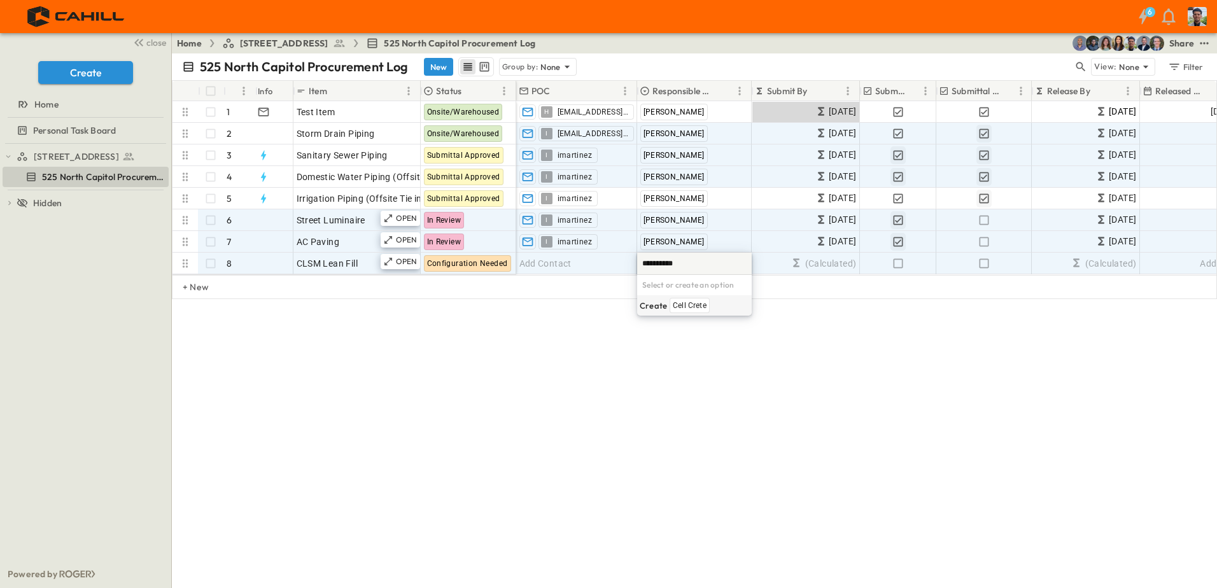
click at [690, 305] on span "Cell Crete" at bounding box center [690, 306] width 34 height 10
click at [902, 263] on icon "button" at bounding box center [898, 264] width 10 height 10
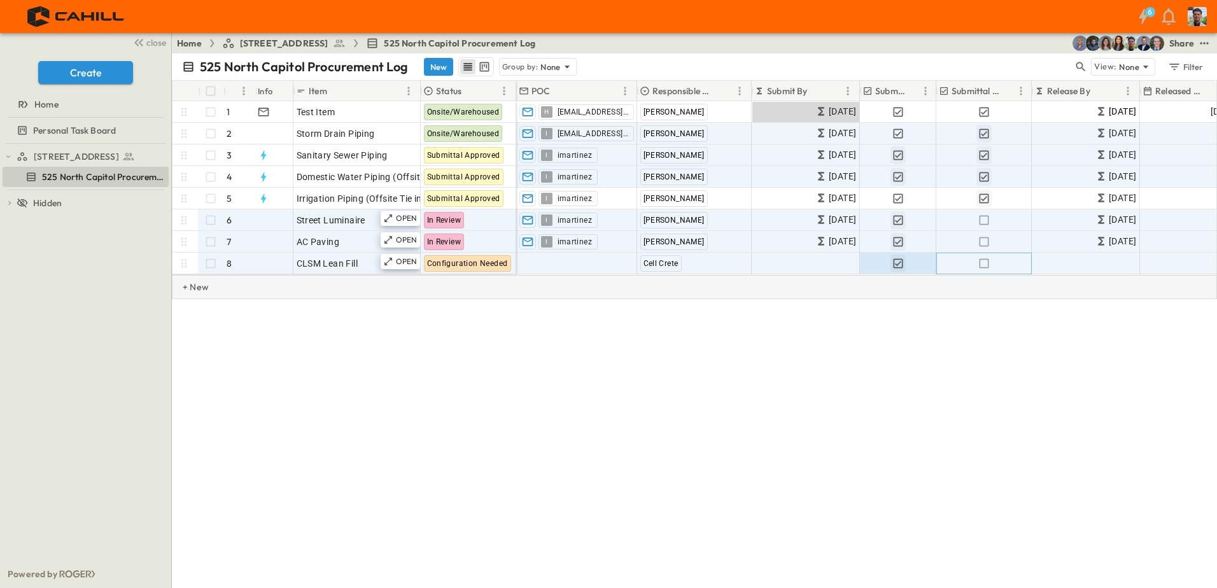
click at [986, 264] on icon "button" at bounding box center [984, 263] width 13 height 13
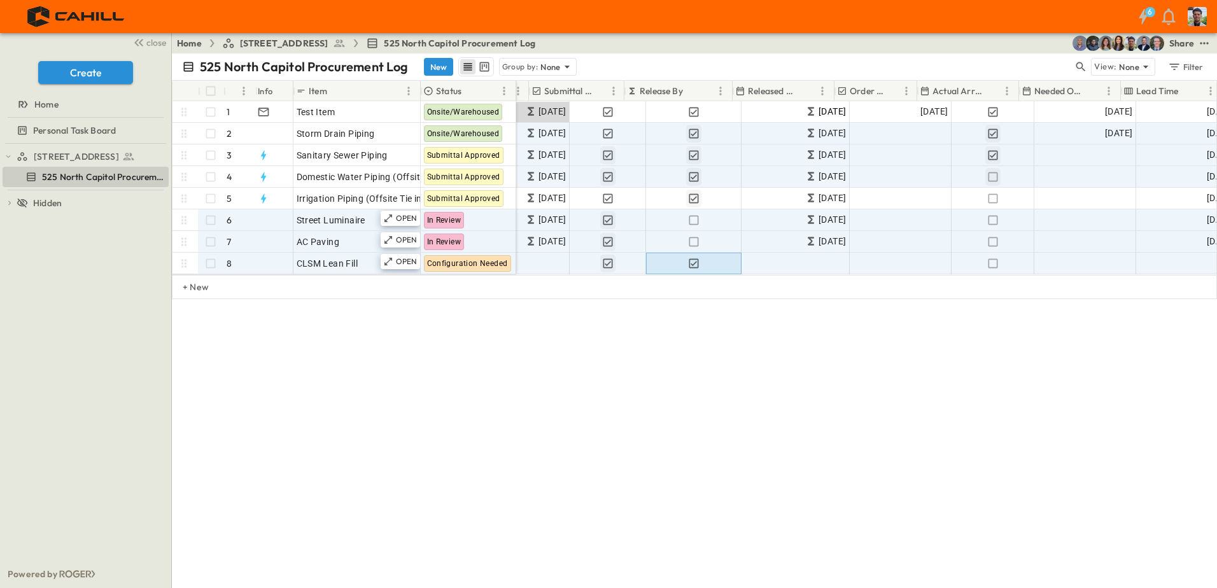
scroll to position [0, 407]
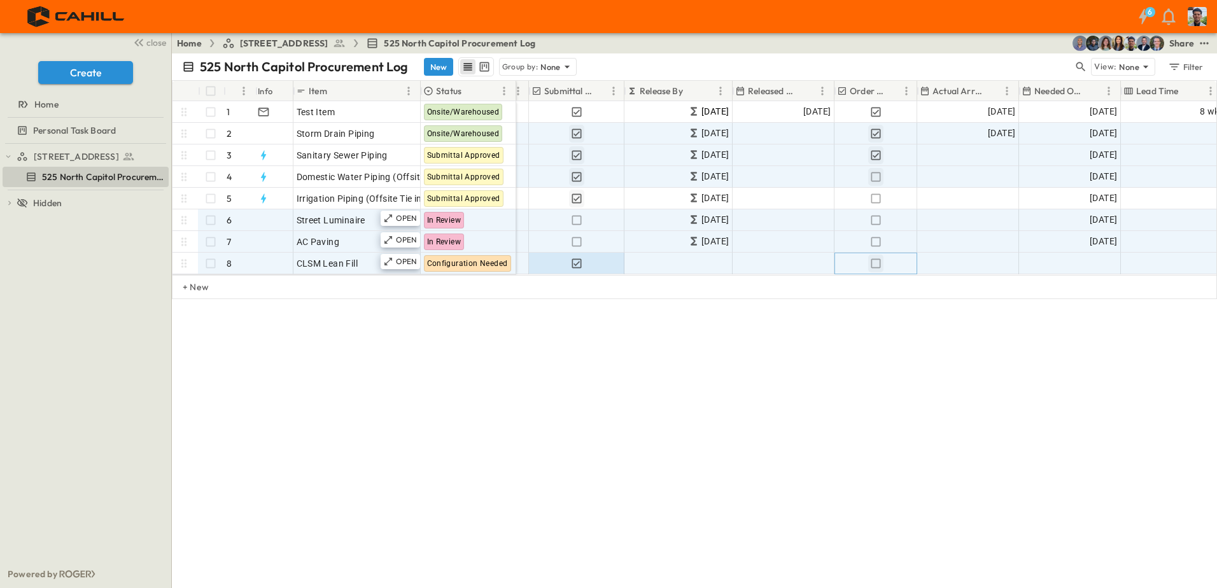
click at [874, 264] on icon "button" at bounding box center [876, 263] width 13 height 13
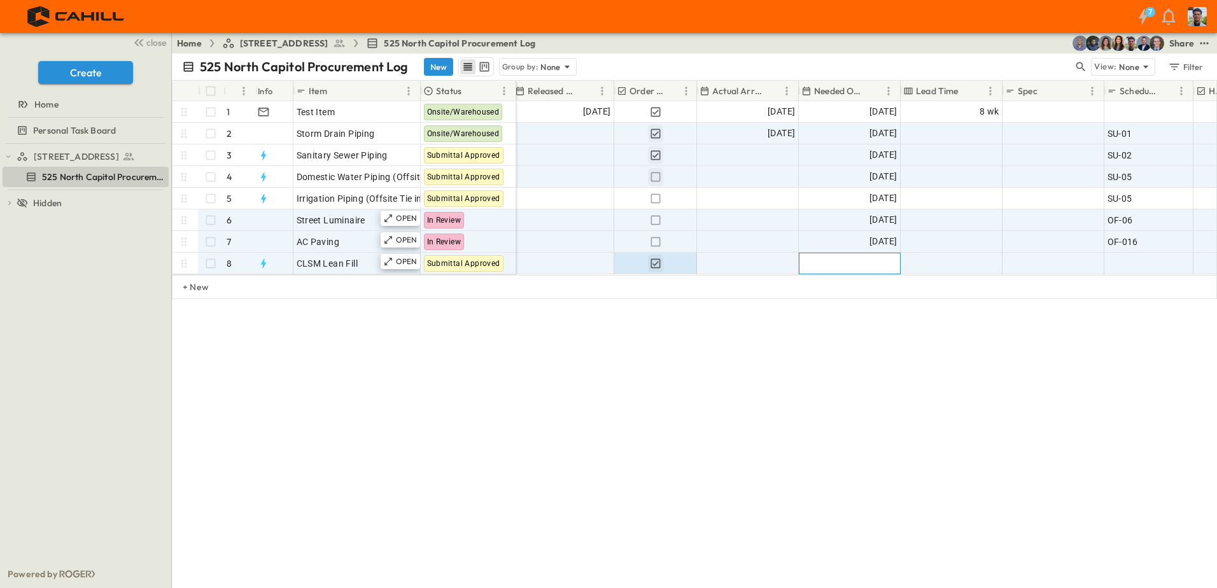
click at [879, 262] on span "Add Date" at bounding box center [878, 263] width 38 height 13
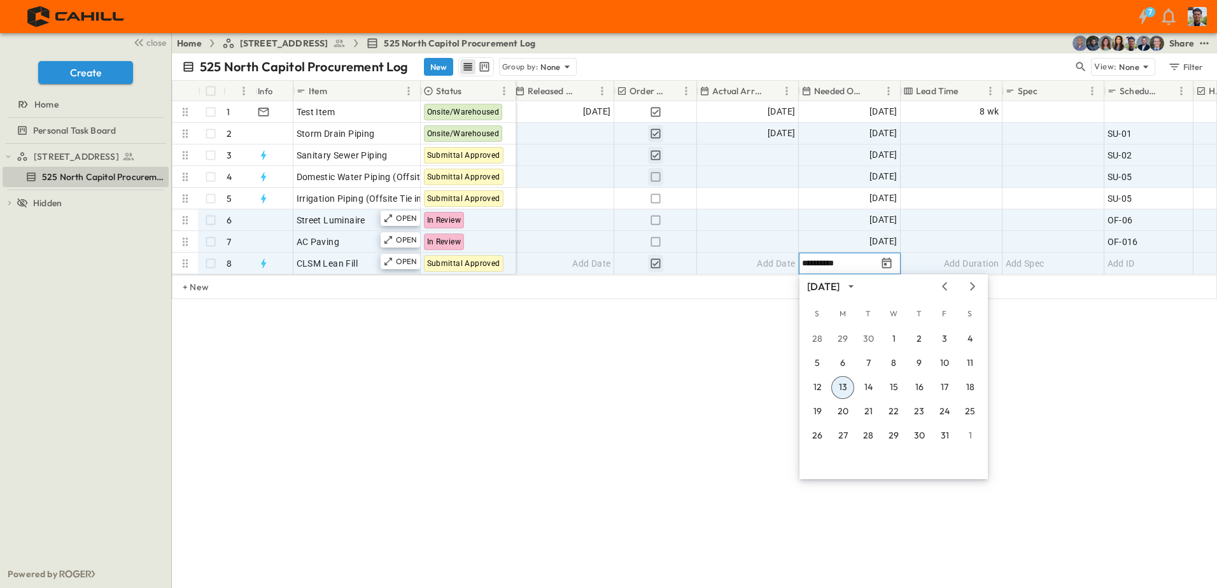
click at [812, 263] on input "**********" at bounding box center [839, 263] width 74 height 12
drag, startPoint x: 812, startPoint y: 263, endPoint x: 837, endPoint y: 273, distance: 27.4
click at [812, 263] on input "**********" at bounding box center [839, 263] width 74 height 12
type input "**********"
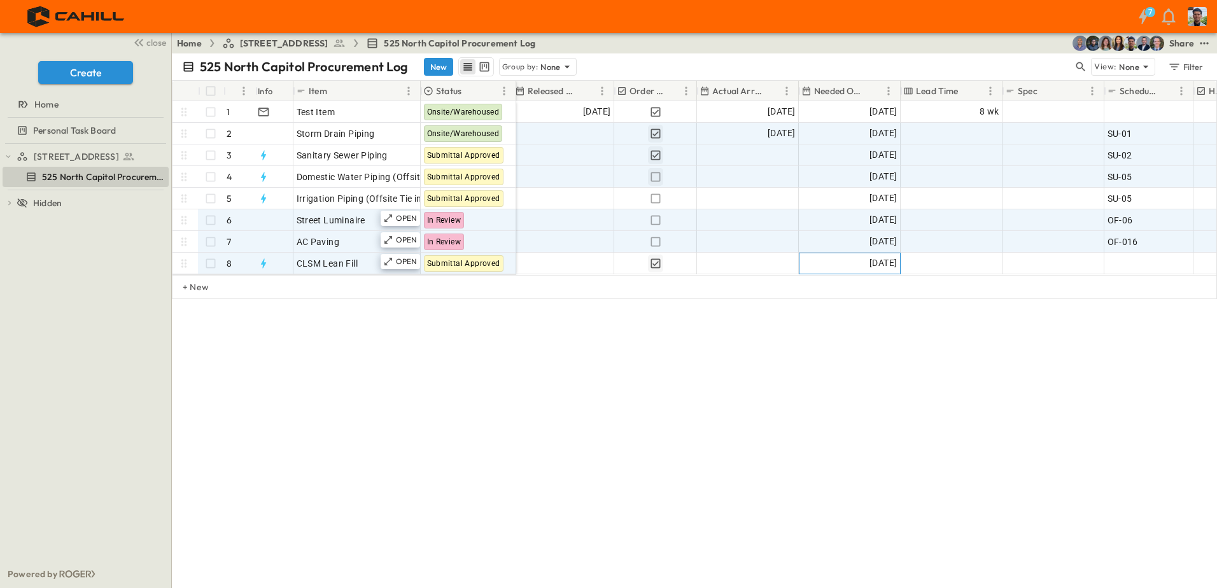
scroll to position [0, 681]
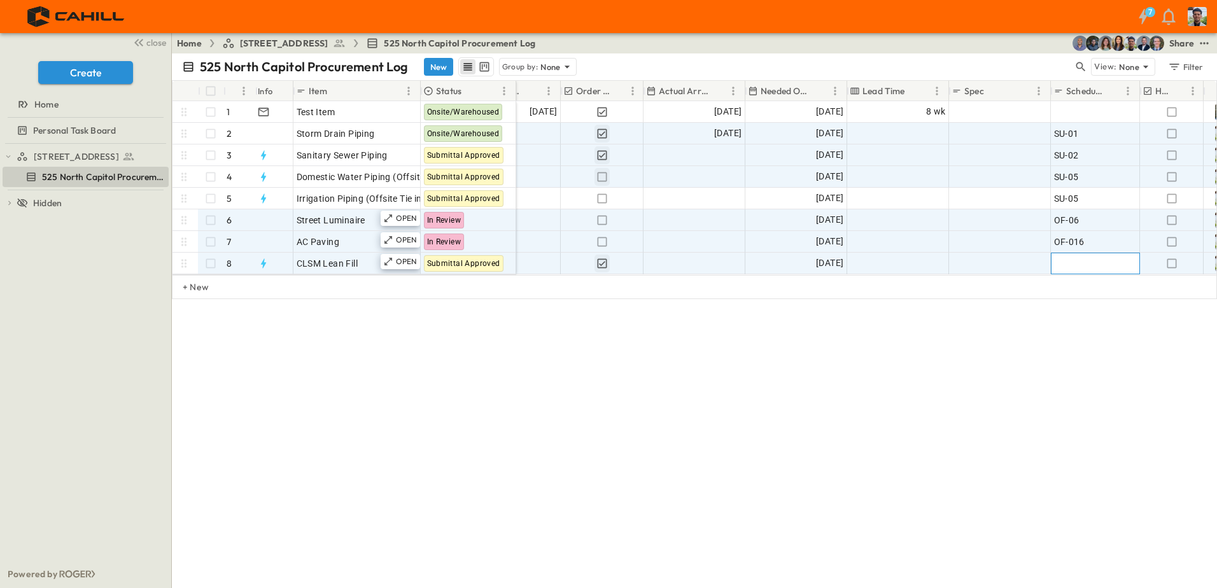
click at [1065, 263] on span "Add ID" at bounding box center [1067, 263] width 27 height 13
type input "******"
click at [1032, 341] on div "525 North Capitol Procurement Log New Group by: None View: None Filter # Info I…" at bounding box center [694, 320] width 1045 height 535
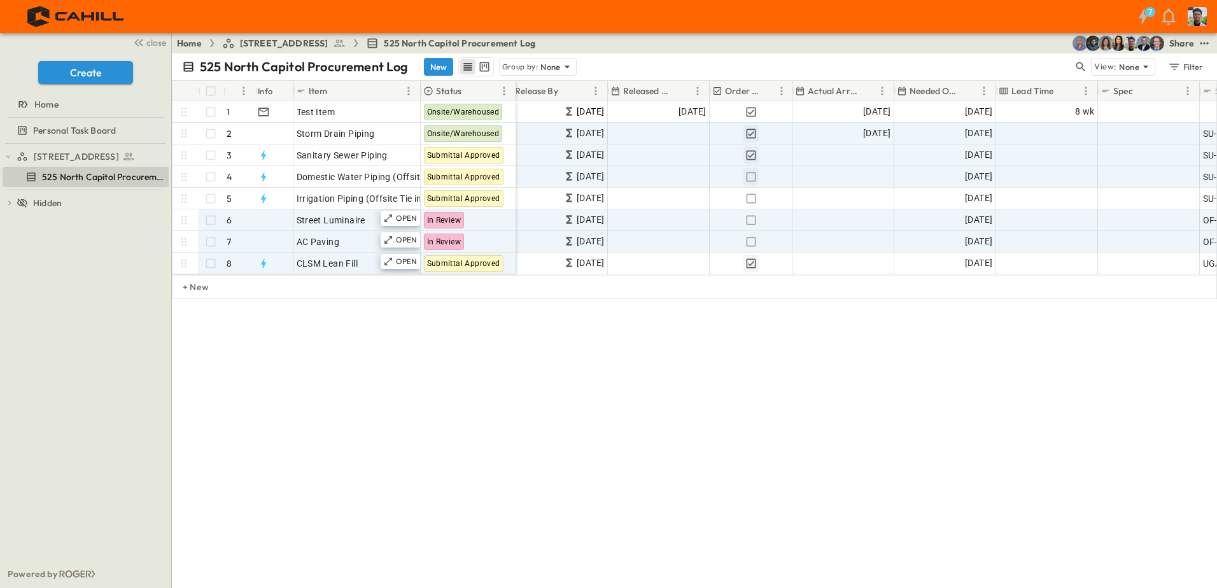
scroll to position [0, 548]
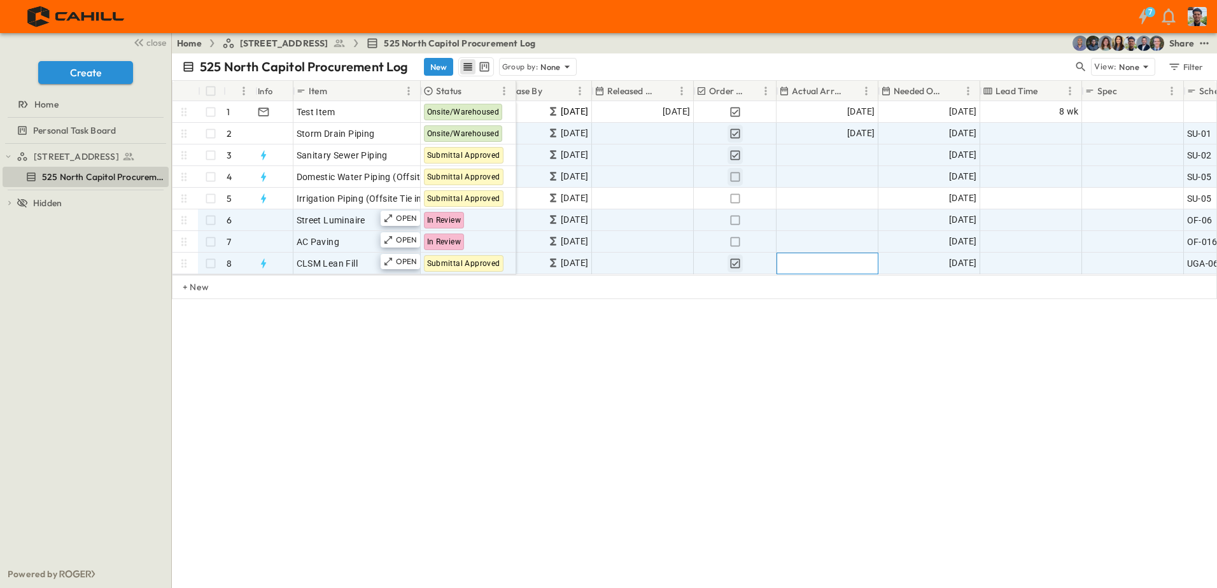
click at [855, 263] on span "Add Date" at bounding box center [856, 263] width 38 height 13
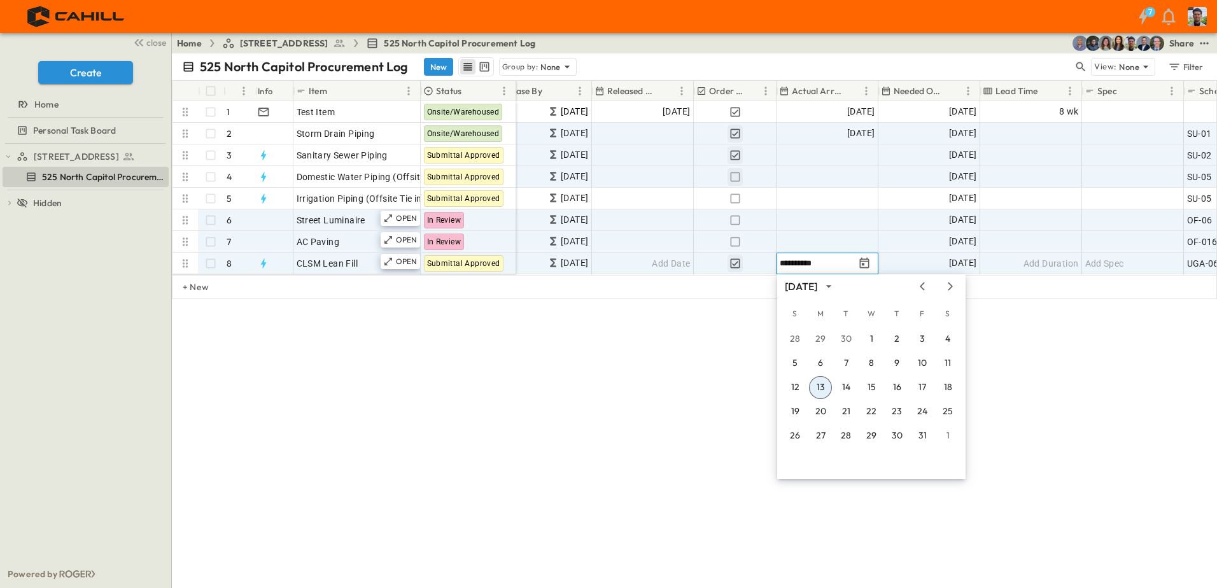
click at [807, 262] on input "**********" at bounding box center [817, 263] width 74 height 12
click at [836, 259] on input "**********" at bounding box center [817, 263] width 74 height 12
type input "**********"
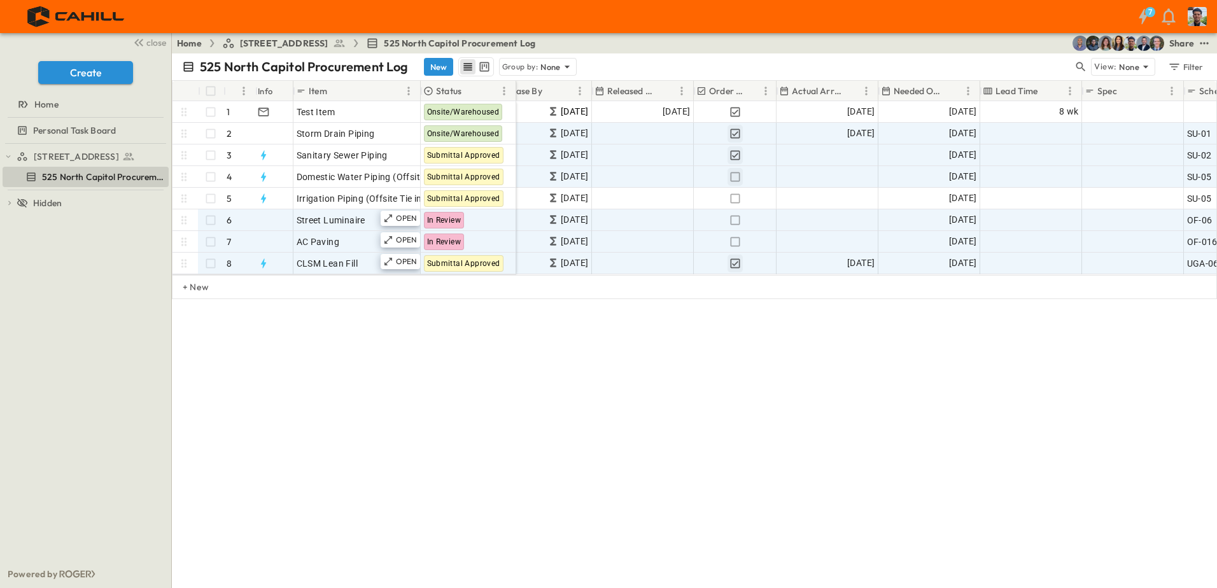
click at [827, 394] on div "525 North Capitol Procurement Log New Group by: None View: None Filter # Info I…" at bounding box center [694, 320] width 1045 height 535
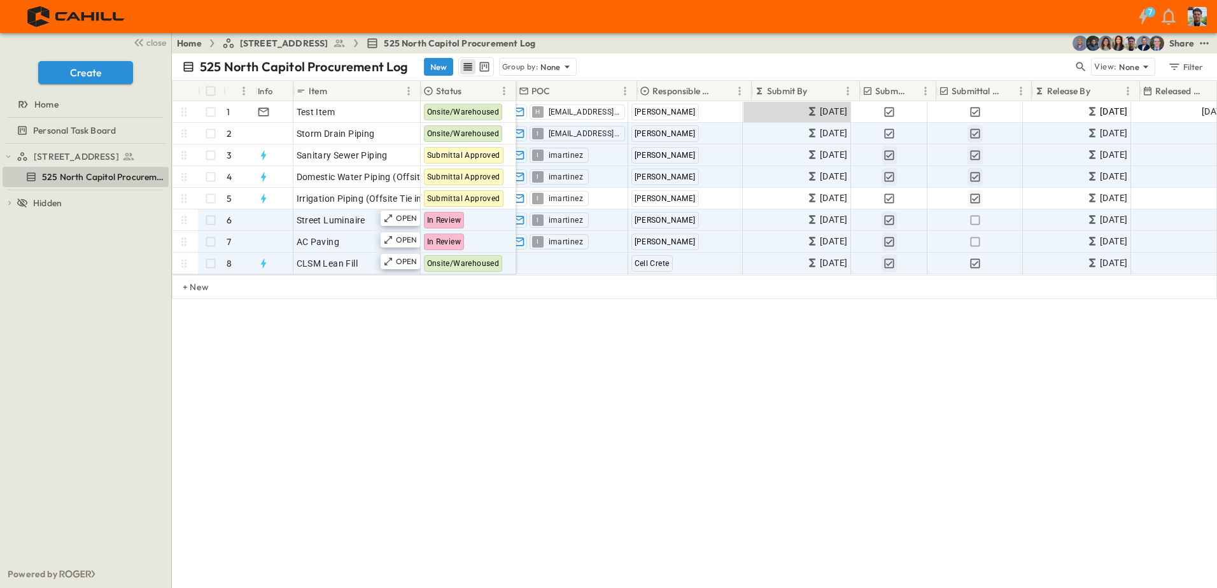
scroll to position [0, 0]
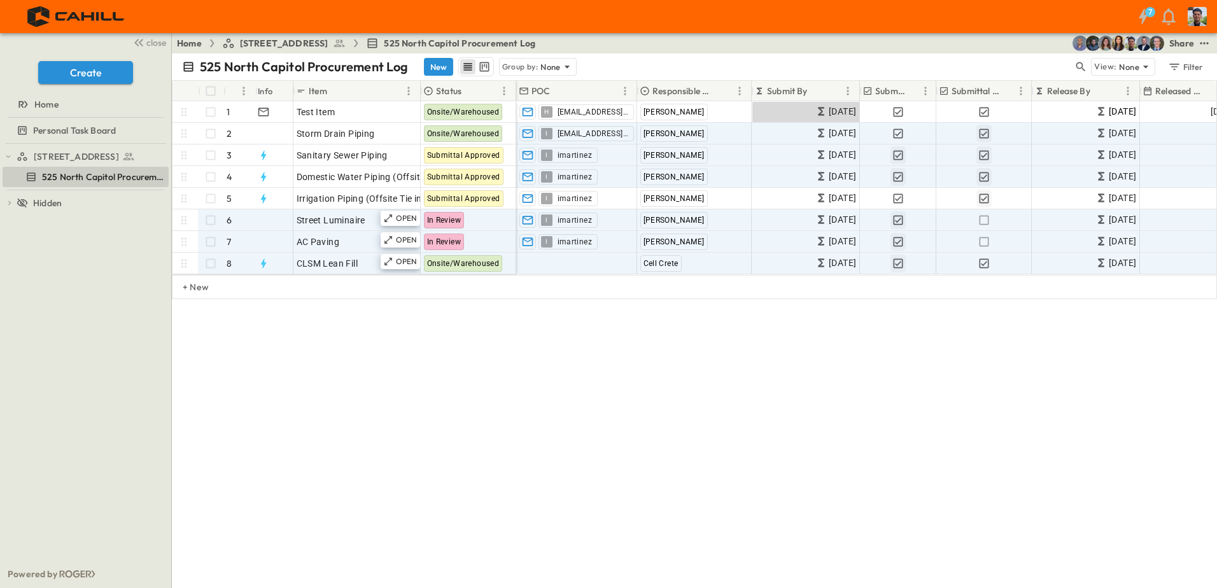
click at [453, 452] on div "525 North Capitol Procurement Log New Group by: None View: None Filter # Info I…" at bounding box center [694, 320] width 1045 height 535
click at [264, 265] on icon "button" at bounding box center [262, 264] width 5 height 10
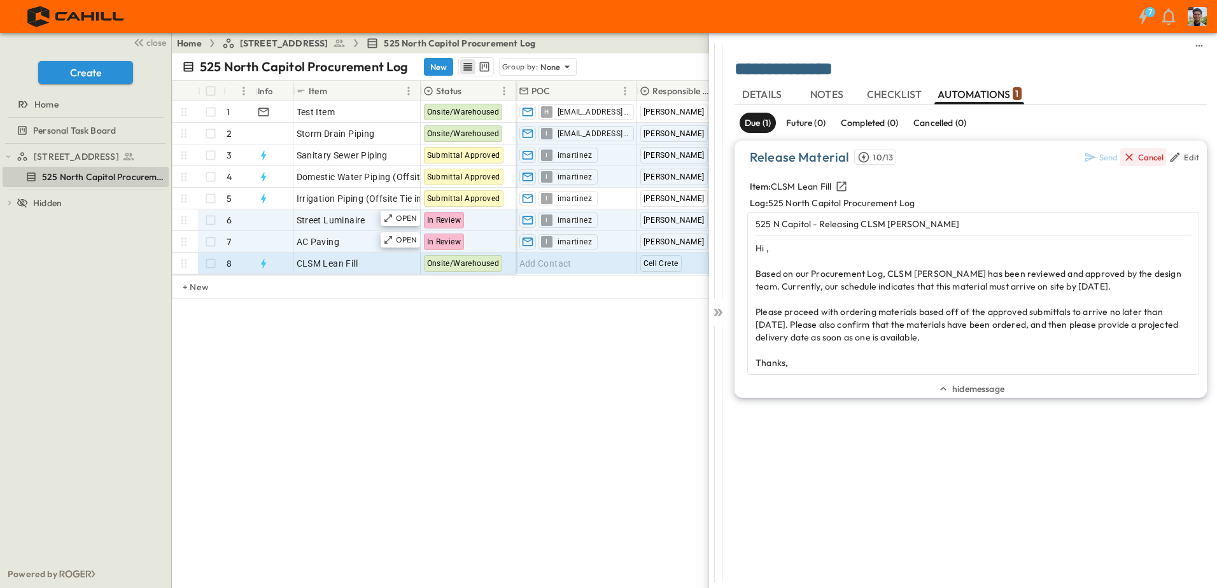
click at [1147, 160] on div "Cancel" at bounding box center [1150, 157] width 25 height 10
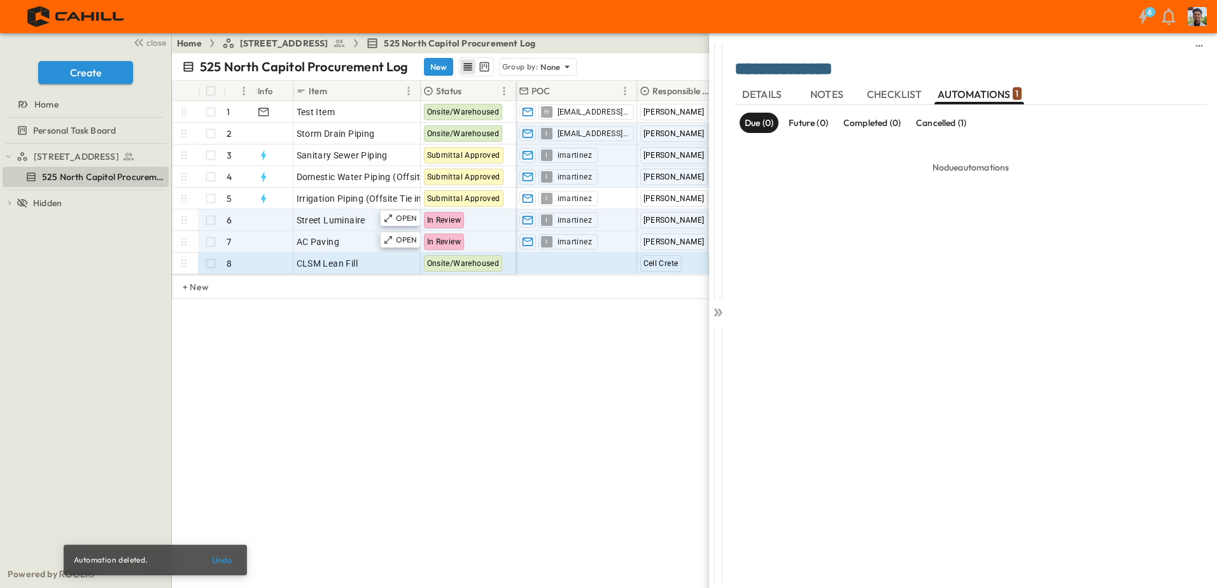
click at [472, 402] on div "525 North Capitol Procurement Log New Group by: None View: None Filter # Info I…" at bounding box center [694, 320] width 1045 height 535
click at [719, 311] on icon at bounding box center [718, 312] width 13 height 13
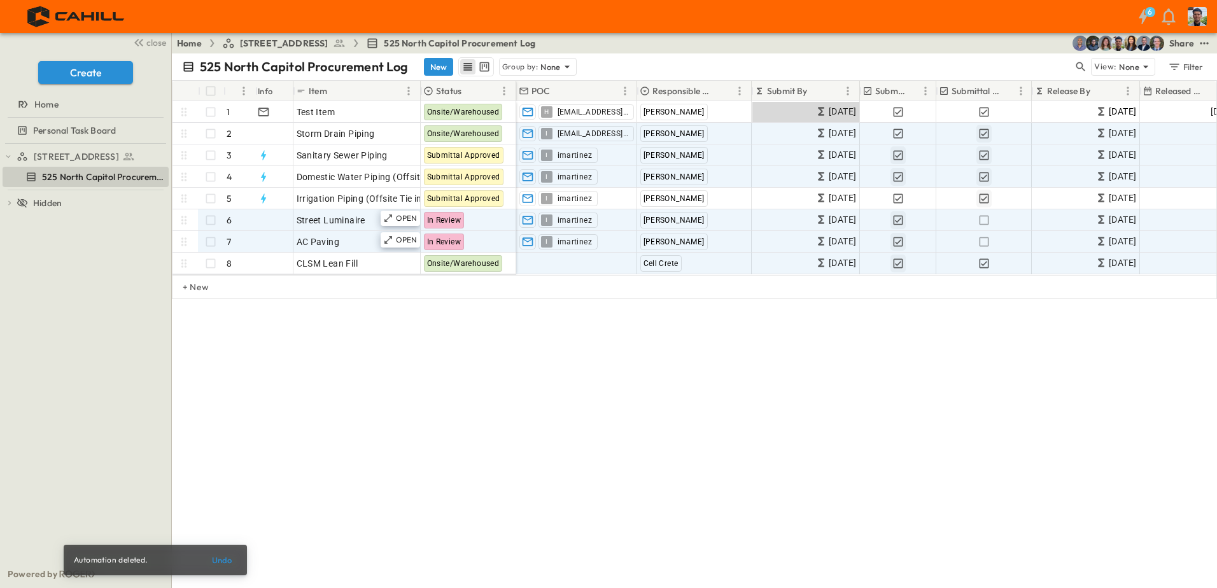
click at [563, 425] on div "525 North Capitol Procurement Log New Group by: None View: None Filter # Info I…" at bounding box center [694, 320] width 1045 height 535
click at [555, 325] on div "525 North Capitol Procurement Log New Group by: None View: None Filter # Info I…" at bounding box center [694, 320] width 1045 height 535
click at [259, 218] on div at bounding box center [272, 220] width 39 height 20
click at [266, 218] on div at bounding box center [272, 220] width 39 height 20
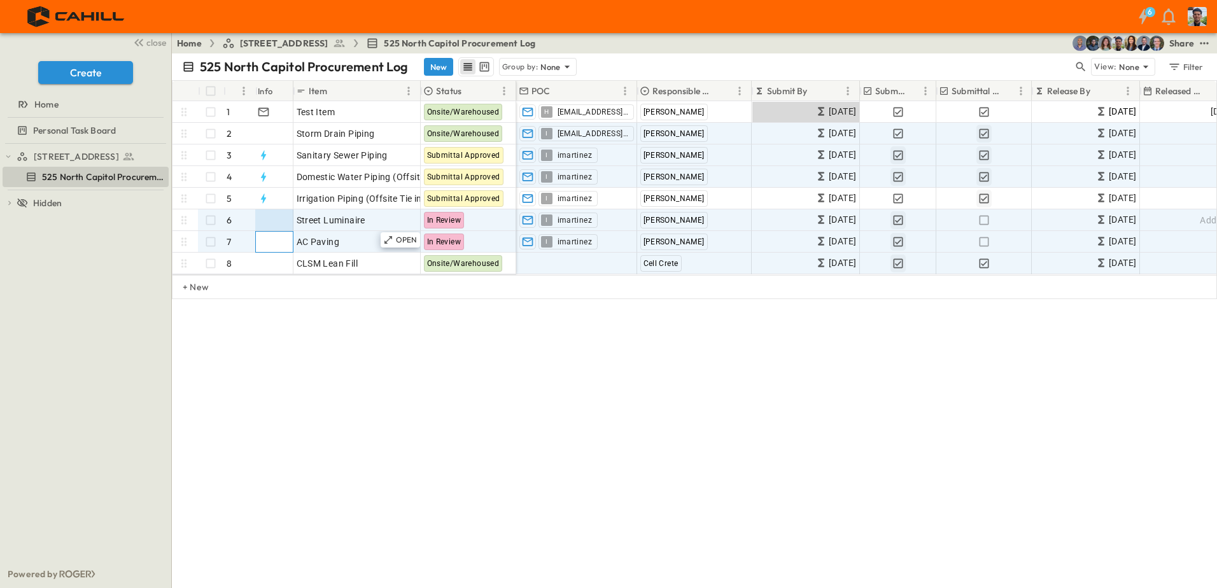
click at [269, 242] on div at bounding box center [272, 242] width 39 height 20
click at [550, 382] on div "525 North Capitol Procurement Log New Group by: None View: None Filter # Info I…" at bounding box center [694, 320] width 1045 height 535
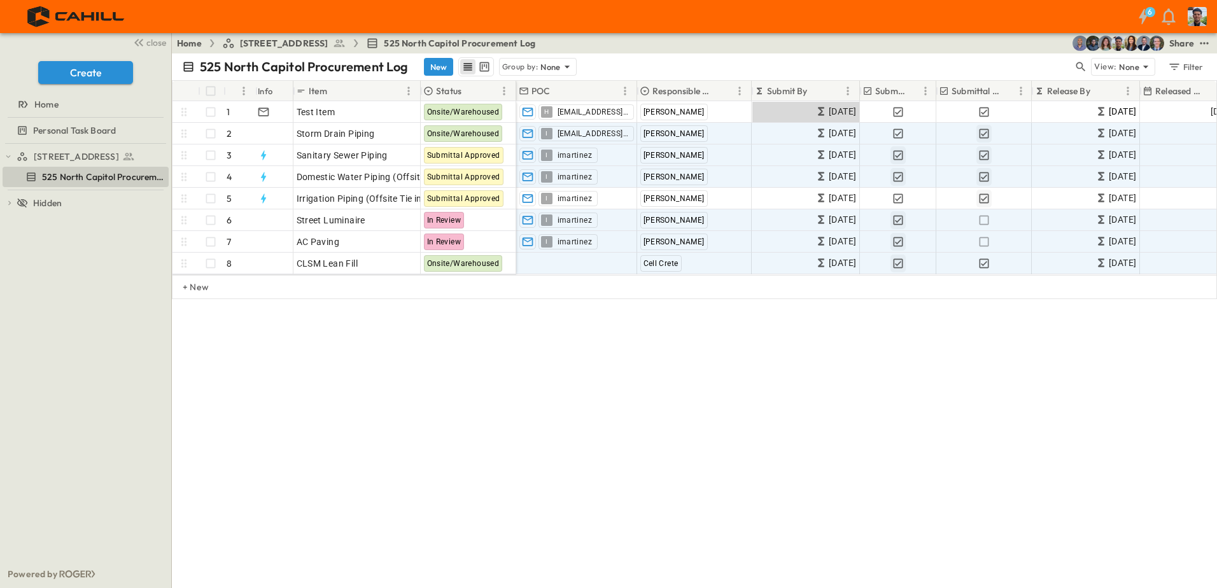
click at [577, 402] on div "525 North Capitol Procurement Log New Group by: None View: None Filter # Info I…" at bounding box center [694, 320] width 1045 height 535
click at [277, 267] on div at bounding box center [272, 263] width 39 height 20
drag, startPoint x: 277, startPoint y: 267, endPoint x: 251, endPoint y: 262, distance: 26.5
click at [250, 262] on div "8" at bounding box center [241, 263] width 29 height 20
click at [265, 262] on div at bounding box center [272, 263] width 39 height 20
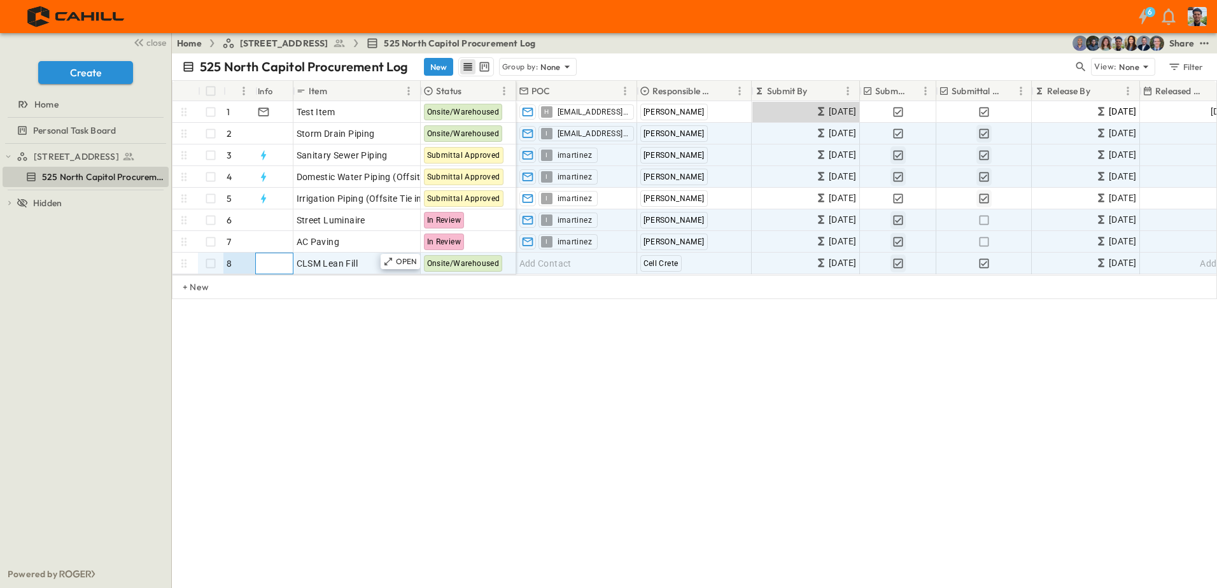
click at [265, 262] on div at bounding box center [272, 263] width 39 height 20
click at [234, 263] on div "8" at bounding box center [241, 263] width 29 height 20
click at [233, 263] on div "8" at bounding box center [241, 263] width 29 height 20
click at [234, 261] on div "8" at bounding box center [241, 263] width 29 height 20
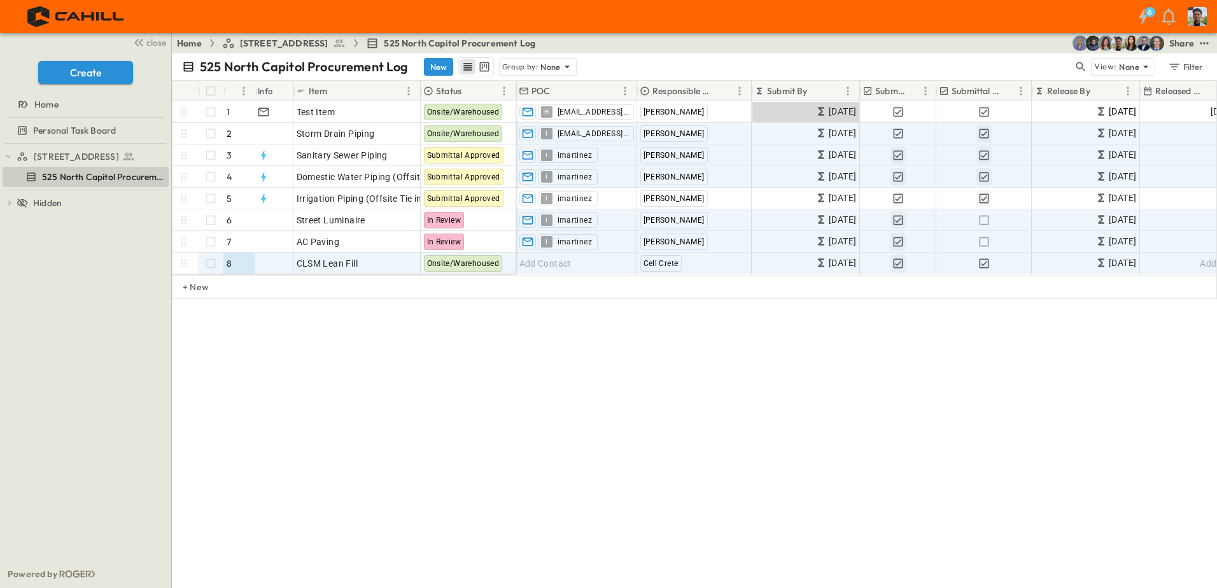
click at [269, 336] on div "525 North Capitol Procurement Log New Group by: None View: None Filter # Info I…" at bounding box center [694, 320] width 1045 height 535
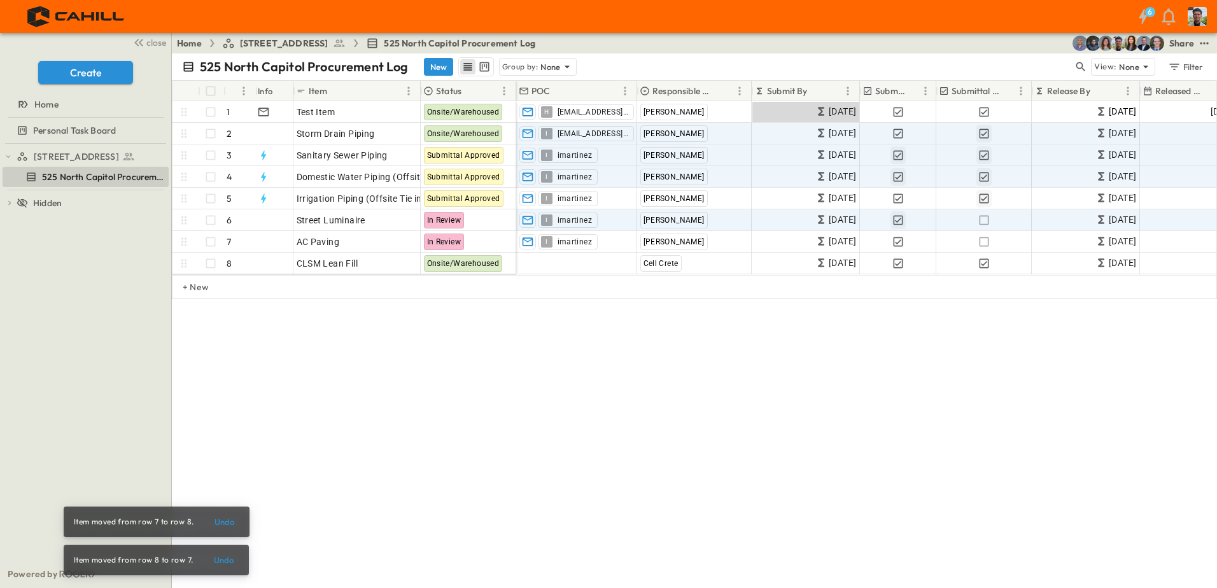
click at [303, 357] on div "525 North Capitol Procurement Log New Group by: None View: None Filter # Info I…" at bounding box center [694, 320] width 1045 height 535
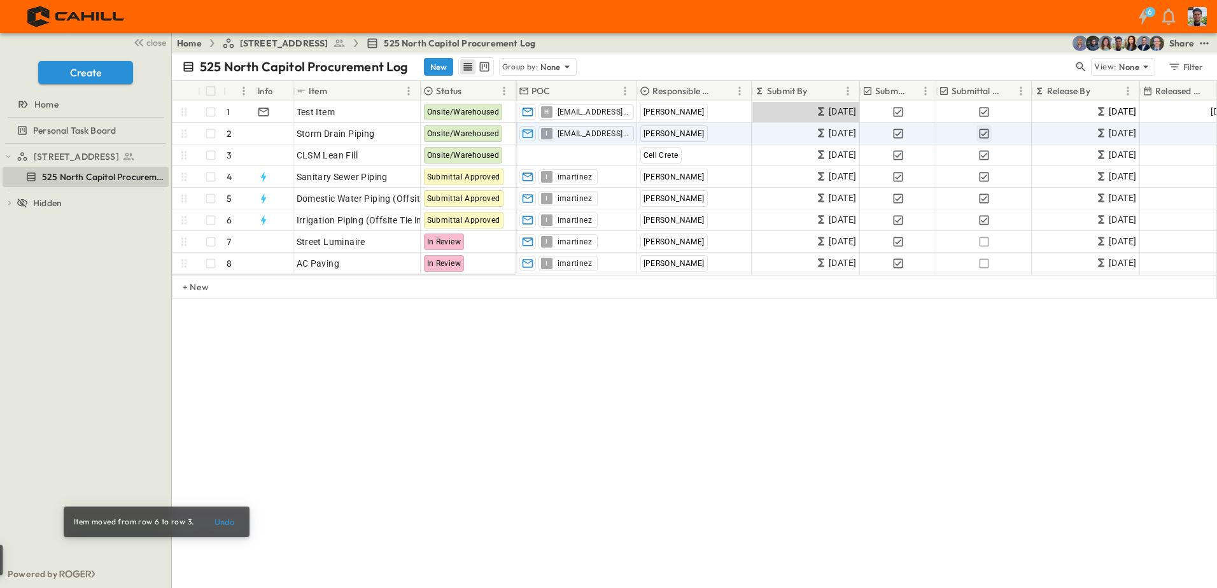
click at [318, 386] on div "525 North Capitol Procurement Log New Group by: None View: None Filter # Info I…" at bounding box center [694, 320] width 1045 height 535
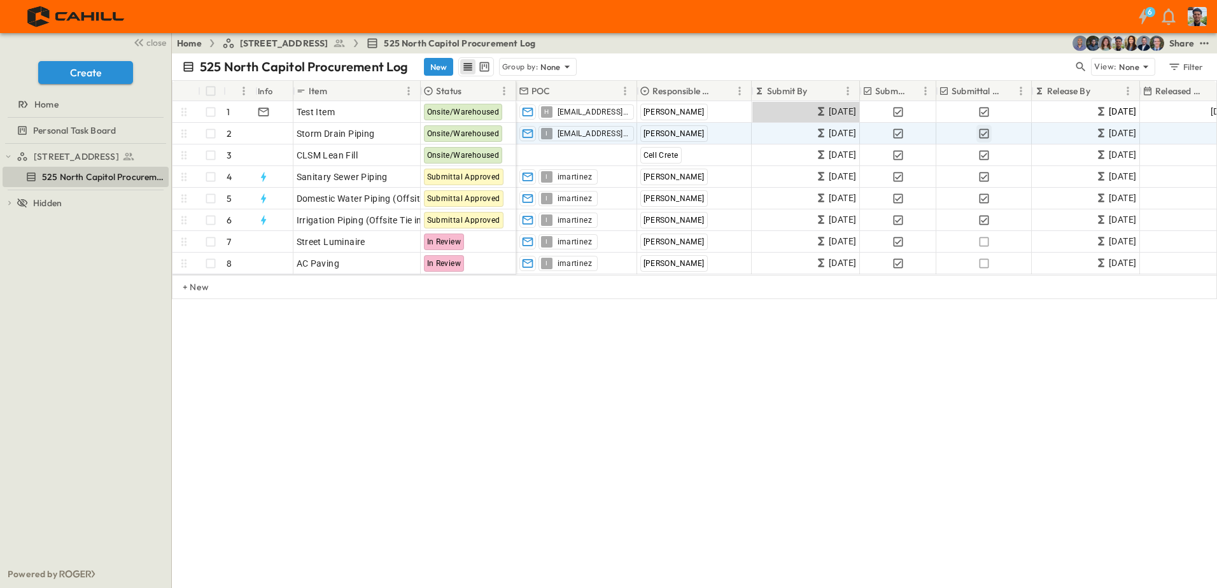
click at [316, 369] on div "525 North Capitol Procurement Log New Group by: None View: None Filter # Info I…" at bounding box center [694, 320] width 1045 height 535
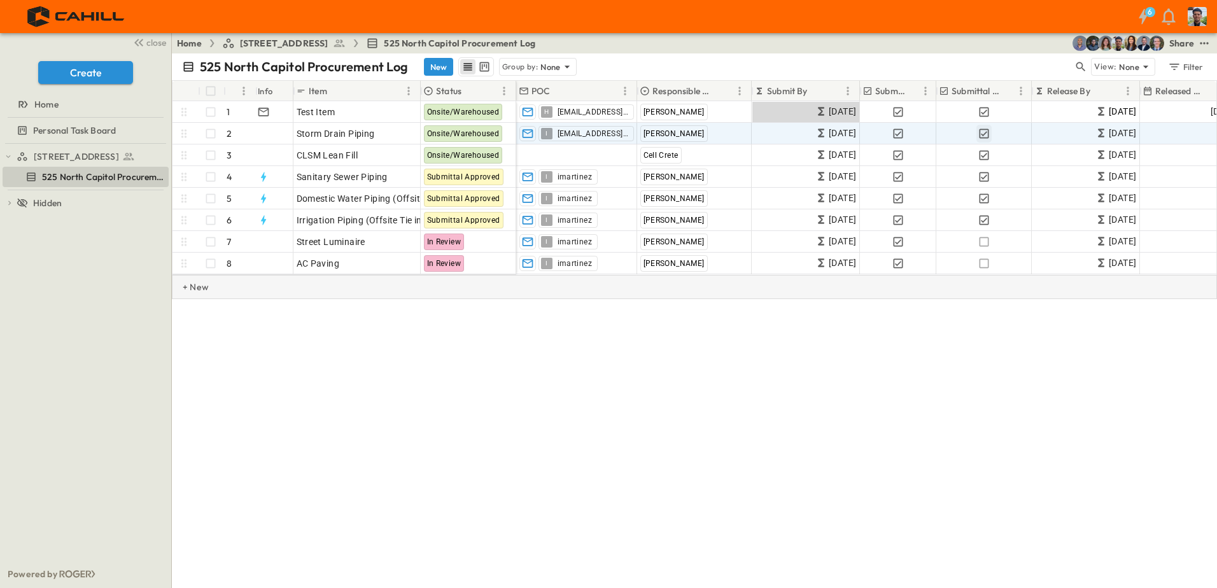
click at [204, 288] on div "+ New" at bounding box center [694, 287] width 1045 height 24
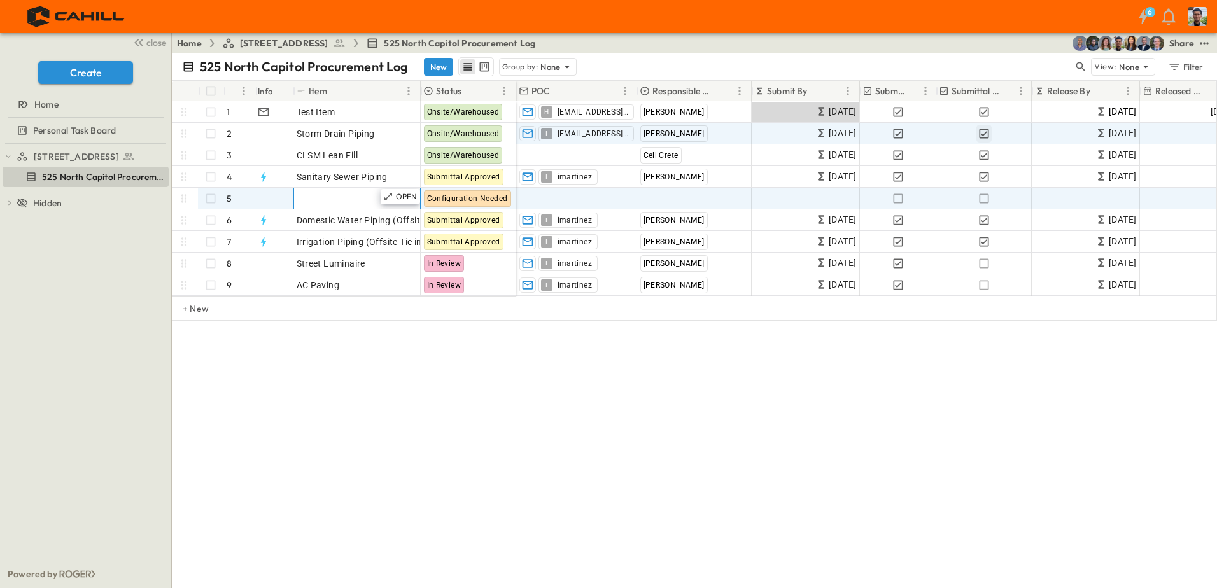
click at [329, 195] on span "Add Item" at bounding box center [316, 198] width 38 height 13
click at [299, 200] on input "**********" at bounding box center [356, 197] width 125 height 15
type input "**********"
click at [556, 199] on span "Add Contact" at bounding box center [546, 198] width 52 height 13
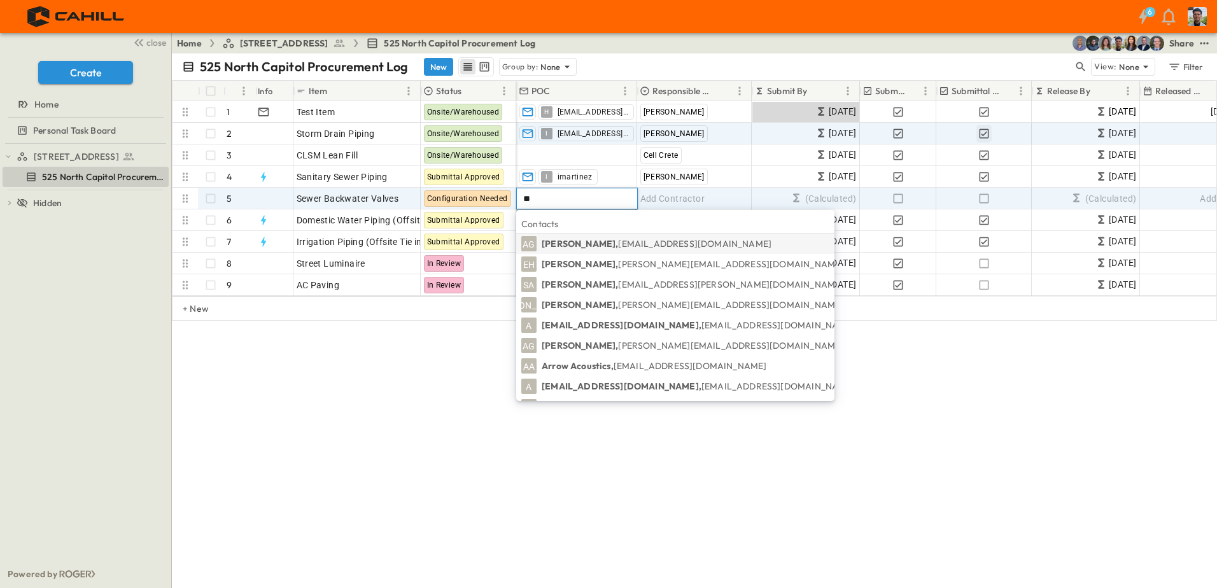
type input "**"
drag, startPoint x: 558, startPoint y: 246, endPoint x: 614, endPoint y: 204, distance: 69.7
click at [558, 245] on p "[PERSON_NAME], [EMAIL_ADDRESS][DOMAIN_NAME]" at bounding box center [657, 243] width 230 height 13
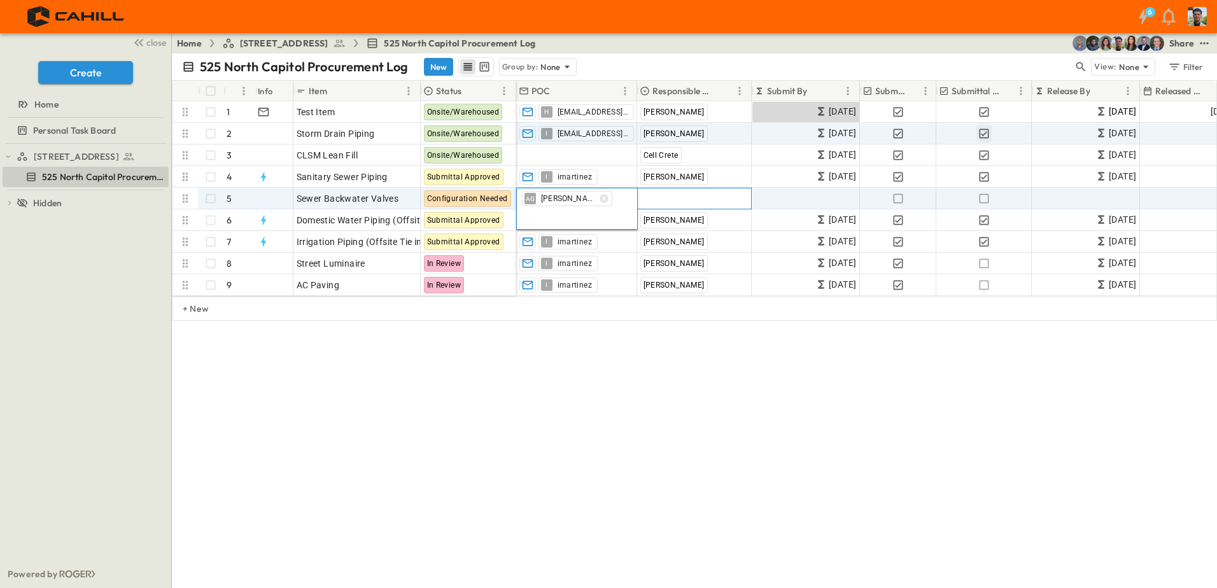
click at [655, 195] on span "Add Contractor" at bounding box center [673, 198] width 65 height 13
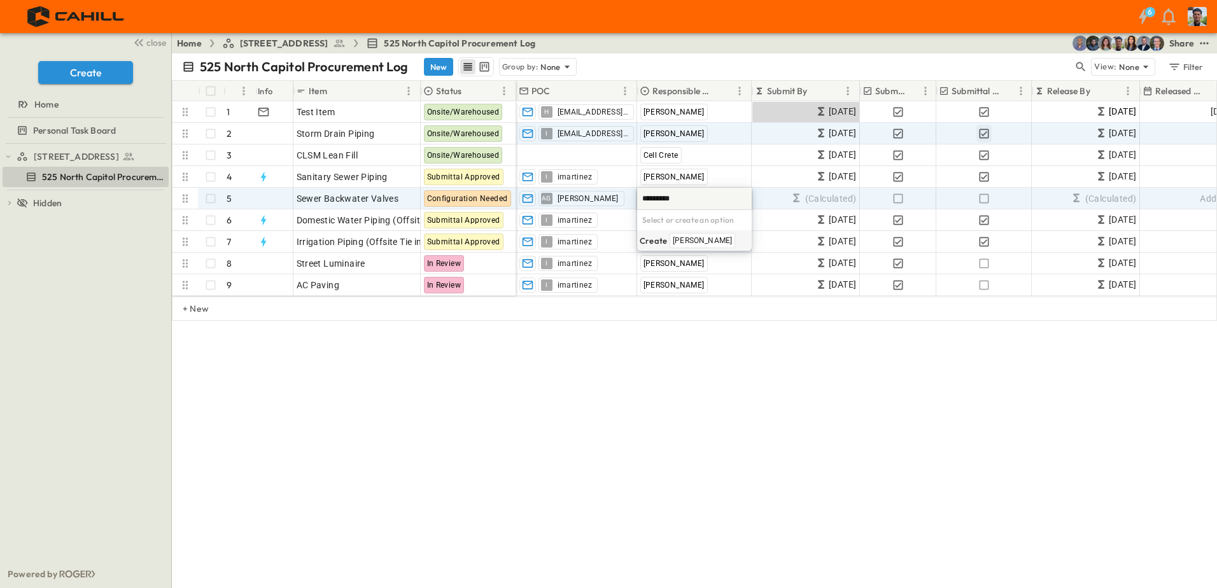
type input "*********"
click at [688, 241] on span "[PERSON_NAME]" at bounding box center [702, 241] width 59 height 10
click at [736, 374] on div "525 North Capitol Procurement Log New Group by: None View: None Filter # Info I…" at bounding box center [694, 320] width 1045 height 535
click at [662, 194] on span "Add Contractor" at bounding box center [673, 198] width 65 height 13
click at [681, 239] on span "[PERSON_NAME]" at bounding box center [687, 241] width 59 height 10
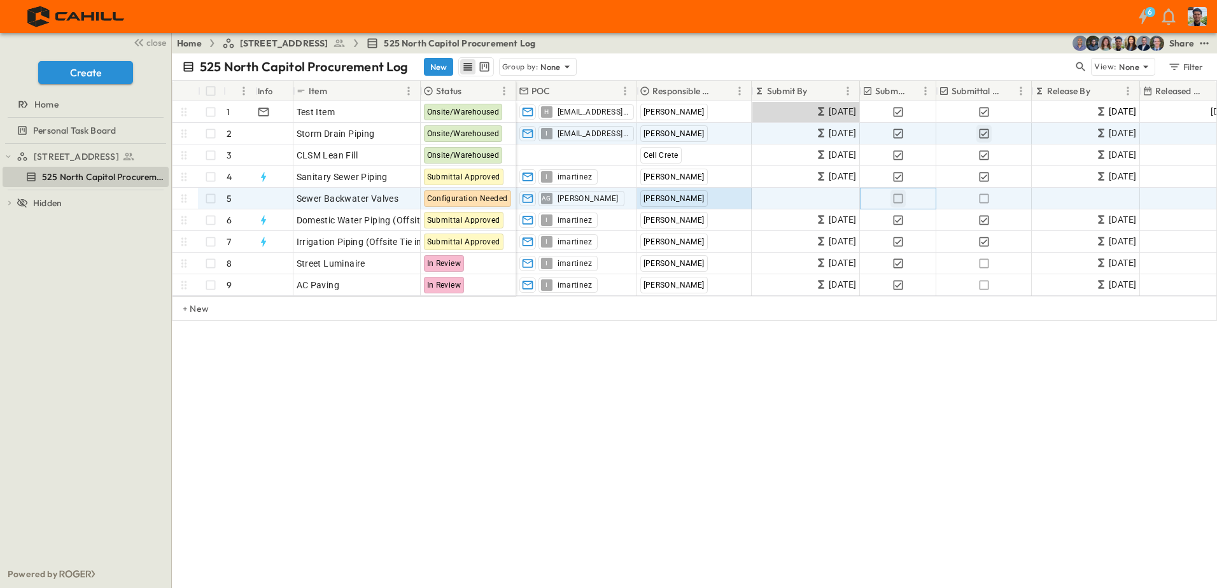
click at [896, 197] on icon "button" at bounding box center [898, 198] width 13 height 13
click at [988, 195] on icon "button" at bounding box center [984, 198] width 13 height 13
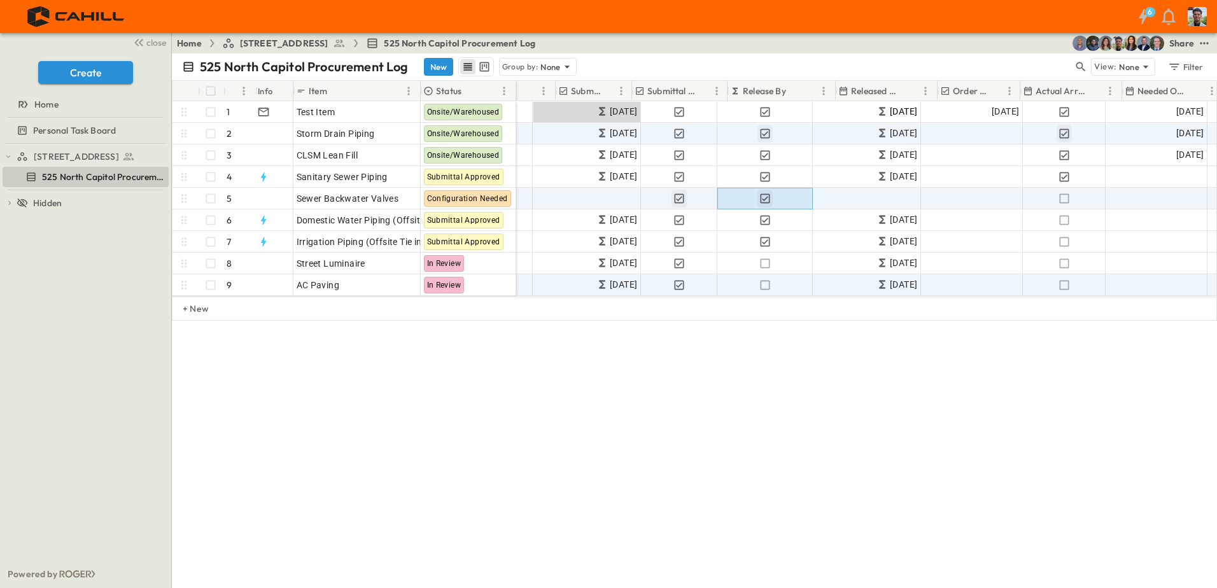
scroll to position [0, 304]
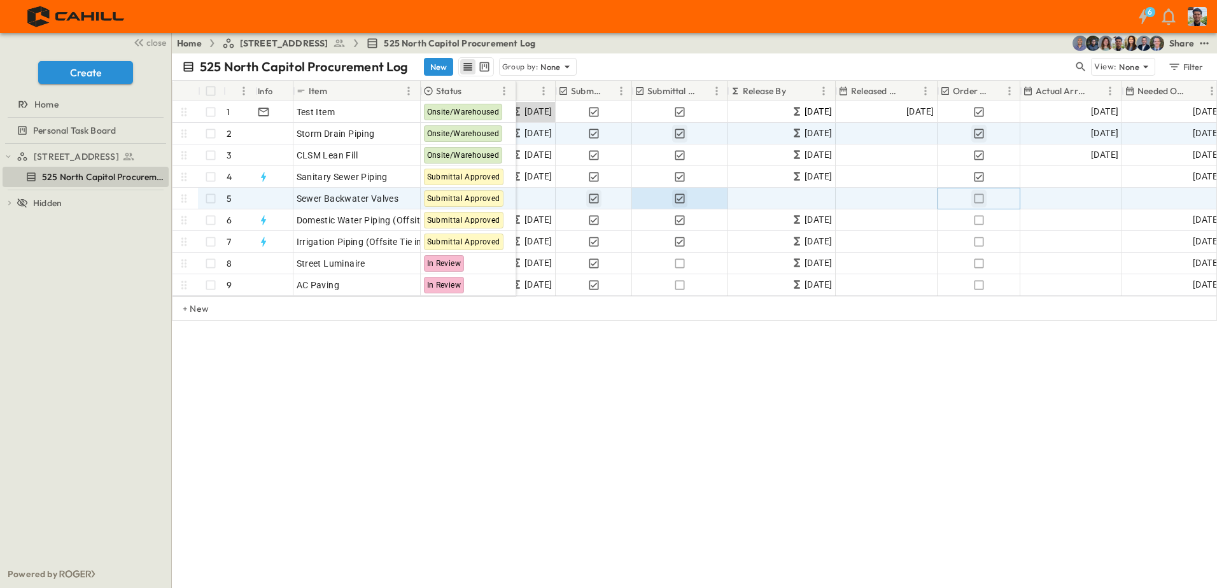
click at [979, 200] on icon "button" at bounding box center [979, 198] width 13 height 13
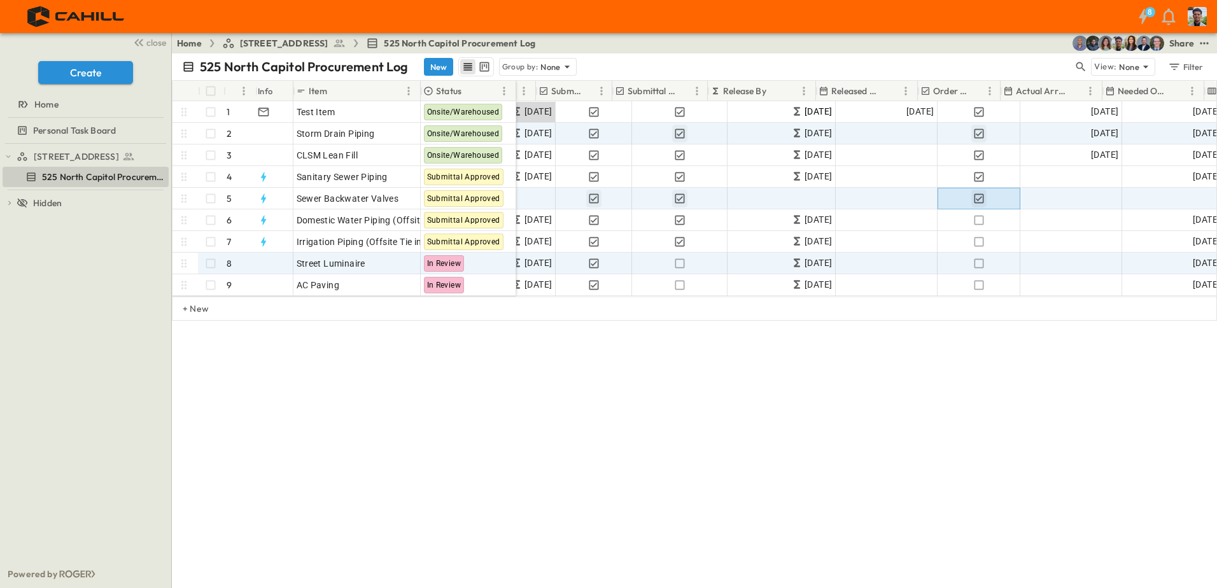
scroll to position [0, 324]
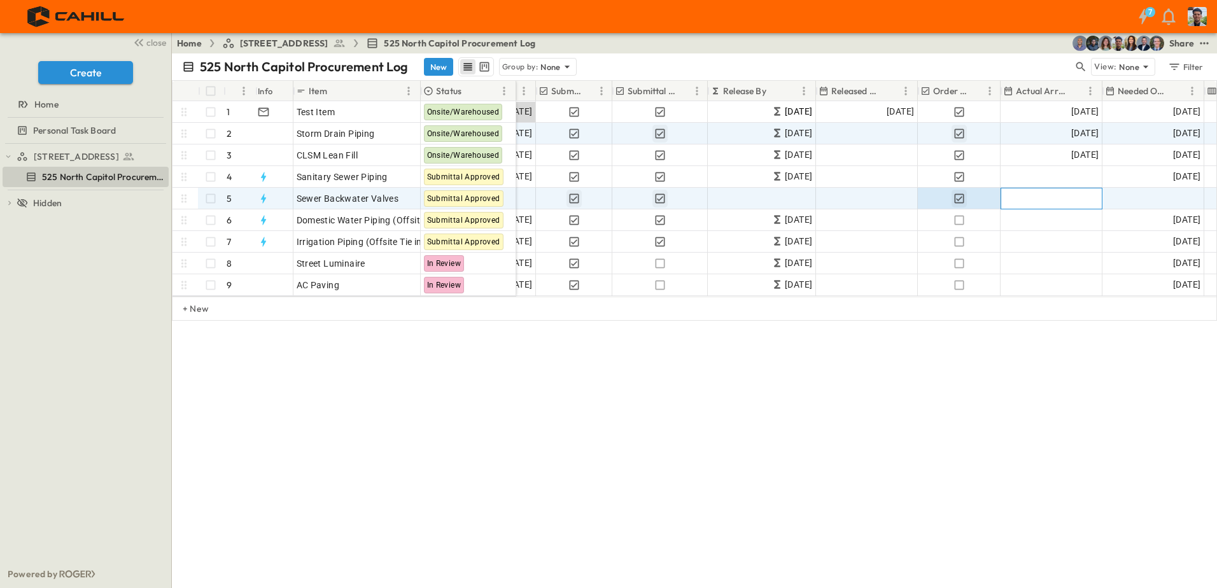
click at [1054, 199] on div "Add Date" at bounding box center [1052, 198] width 101 height 20
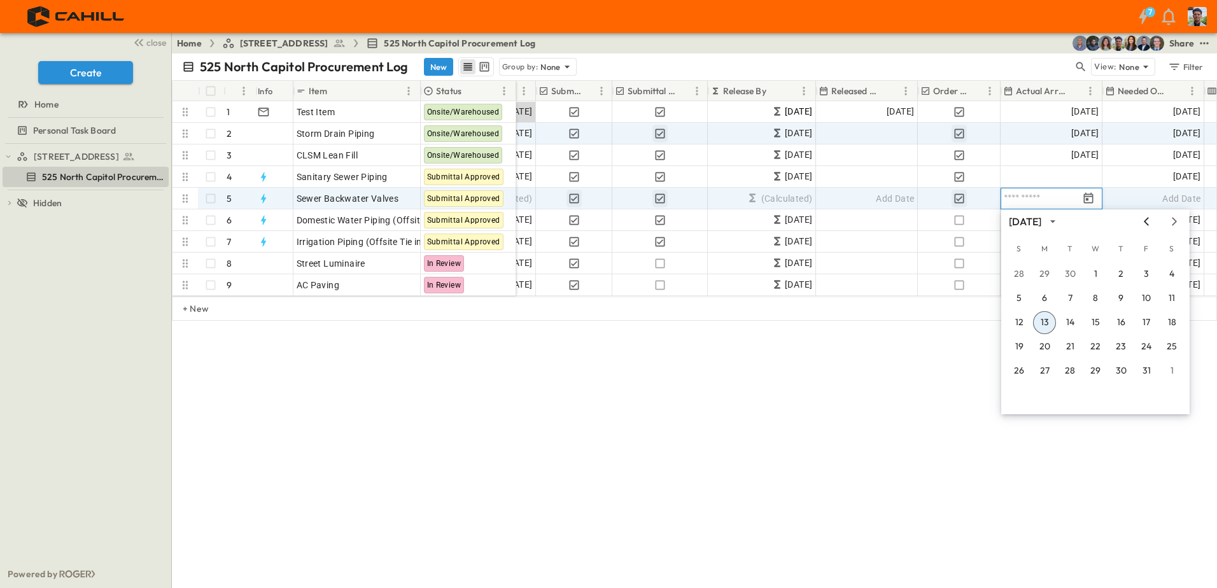
click at [1153, 220] on icon "Previous month" at bounding box center [1146, 221] width 15 height 10
click at [1123, 346] on button "25" at bounding box center [1121, 347] width 23 height 23
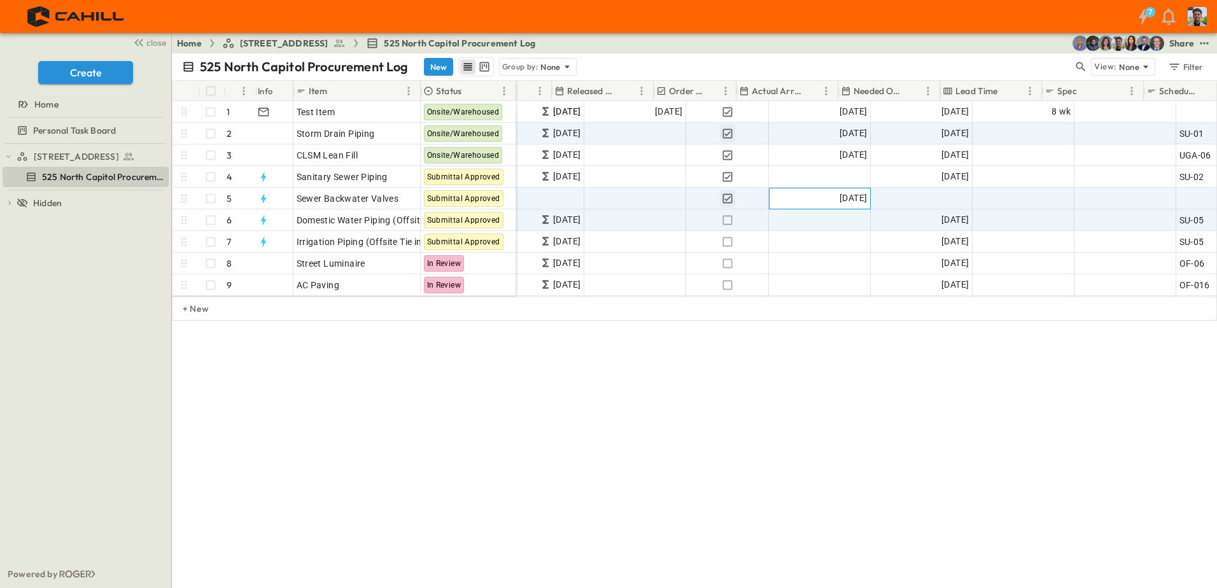
scroll to position [0, 588]
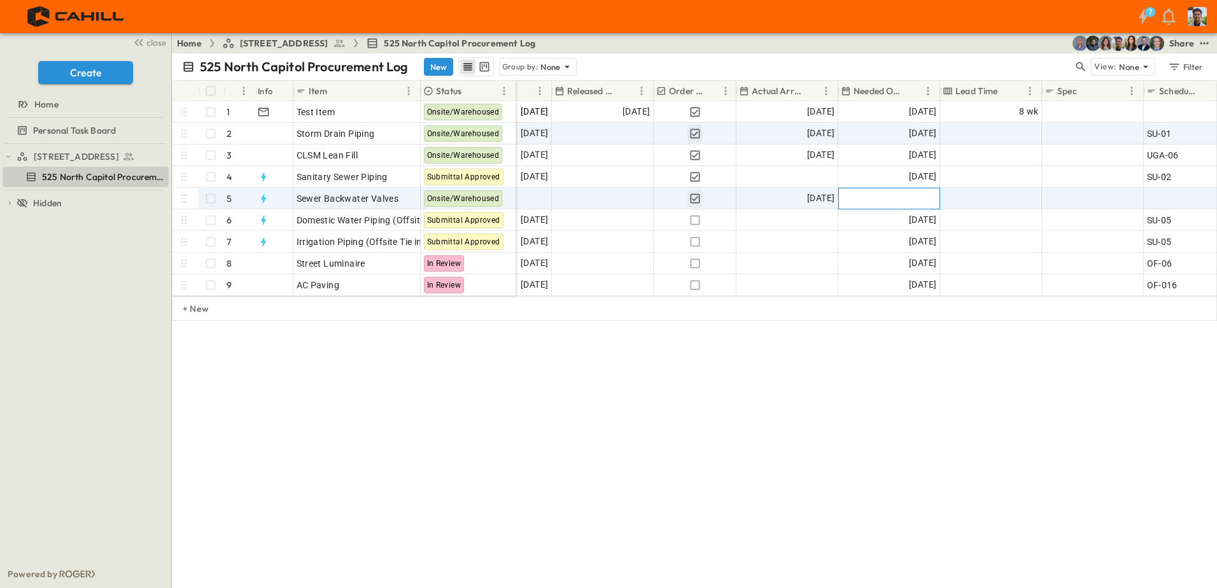
click at [914, 195] on span "Add Date" at bounding box center [917, 198] width 38 height 13
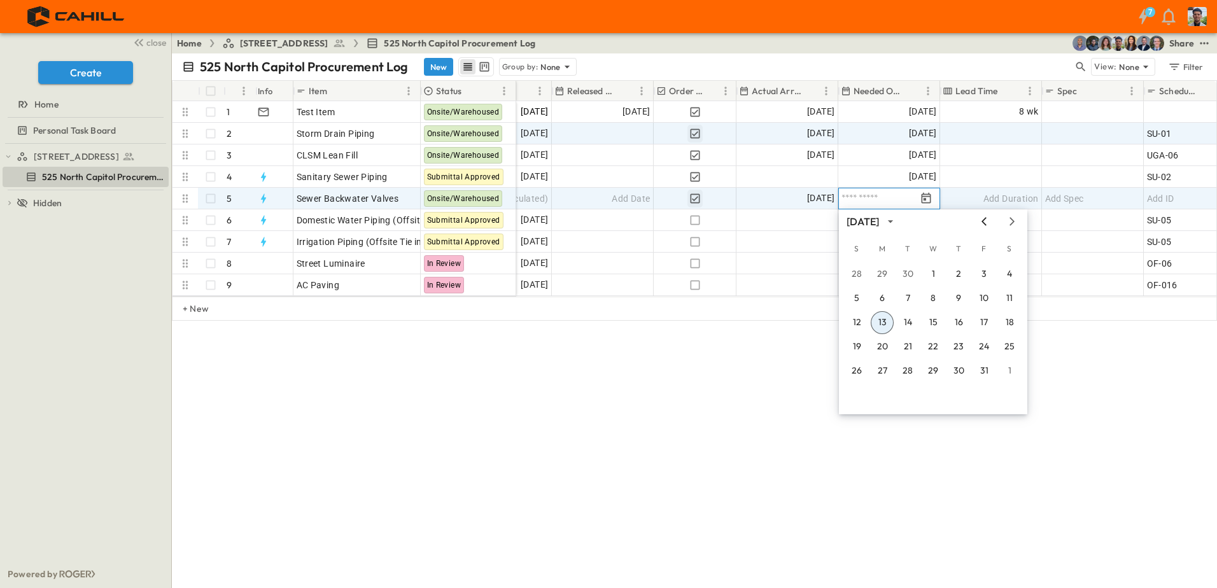
click at [979, 220] on icon "Previous month" at bounding box center [984, 221] width 15 height 10
click at [883, 368] on button "25" at bounding box center [882, 371] width 23 height 23
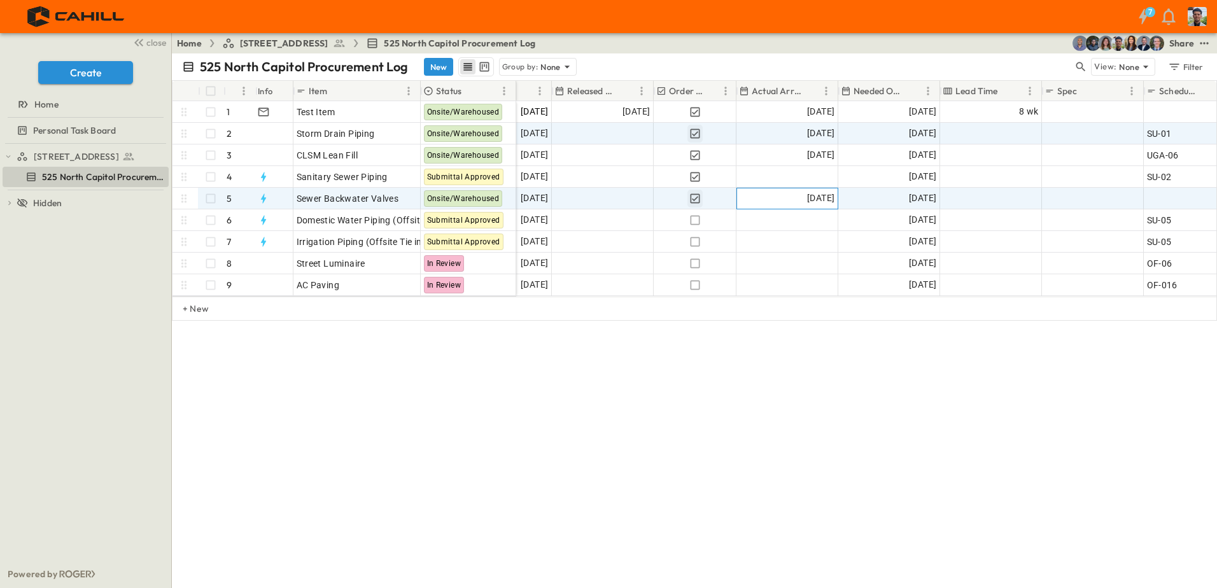
click at [825, 195] on span "[DATE]" at bounding box center [820, 198] width 27 height 15
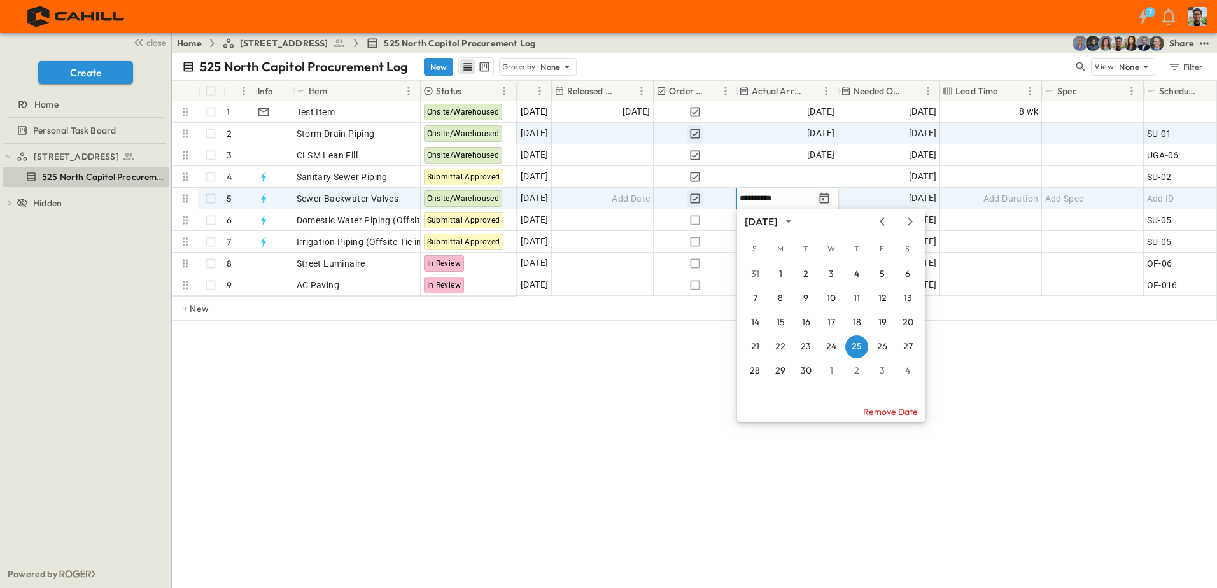
click at [824, 198] on icon "Tracking Date Menu" at bounding box center [825, 197] width 10 height 11
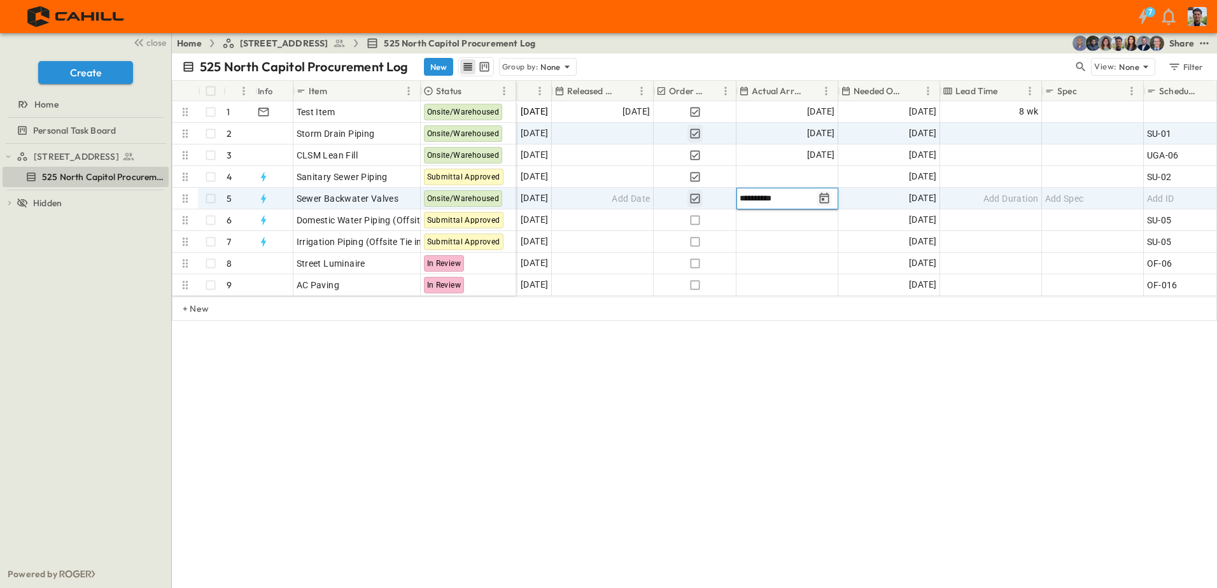
click at [824, 198] on icon "Tracking Date Menu" at bounding box center [825, 197] width 10 height 11
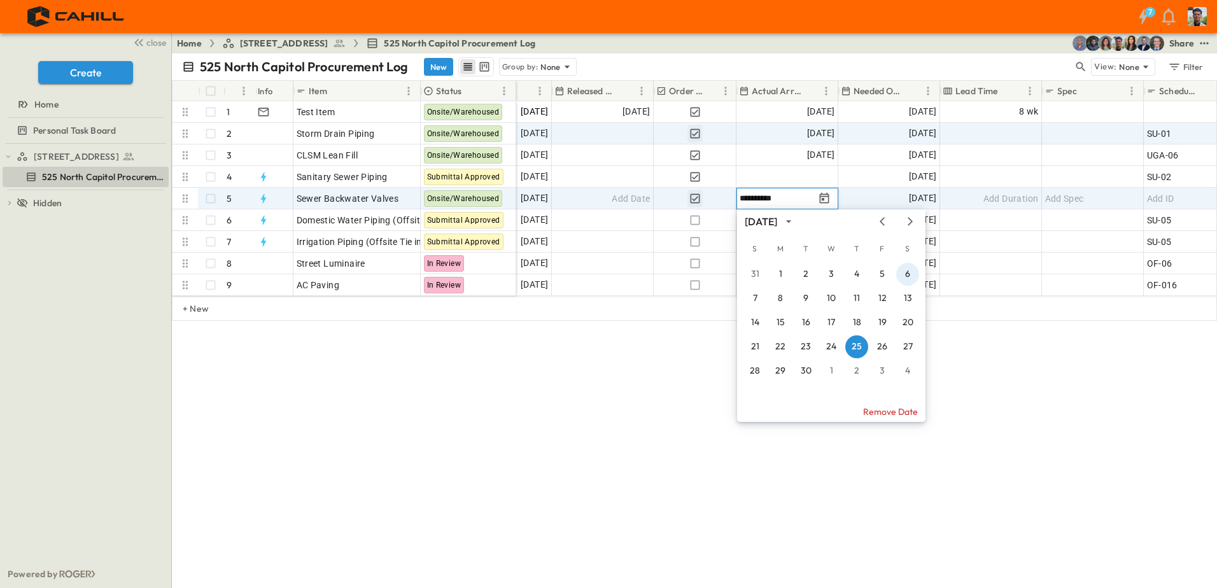
click at [881, 223] on icon "Previous month" at bounding box center [882, 221] width 15 height 10
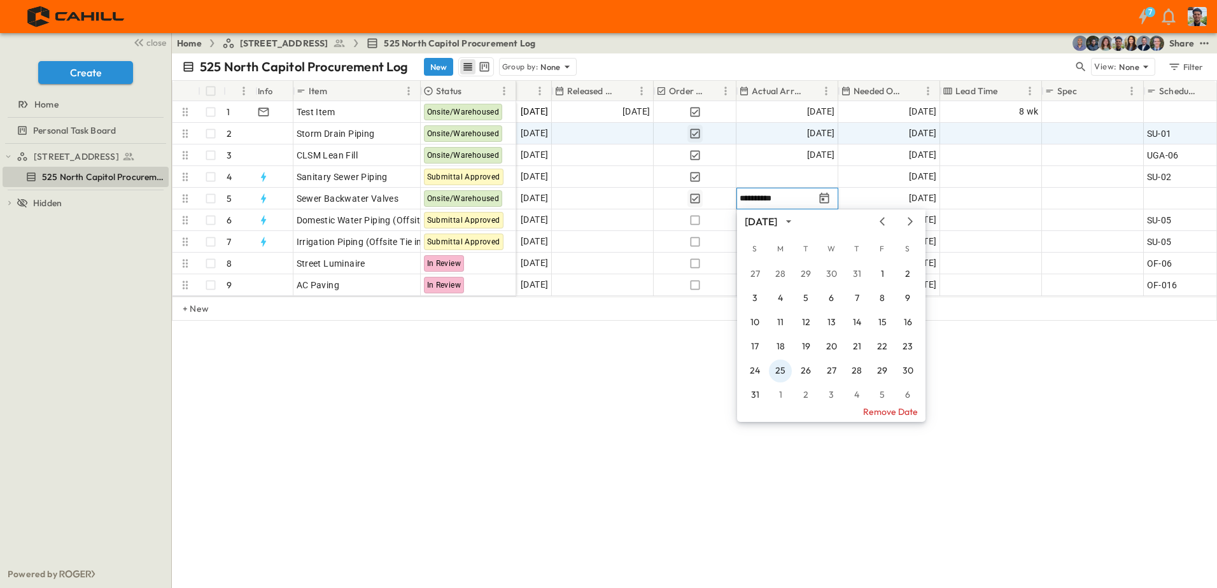
click at [784, 373] on button "25" at bounding box center [780, 371] width 23 height 23
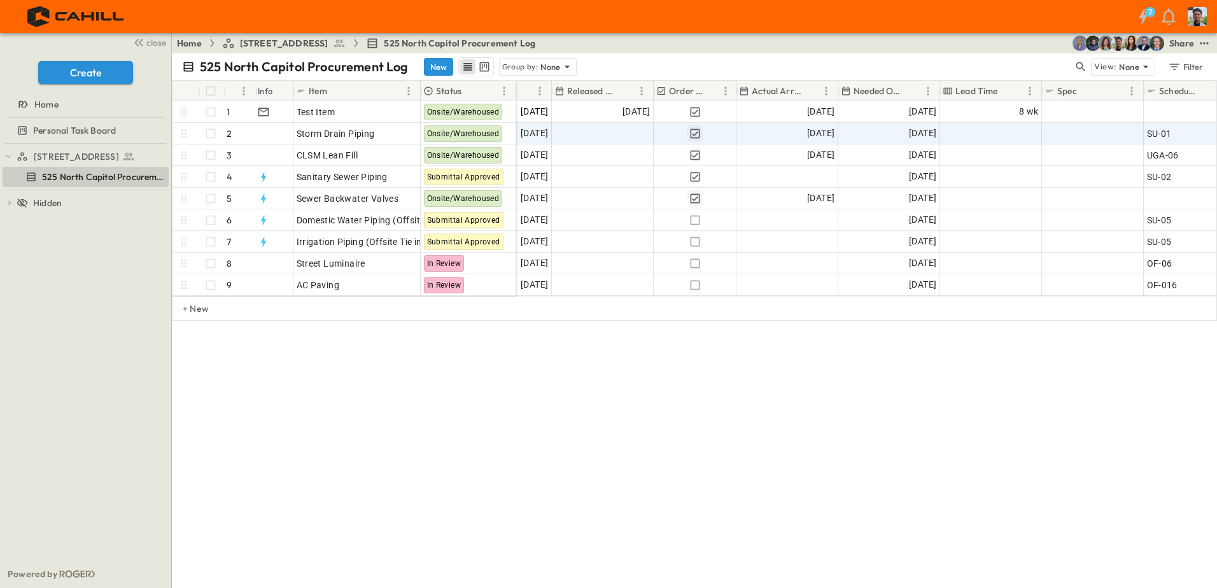
click at [794, 362] on div "525 North Capitol Procurement Log New Group by: None View: None Filter # Info I…" at bounding box center [694, 320] width 1045 height 535
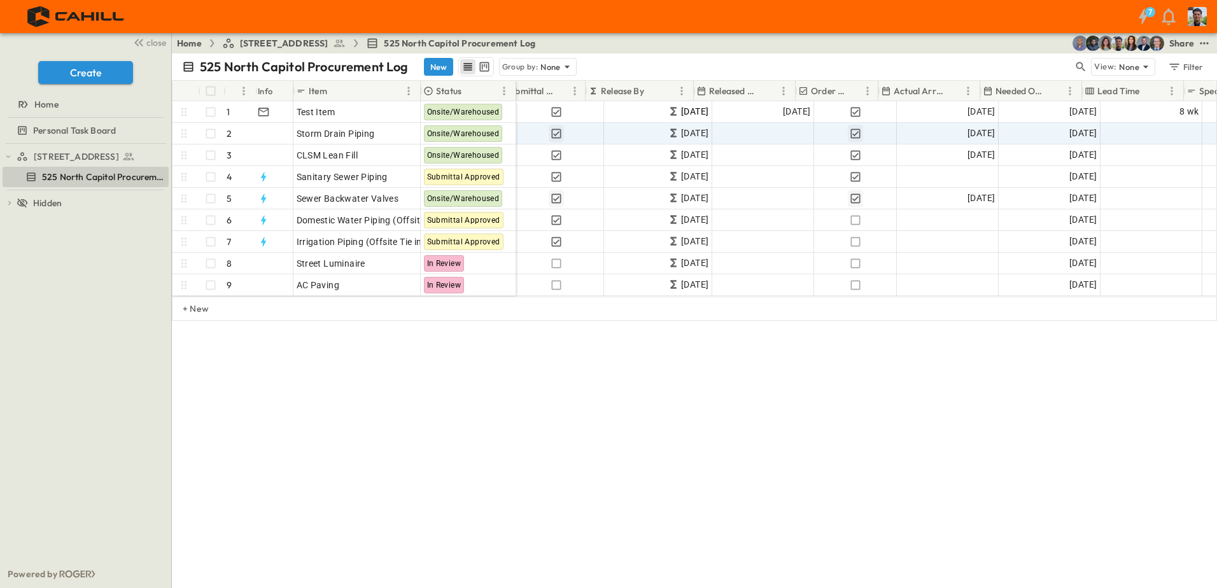
scroll to position [0, 707]
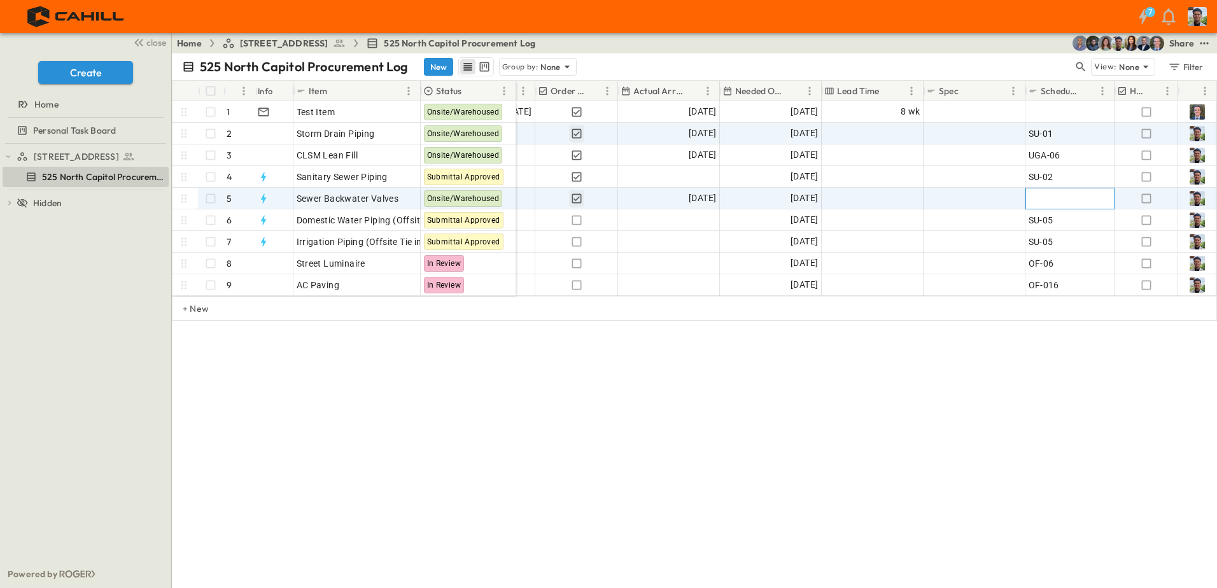
click at [1048, 198] on span "Add ID" at bounding box center [1042, 198] width 27 height 13
type input "******"
click at [1043, 399] on div "525 North Capitol Procurement Log New Group by: None View: None Filter # Info I…" at bounding box center [694, 320] width 1045 height 535
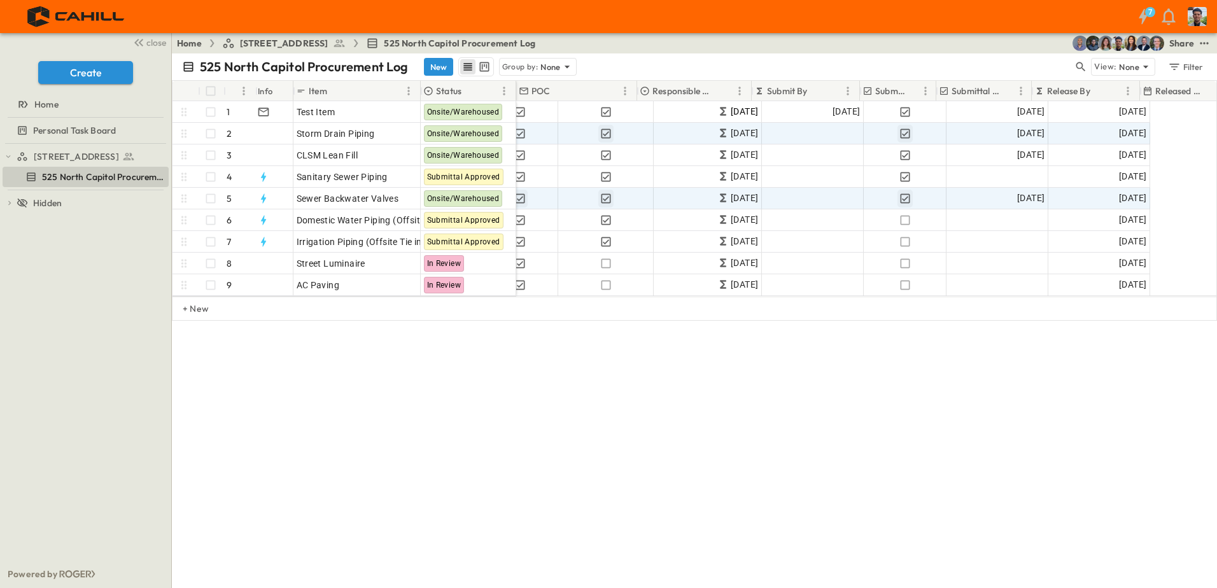
scroll to position [0, 0]
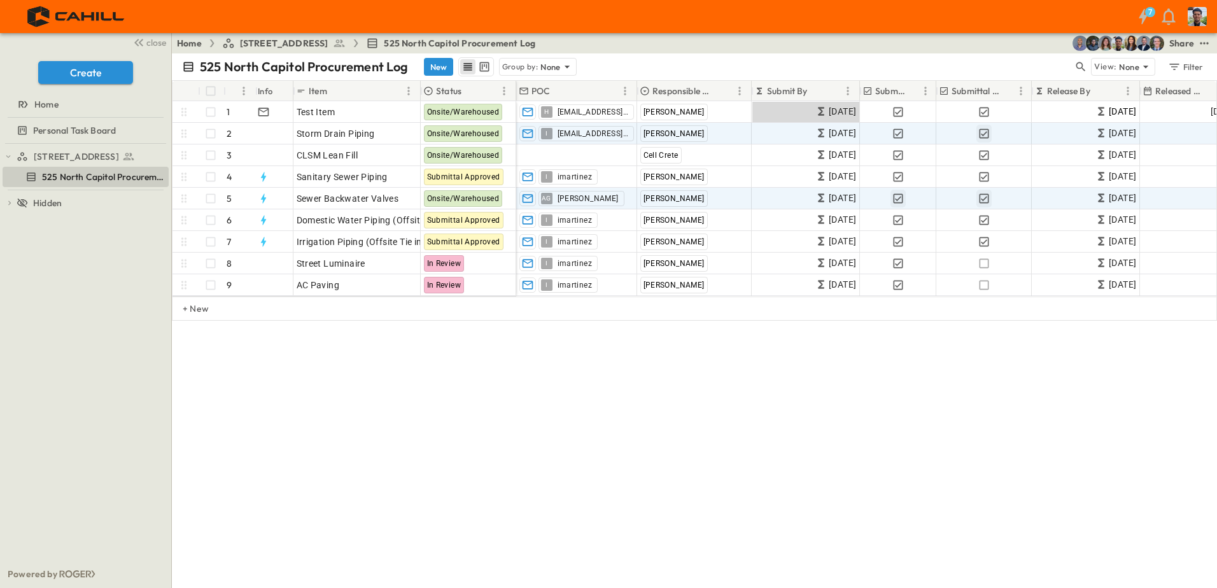
click at [429, 430] on div "525 North Capitol Procurement Log New Group by: None View: None Filter # Info I…" at bounding box center [694, 320] width 1045 height 535
click at [188, 315] on p "+ New" at bounding box center [187, 308] width 8 height 13
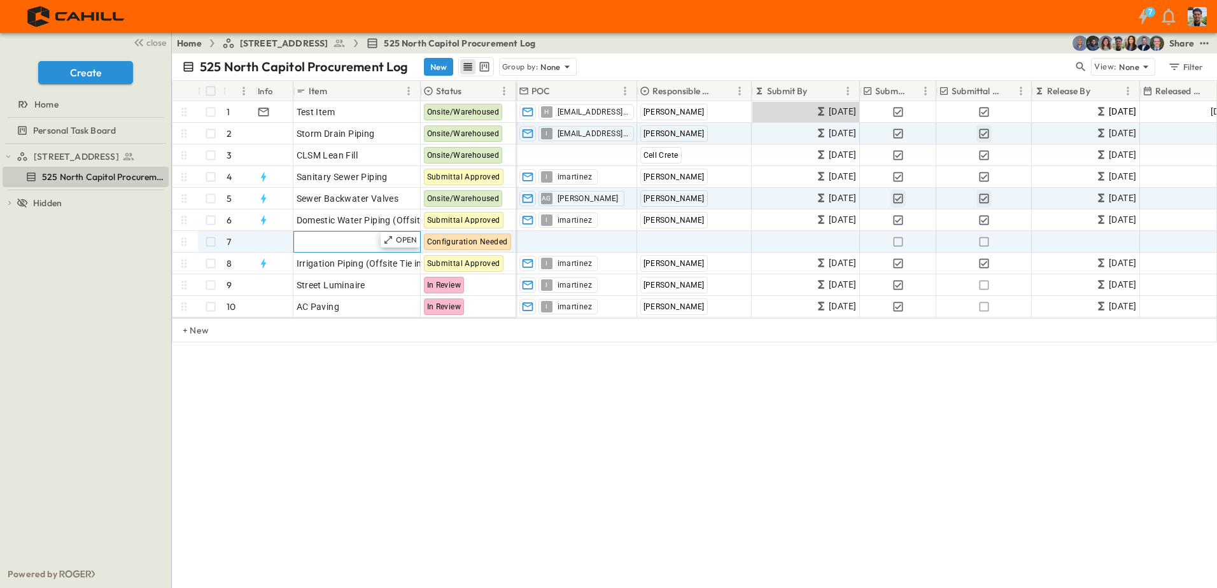
click at [330, 238] on span "Add Item" at bounding box center [316, 242] width 38 height 13
type input "**********"
click at [557, 239] on span "Add Contact" at bounding box center [546, 242] width 52 height 13
click at [651, 247] on span "Add Contractor" at bounding box center [673, 242] width 65 height 13
type input "******"
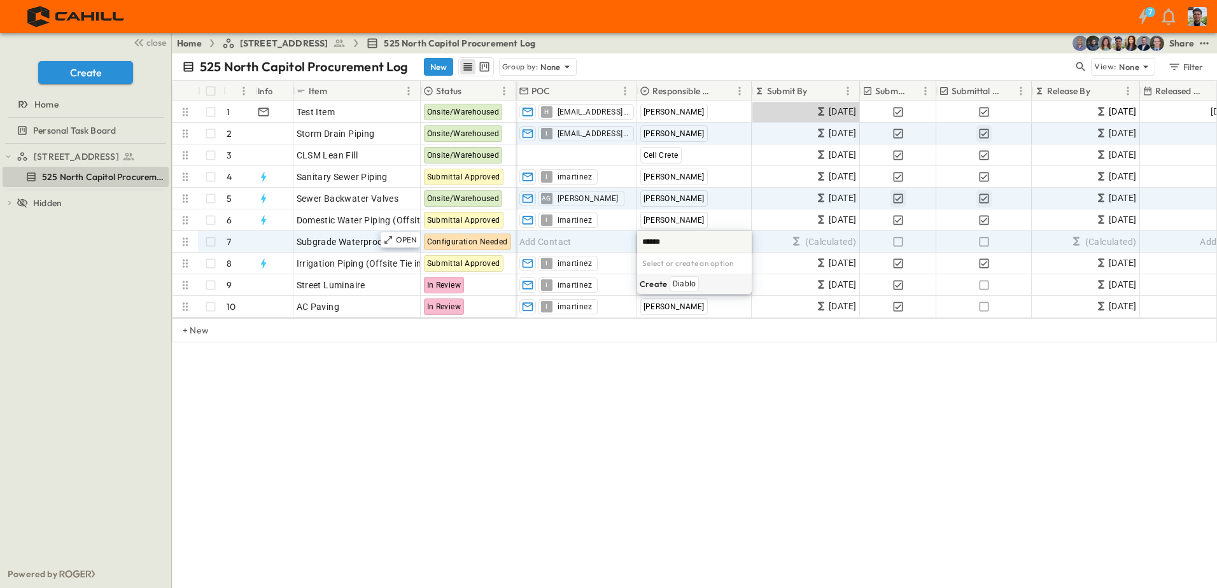
click at [684, 283] on span "Diablo" at bounding box center [684, 284] width 23 height 10
click at [900, 239] on icon "button" at bounding box center [898, 242] width 13 height 13
click at [986, 242] on icon "button" at bounding box center [984, 242] width 13 height 13
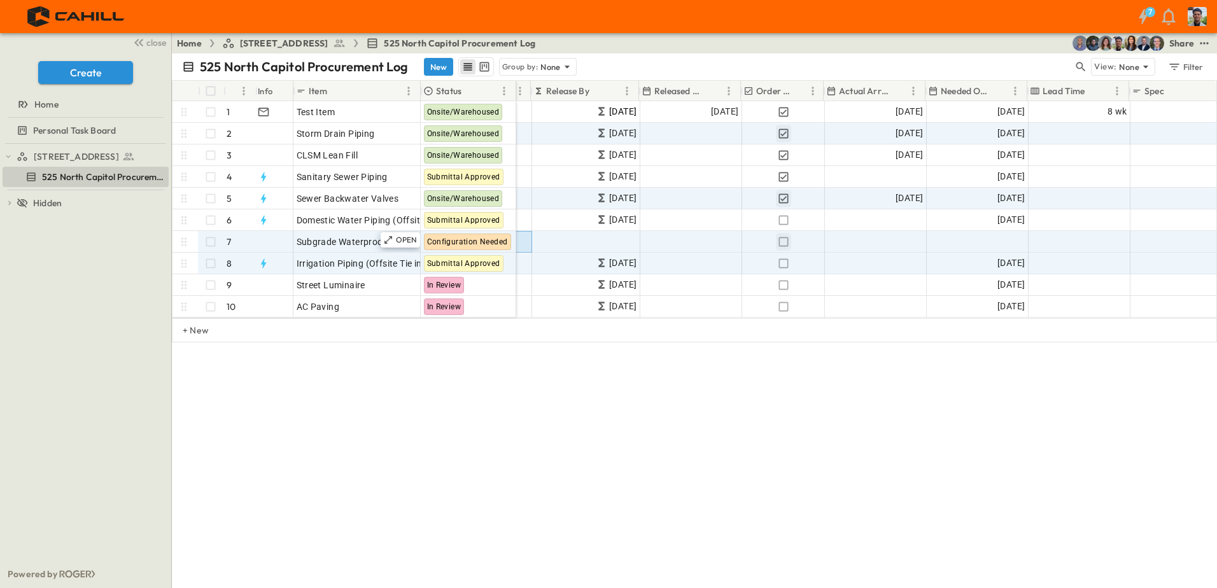
scroll to position [0, 501]
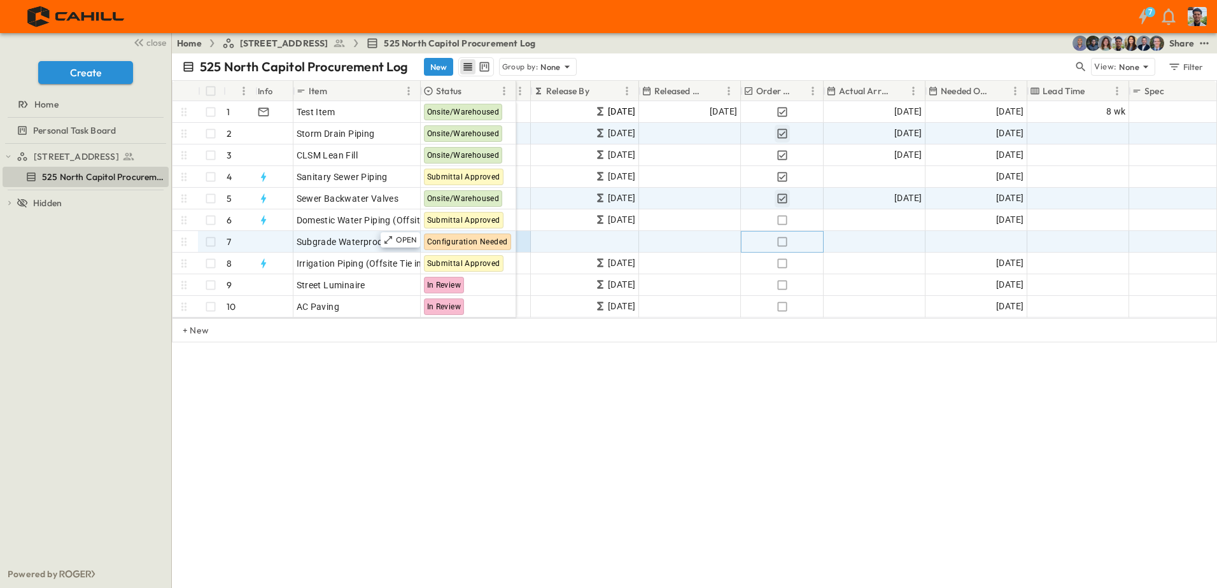
click at [777, 239] on icon "button" at bounding box center [782, 242] width 13 height 13
click at [1006, 239] on span "Add Date" at bounding box center [1005, 242] width 38 height 13
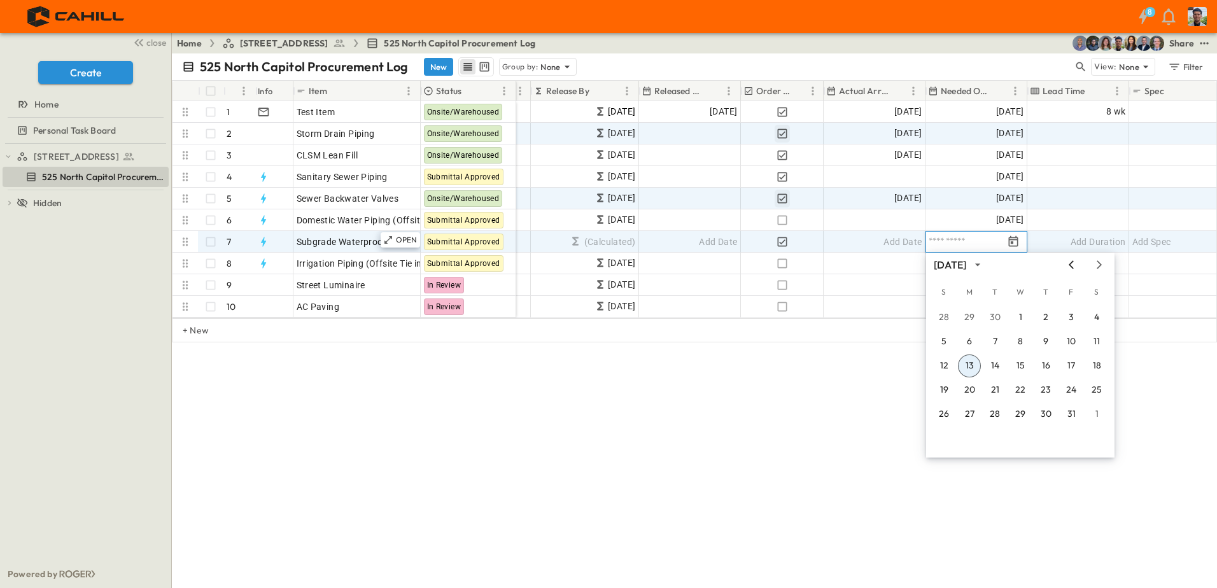
click at [1078, 260] on icon "Previous month" at bounding box center [1071, 265] width 15 height 10
click at [1073, 265] on icon "Previous month" at bounding box center [1071, 265] width 15 height 10
click at [1067, 411] on button "29" at bounding box center [1071, 414] width 23 height 23
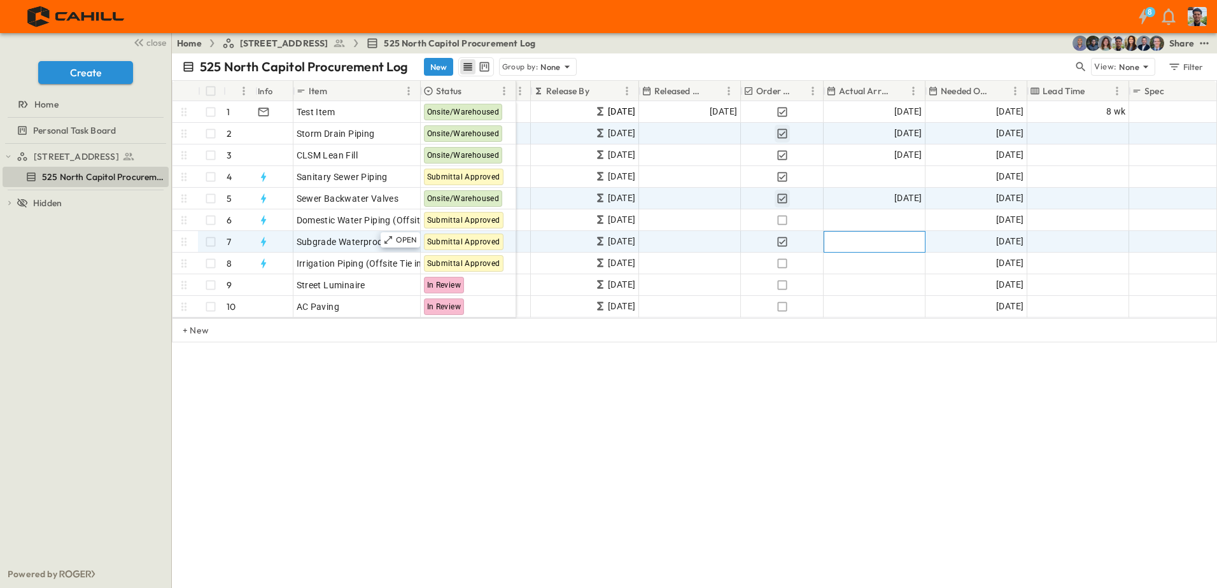
click at [906, 241] on span "Add Date" at bounding box center [903, 242] width 38 height 13
click at [970, 260] on icon "Previous month" at bounding box center [969, 265] width 15 height 10
click at [970, 413] on button "29" at bounding box center [969, 414] width 23 height 23
click at [859, 410] on div "525 North Capitol Procurement Log New Group by: None View: None Filter # Info I…" at bounding box center [694, 320] width 1045 height 535
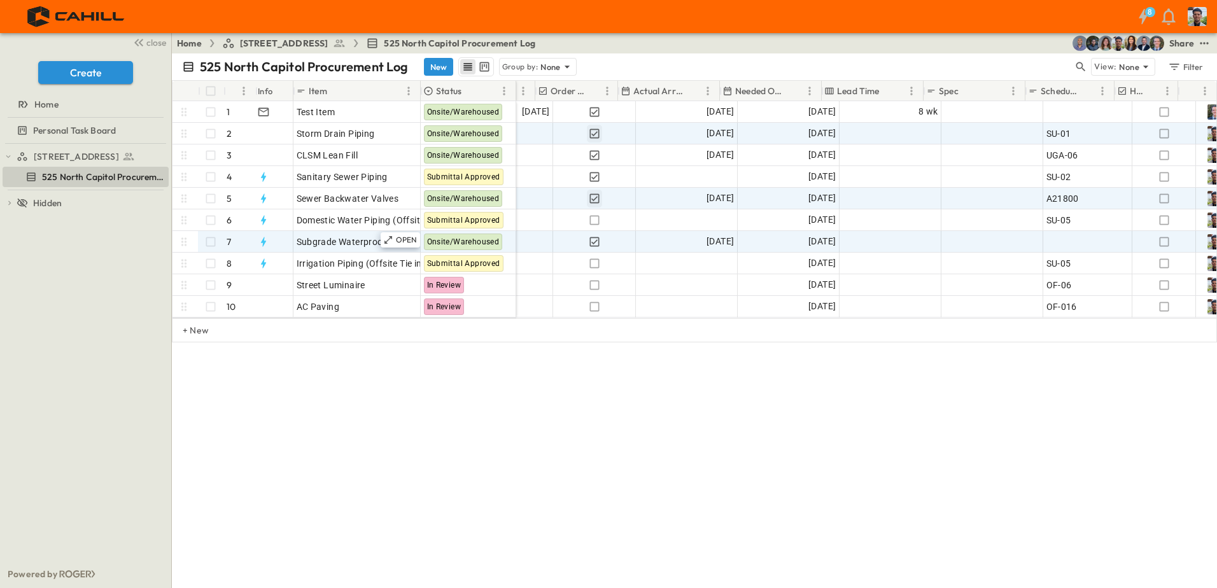
scroll to position [0, 707]
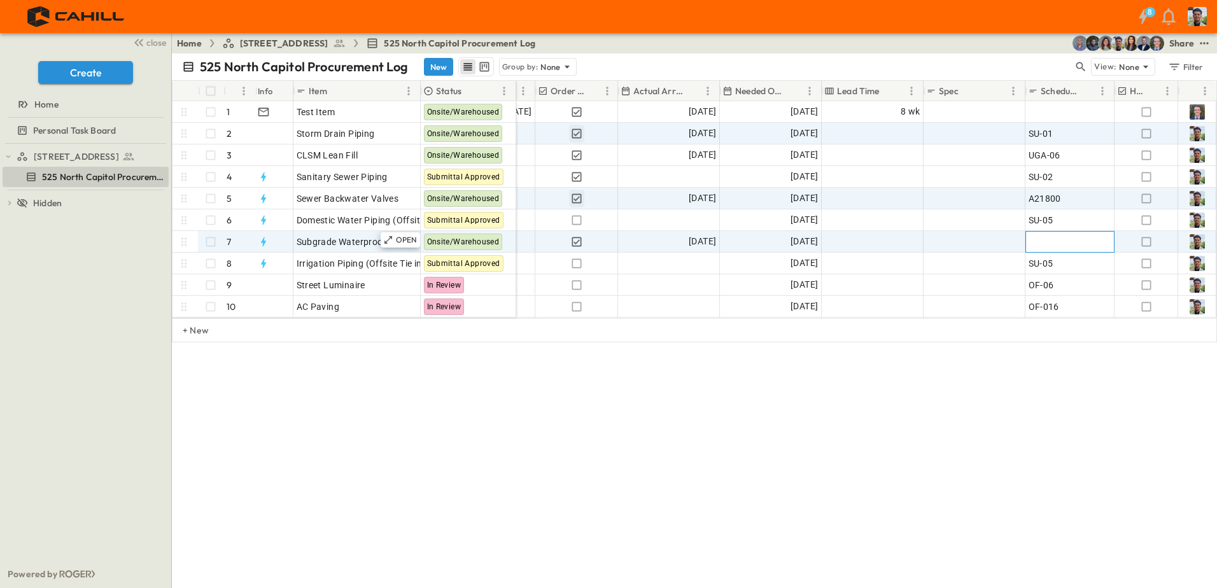
click at [1045, 241] on span "Add ID" at bounding box center [1042, 242] width 27 height 13
type input "*******"
click at [993, 465] on div "525 North Capitol Procurement Log New Group by: None View: None Filter # Info I…" at bounding box center [694, 320] width 1045 height 535
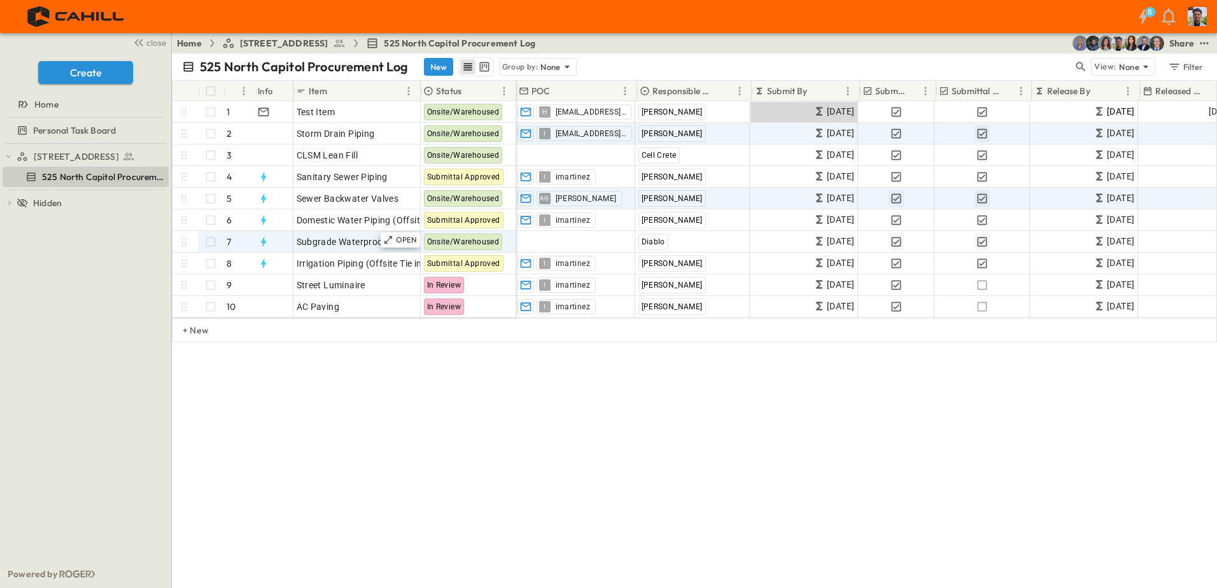
scroll to position [0, 0]
click at [476, 421] on div "525 North Capitol Procurement Log New Group by: None View: None Filter # Info I…" at bounding box center [694, 320] width 1045 height 535
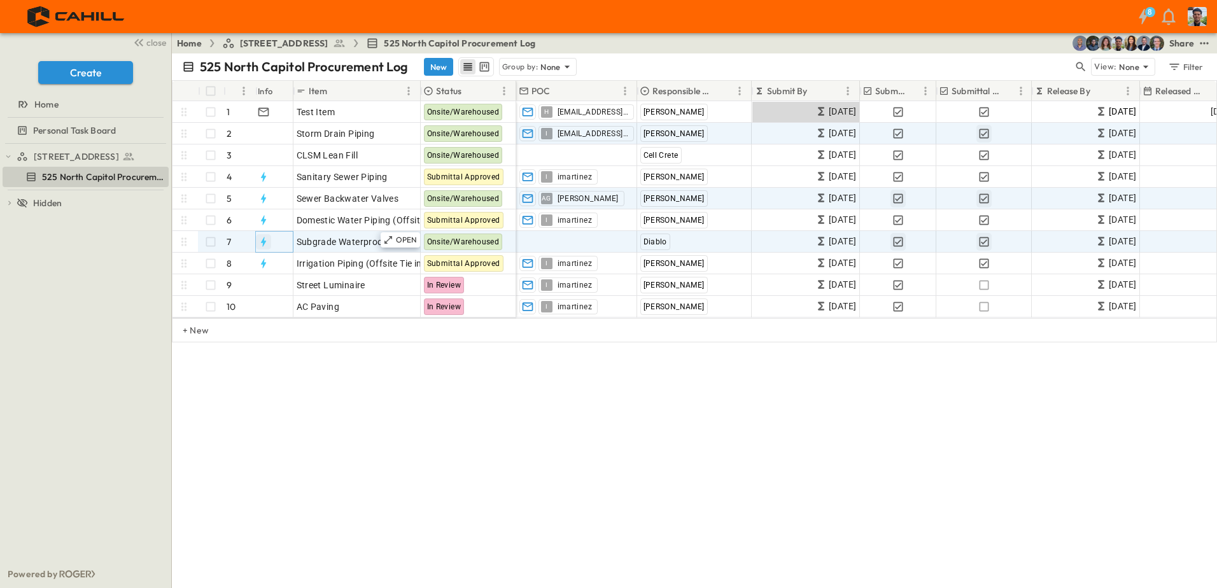
click at [260, 238] on icon "button" at bounding box center [263, 242] width 13 height 13
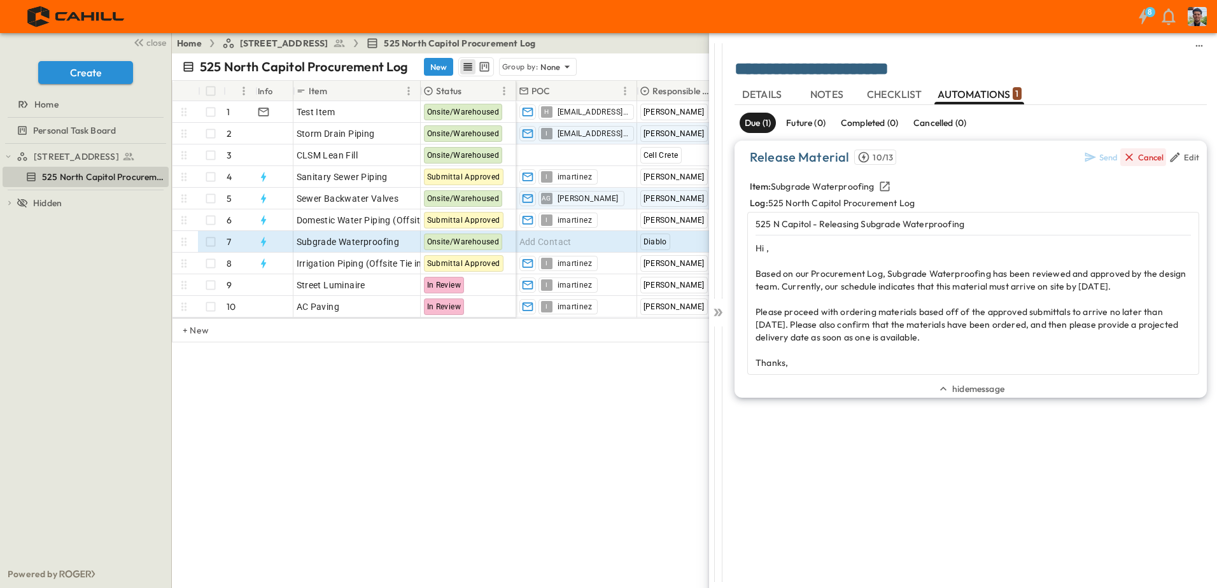
click at [1149, 159] on div "Cancel" at bounding box center [1150, 157] width 25 height 10
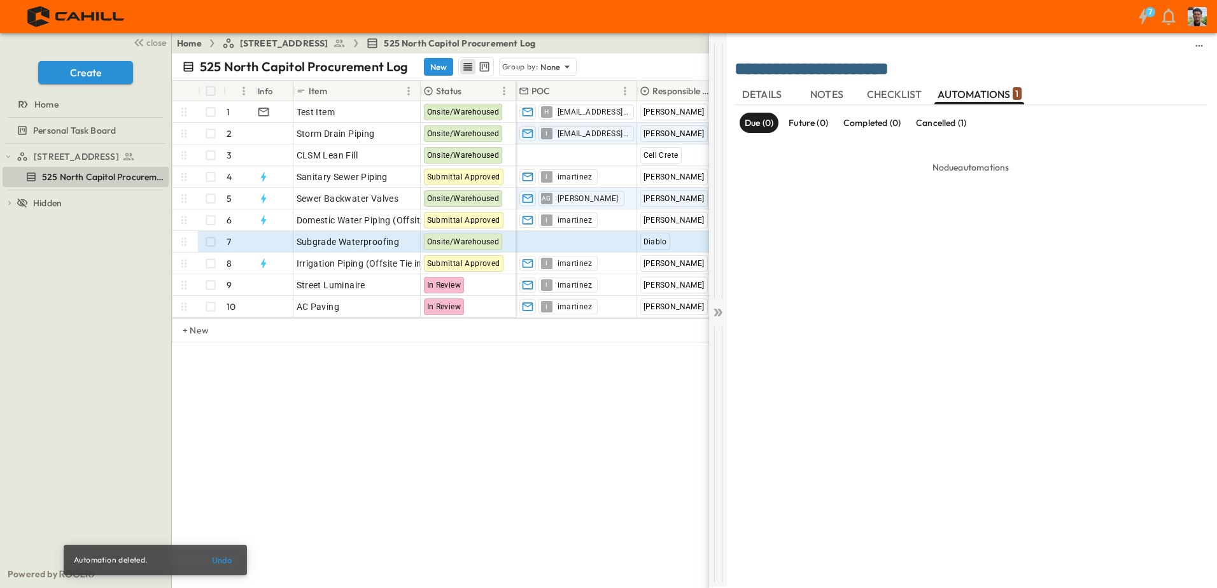
click at [721, 313] on icon at bounding box center [720, 313] width 5 height 8
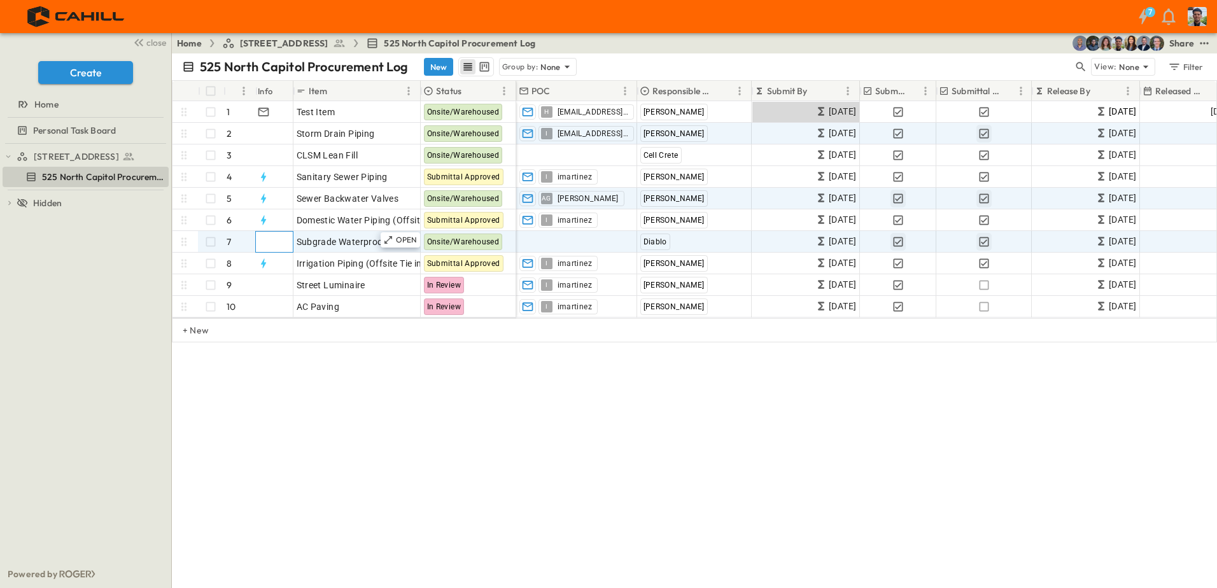
click at [276, 243] on div at bounding box center [272, 242] width 39 height 20
click at [1052, 239] on div "[DATE]" at bounding box center [1086, 242] width 107 height 20
click at [1169, 239] on div "Add Date" at bounding box center [1191, 242] width 101 height 20
click at [185, 239] on icon at bounding box center [183, 241] width 5 height 8
click at [543, 241] on span "Add Contact" at bounding box center [546, 242] width 52 height 13
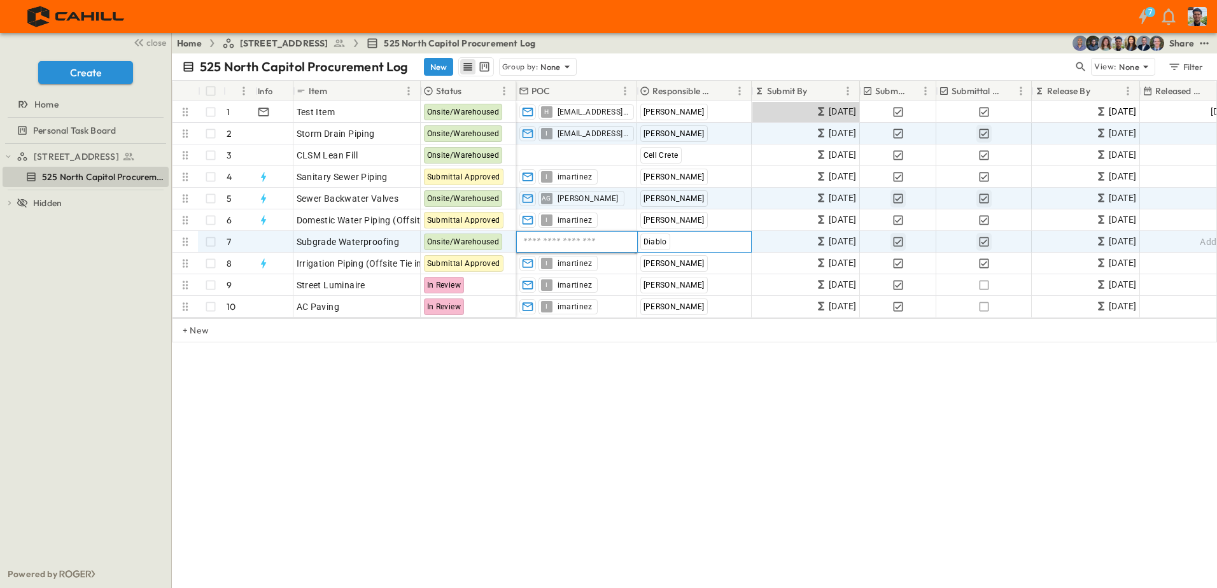
click at [667, 241] on div "Diablo" at bounding box center [656, 242] width 30 height 17
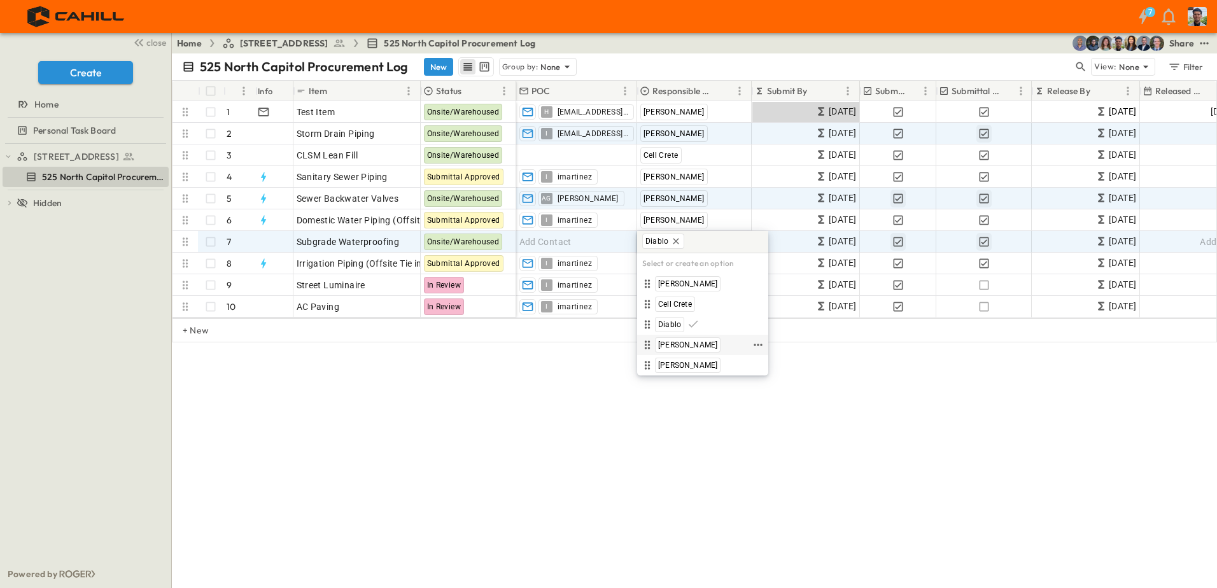
click at [667, 342] on span "[PERSON_NAME]" at bounding box center [687, 345] width 59 height 10
click at [676, 322] on span "Diablo" at bounding box center [669, 325] width 23 height 10
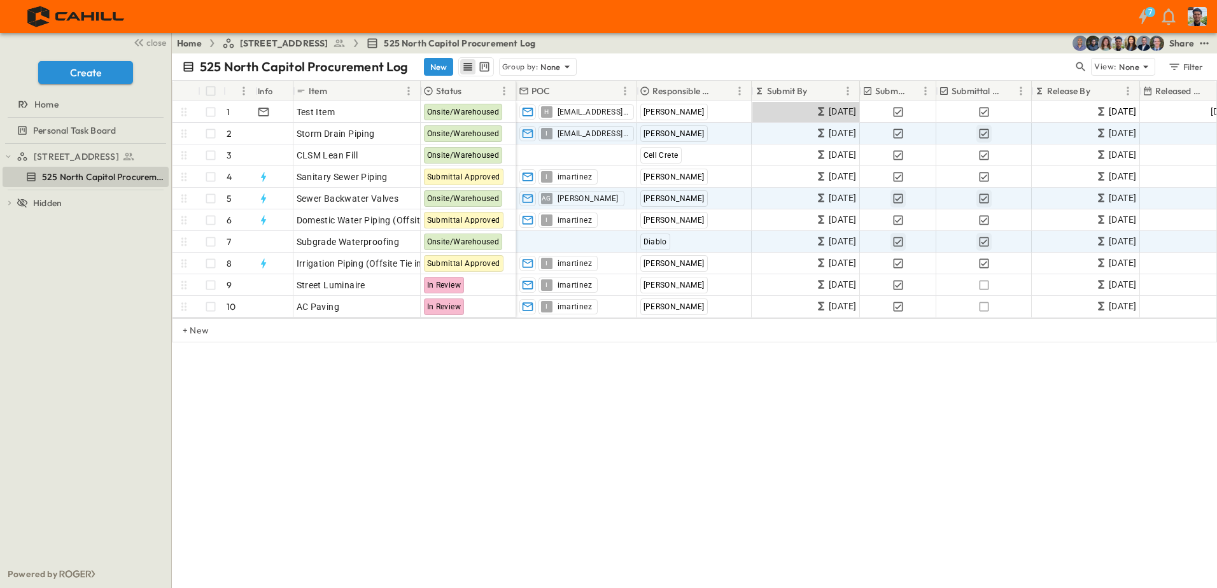
click at [500, 425] on div "525 North Capitol Procurement Log New Group by: None View: None Filter # Info I…" at bounding box center [694, 320] width 1045 height 535
click at [288, 241] on div at bounding box center [272, 242] width 39 height 20
click at [326, 240] on span "Subgrade Waterproofing" at bounding box center [348, 242] width 103 height 13
click at [402, 242] on p "OPEN" at bounding box center [407, 240] width 22 height 10
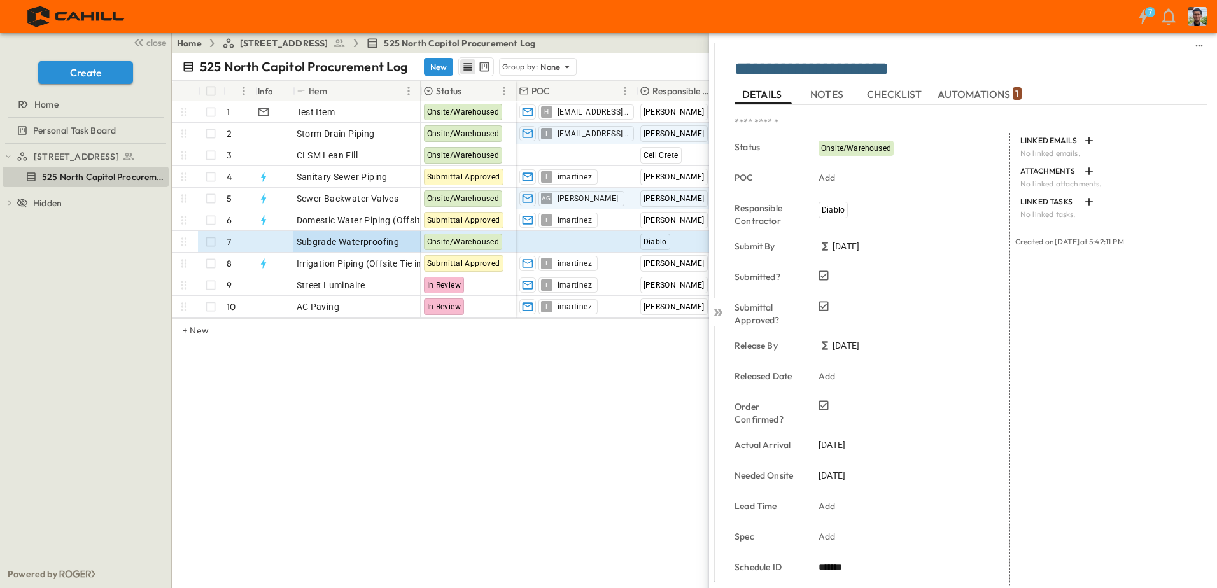
click at [984, 97] on span "AUTOMATIONS 1" at bounding box center [980, 94] width 84 height 11
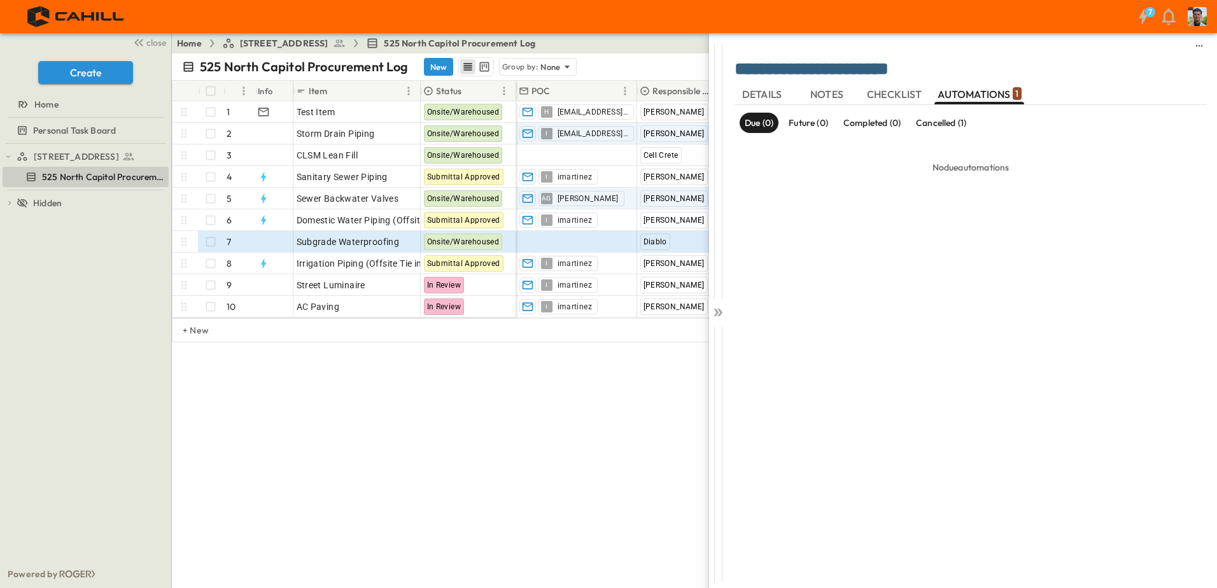
click at [803, 125] on p "Future (0)" at bounding box center [808, 123] width 39 height 13
click at [863, 118] on p "Completed (0)" at bounding box center [872, 123] width 57 height 13
click at [933, 117] on p "Cancelled (1)" at bounding box center [941, 123] width 50 height 13
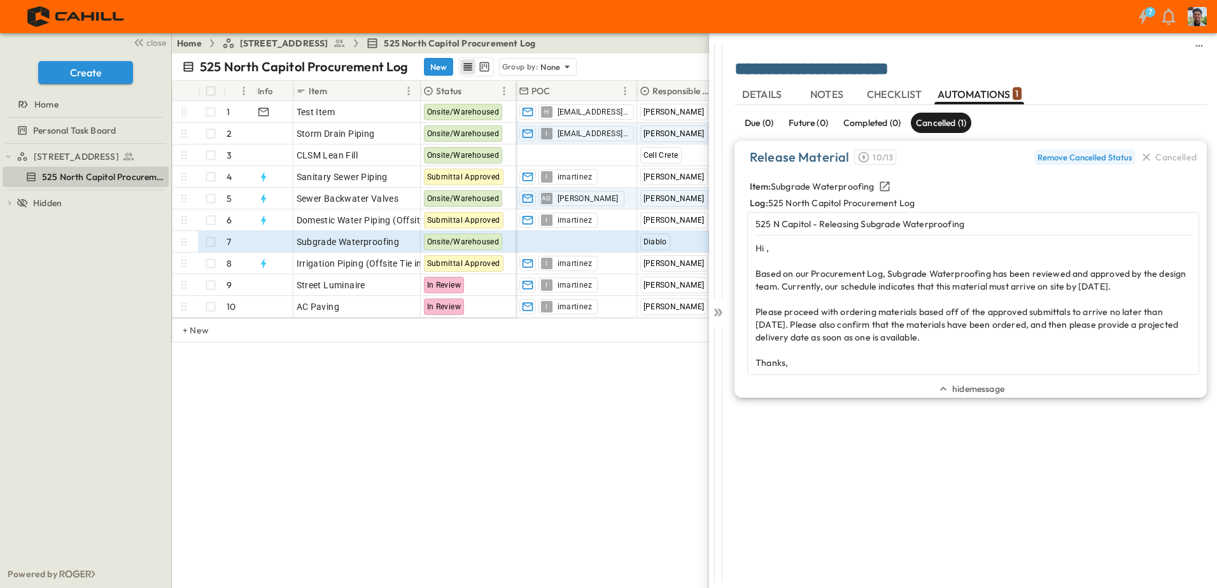
click at [1094, 159] on div "Remove Cancelled Status" at bounding box center [1085, 157] width 95 height 10
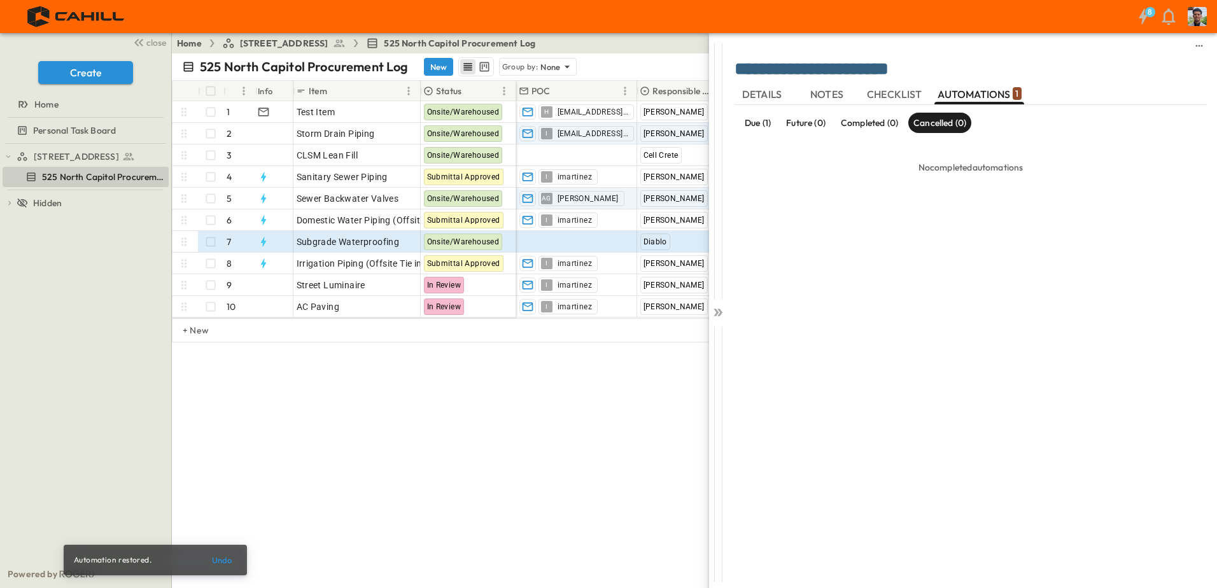
click at [755, 124] on p "Due (1)" at bounding box center [758, 123] width 26 height 13
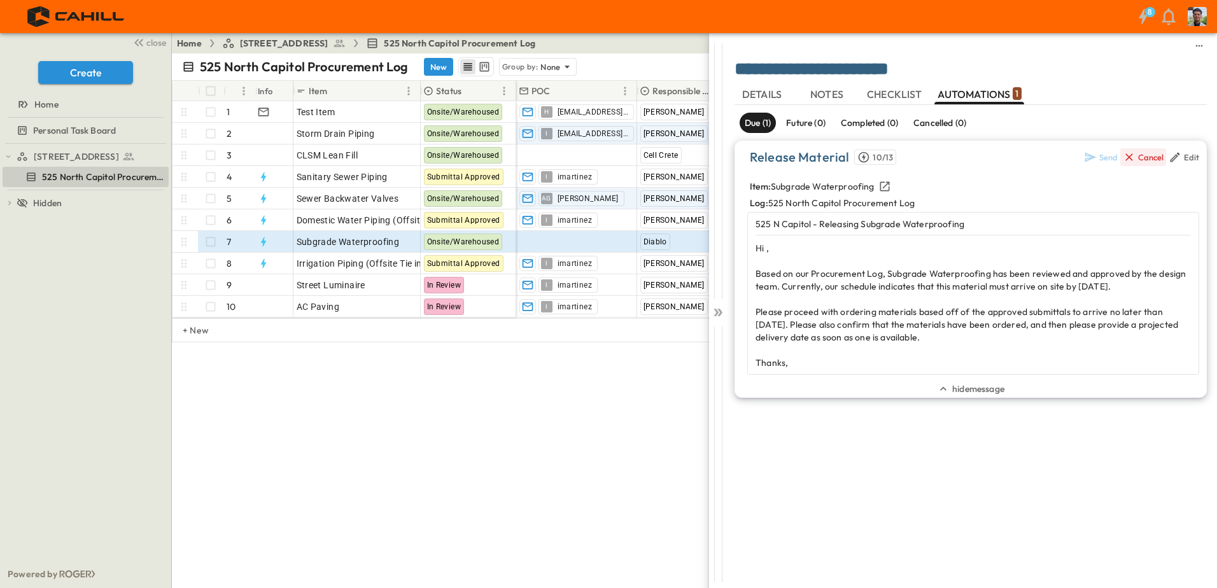
click at [1139, 155] on div "Cancel" at bounding box center [1150, 157] width 25 height 10
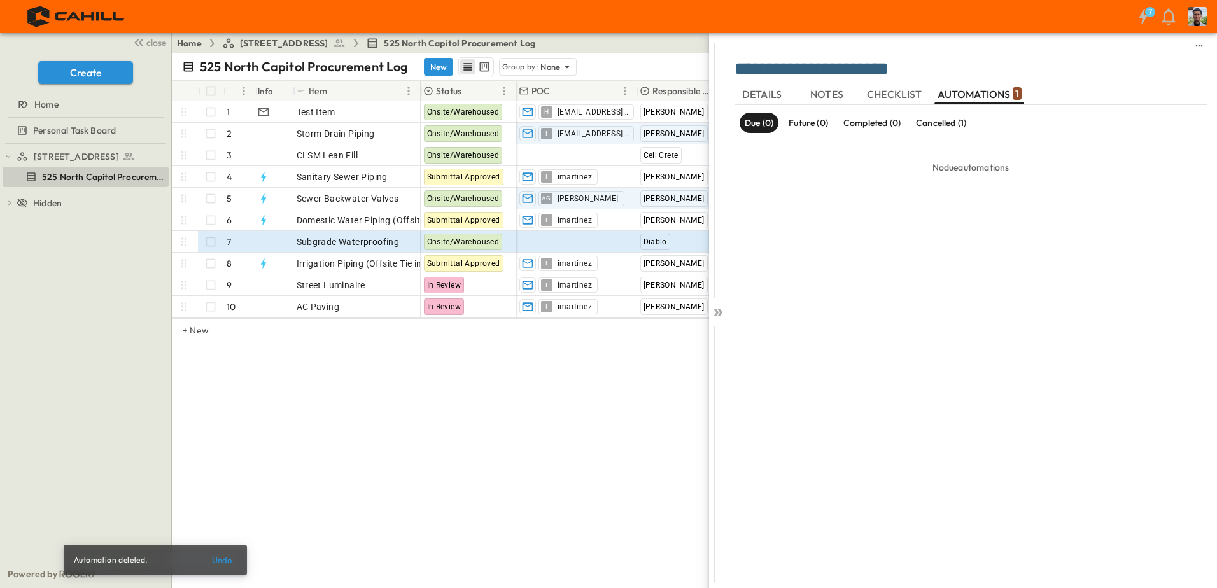
click at [477, 399] on div "525 North Capitol Procurement Log New Group by: None View: None Filter # Info I…" at bounding box center [694, 320] width 1045 height 535
click at [721, 312] on icon at bounding box center [720, 313] width 5 height 8
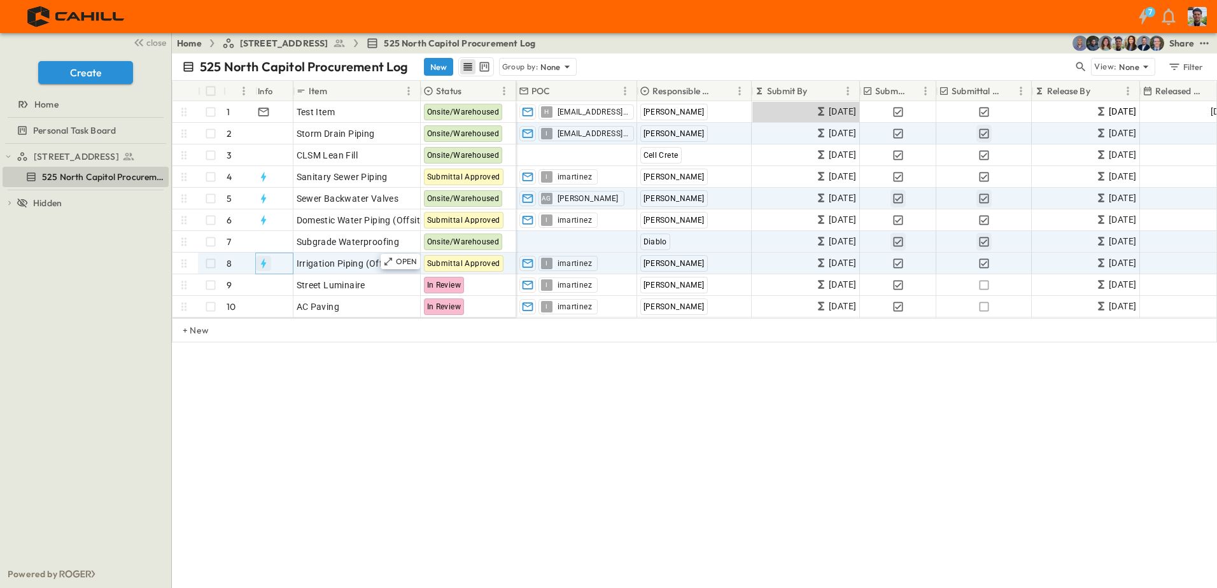
click at [261, 257] on icon "button" at bounding box center [263, 263] width 13 height 13
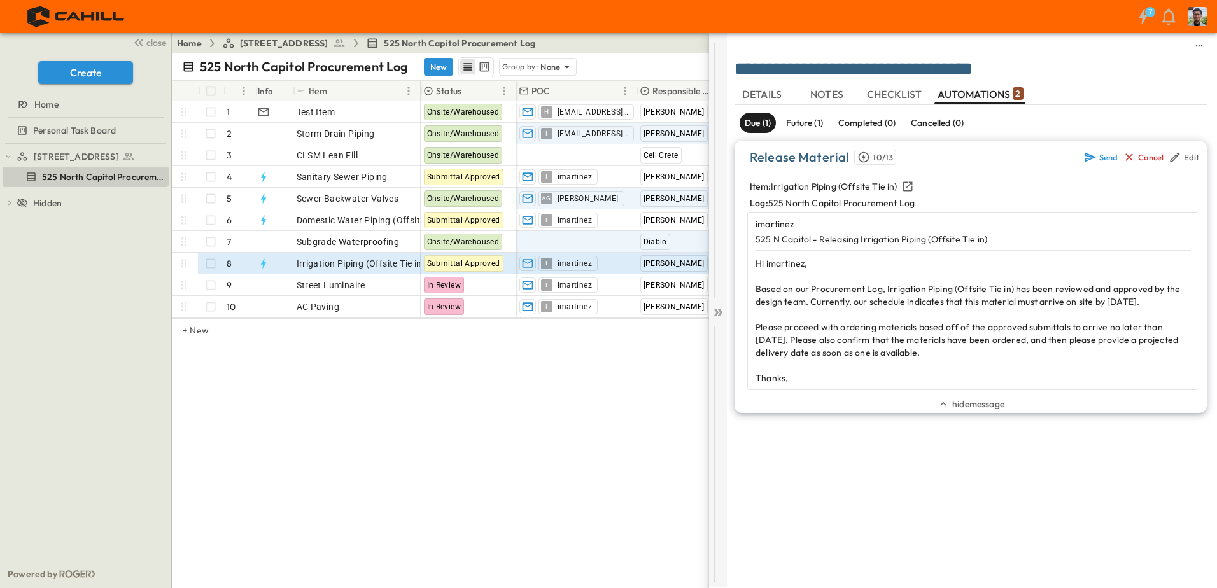
click at [714, 308] on icon at bounding box center [718, 312] width 13 height 13
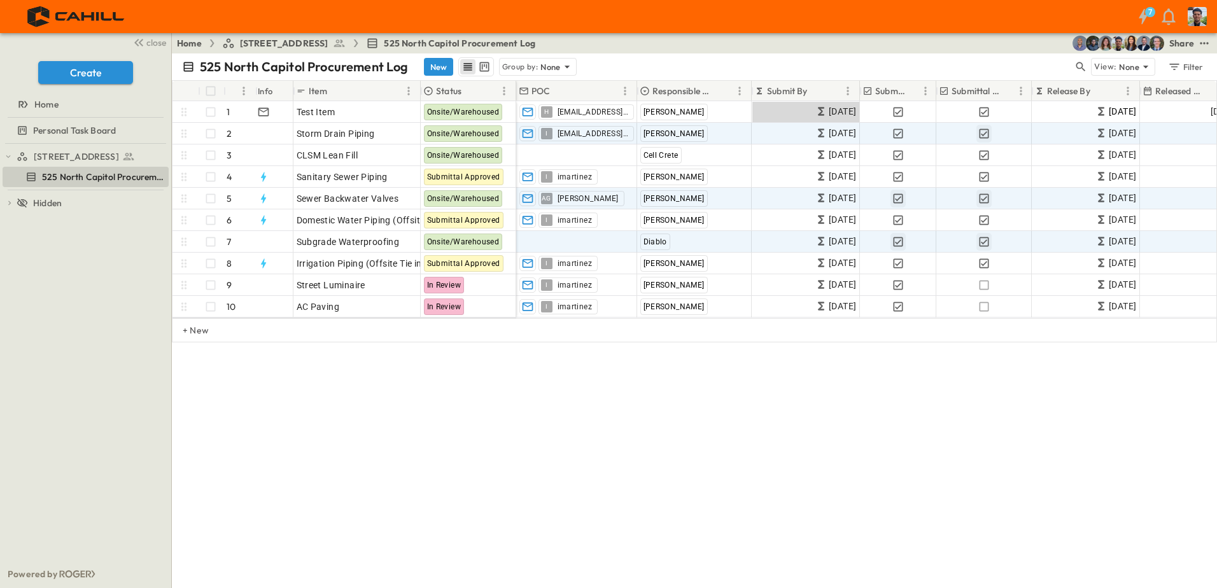
click at [649, 443] on div "525 North Capitol Procurement Log New Group by: None View: None Filter # Info I…" at bounding box center [694, 320] width 1045 height 535
click at [336, 402] on div "525 North Capitol Procurement Log New Group by: None View: None Filter # Info I…" at bounding box center [694, 320] width 1045 height 535
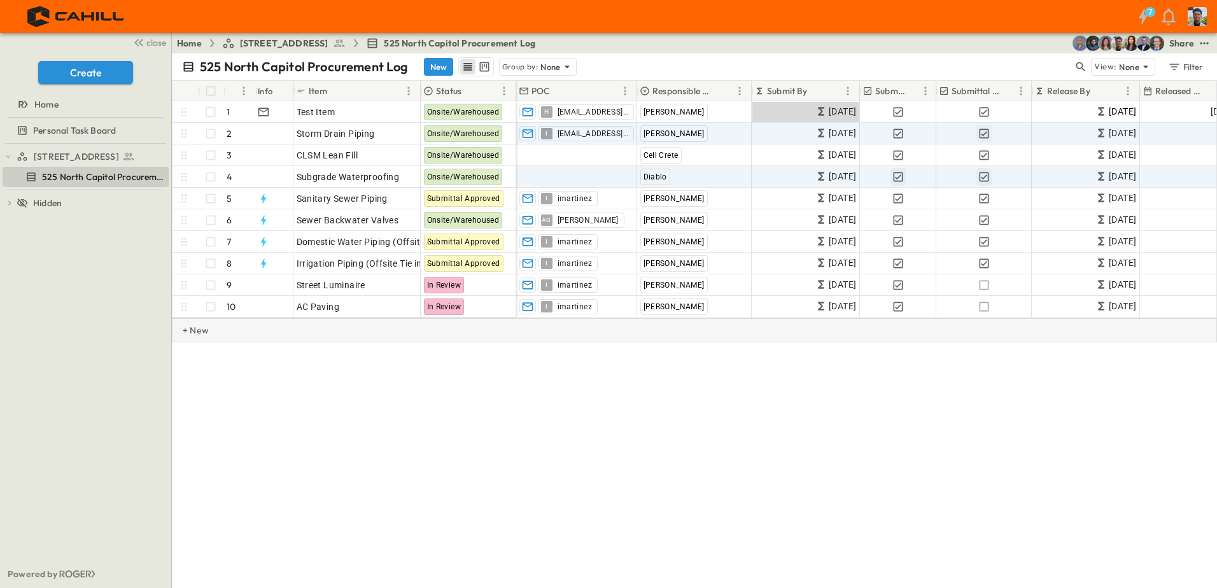
click at [225, 343] on div "+ New" at bounding box center [694, 330] width 1045 height 24
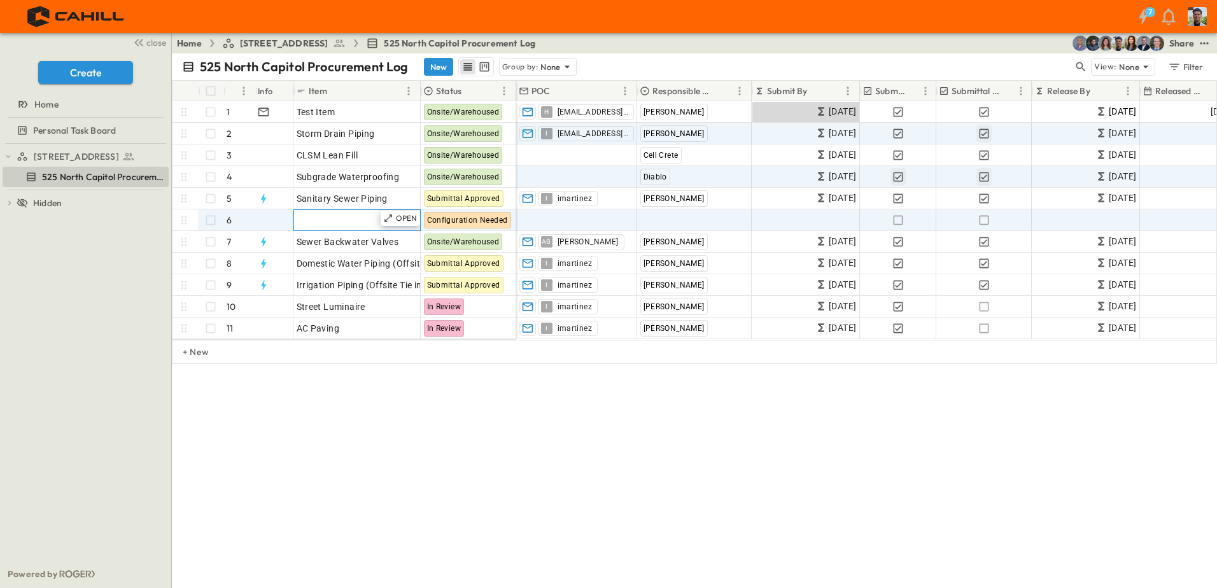
click at [317, 223] on span "Add Item" at bounding box center [316, 220] width 38 height 13
type input "**********"
click at [397, 477] on div "**********" at bounding box center [694, 320] width 1045 height 535
click at [565, 225] on span "Add Contact" at bounding box center [546, 220] width 52 height 13
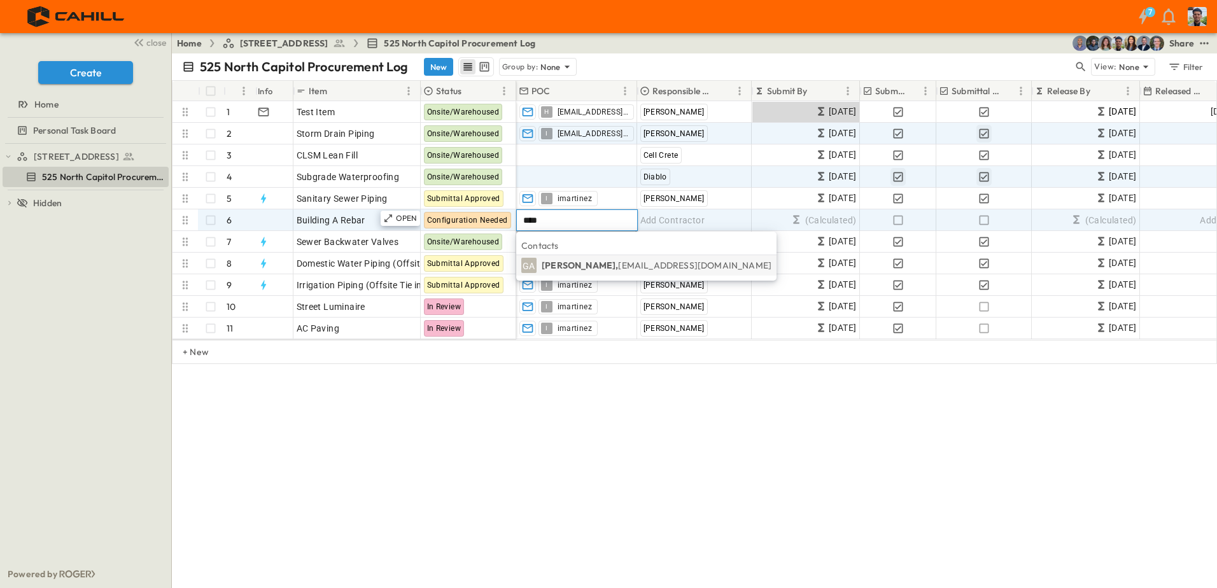
type input "****"
click at [565, 266] on p "[PERSON_NAME], [EMAIL_ADDRESS][DOMAIN_NAME]" at bounding box center [657, 265] width 230 height 13
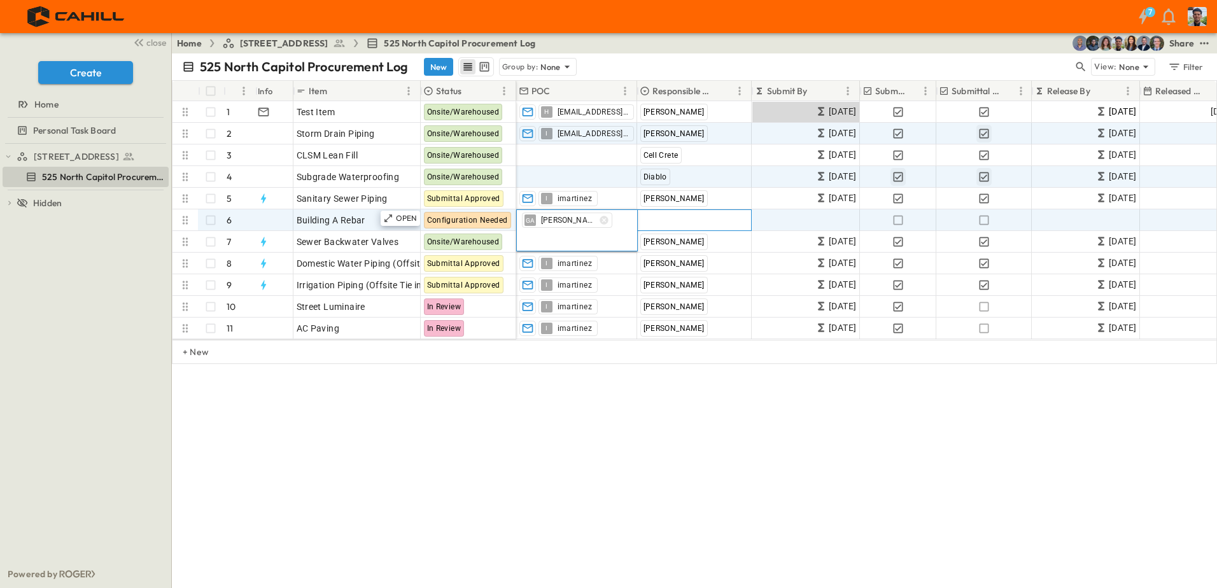
click at [670, 219] on span "Add Contractor" at bounding box center [673, 220] width 65 height 13
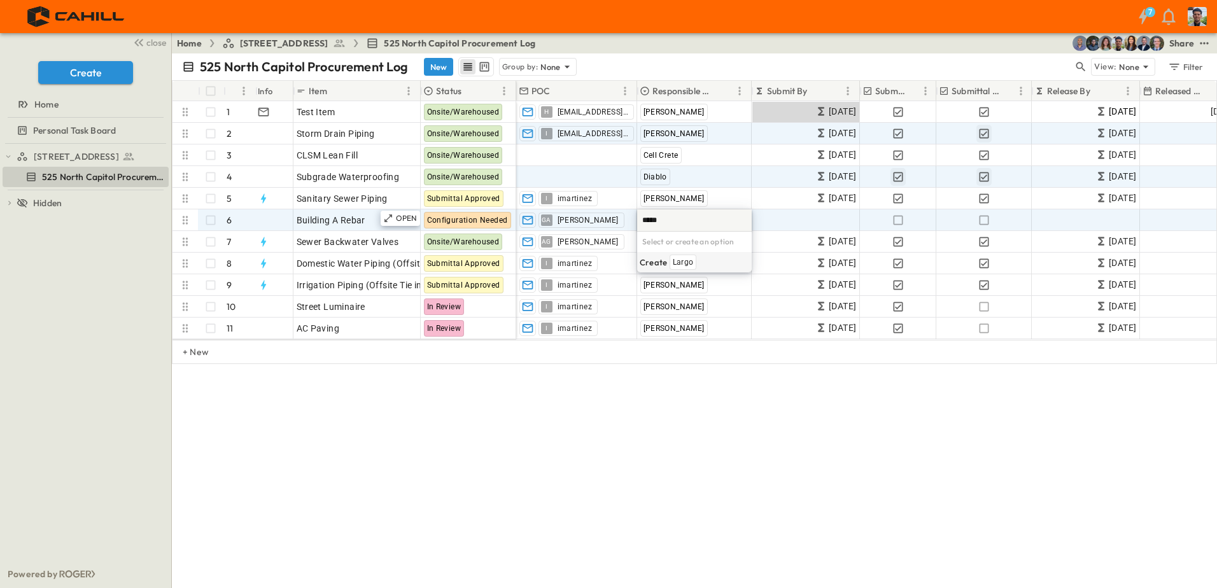
type input "*****"
click at [686, 265] on span "Largo" at bounding box center [683, 262] width 20 height 10
click at [896, 220] on icon "button" at bounding box center [898, 220] width 13 height 13
click at [986, 218] on icon "button" at bounding box center [984, 220] width 13 height 13
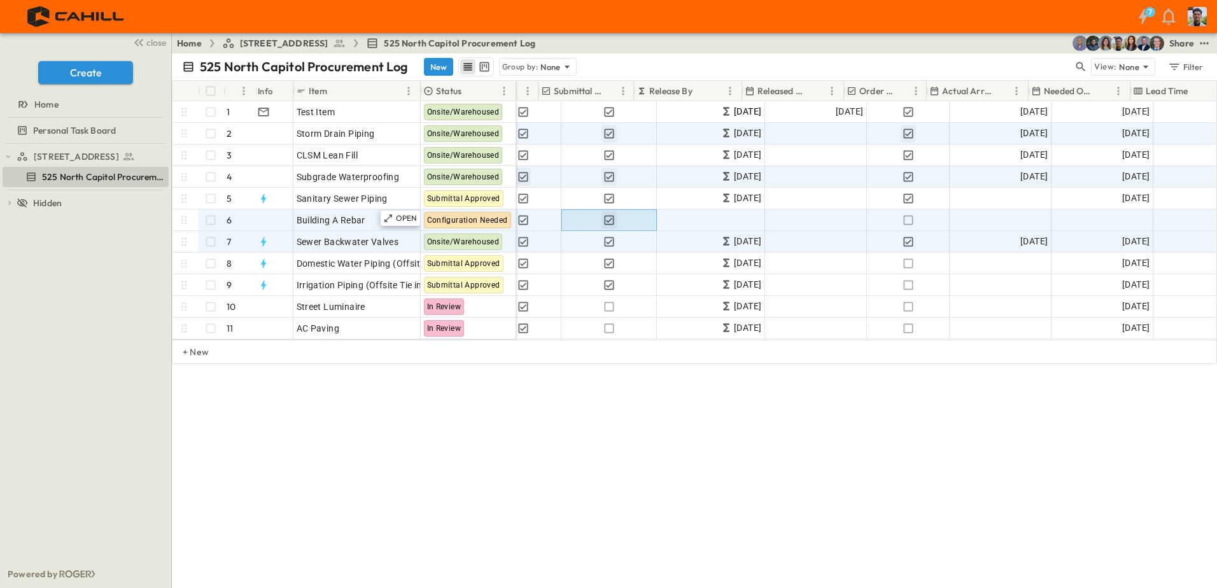
scroll to position [0, 398]
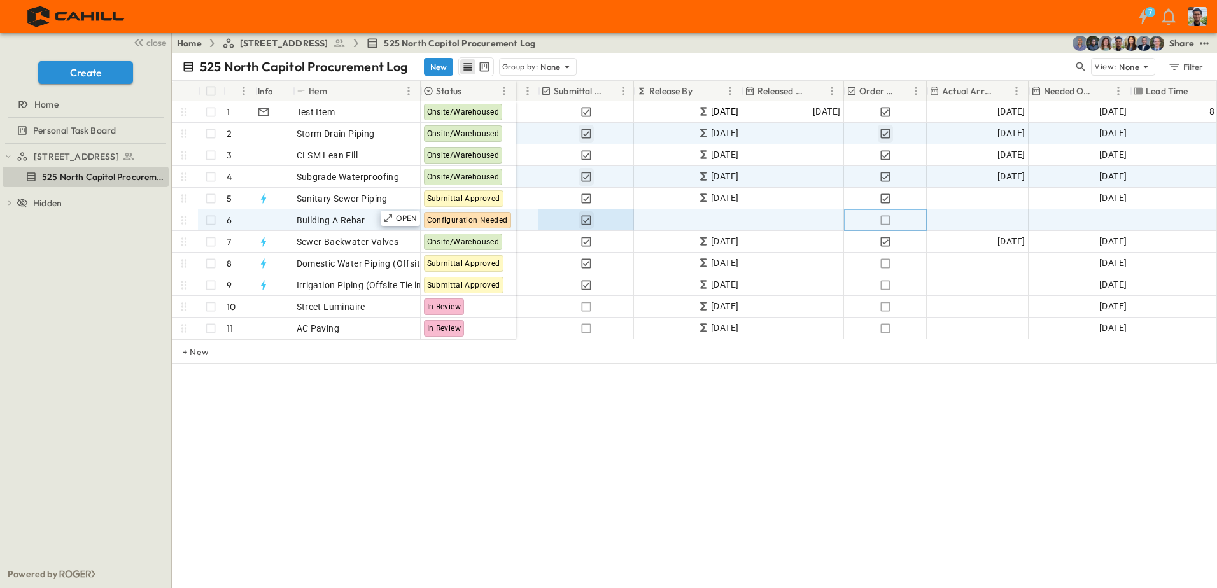
click at [885, 221] on icon "button" at bounding box center [885, 220] width 13 height 13
click at [1015, 219] on span "Add Date" at bounding box center [1006, 220] width 38 height 13
click at [1116, 219] on span "Add Date" at bounding box center [1108, 220] width 38 height 13
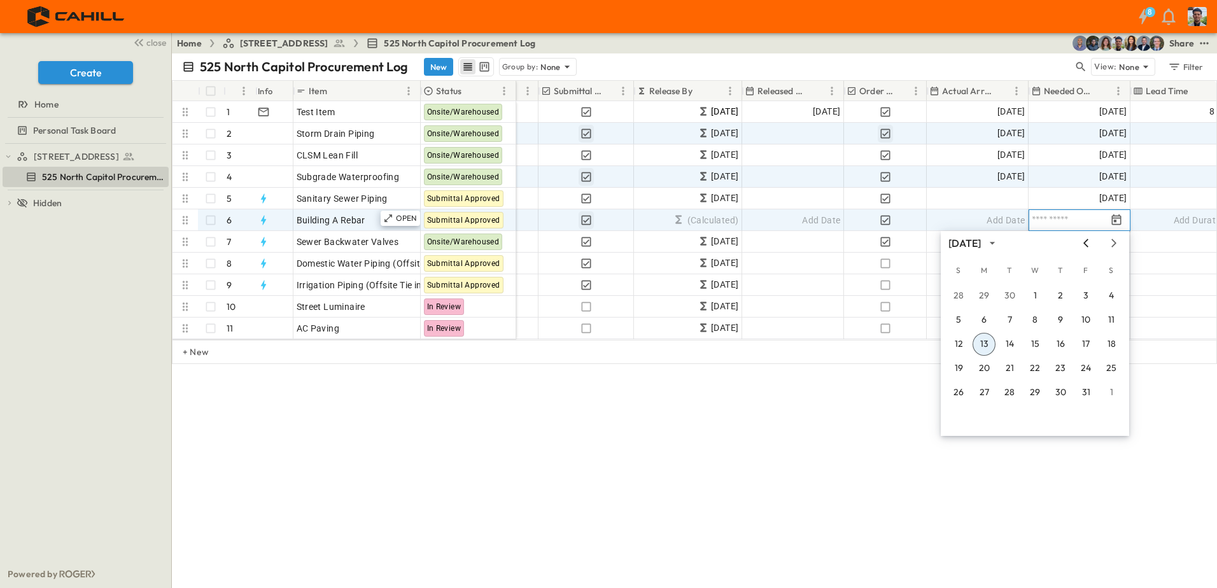
click at [1091, 244] on icon "Previous month" at bounding box center [1086, 243] width 15 height 10
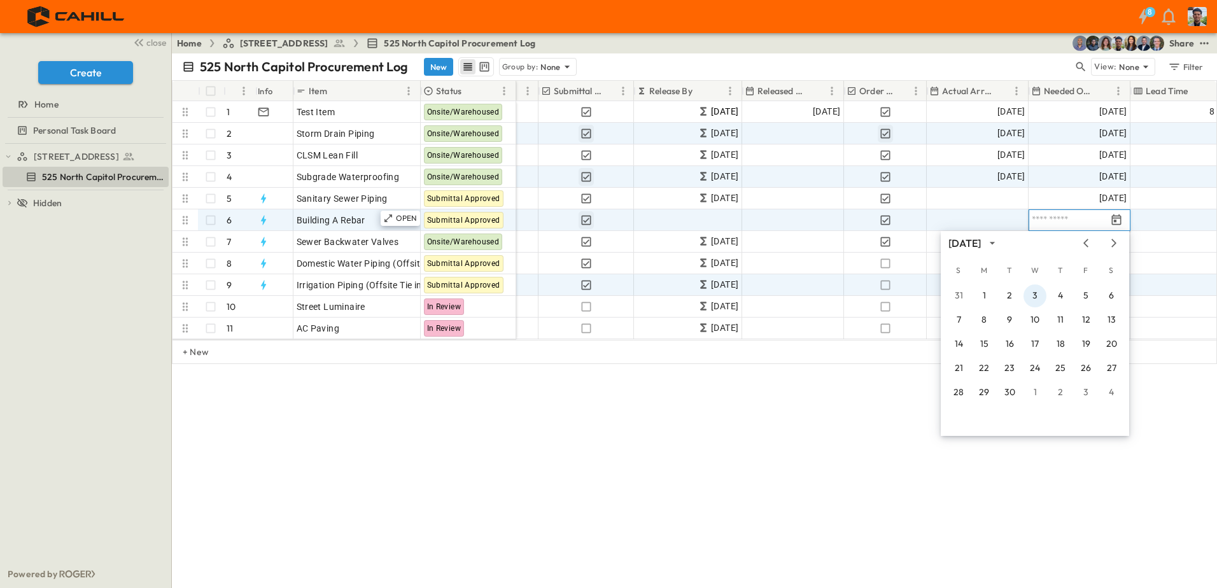
click at [1030, 292] on button "3" at bounding box center [1035, 296] width 23 height 23
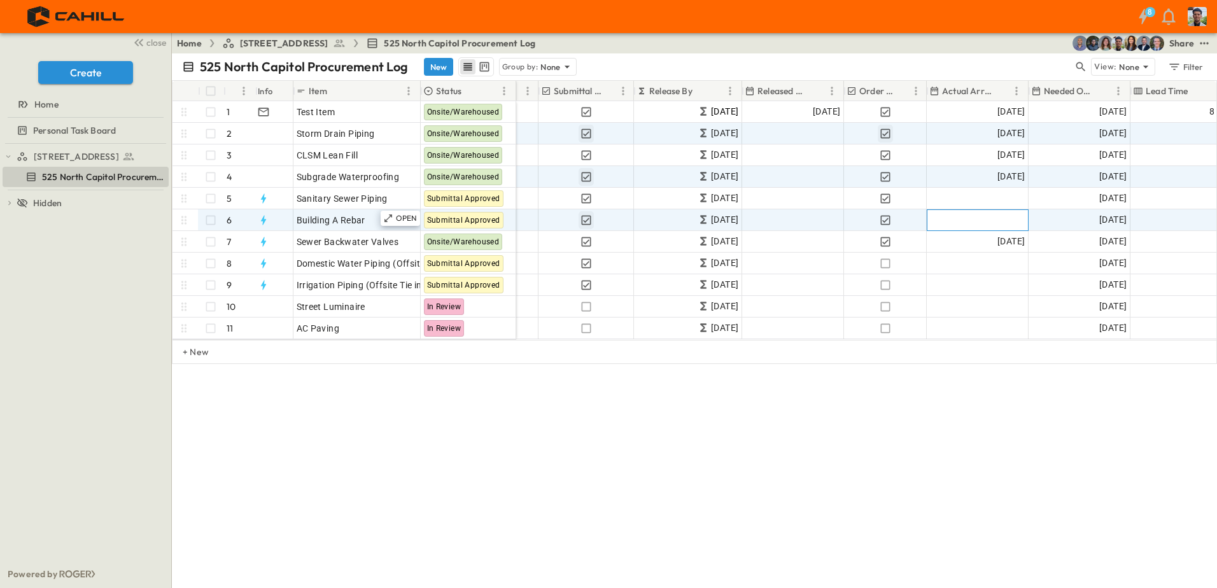
click at [1011, 218] on span "Add Date" at bounding box center [1006, 220] width 38 height 13
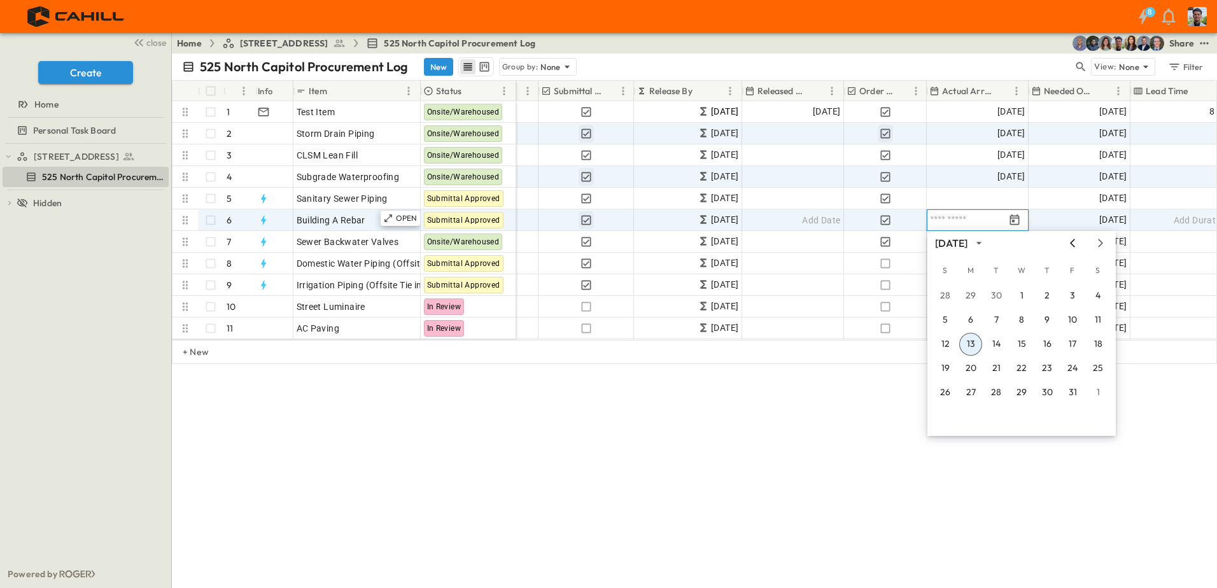
click at [1071, 242] on icon "Previous month" at bounding box center [1072, 243] width 15 height 10
click at [993, 295] on button "2" at bounding box center [996, 296] width 23 height 23
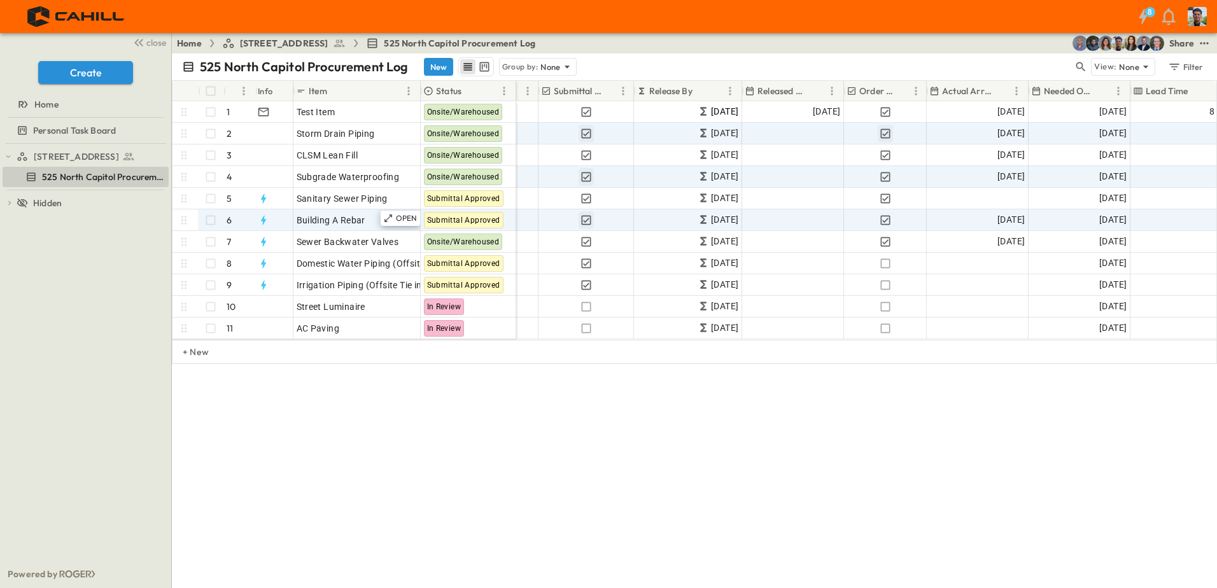
click at [930, 435] on div "525 North Capitol Procurement Log New Group by: None View: None Filter # Info I…" at bounding box center [694, 320] width 1045 height 535
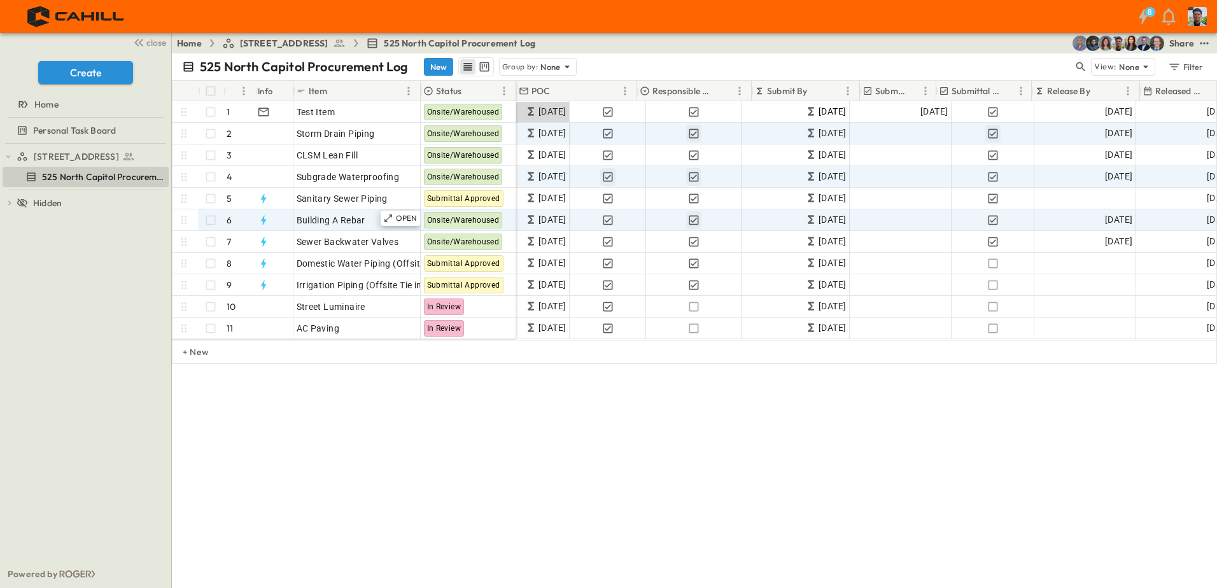
scroll to position [0, 0]
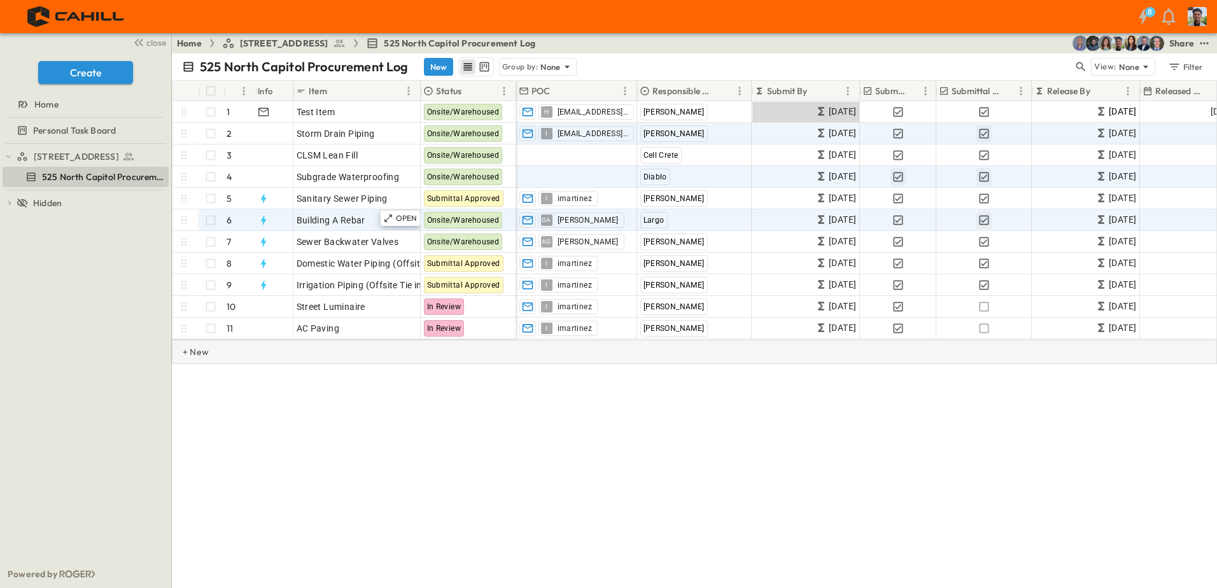
click at [190, 358] on p "+ New" at bounding box center [187, 352] width 8 height 13
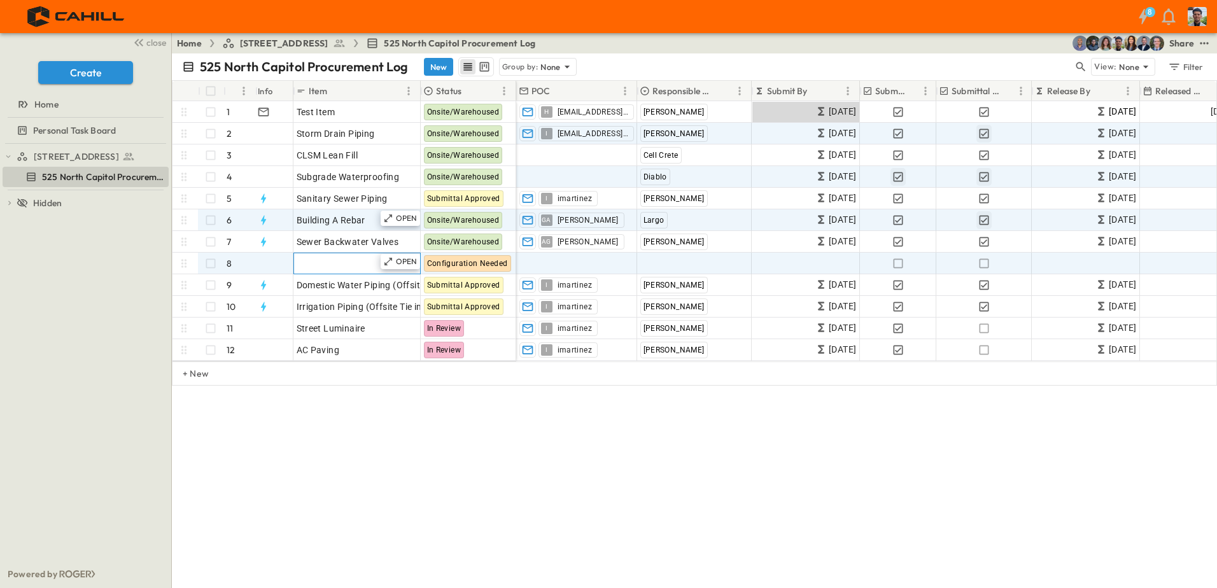
click at [314, 269] on span "Add Item" at bounding box center [316, 263] width 38 height 13
type input "*"
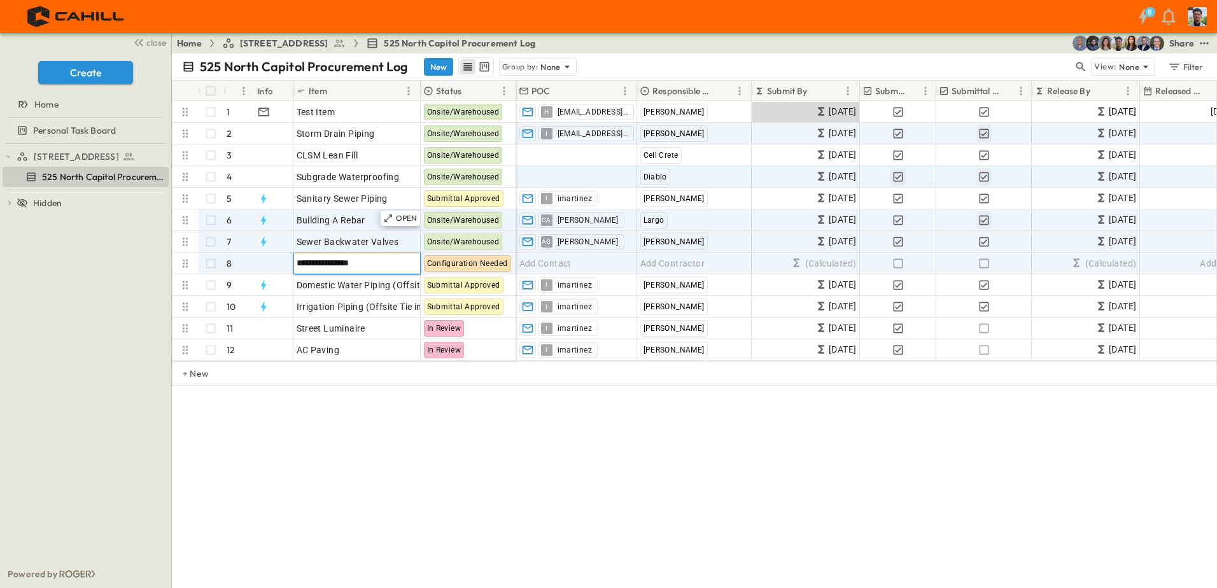
type input "**********"
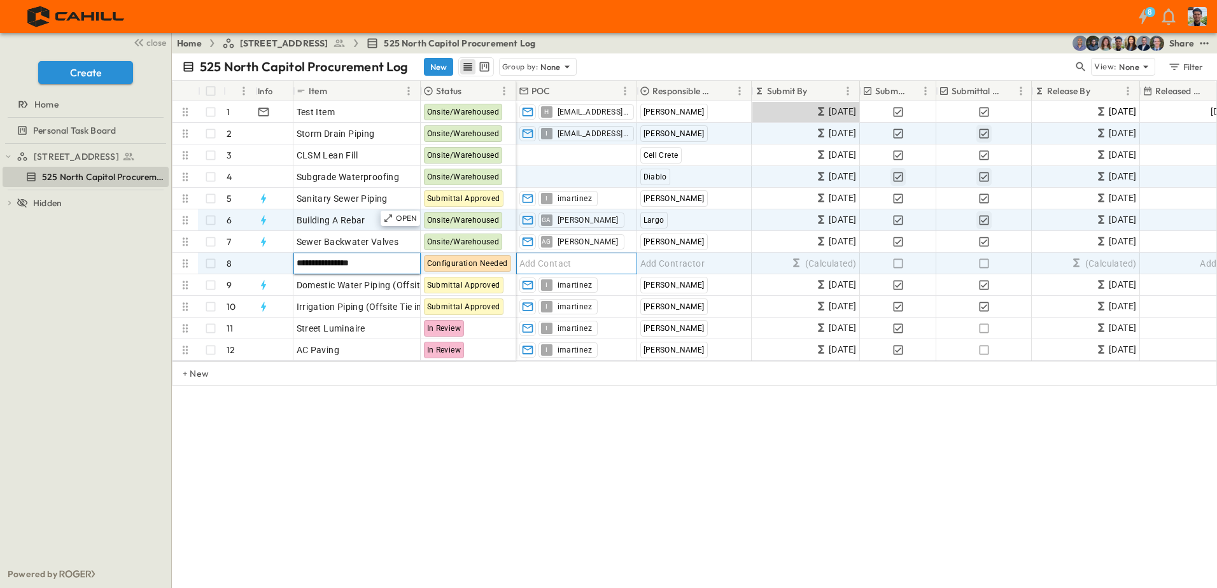
click at [564, 260] on span "Add Contact" at bounding box center [546, 263] width 52 height 13
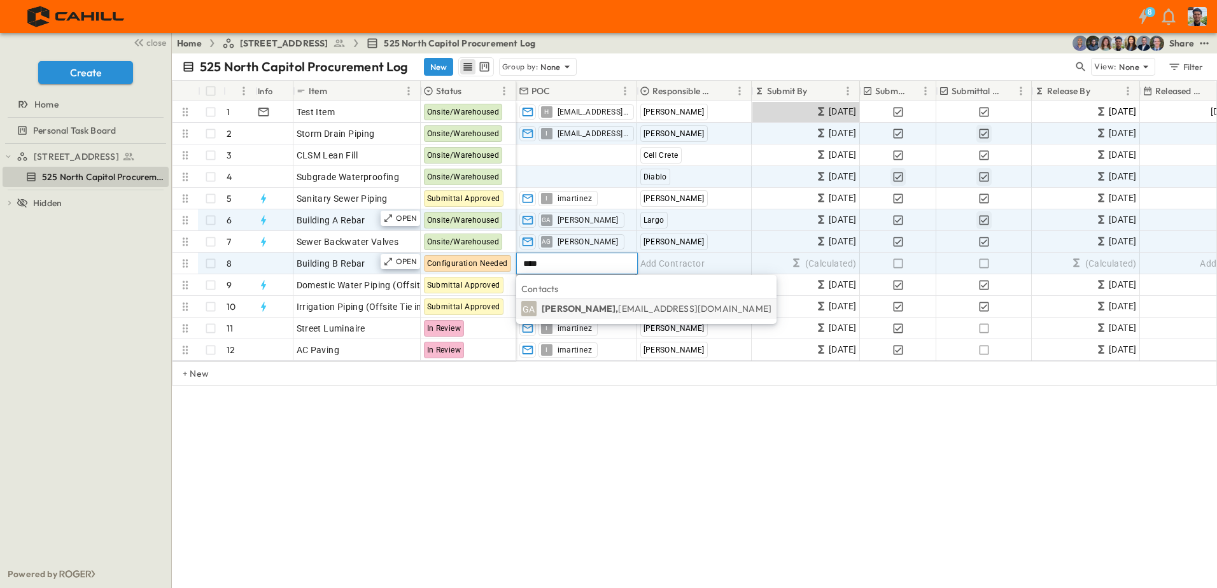
type input "****"
click at [561, 311] on p "[PERSON_NAME], [EMAIL_ADDRESS][DOMAIN_NAME]" at bounding box center [657, 308] width 230 height 13
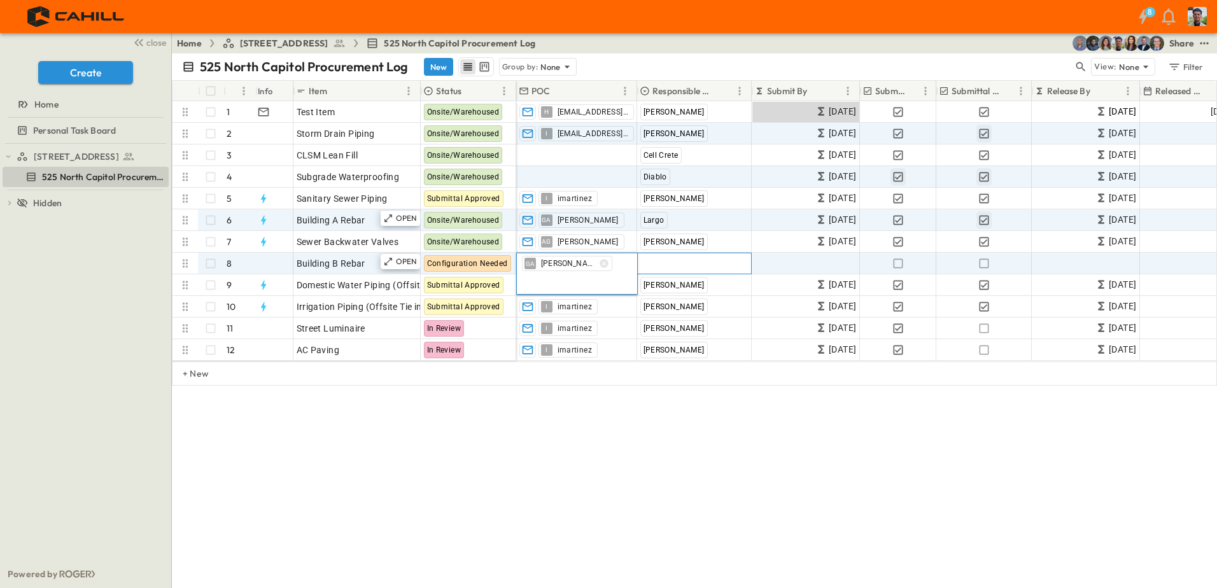
click at [664, 259] on span "Add Contractor" at bounding box center [673, 263] width 65 height 13
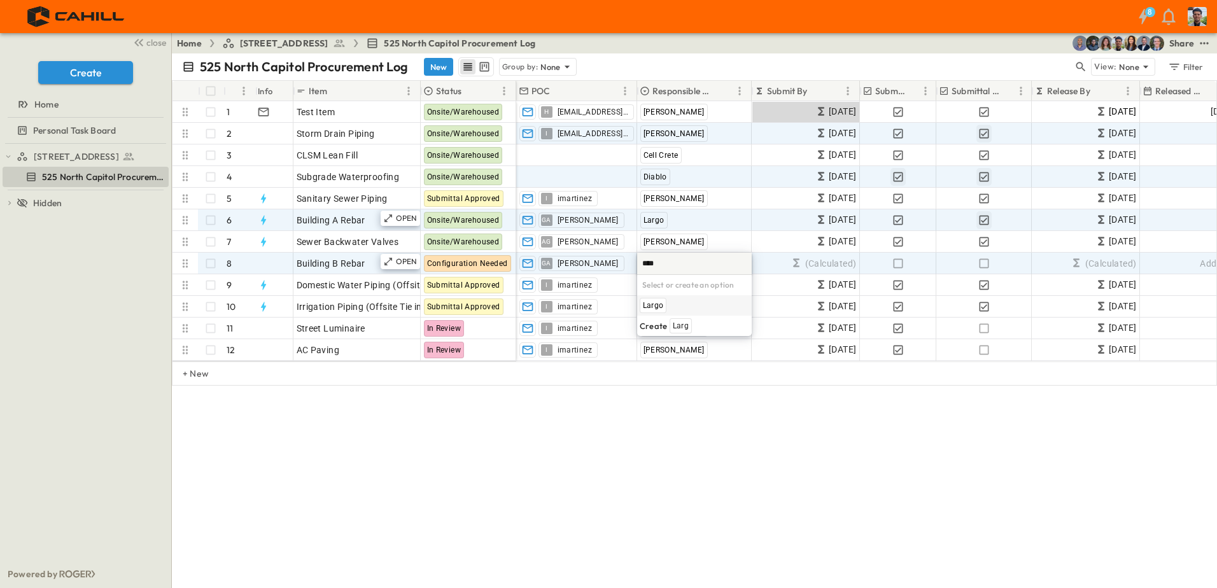
type input "*****"
click at [660, 309] on span "Largo" at bounding box center [653, 306] width 20 height 10
click at [833, 257] on span "(Calculated)" at bounding box center [823, 264] width 67 height 14
click at [902, 259] on icon "button" at bounding box center [898, 264] width 10 height 10
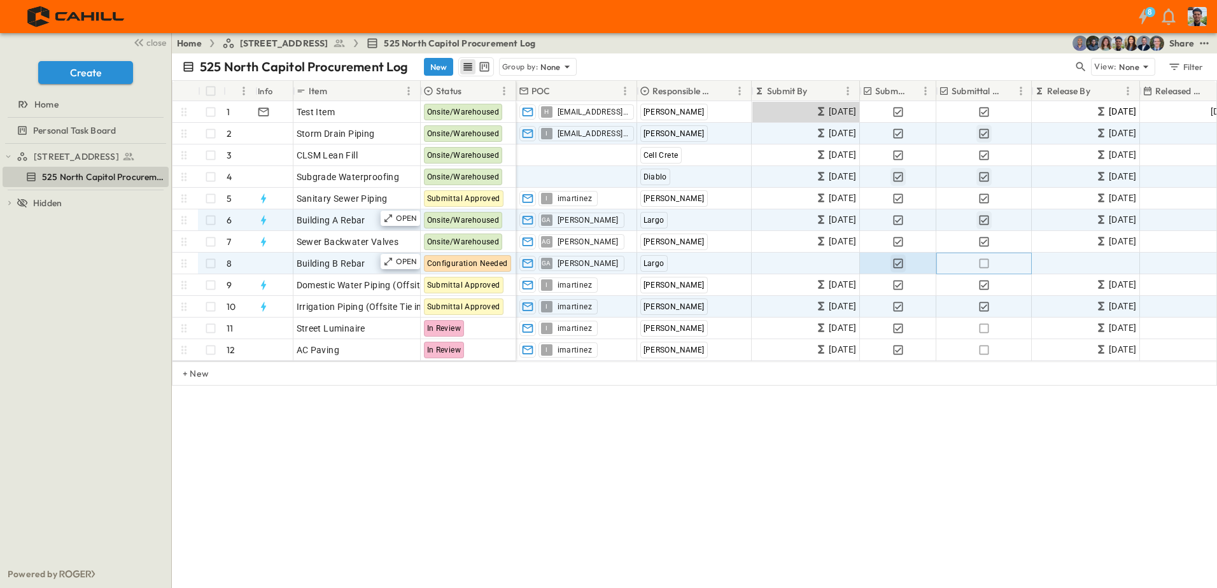
click at [984, 262] on icon "button" at bounding box center [984, 263] width 13 height 13
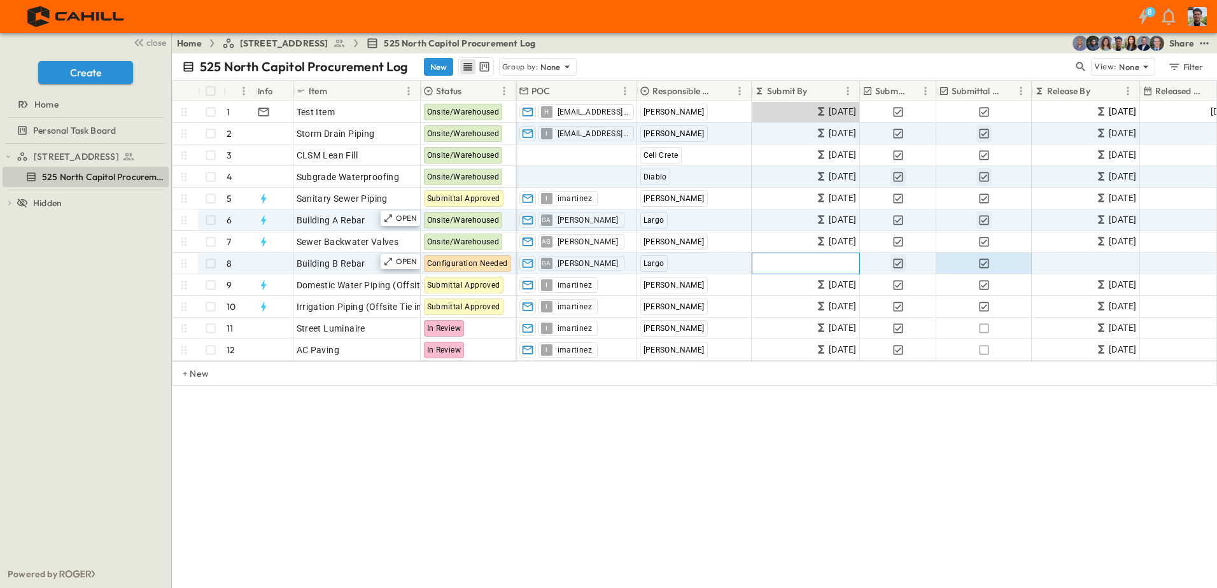
click at [818, 267] on span "(Calculated)" at bounding box center [823, 264] width 67 height 14
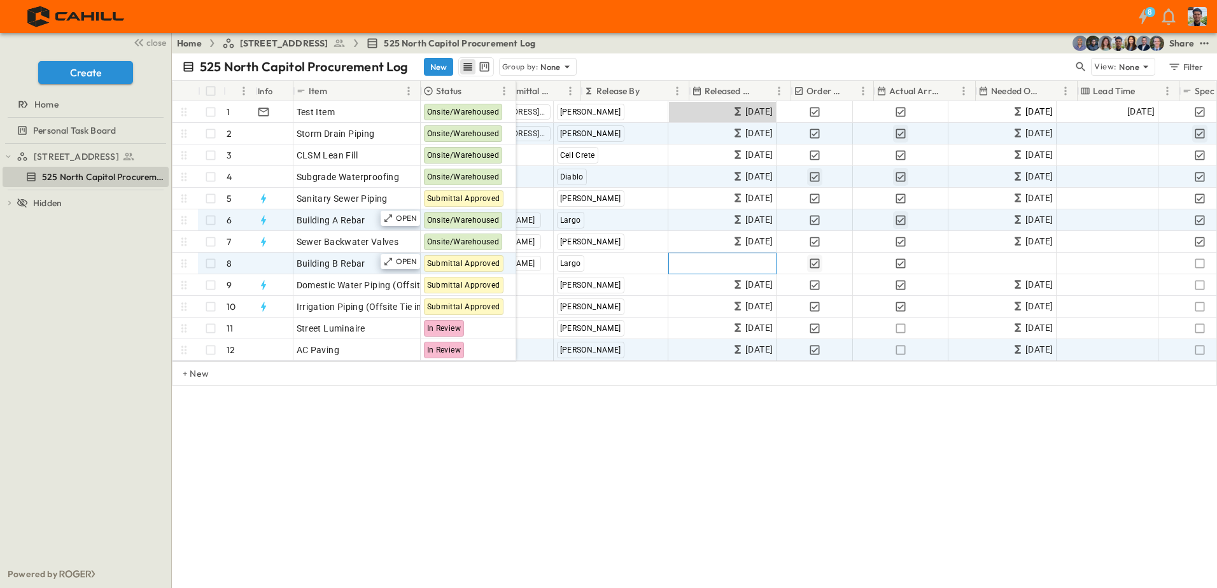
scroll to position [0, 451]
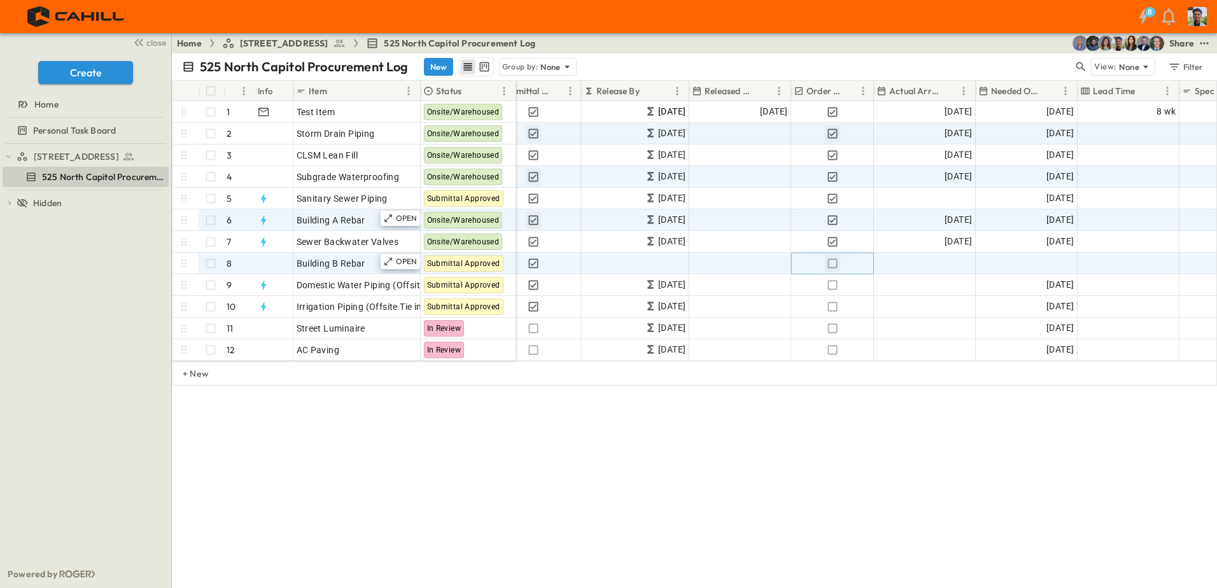
click at [835, 264] on icon "button" at bounding box center [832, 263] width 13 height 13
click at [371, 220] on div "Building A Rebar" at bounding box center [357, 220] width 121 height 18
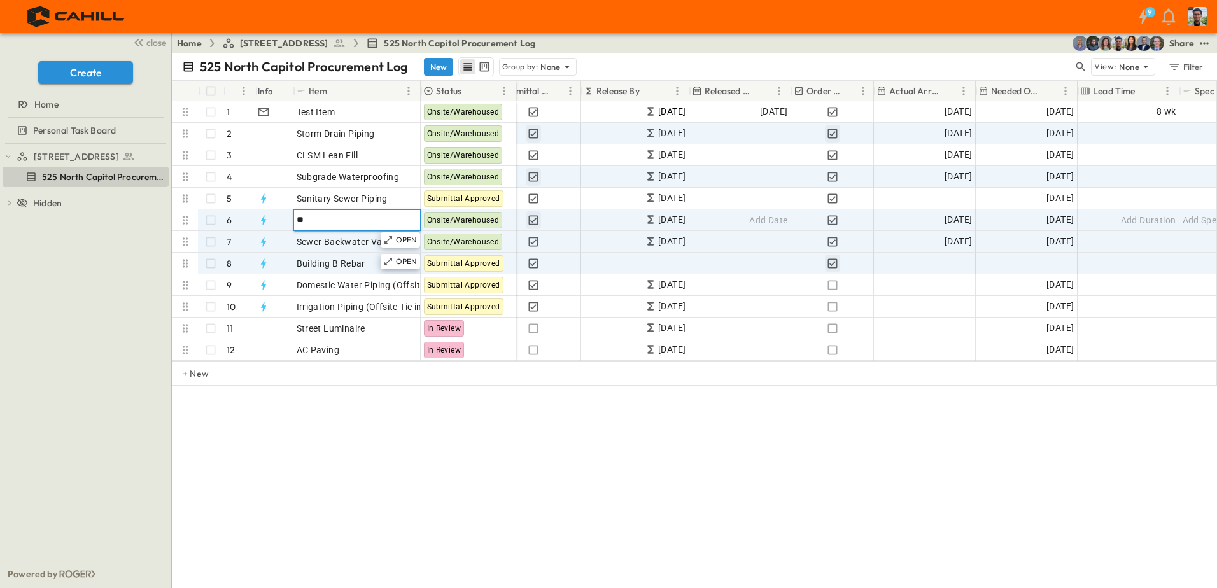
type input "*"
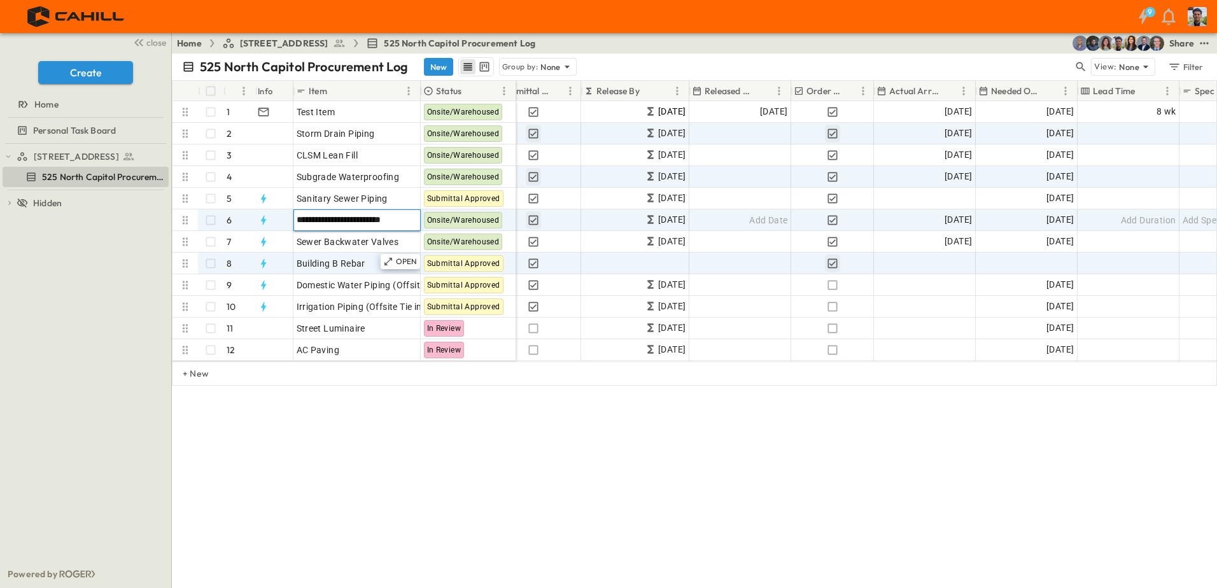
click at [338, 217] on input "**********" at bounding box center [356, 219] width 125 height 15
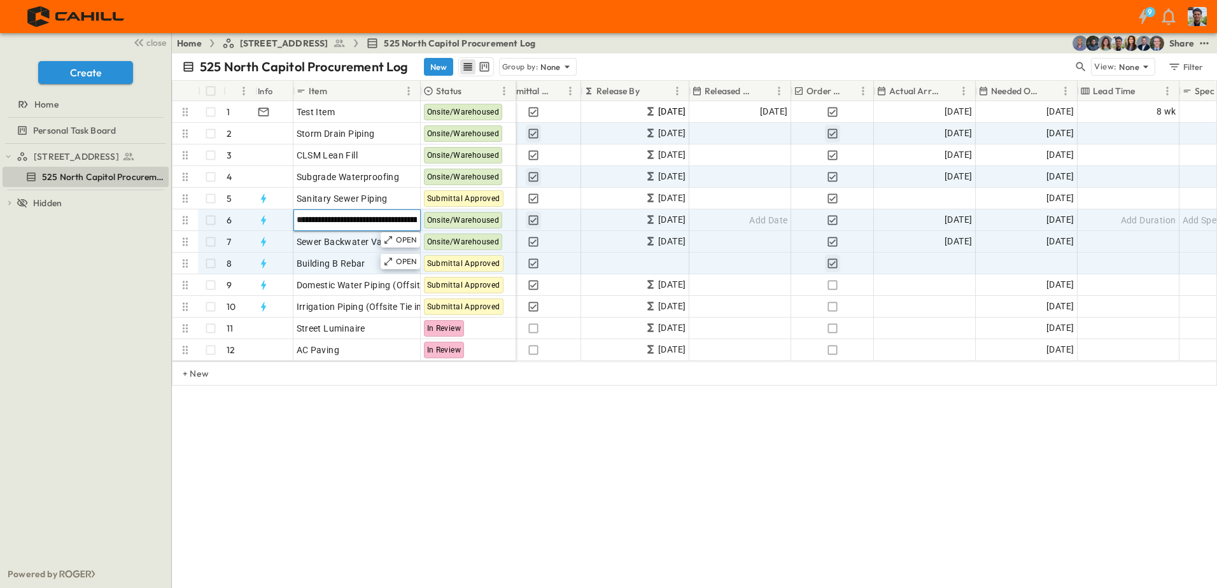
type input "**********"
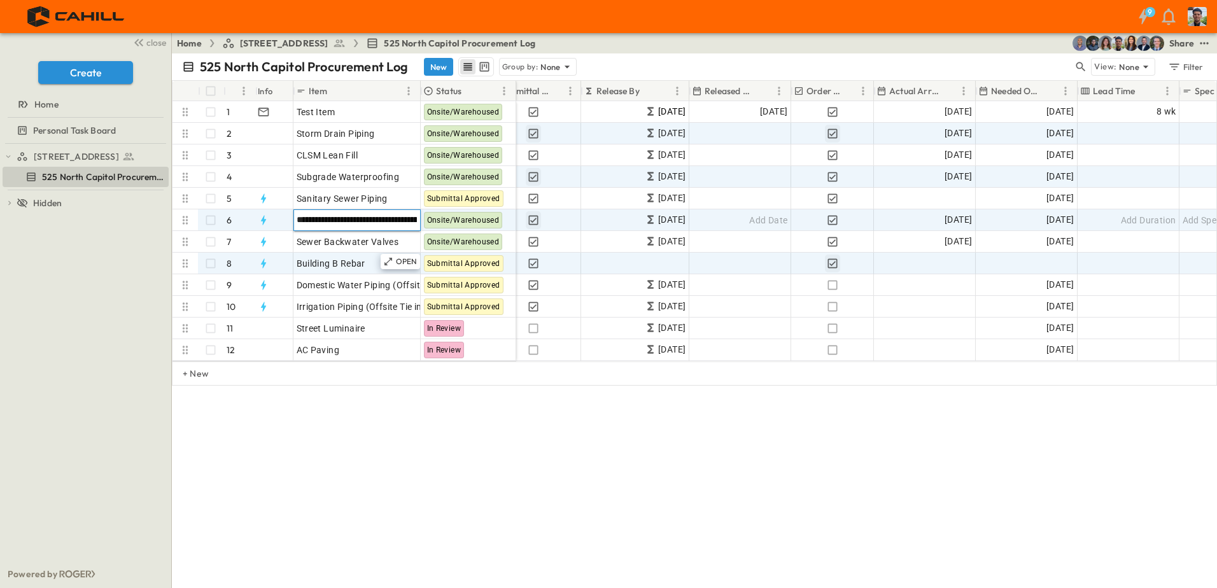
click at [391, 450] on div "**********" at bounding box center [694, 320] width 1045 height 535
click at [400, 491] on div "525 North Capitol Procurement Log New Group by: None View: None Filter # Info I…" at bounding box center [694, 320] width 1045 height 535
click at [487, 467] on div "525 North Capitol Procurement Log New Group by: None View: None Filter # Info I…" at bounding box center [694, 320] width 1045 height 535
click at [443, 440] on div "525 North Capitol Procurement Log New Group by: None View: None Filter # Info I…" at bounding box center [694, 320] width 1045 height 535
click at [338, 220] on span "Mat Rebar Shop Drawings - Building A & B" at bounding box center [384, 220] width 174 height 13
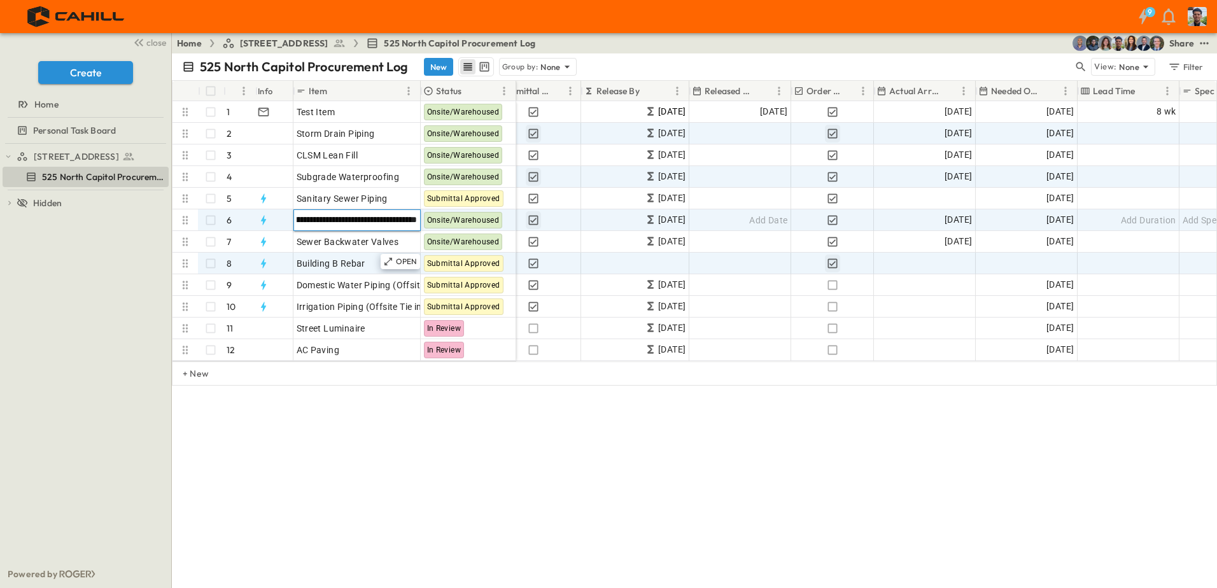
scroll to position [0, 0]
drag, startPoint x: 359, startPoint y: 220, endPoint x: 341, endPoint y: 215, distance: 18.5
click at [341, 215] on input "**********" at bounding box center [356, 219] width 125 height 15
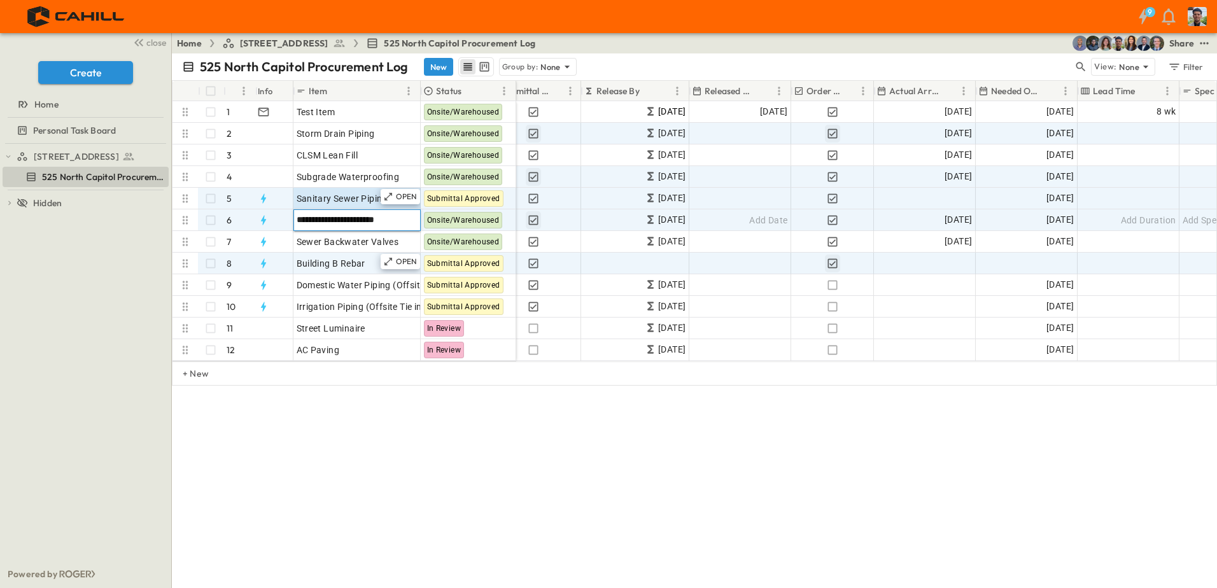
drag, startPoint x: 404, startPoint y: 215, endPoint x: 296, endPoint y: 208, distance: 108.5
click at [296, 208] on div "**********" at bounding box center [345, 231] width 344 height 260
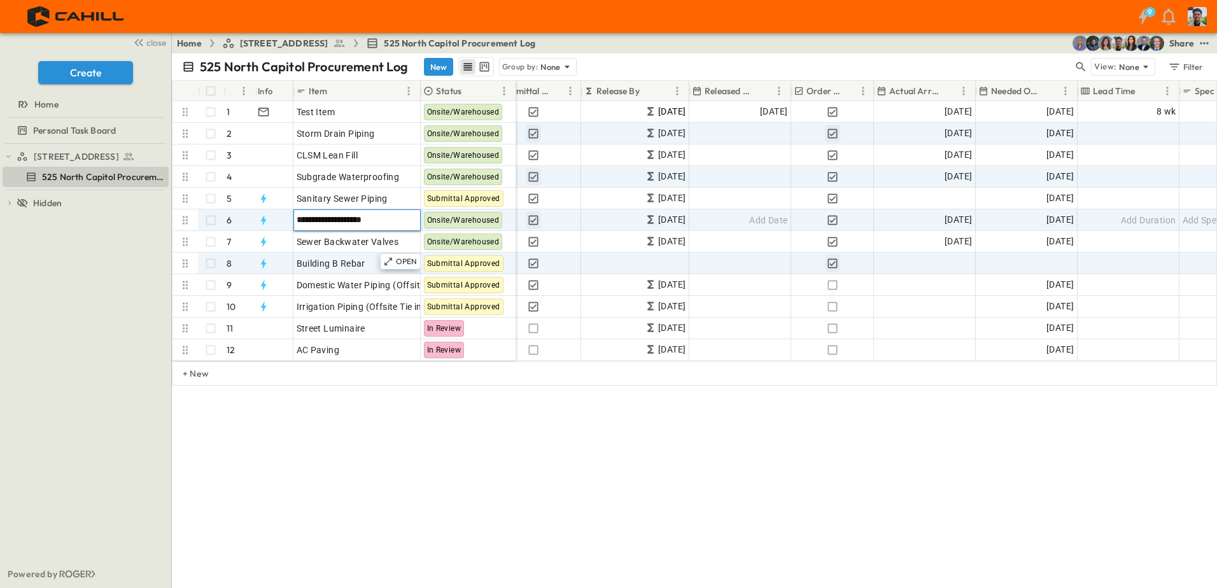
type input "**********"
click at [376, 405] on div "**********" at bounding box center [694, 320] width 1045 height 535
click at [358, 267] on span "Building B Rebar" at bounding box center [331, 263] width 69 height 13
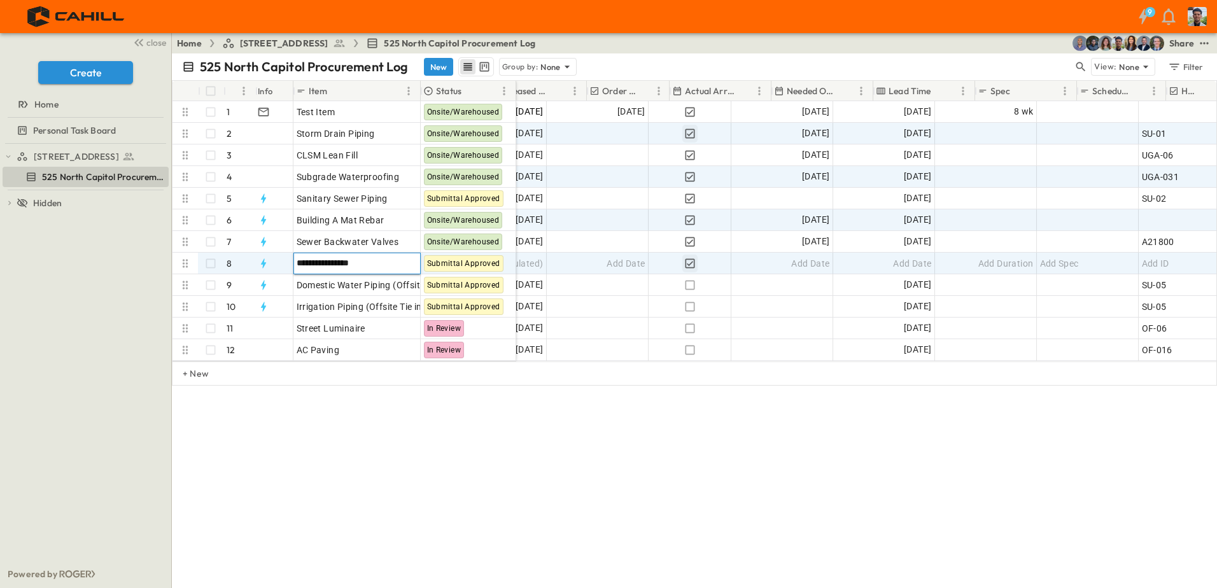
scroll to position [0, 707]
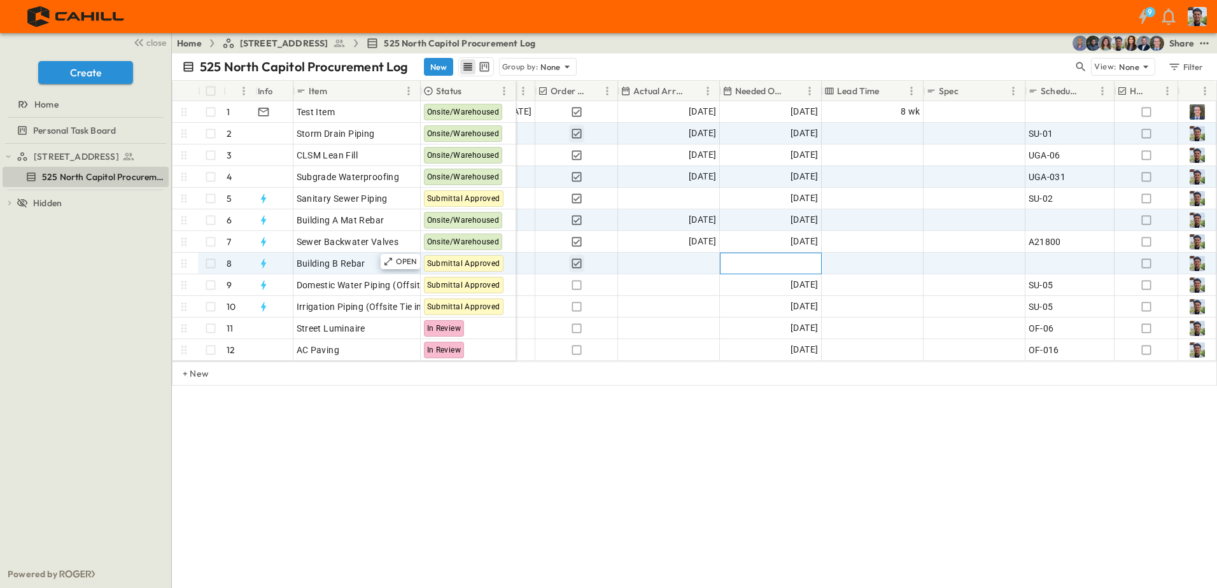
click at [793, 263] on span "Add Date" at bounding box center [799, 263] width 38 height 13
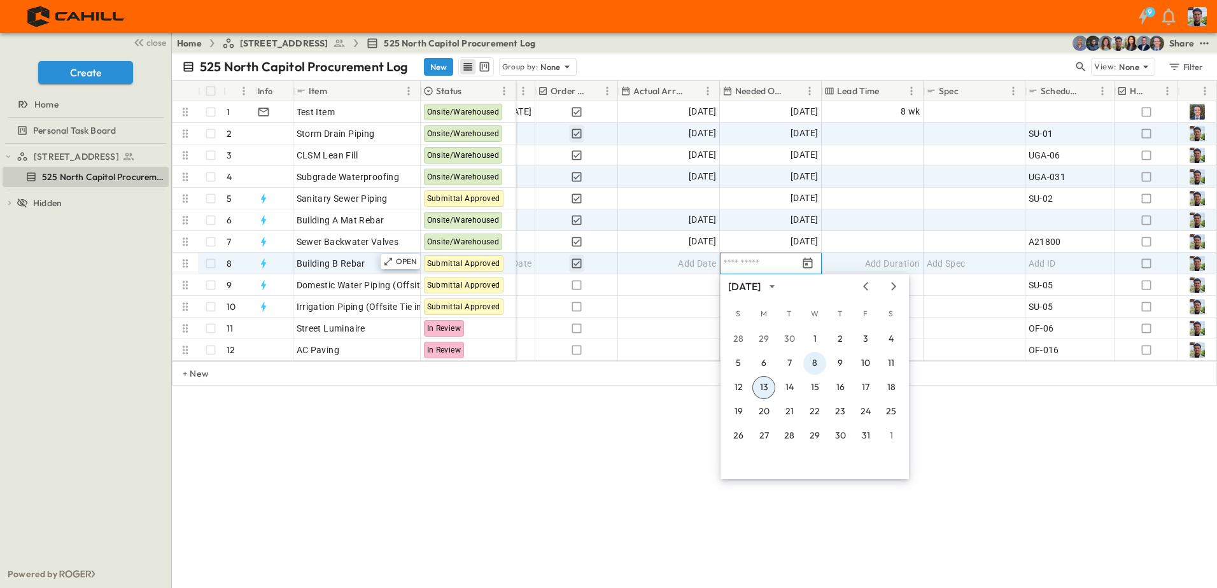
click at [817, 364] on button "8" at bounding box center [815, 363] width 23 height 23
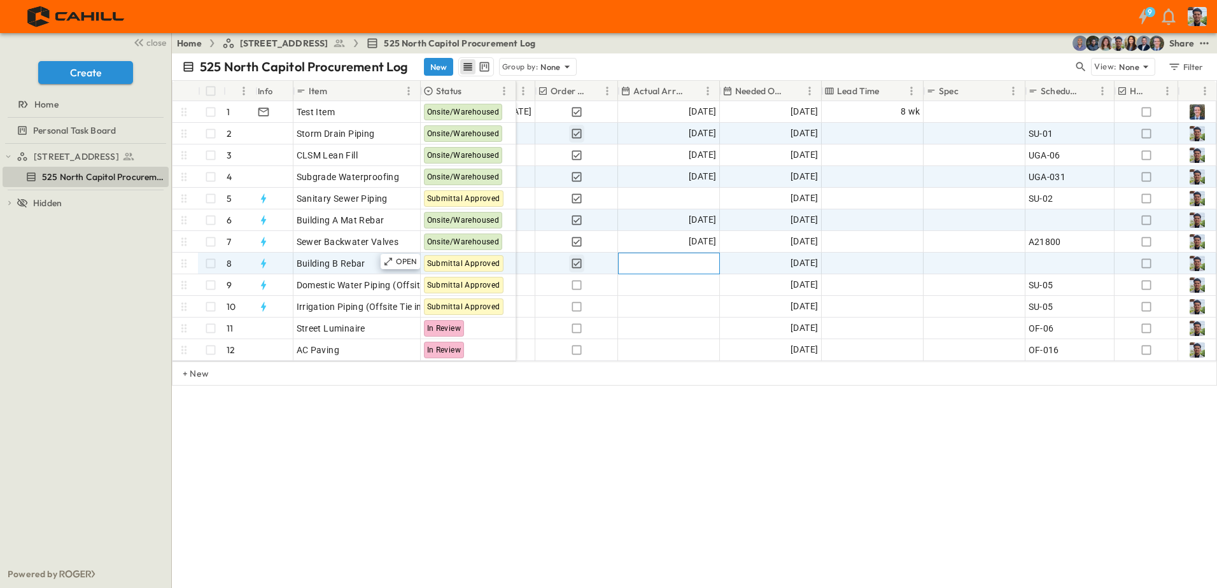
click at [703, 260] on span "Add Date" at bounding box center [697, 263] width 38 height 13
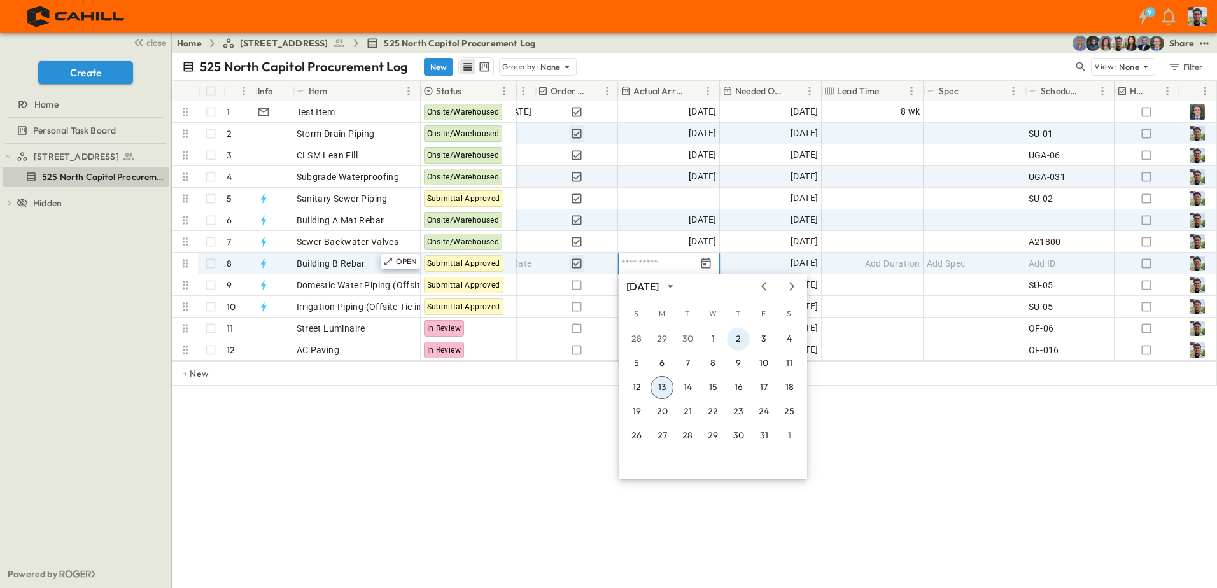
click at [738, 335] on button "2" at bounding box center [738, 339] width 23 height 23
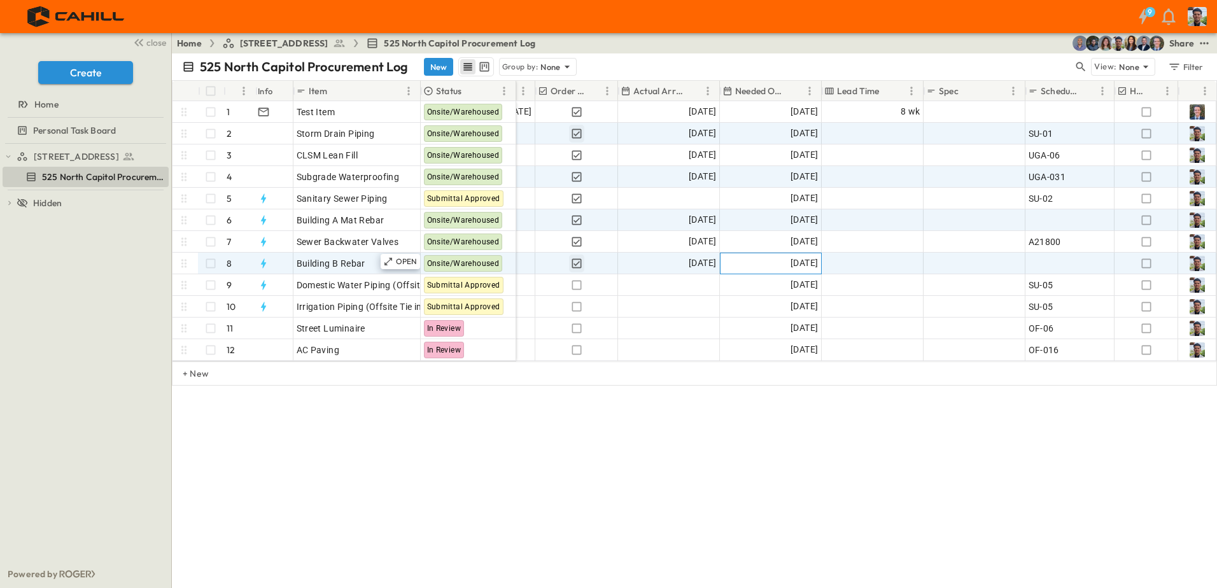
click at [795, 262] on span "[DATE]" at bounding box center [804, 263] width 27 height 15
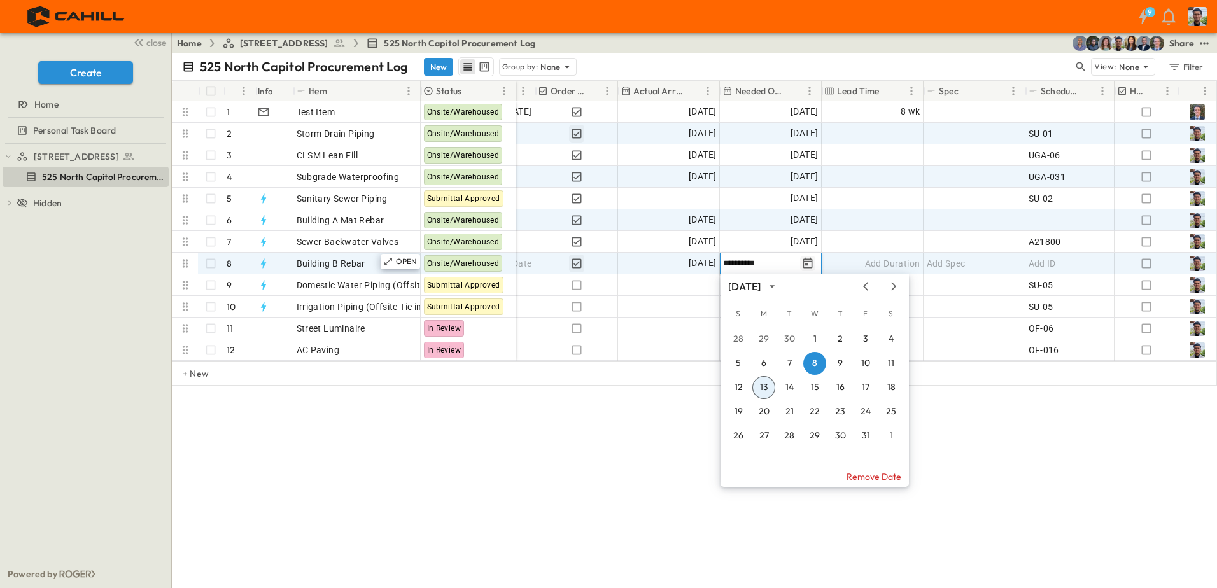
click at [814, 259] on icon "Tracking Date Menu" at bounding box center [808, 263] width 13 height 13
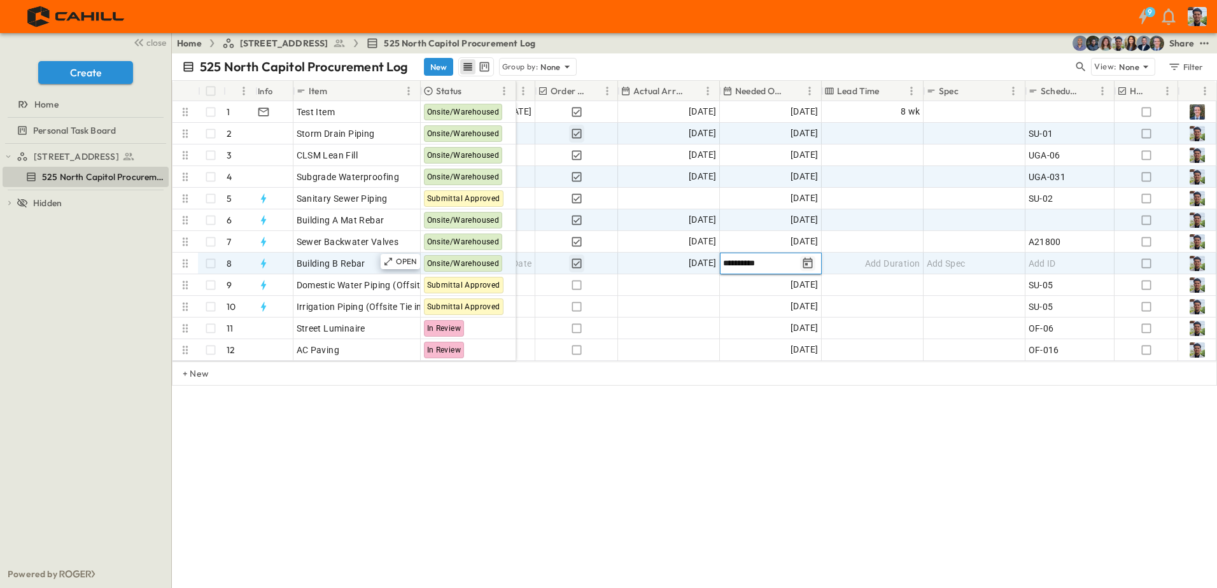
click at [814, 259] on icon "Tracking Date Menu" at bounding box center [808, 263] width 13 height 13
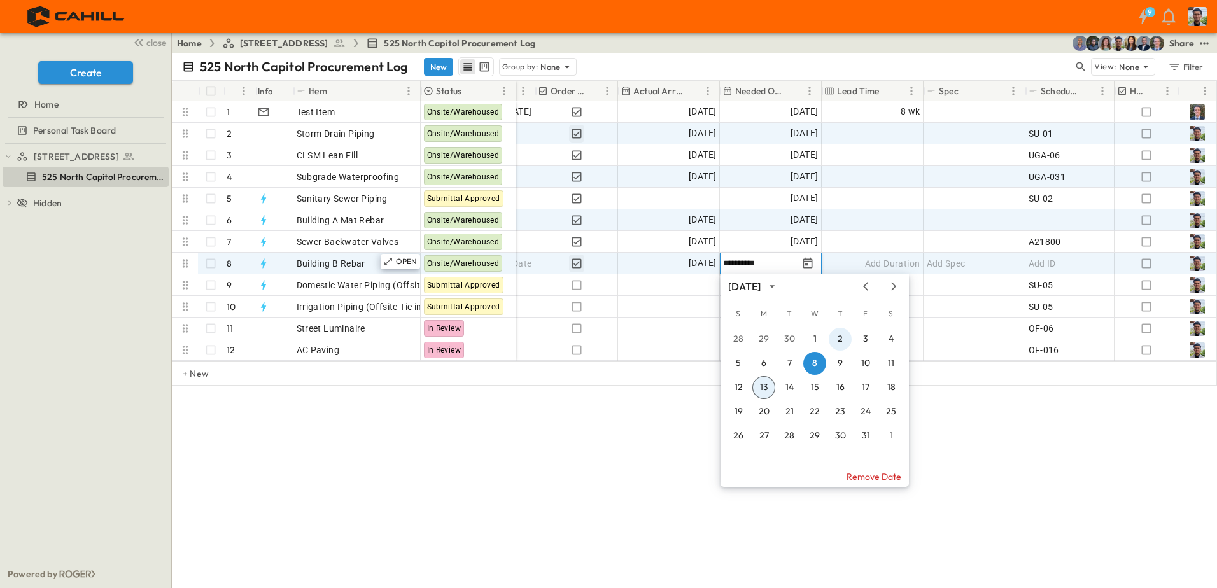
click at [846, 340] on button "2" at bounding box center [840, 339] width 23 height 23
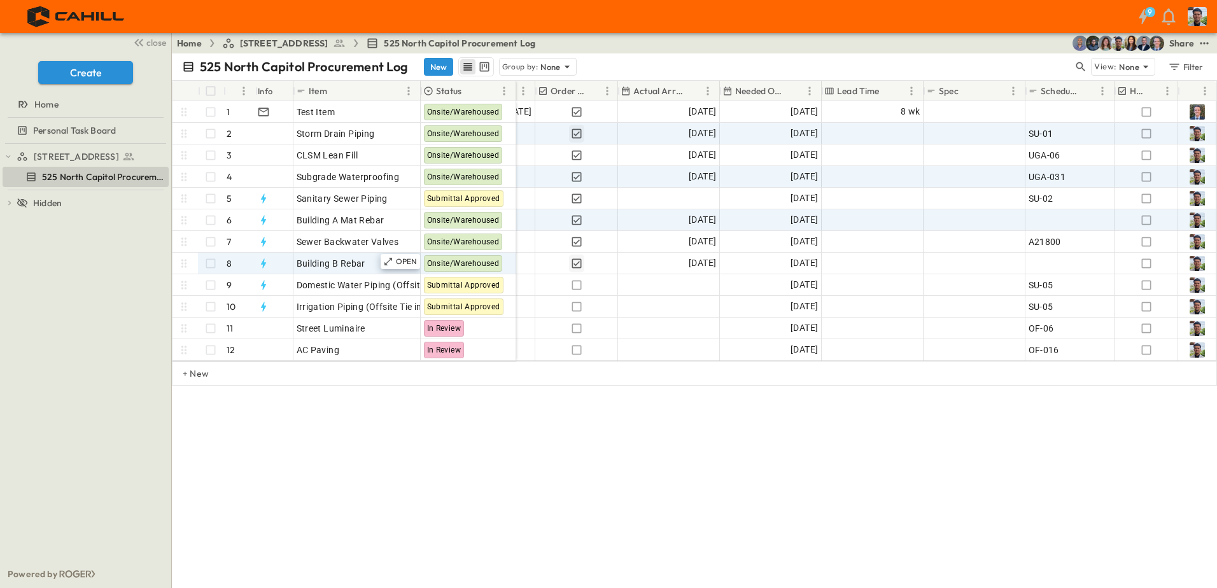
click at [728, 444] on div "525 North Capitol Procurement Log New Group by: None View: None Filter # Info I…" at bounding box center [694, 320] width 1045 height 535
click at [339, 266] on span "Building B Rebar" at bounding box center [331, 263] width 69 height 13
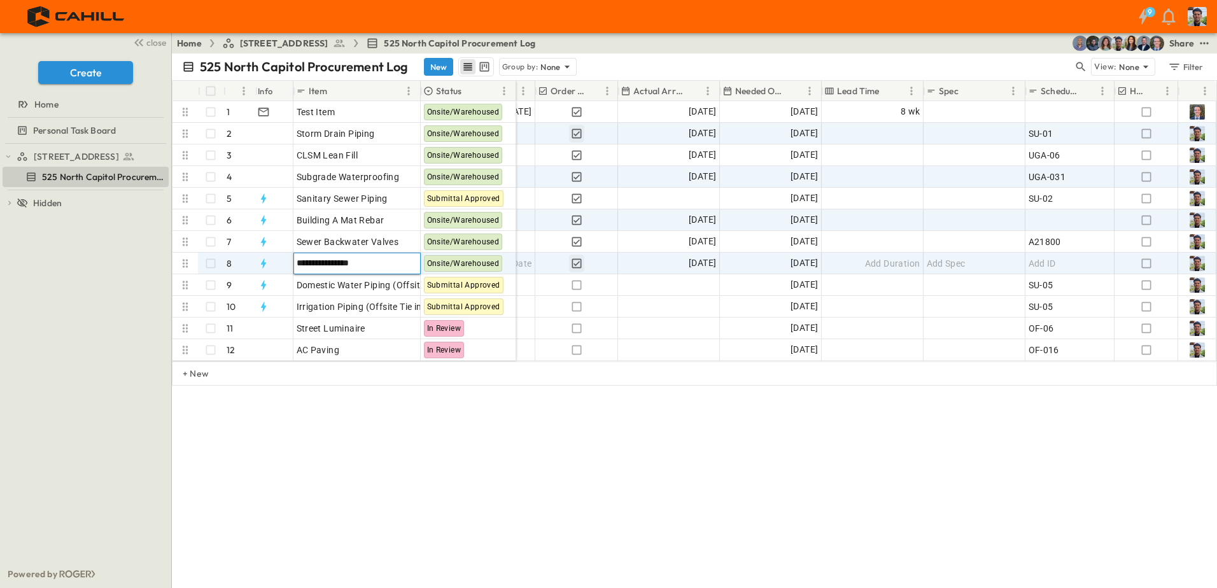
click at [341, 261] on input "**********" at bounding box center [356, 262] width 125 height 15
type input "**********"
click at [360, 223] on span "Building A Mat Rebar" at bounding box center [341, 220] width 88 height 13
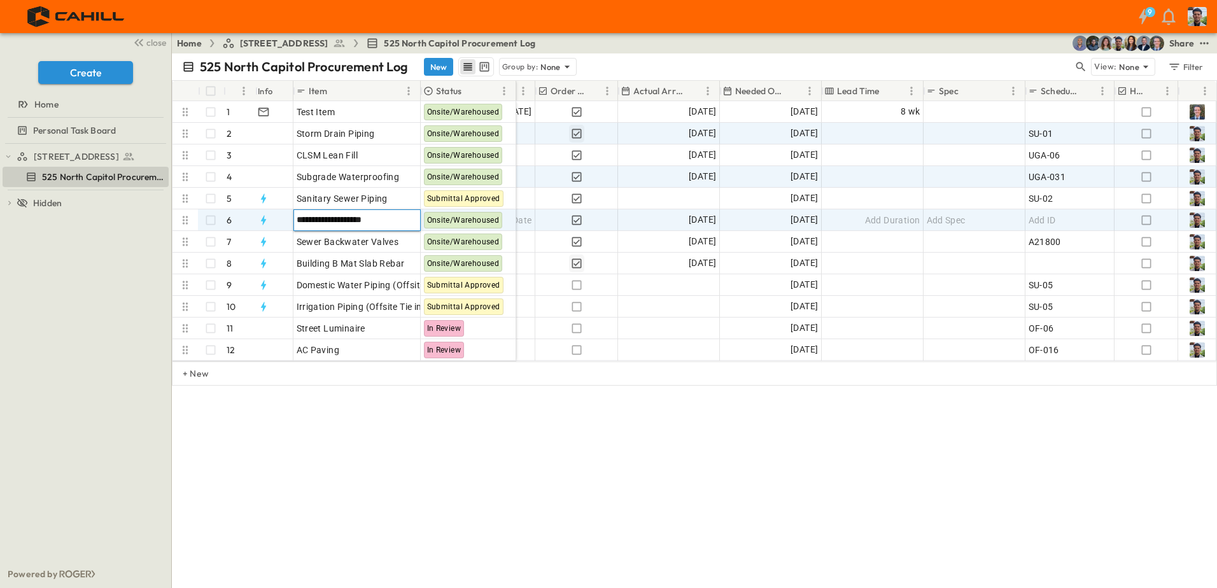
click at [360, 218] on input "**********" at bounding box center [356, 219] width 125 height 15
type input "**********"
click at [475, 419] on div "**********" at bounding box center [694, 320] width 1045 height 535
click at [477, 465] on div "525 North Capitol Procurement Log New Group by: None View: None Filter # Info I…" at bounding box center [694, 320] width 1045 height 535
click at [458, 489] on div "525 North Capitol Procurement Log New Group by: None View: None Filter # Info I…" at bounding box center [694, 320] width 1045 height 535
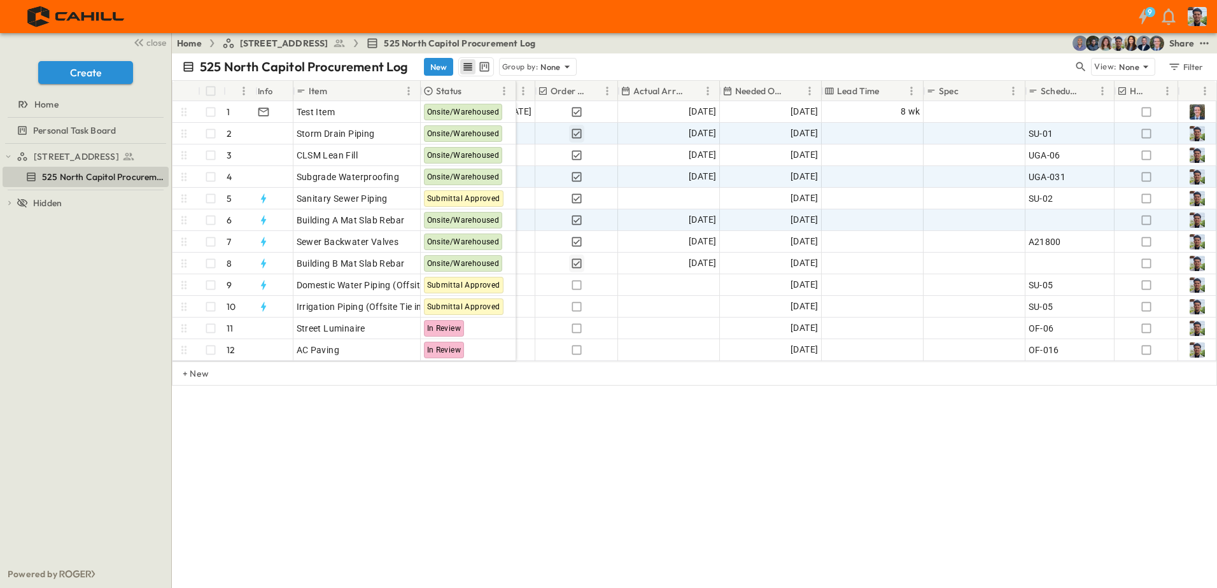
click at [496, 477] on div "525 North Capitol Procurement Log New Group by: None View: None Filter # Info I…" at bounding box center [694, 320] width 1045 height 535
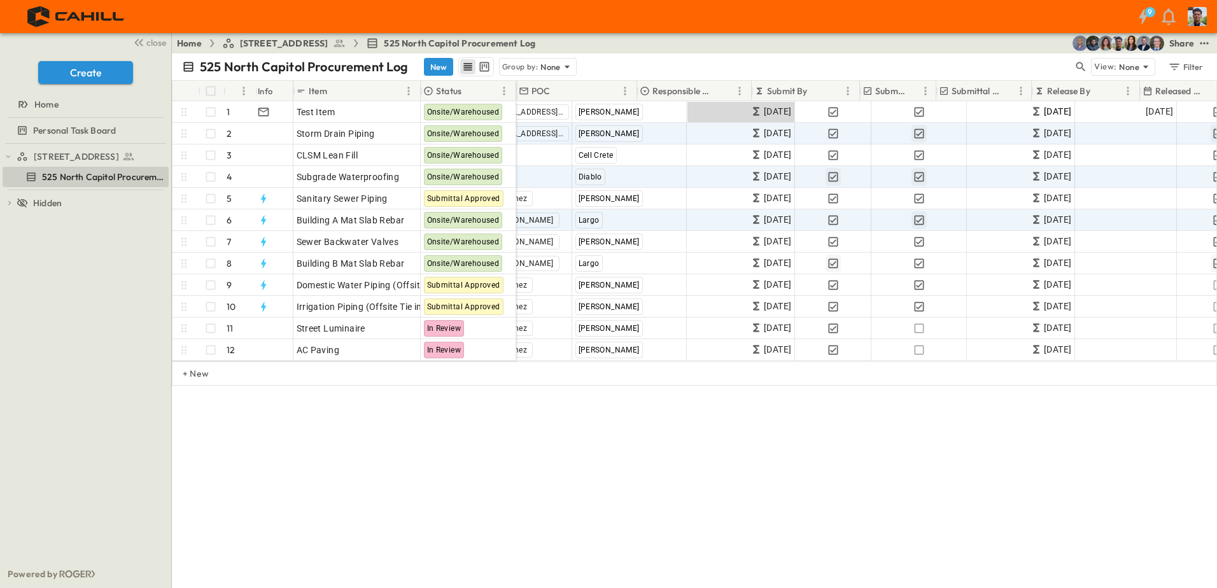
scroll to position [0, 0]
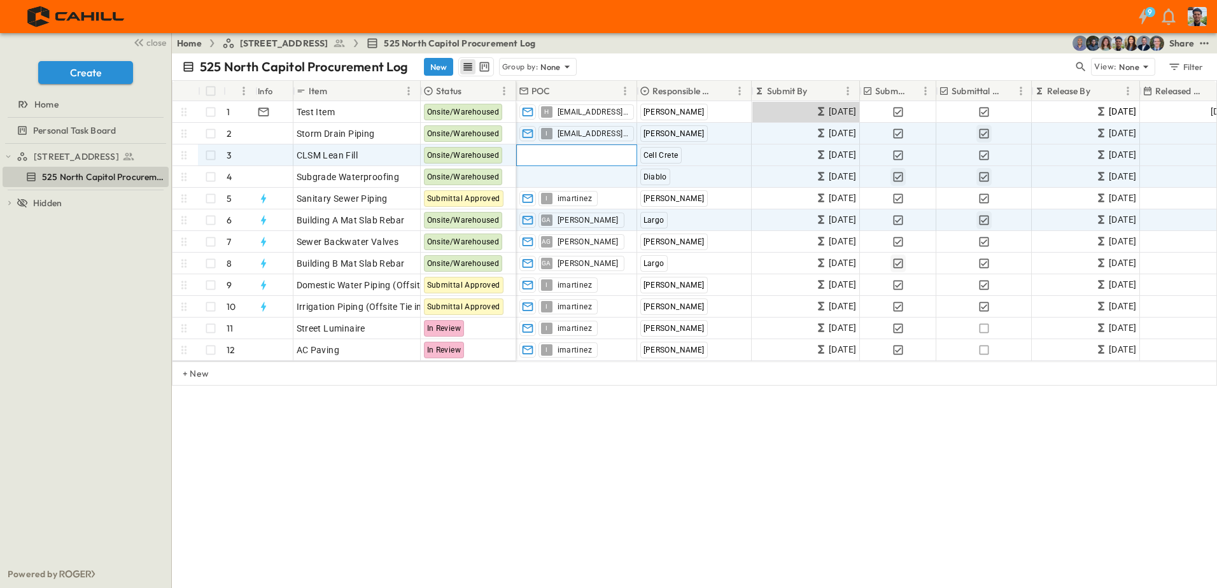
click at [542, 150] on span "Add Contact" at bounding box center [546, 155] width 52 height 13
click at [548, 148] on input "text" at bounding box center [577, 155] width 110 height 15
click at [554, 157] on input "text" at bounding box center [577, 155] width 110 height 15
paste input "**********"
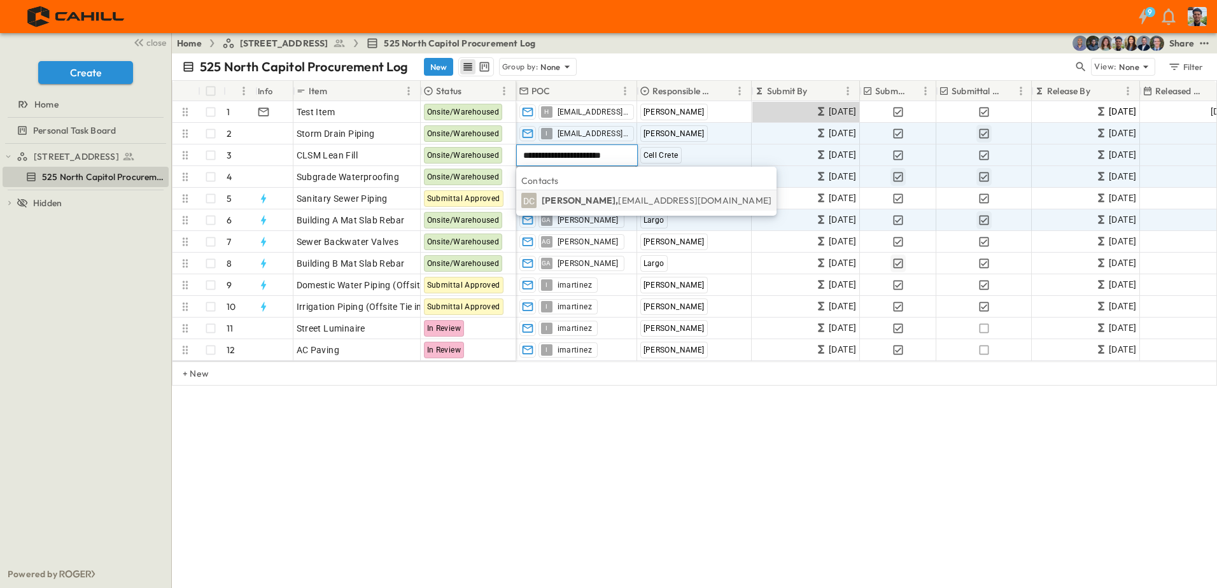
type input "**********"
click at [582, 203] on p "[PERSON_NAME], [EMAIL_ADDRESS][DOMAIN_NAME]" at bounding box center [657, 200] width 230 height 13
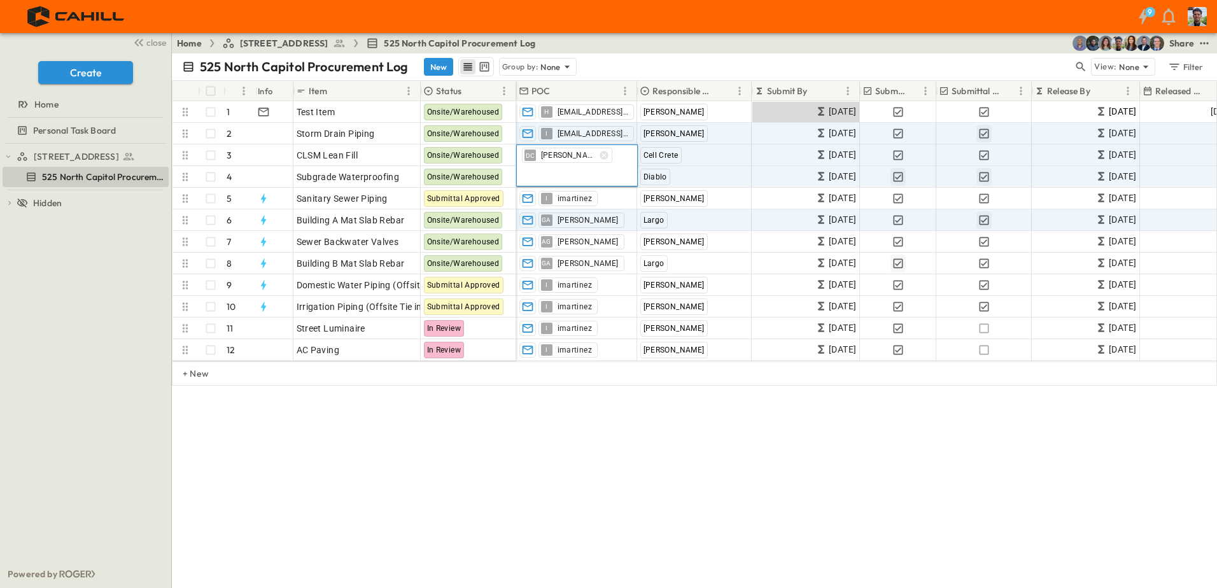
click at [692, 427] on div "525 North Capitol Procurement Log New Group by: None View: None Filter # Info I…" at bounding box center [694, 320] width 1045 height 535
click at [562, 182] on span "Add Contact" at bounding box center [546, 177] width 52 height 13
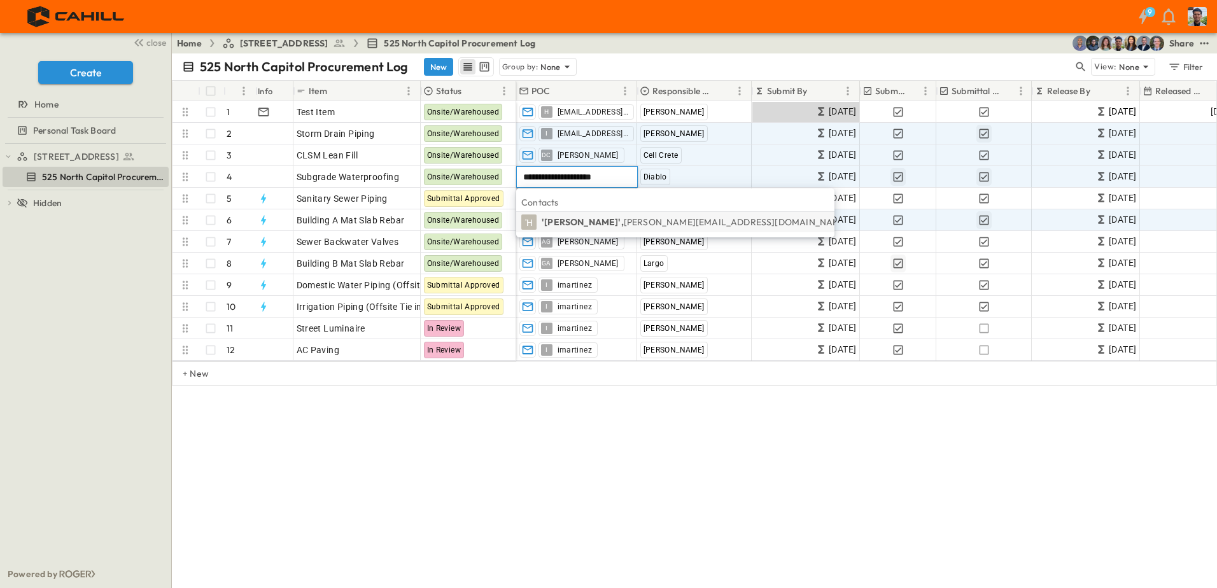
type input "**********"
click at [737, 455] on div "525 North Capitol Procurement Log New Group by: None View: None Filter # Info I…" at bounding box center [694, 320] width 1045 height 535
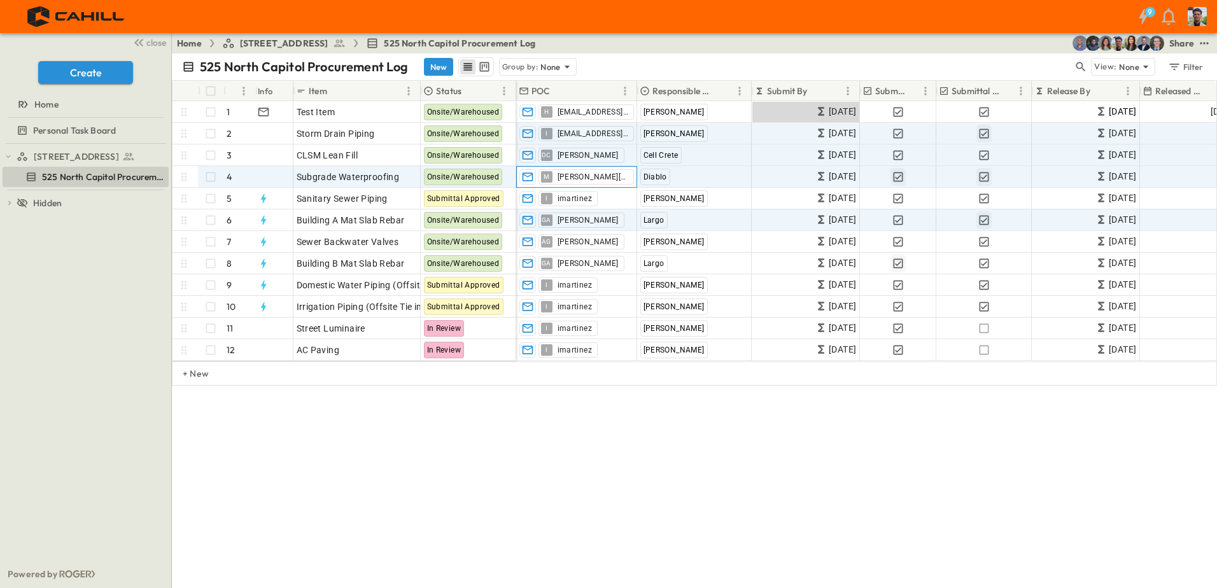
click at [610, 176] on span "[PERSON_NAME][EMAIL_ADDRESS][DOMAIN_NAME]" at bounding box center [593, 177] width 71 height 10
click at [606, 175] on icon "button" at bounding box center [604, 177] width 8 height 8
click at [570, 179] on input "text" at bounding box center [577, 176] width 110 height 15
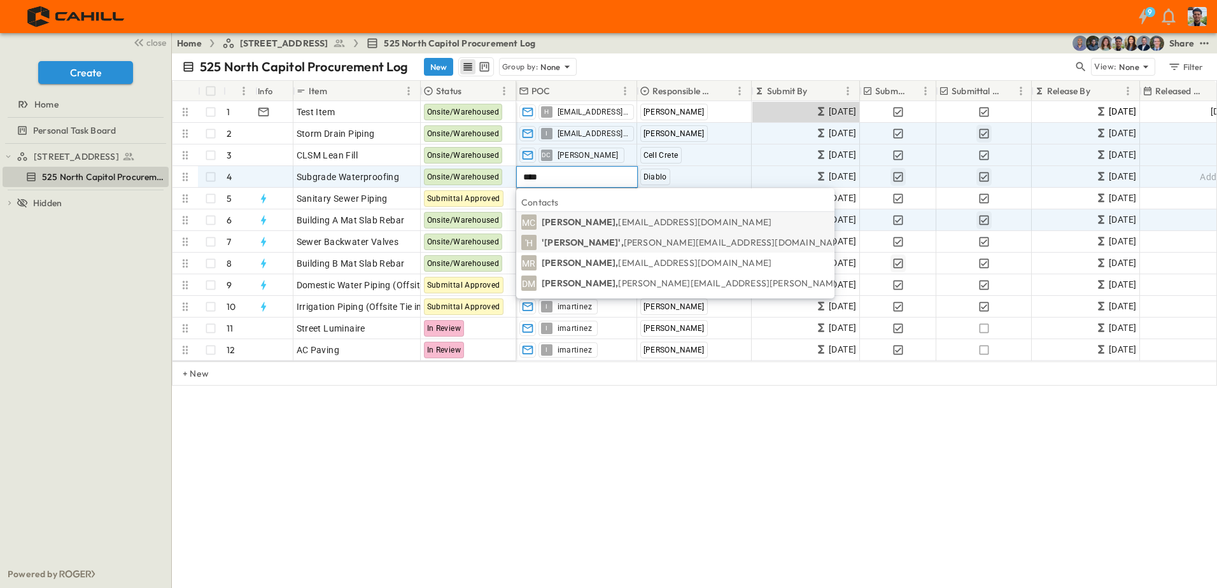
type input "****"
click at [610, 241] on p "'[PERSON_NAME]', [PERSON_NAME][EMAIL_ADDRESS][DOMAIN_NAME]" at bounding box center [696, 242] width 308 height 13
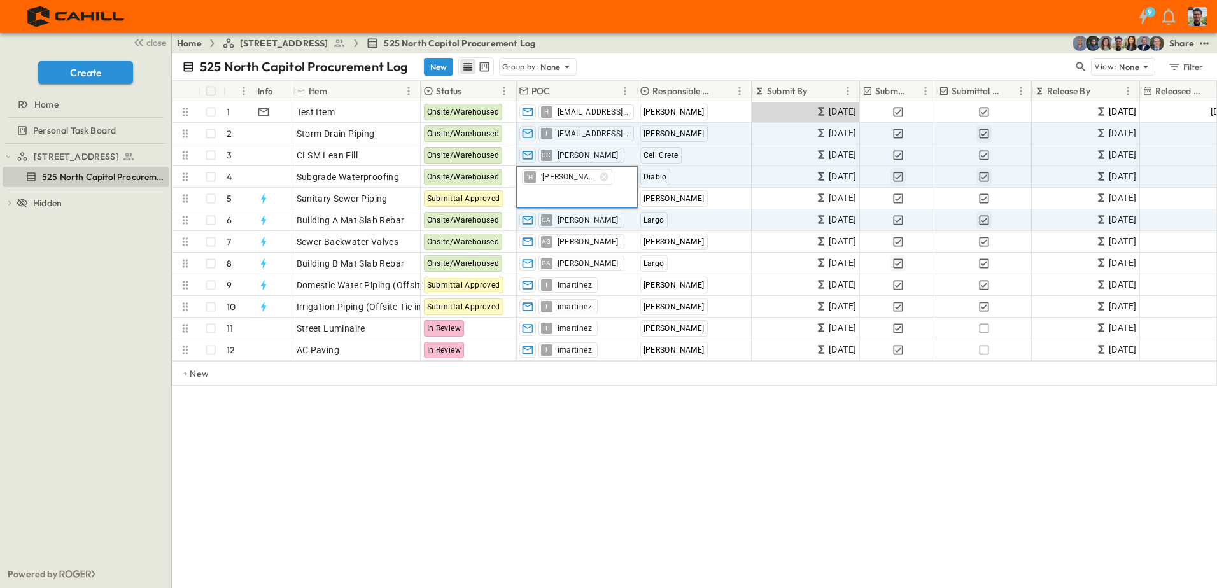
click at [649, 433] on div "525 North Capitol Procurement Log New Group by: None View: None Filter # Info I…" at bounding box center [694, 320] width 1045 height 535
click at [190, 380] on p "+ New" at bounding box center [187, 373] width 8 height 13
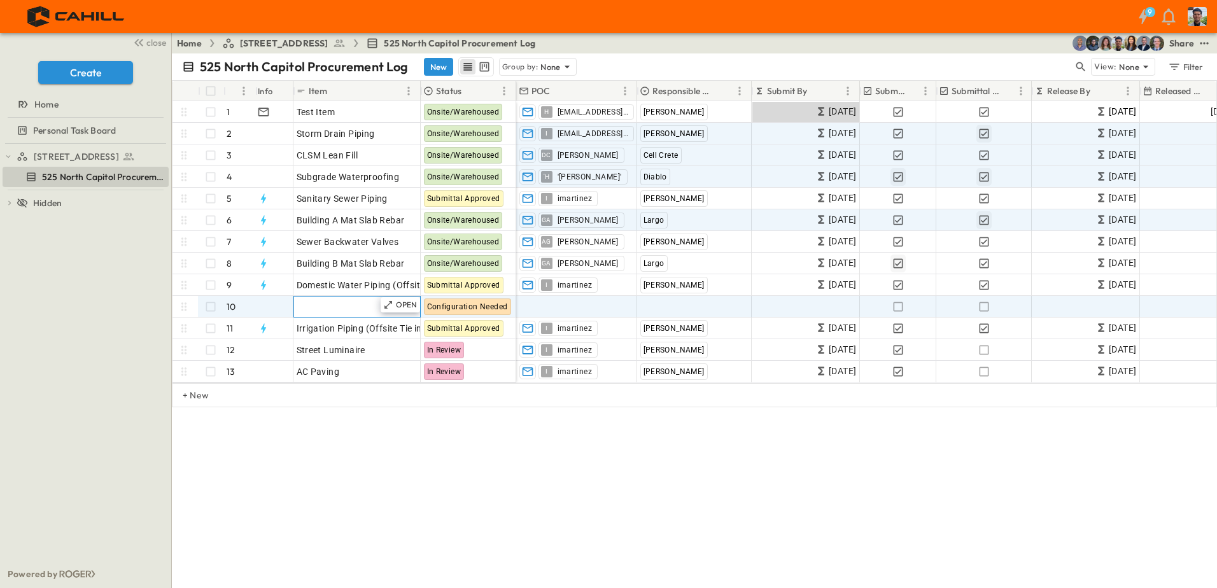
click at [316, 305] on span "Add Item" at bounding box center [316, 307] width 38 height 13
type input "**********"
